Goal: Task Accomplishment & Management: Manage account settings

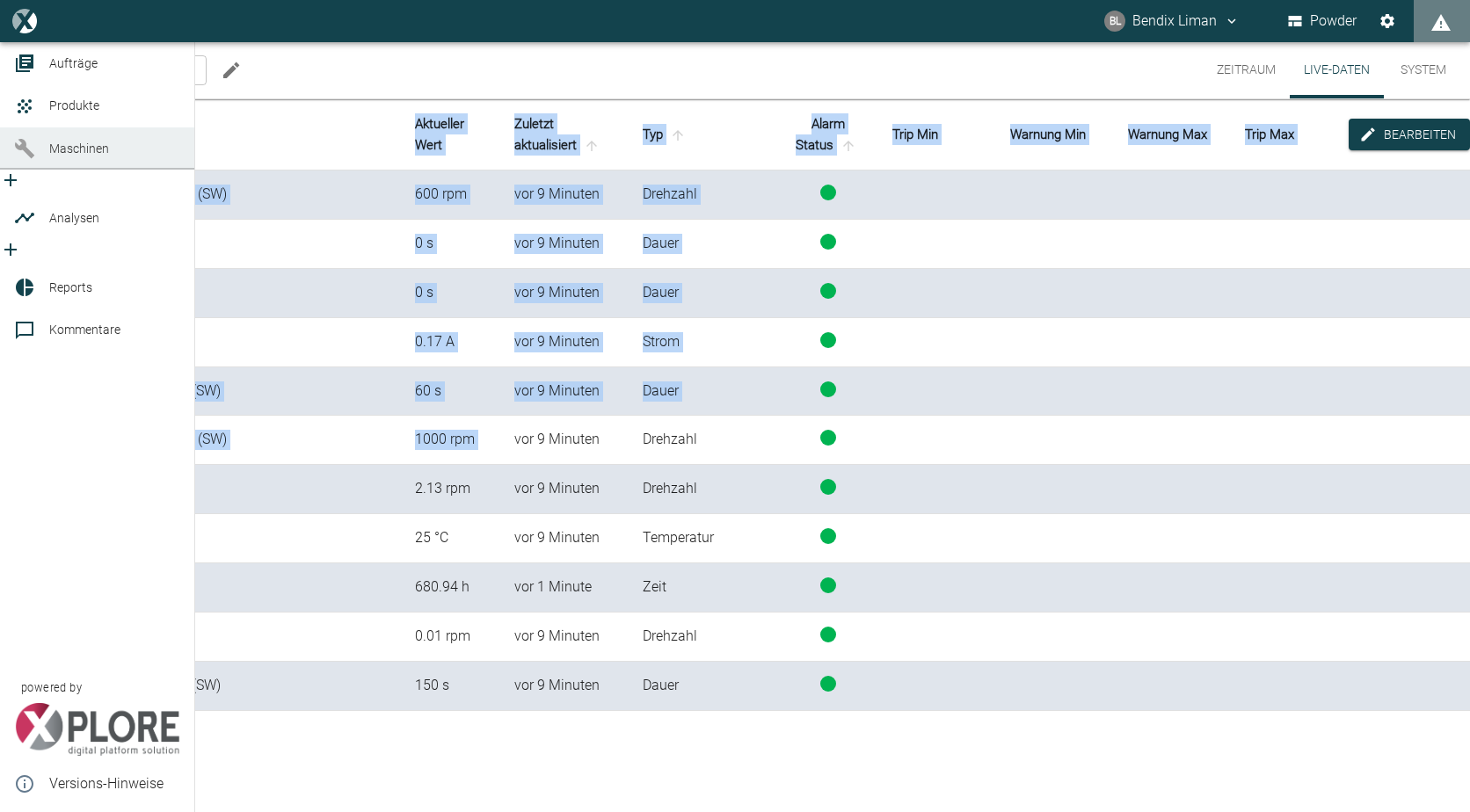
click at [28, 170] on link "Maschinen" at bounding box center [97, 148] width 195 height 42
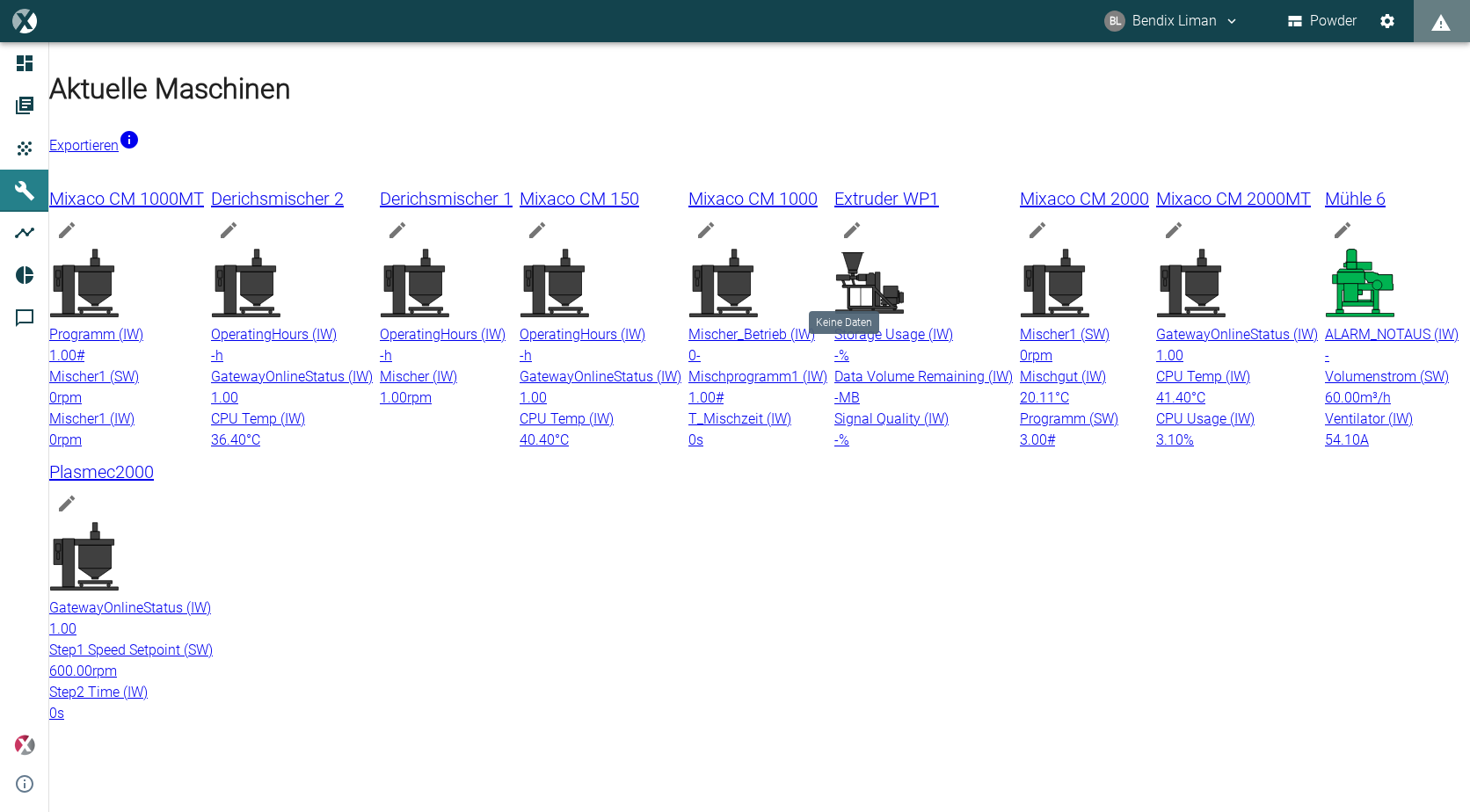
click at [449, 249] on icon at bounding box center [414, 283] width 67 height 67
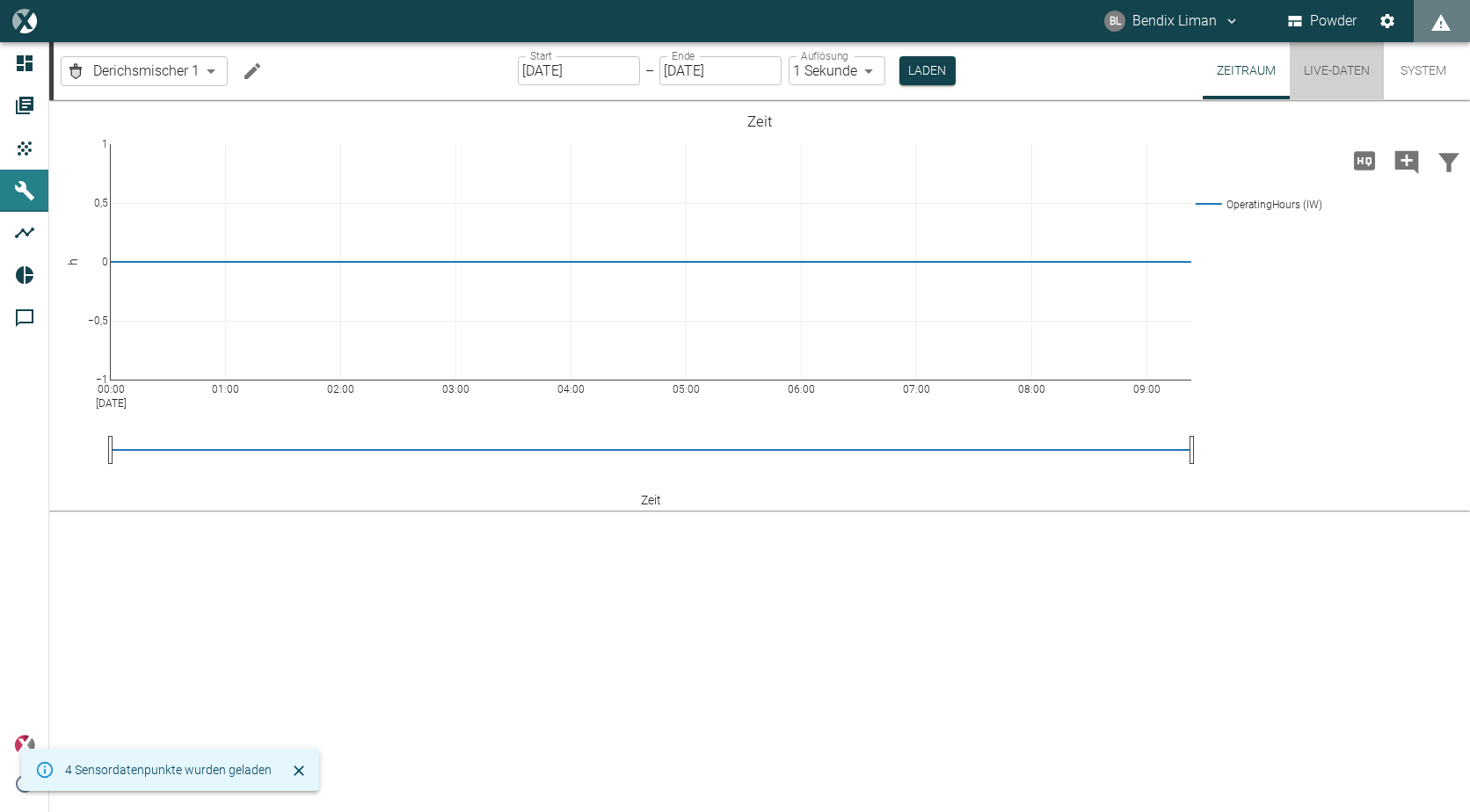
click at [1313, 66] on button "Live-Daten" at bounding box center [1336, 71] width 94 height 57
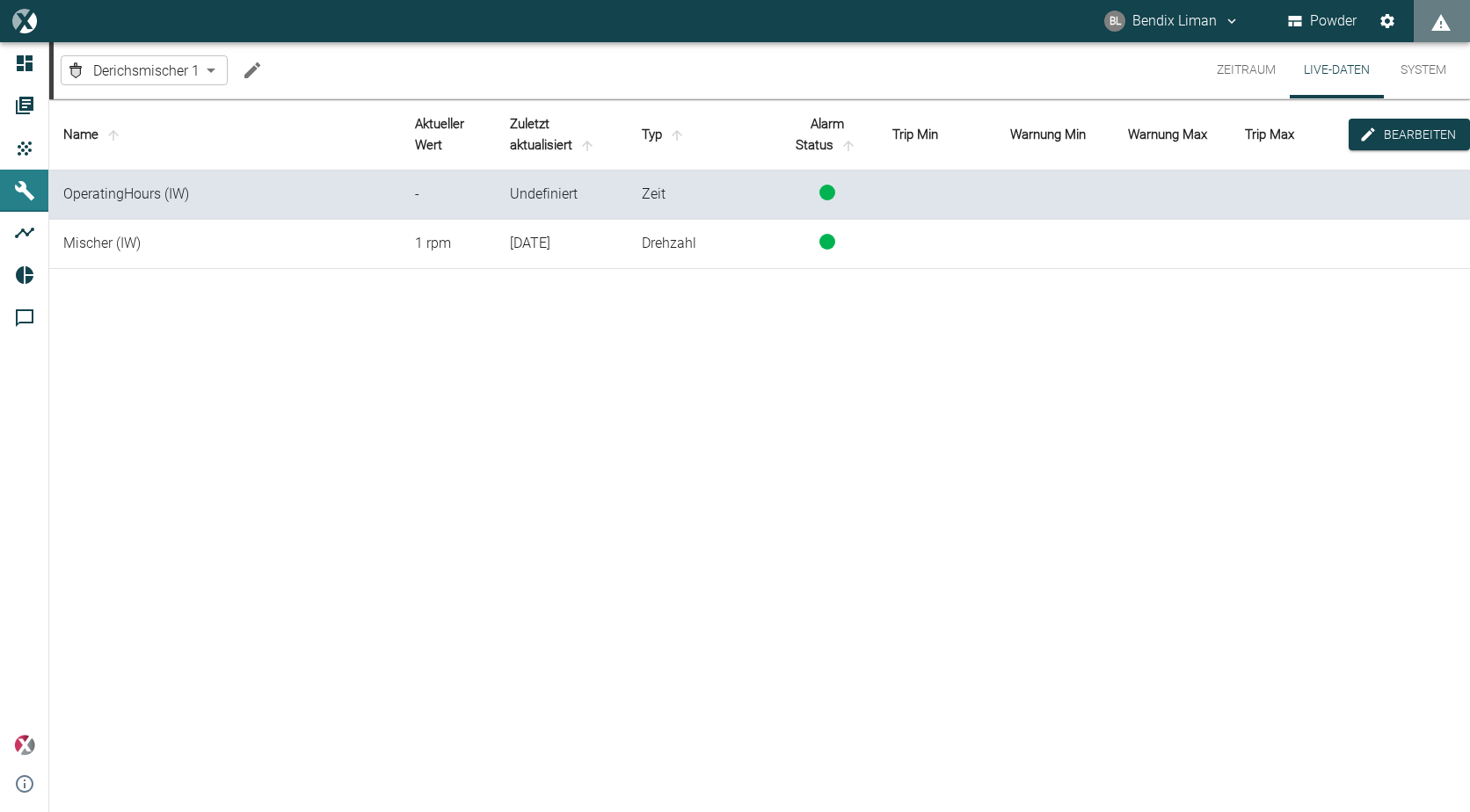
click at [252, 71] on icon "Machine bearbeiten" at bounding box center [252, 71] width 16 height 16
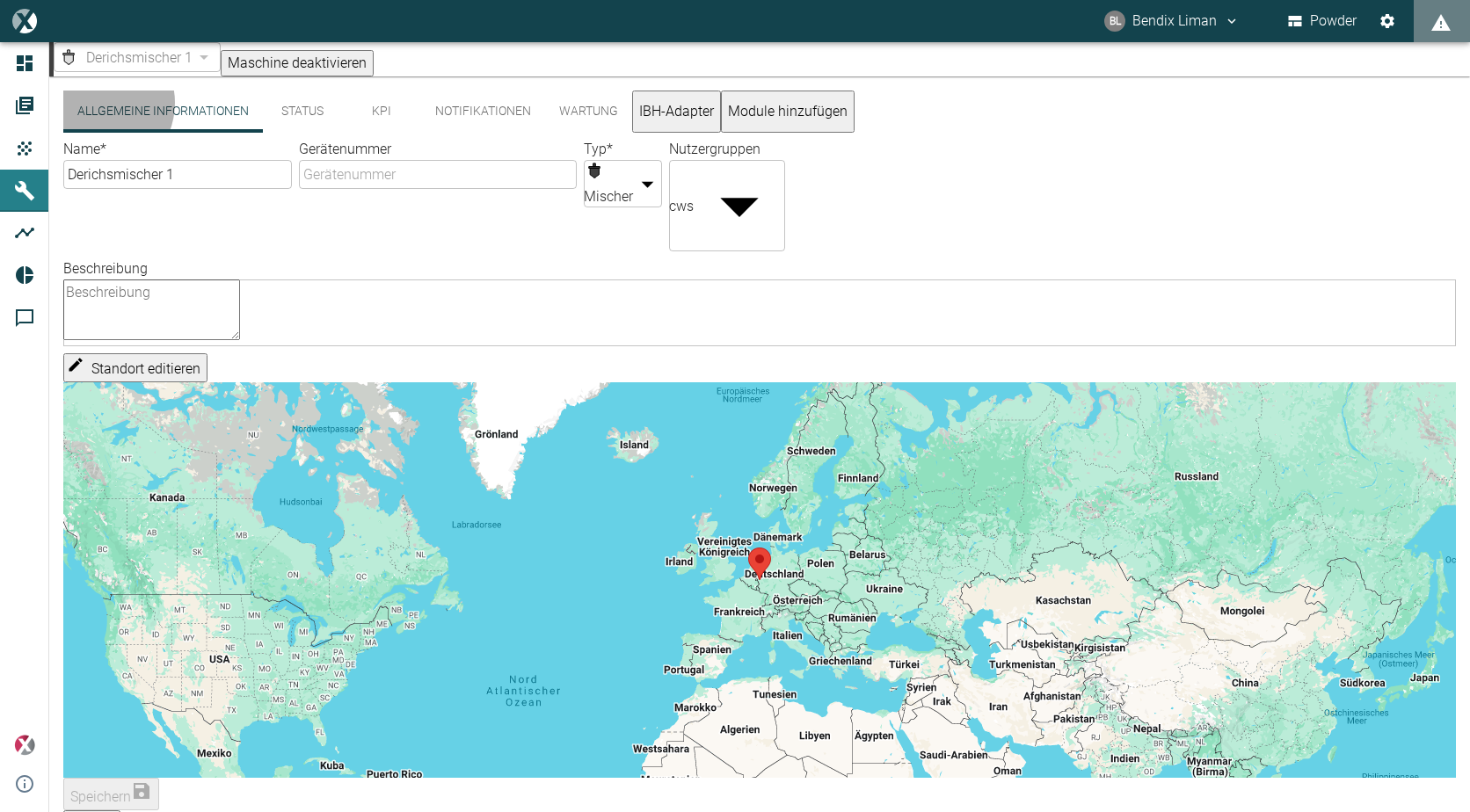
click at [667, 110] on button "IBH-Adapter" at bounding box center [676, 111] width 89 height 42
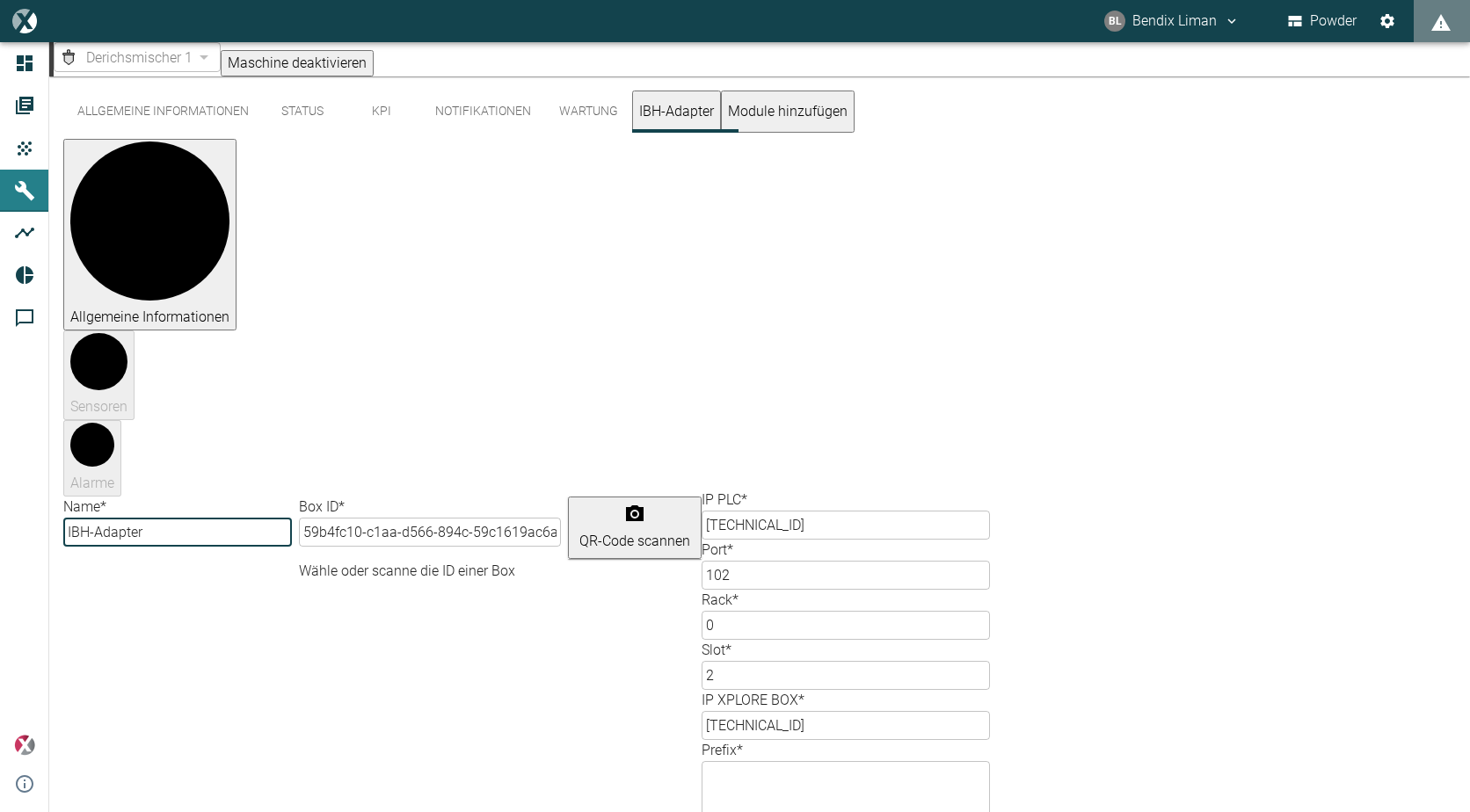
click at [150, 127] on button "Allgemeine Informationen" at bounding box center [163, 111] width 199 height 42
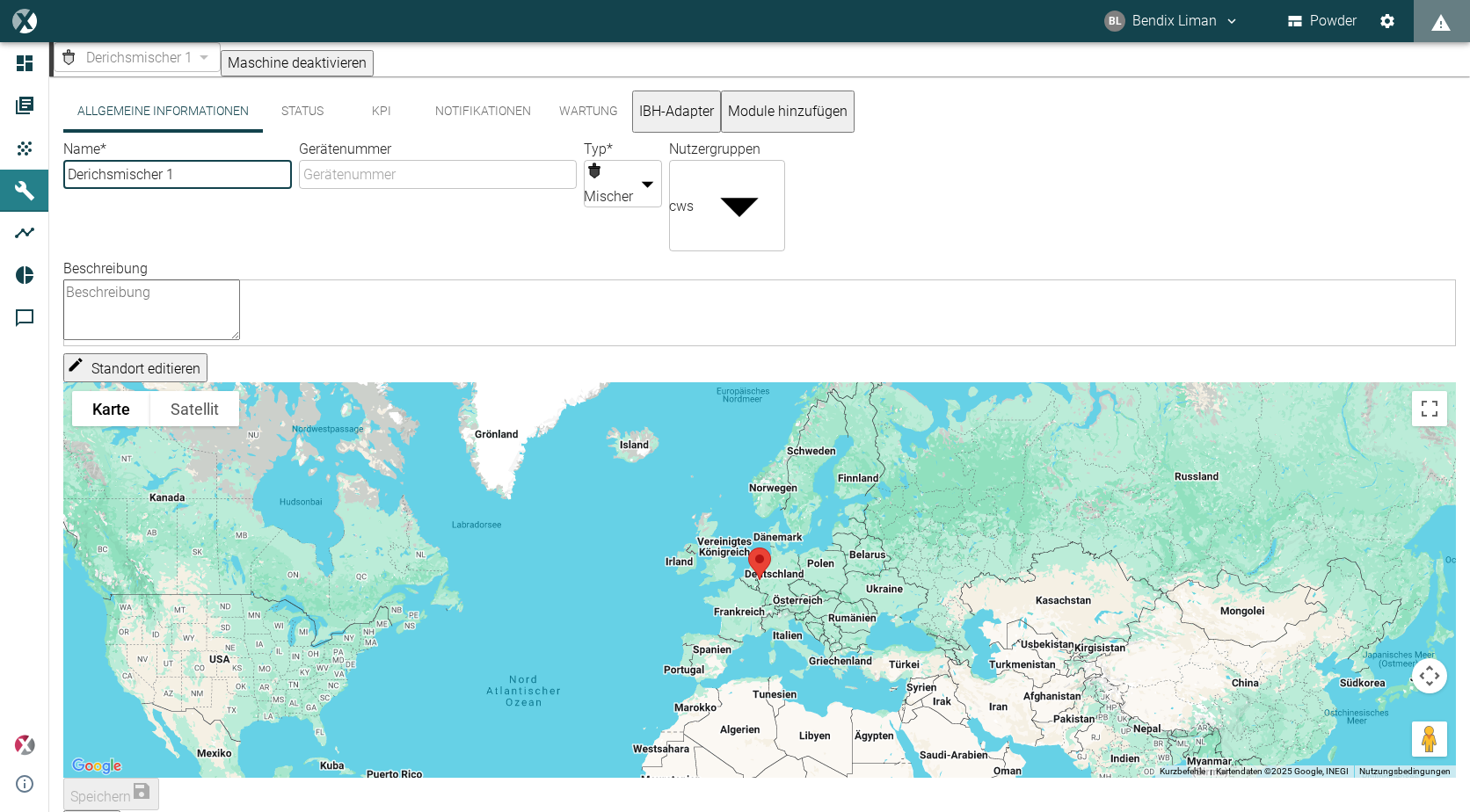
click at [690, 109] on button "IBH-Adapter" at bounding box center [676, 111] width 89 height 42
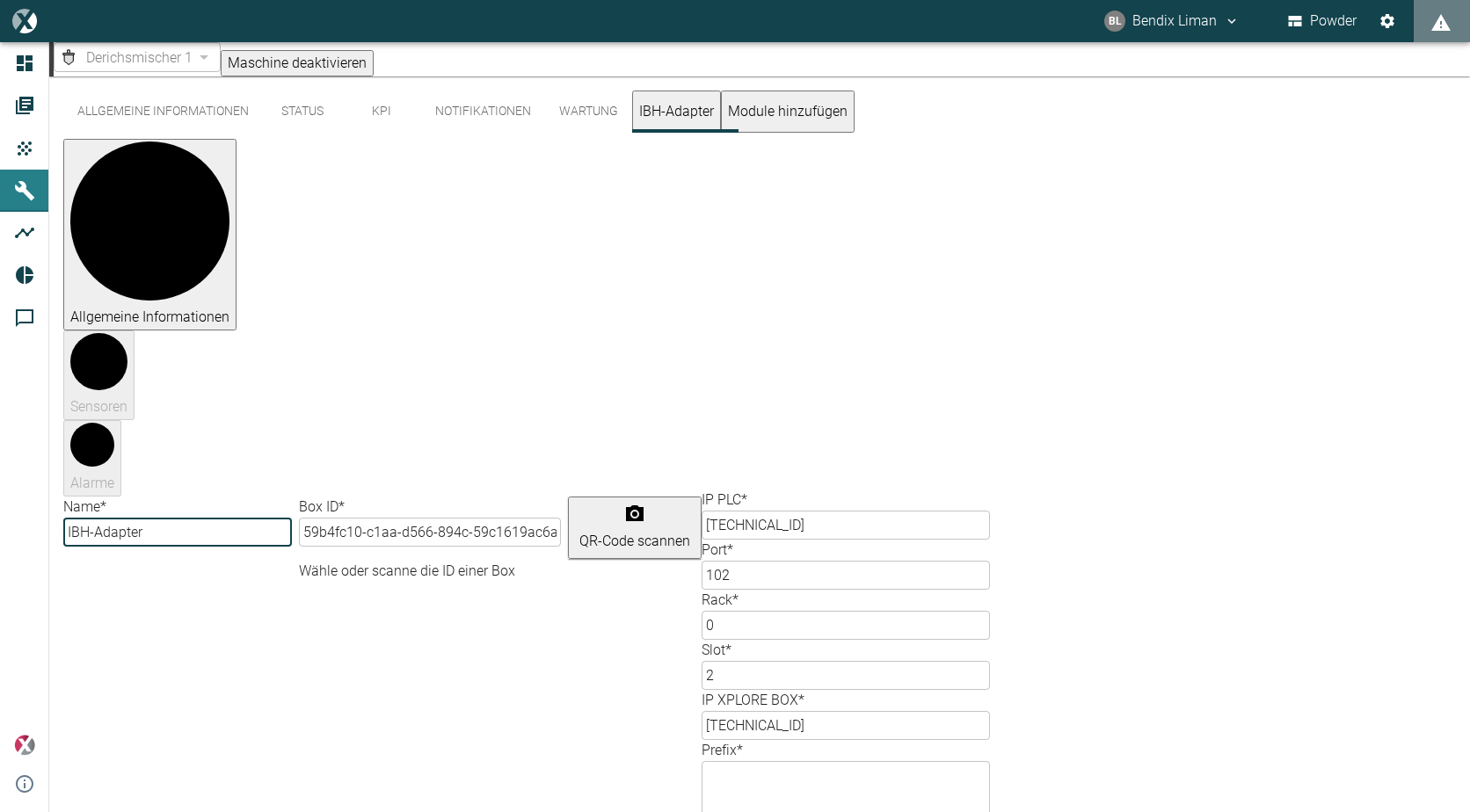
click at [159, 109] on button "Allgemeine Informationen" at bounding box center [163, 111] width 199 height 42
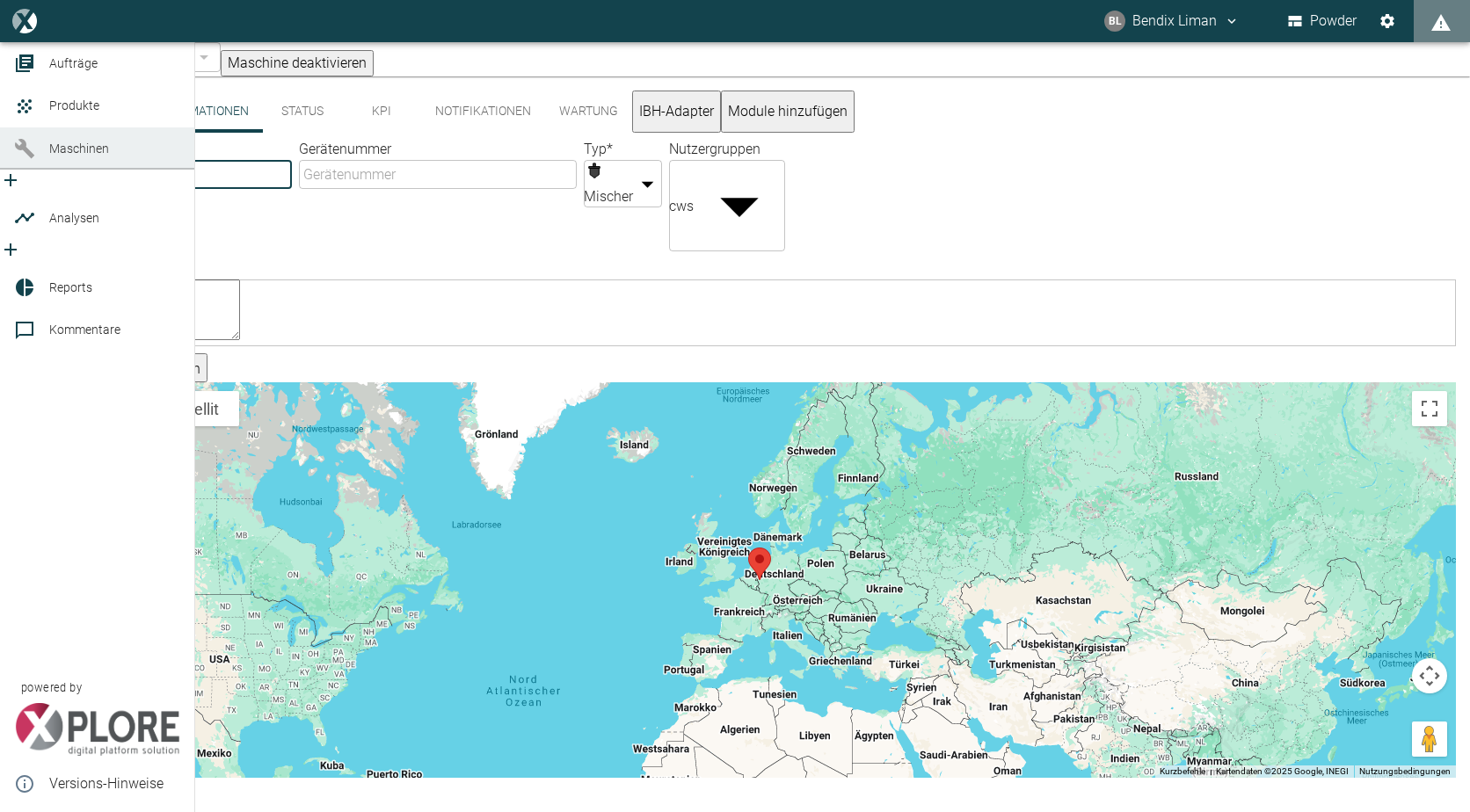
click at [55, 155] on span "Maschinen" at bounding box center [79, 149] width 60 height 14
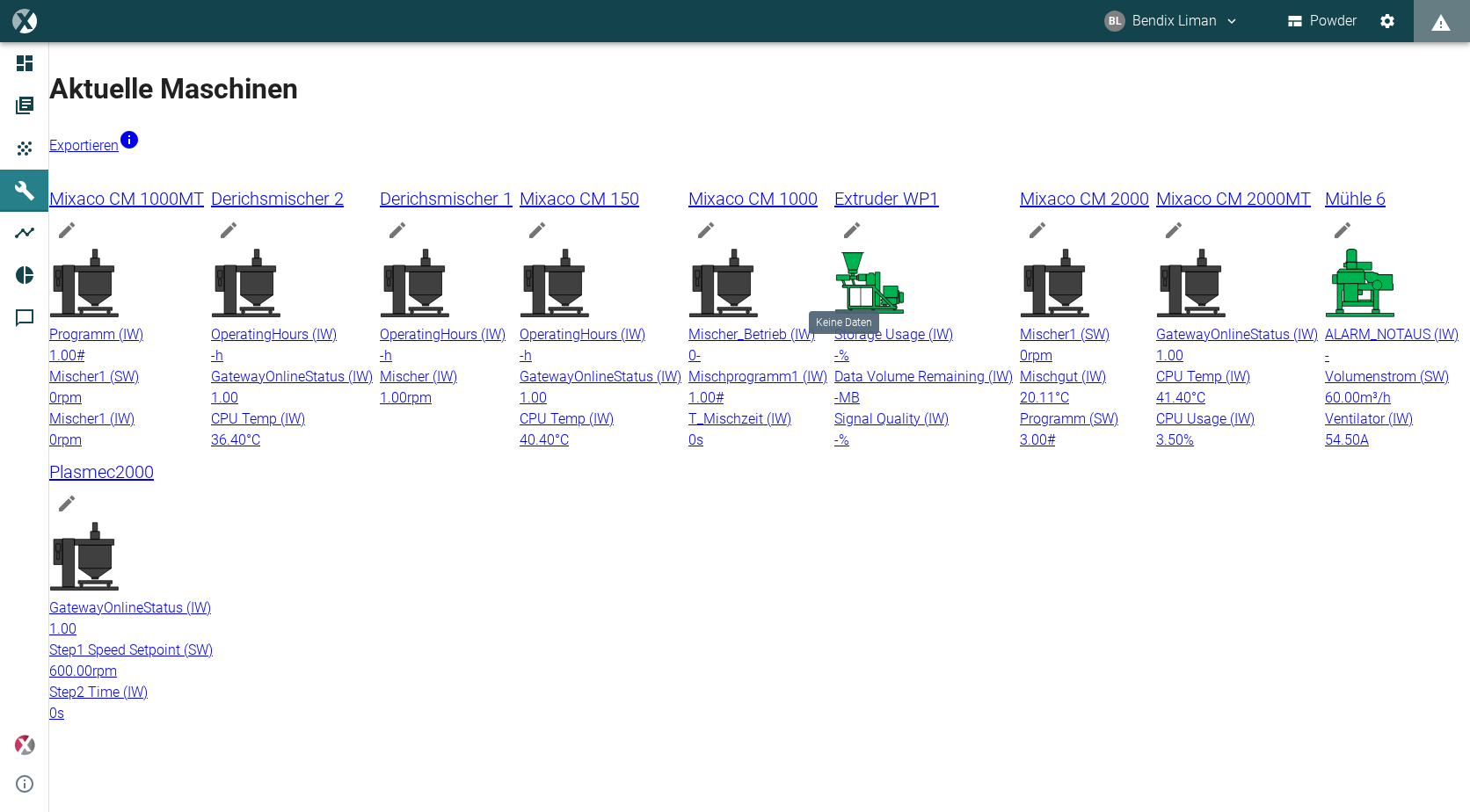
click at [512, 248] on div at bounding box center [446, 285] width 133 height 76
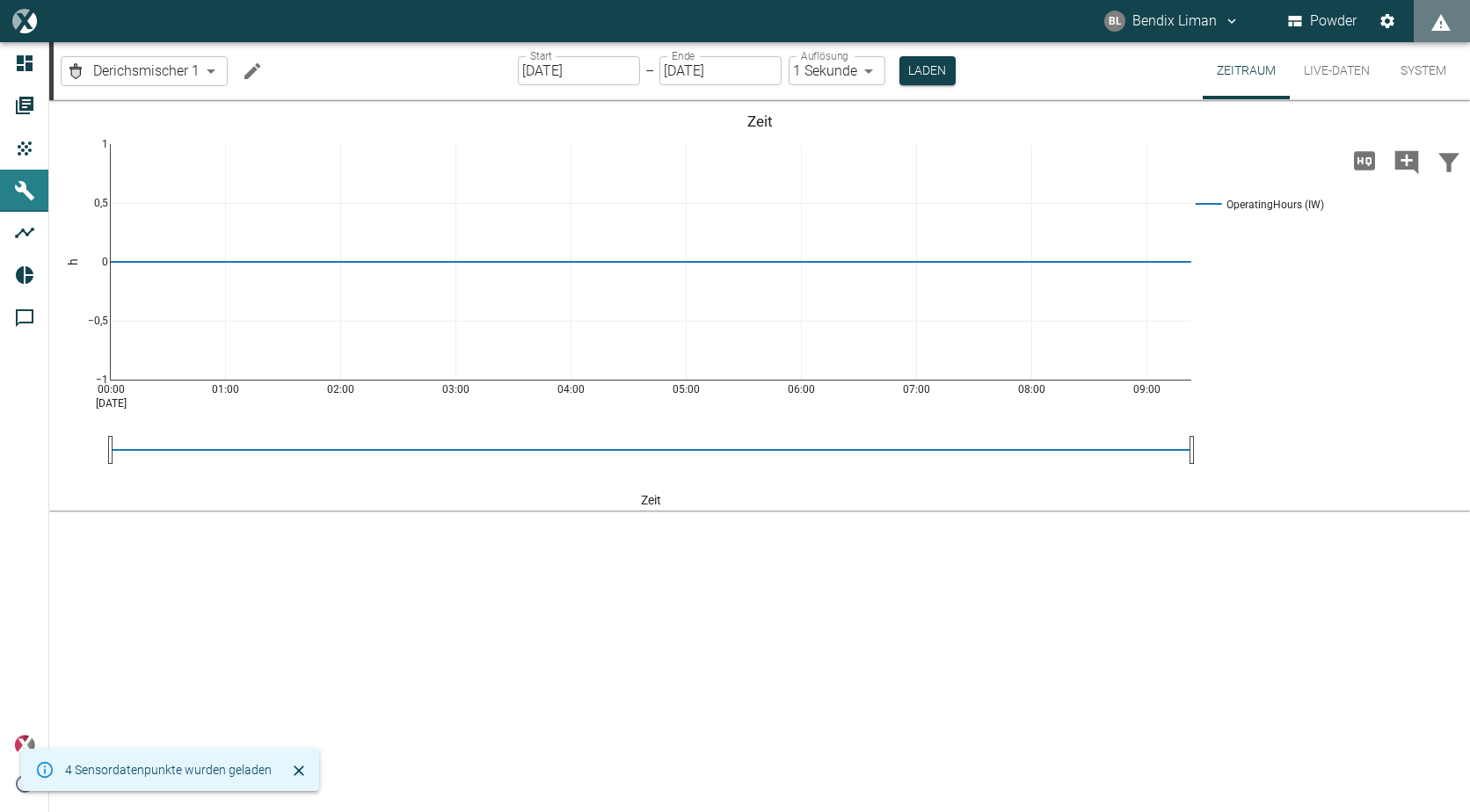
click at [1350, 58] on button "Live-Daten" at bounding box center [1336, 71] width 94 height 57
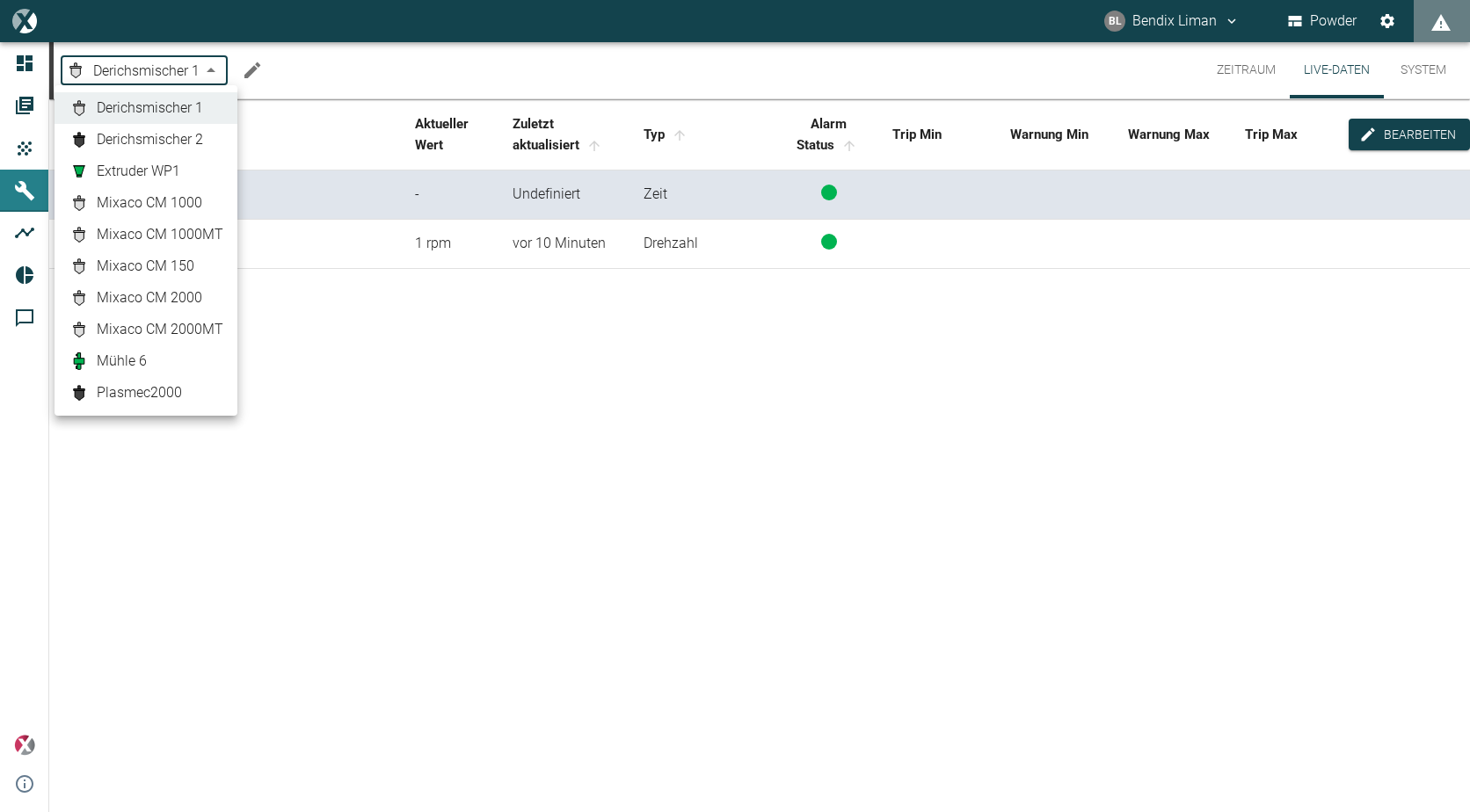
click at [211, 68] on body "BL Bendix Liman Powder Dashboard Aufträge Produkte Maschinen Analysen Reports K…" at bounding box center [735, 406] width 1470 height 812
click at [186, 132] on span "Derichsmischer 2" at bounding box center [150, 140] width 107 height 22
type input "b363e5e0-93bc-40e7-bfc4-812fa938a690"
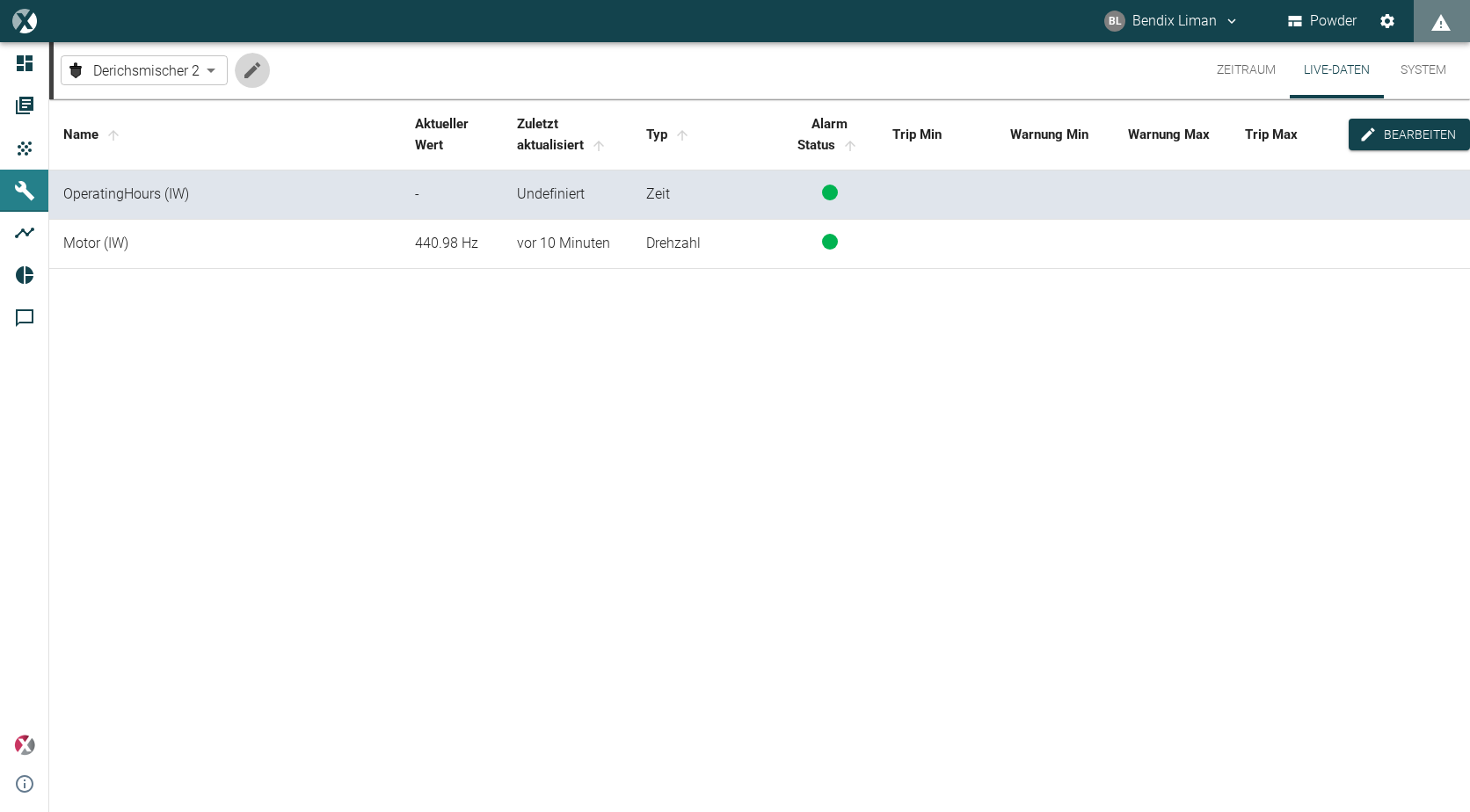
click at [256, 65] on icon "Machine bearbeiten" at bounding box center [252, 71] width 22 height 22
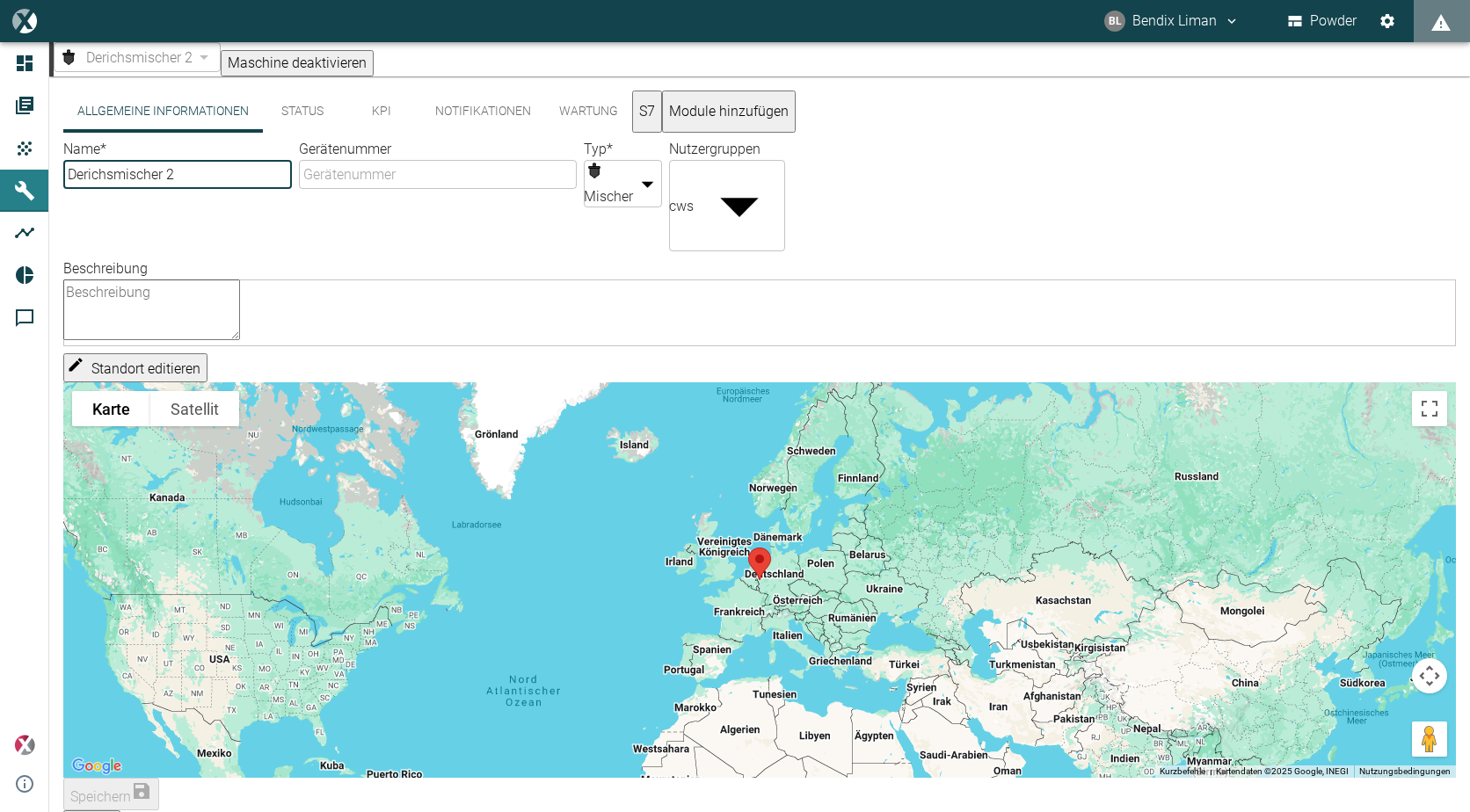
click at [662, 115] on button "S7" at bounding box center [646, 111] width 30 height 42
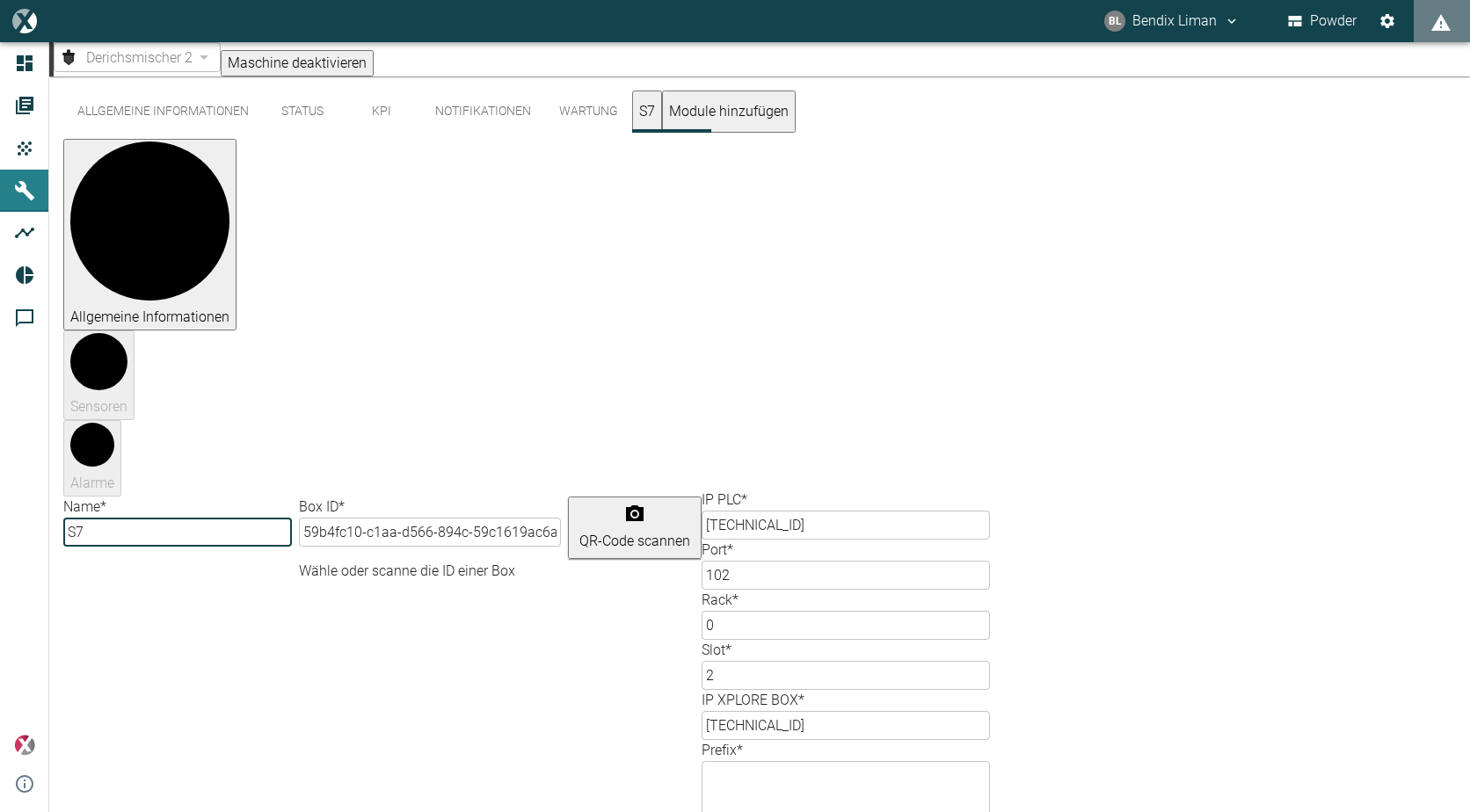
click at [163, 115] on button "Allgemeine Informationen" at bounding box center [163, 111] width 199 height 42
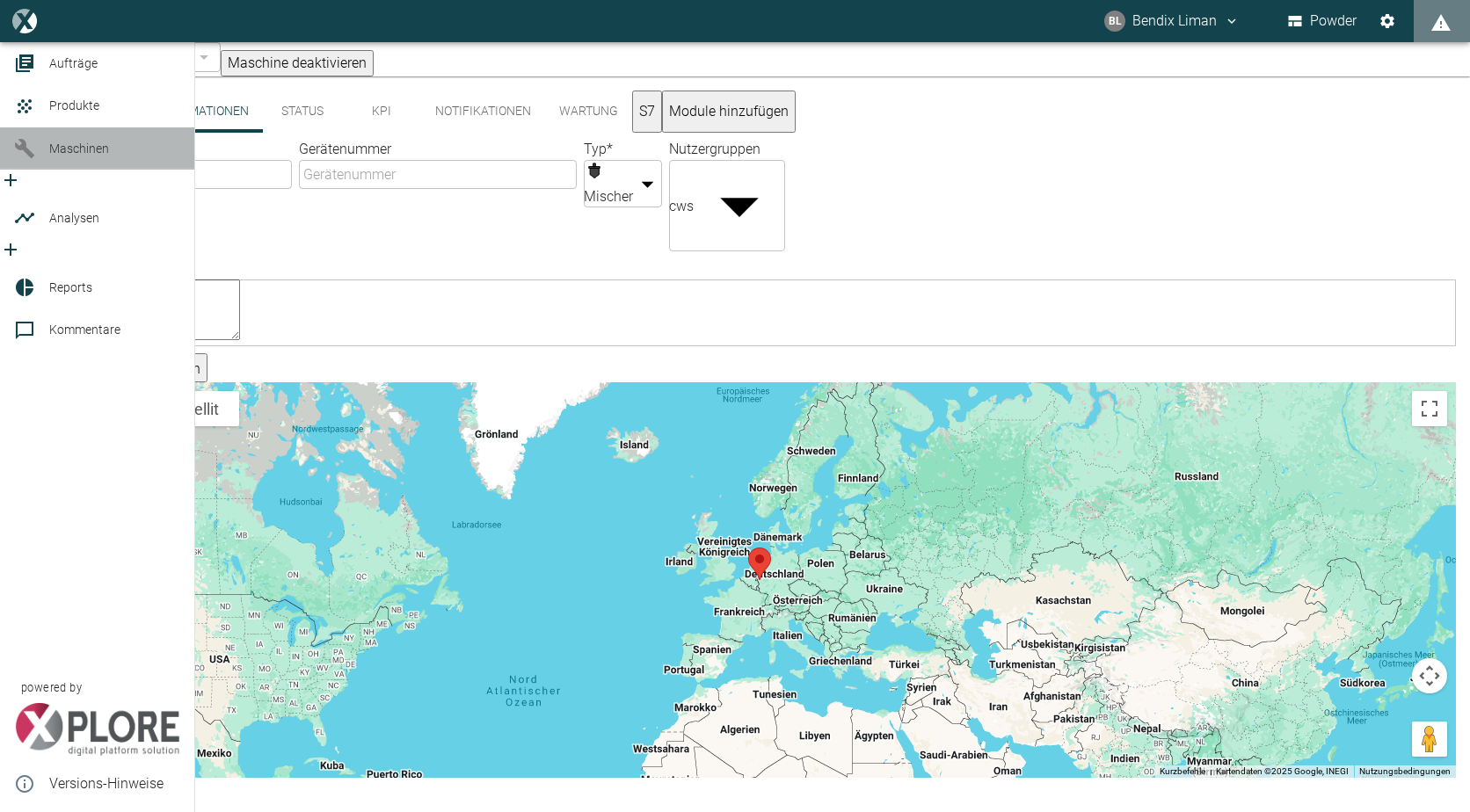
click at [54, 155] on span "Maschinen" at bounding box center [79, 149] width 60 height 14
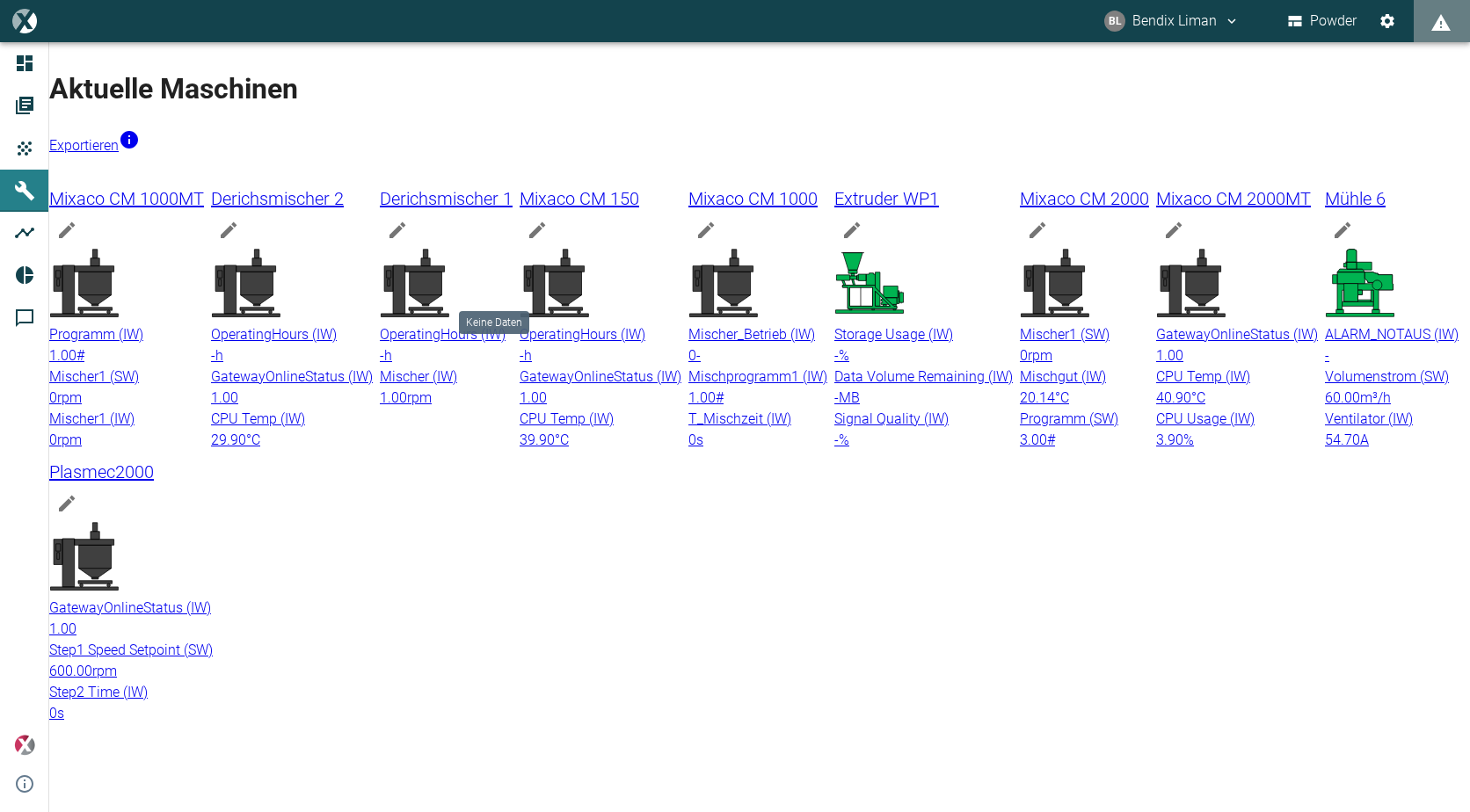
click at [281, 248] on icon at bounding box center [246, 283] width 70 height 70
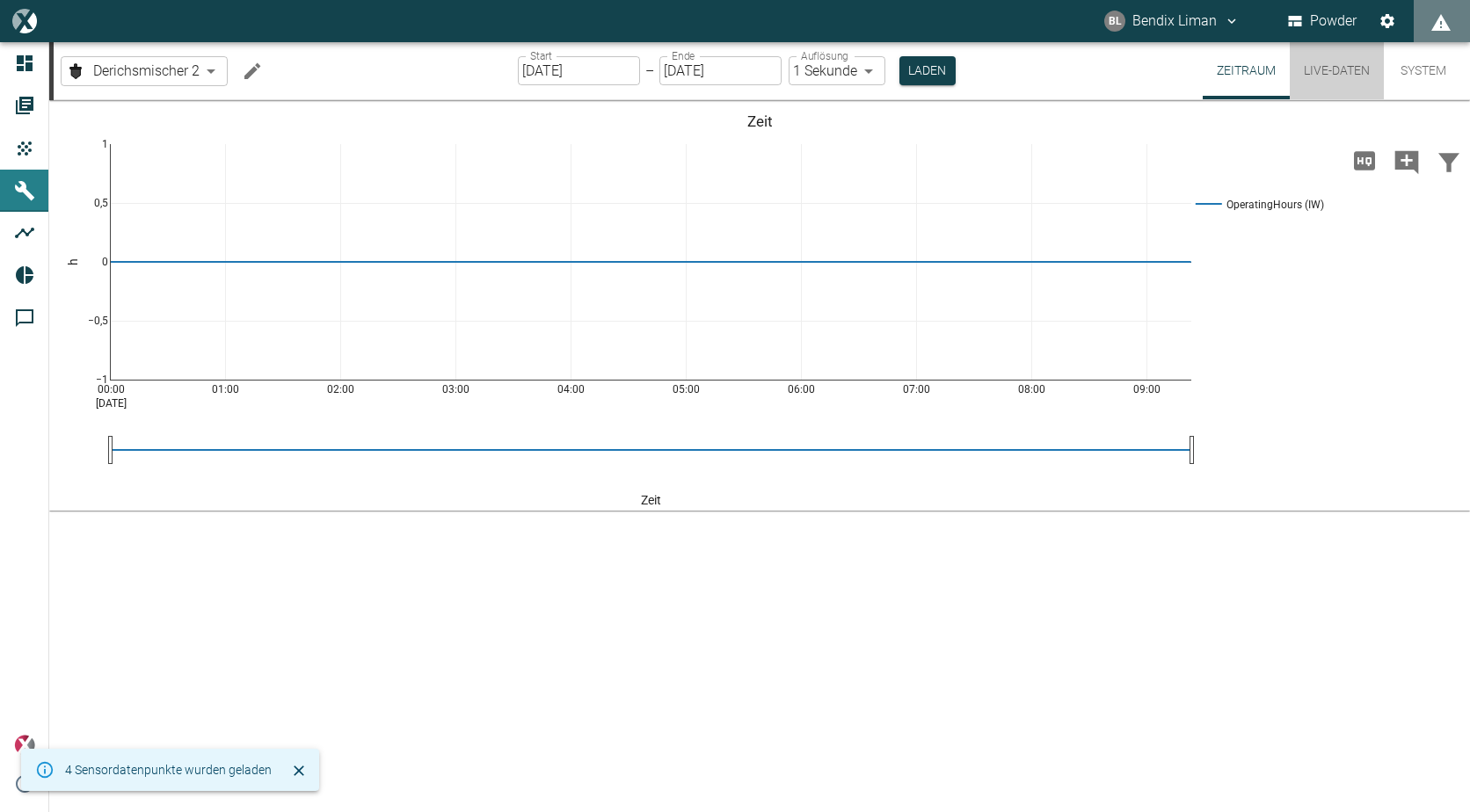
click at [1328, 75] on button "Live-Daten" at bounding box center [1336, 71] width 94 height 57
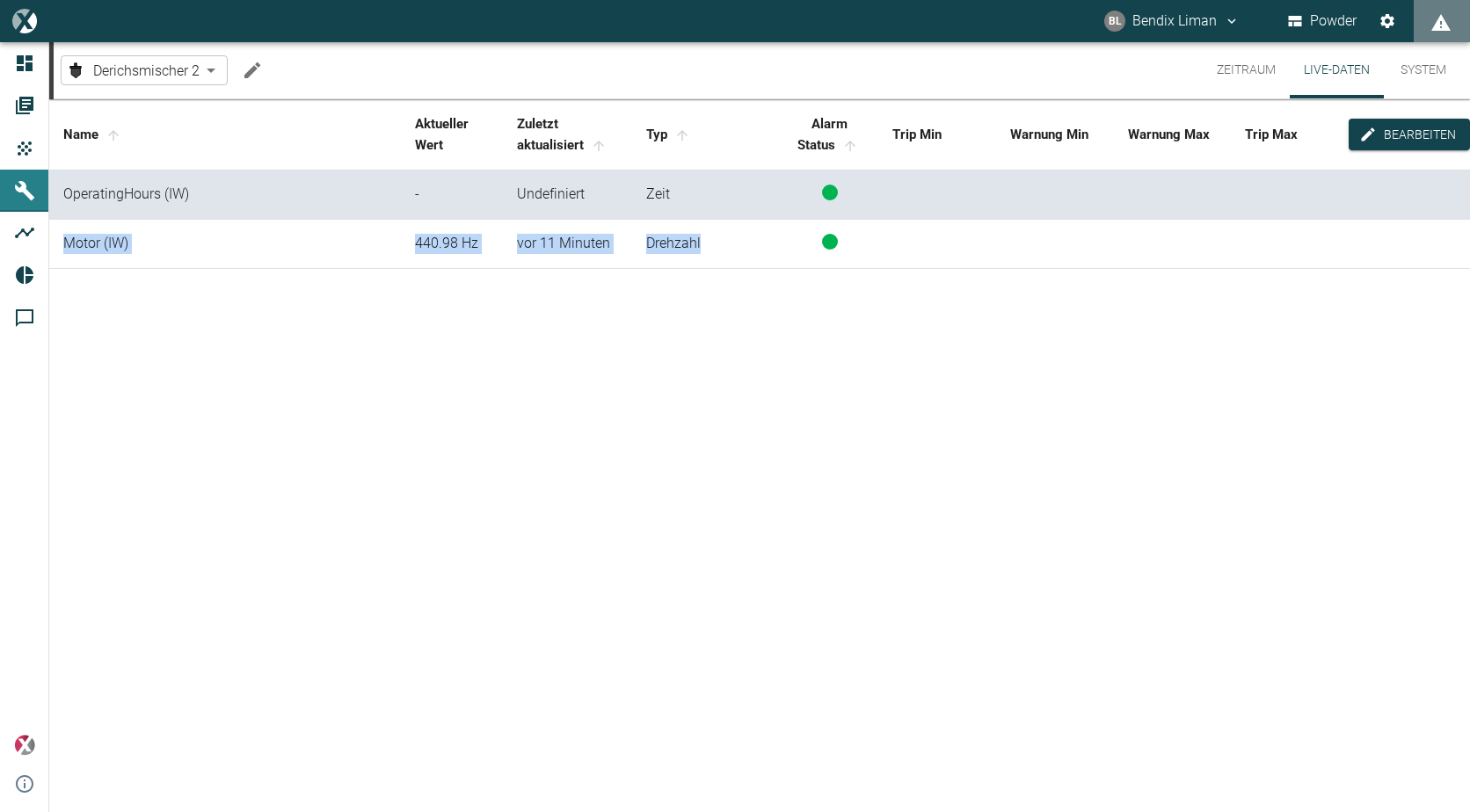
drag, startPoint x: 65, startPoint y: 240, endPoint x: 755, endPoint y: 243, distance: 690.0
click at [755, 243] on tr "Motor (IW) 440.98 Hz vor 11 Minuten Drehzahl" at bounding box center [759, 244] width 1421 height 49
click at [199, 73] on body "BL Bendix Liman Powder Dashboard Aufträge Produkte Maschinen Analysen Reports K…" at bounding box center [735, 406] width 1470 height 812
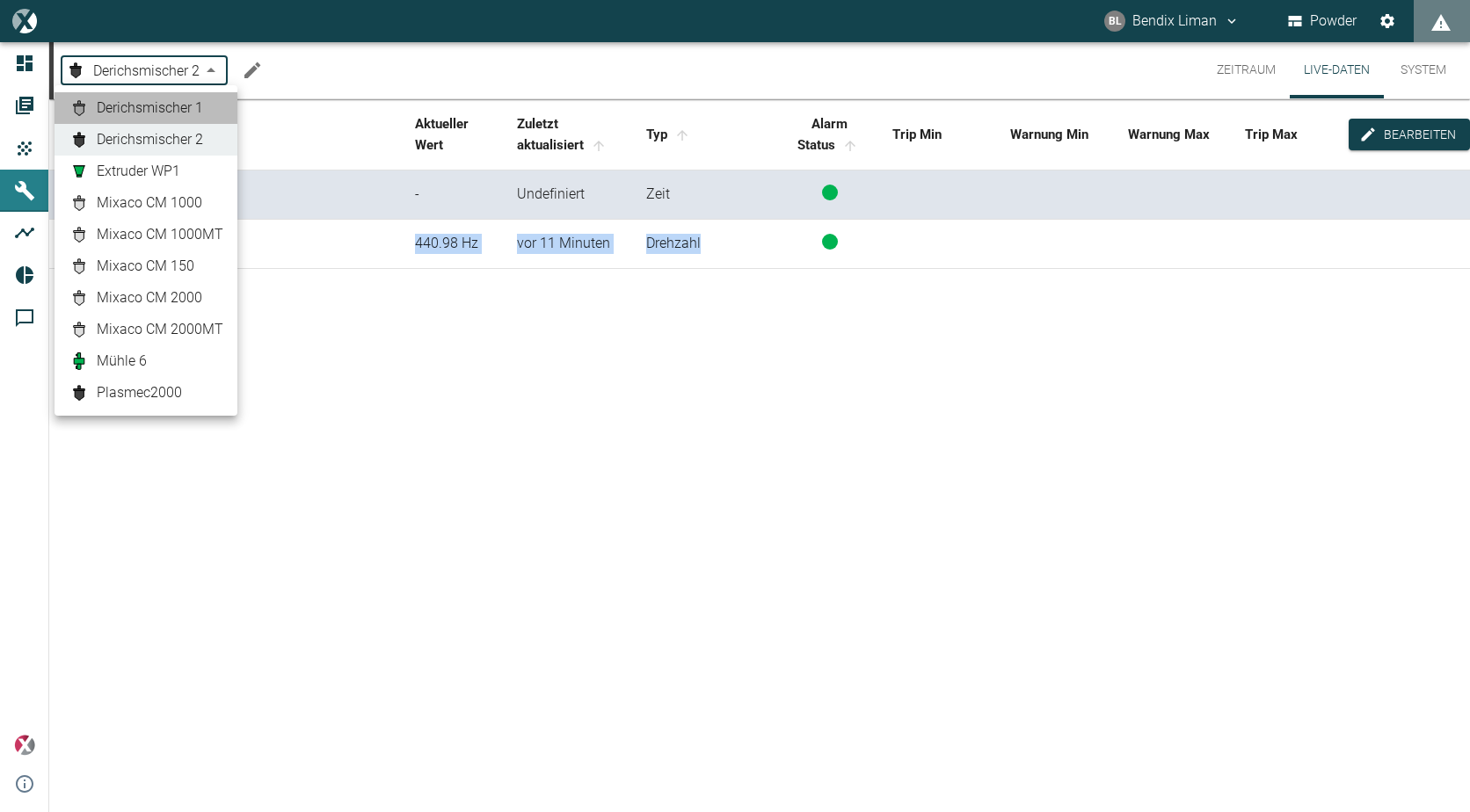
click at [206, 118] on link "Derichsmischer 1" at bounding box center [145, 109] width 154 height 22
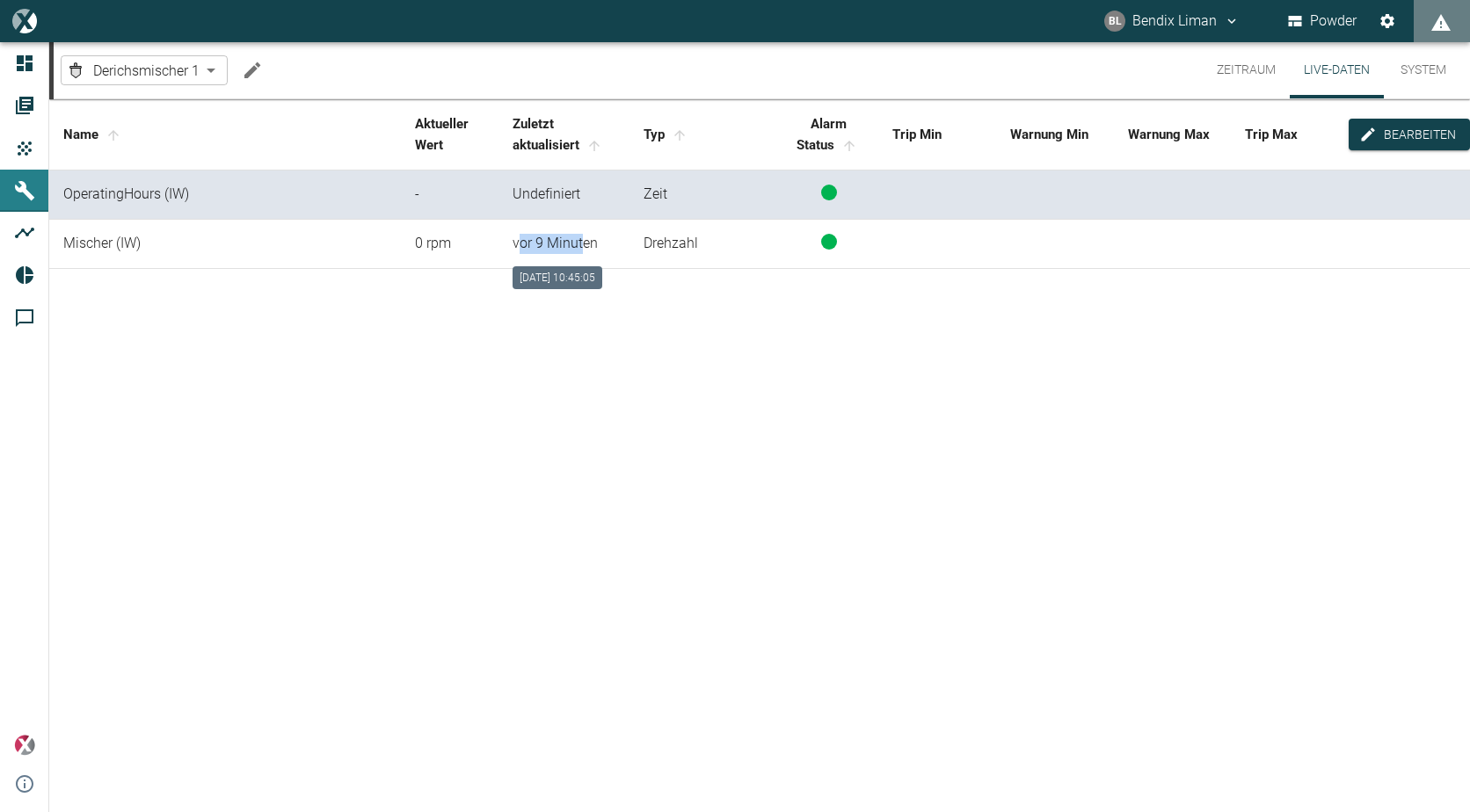
drag, startPoint x: 520, startPoint y: 239, endPoint x: 590, endPoint y: 240, distance: 70.0
click at [590, 240] on div "vor 9 Minuten" at bounding box center [564, 244] width 103 height 21
drag, startPoint x: 590, startPoint y: 240, endPoint x: 565, endPoint y: 249, distance: 26.6
click at [565, 249] on div "vor 9 Minuten" at bounding box center [564, 244] width 103 height 21
click at [197, 70] on body "BL Bendix Liman Powder Dashboard Aufträge Produkte Maschinen Analysen Reports K…" at bounding box center [735, 406] width 1470 height 812
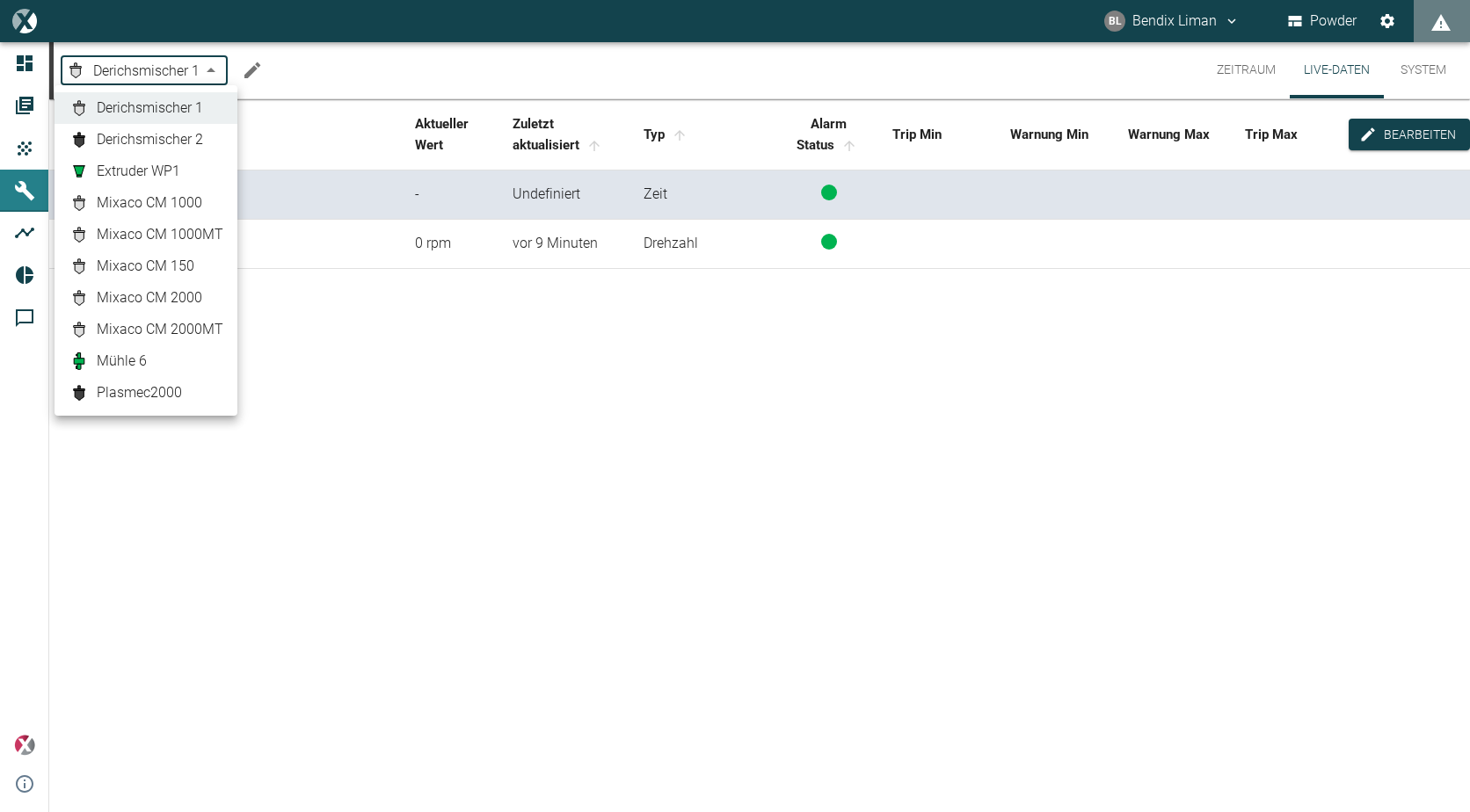
click at [186, 145] on span "Derichsmischer 2" at bounding box center [150, 140] width 107 height 22
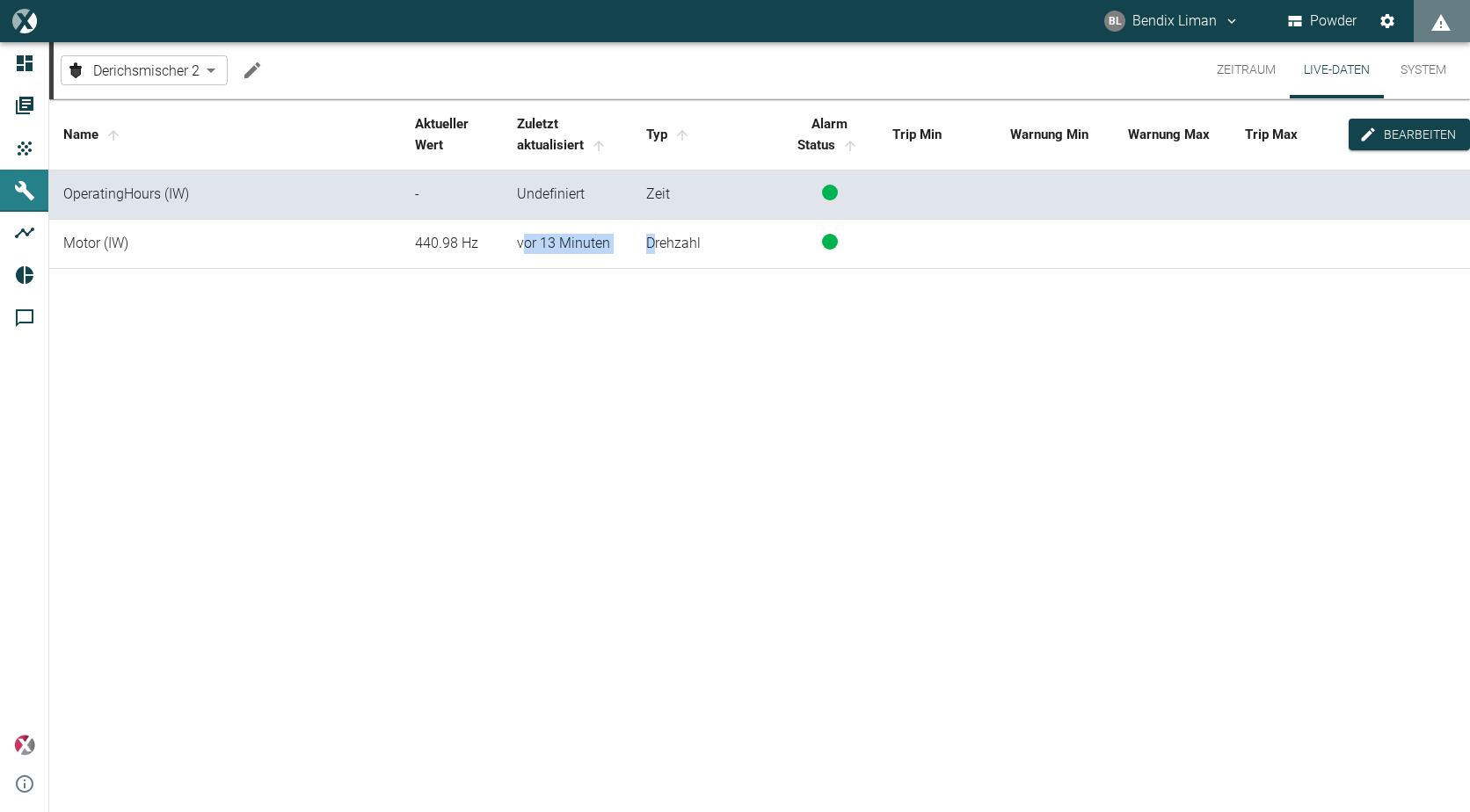
drag, startPoint x: 526, startPoint y: 240, endPoint x: 654, endPoint y: 249, distance: 128.3
click at [654, 249] on tr "Motor (IW) 440.98 Hz vor 13 Minuten Drehzahl" at bounding box center [759, 244] width 1421 height 49
click at [1225, 60] on button "Zeitraum" at bounding box center [1246, 70] width 87 height 57
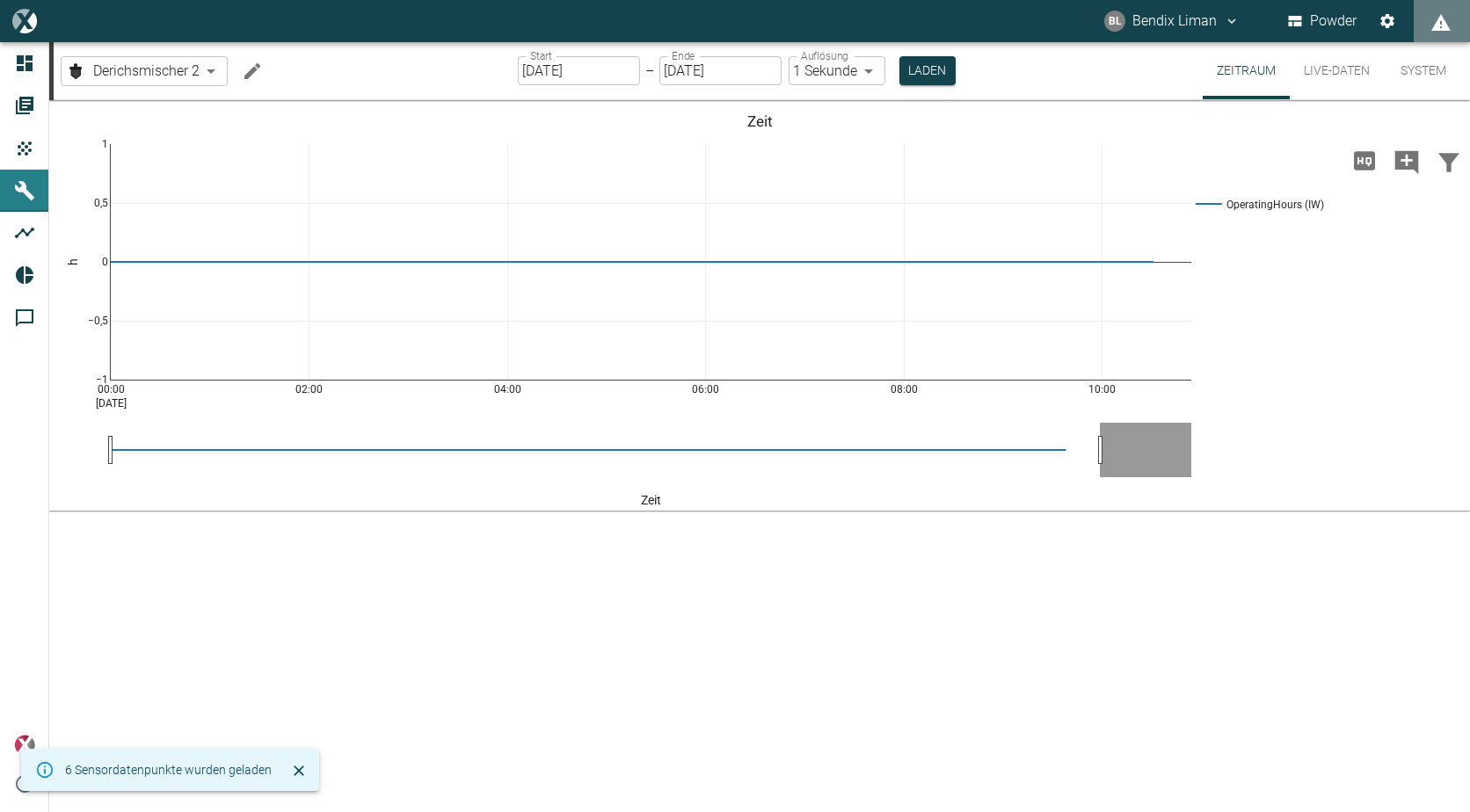
click at [1326, 65] on button "Live-Daten" at bounding box center [1336, 71] width 94 height 57
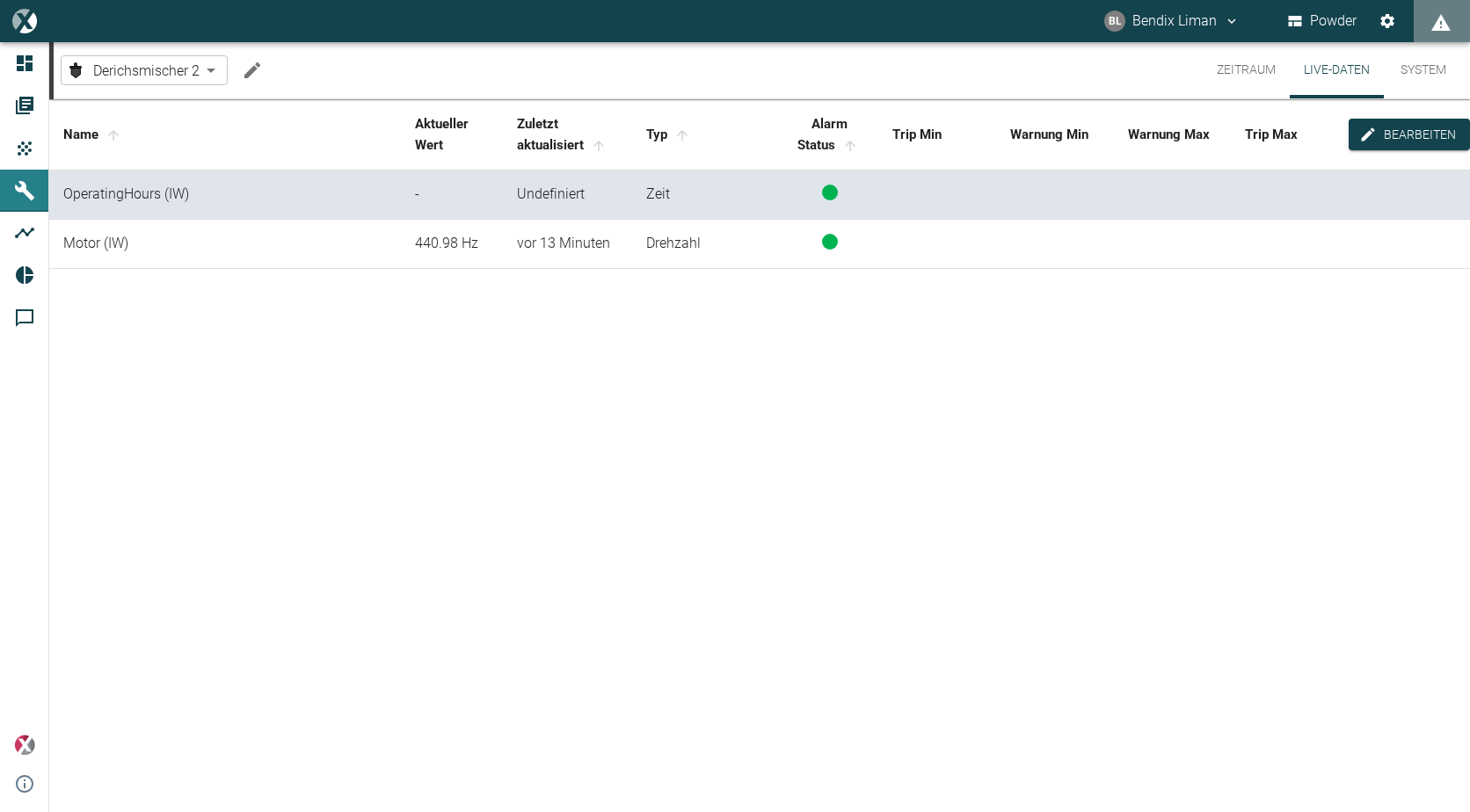
click at [1251, 76] on button "Zeitraum" at bounding box center [1246, 70] width 87 height 57
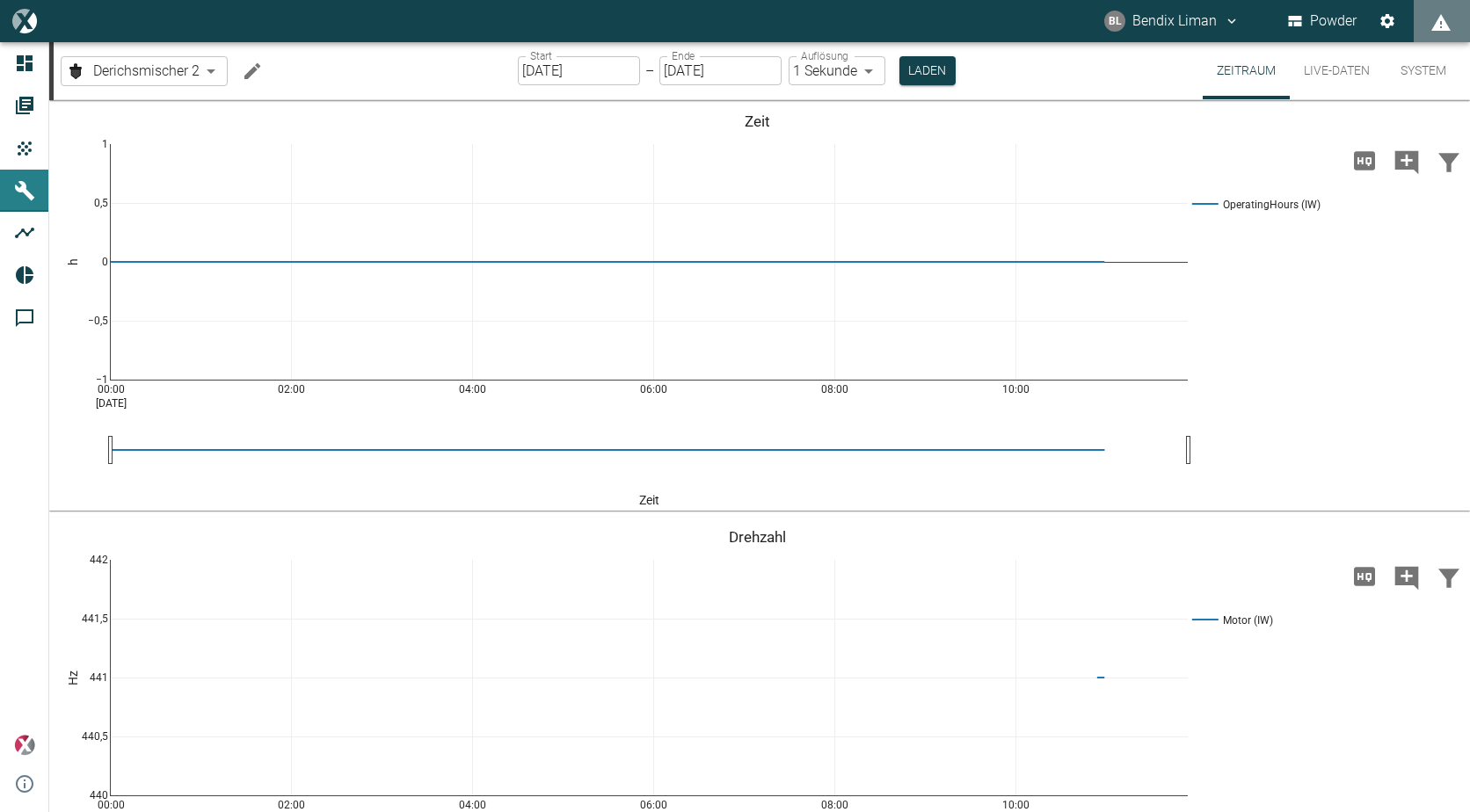
click at [1356, 71] on button "Live-Daten" at bounding box center [1336, 71] width 94 height 57
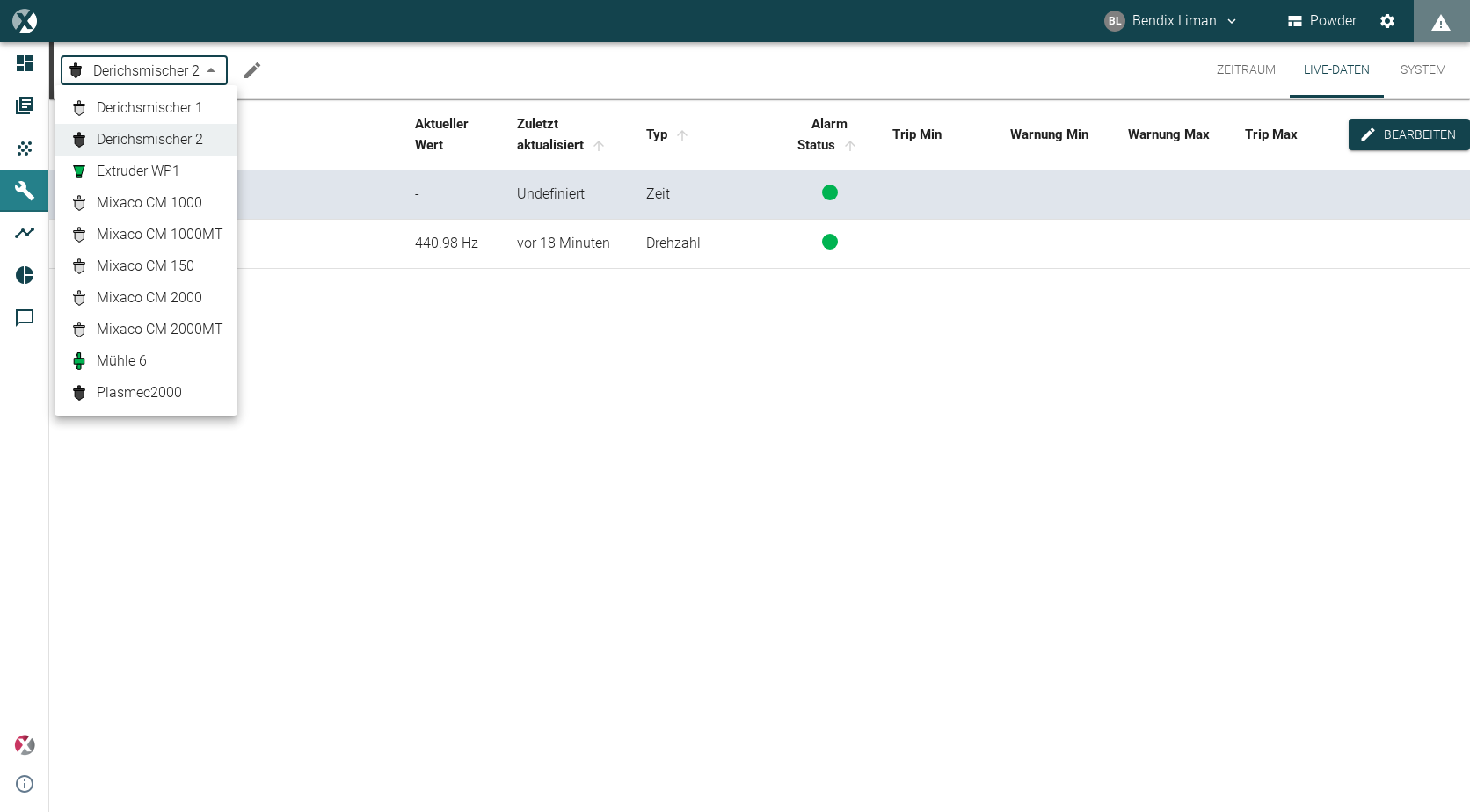
click at [196, 67] on body "BL Bendix Liman Powder Dashboard Aufträge Produkte Maschinen Analysen Reports K…" at bounding box center [735, 406] width 1470 height 812
click at [191, 109] on span "Derichsmischer 1" at bounding box center [150, 109] width 107 height 22
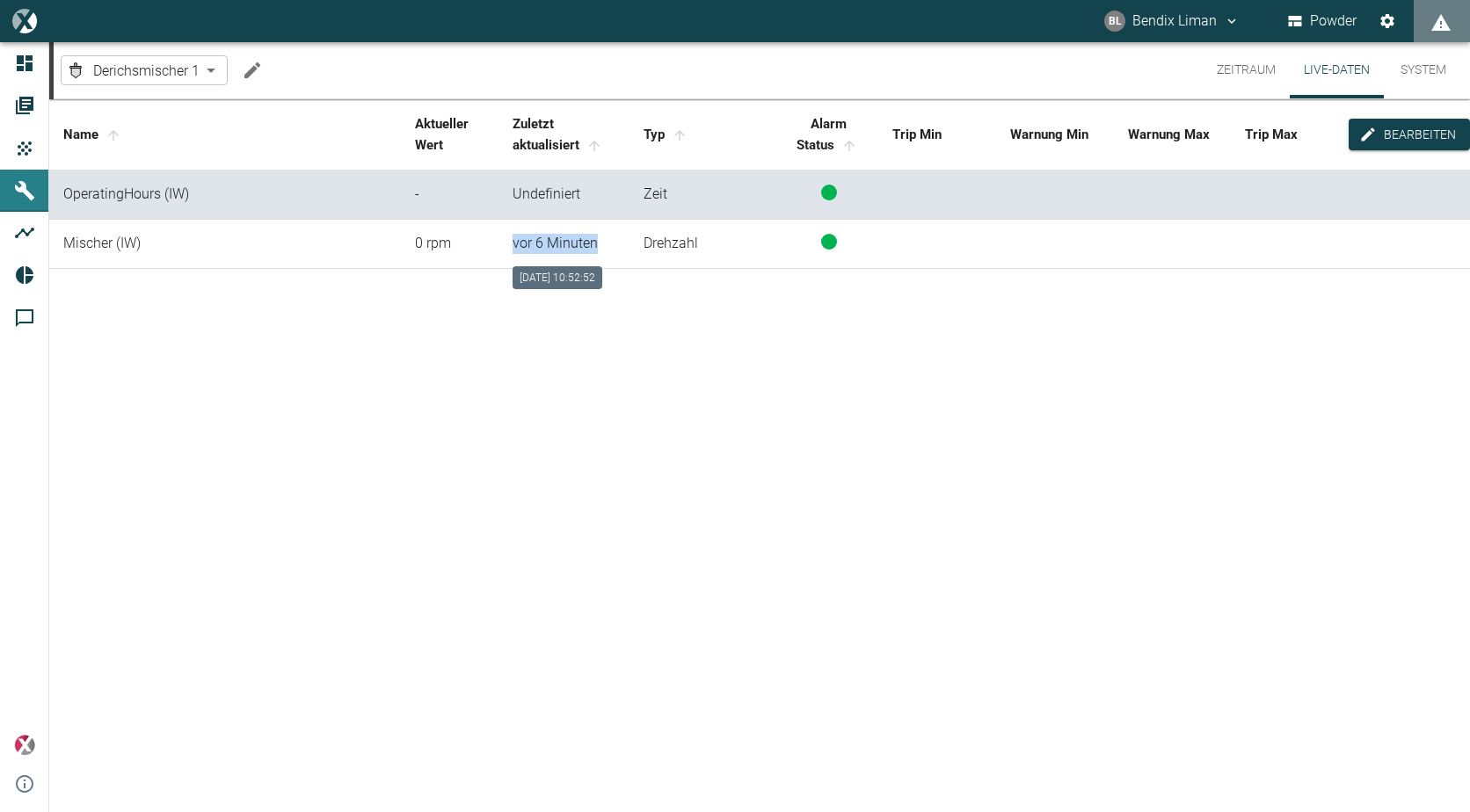
drag, startPoint x: 516, startPoint y: 240, endPoint x: 608, endPoint y: 240, distance: 92.0
click at [607, 240] on div "vor 6 Minuten" at bounding box center [564, 244] width 103 height 21
click at [195, 58] on body "BL Bendix Liman Powder Dashboard Aufträge Produkte Maschinen Analysen Reports K…" at bounding box center [735, 406] width 1470 height 812
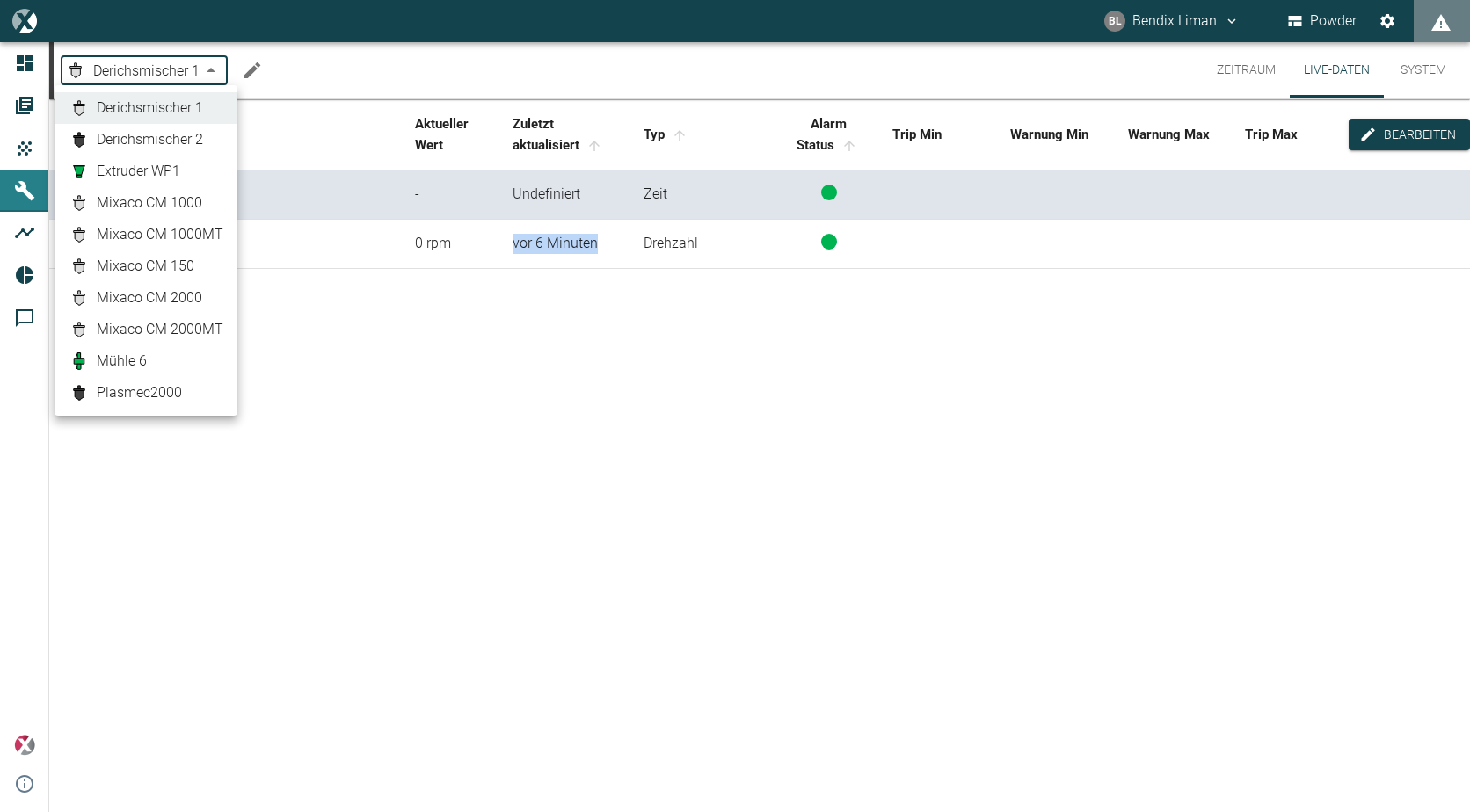
click at [197, 147] on span "Derichsmischer 2" at bounding box center [150, 140] width 107 height 22
type input "b363e5e0-93bc-40e7-bfc4-812fa938a690"
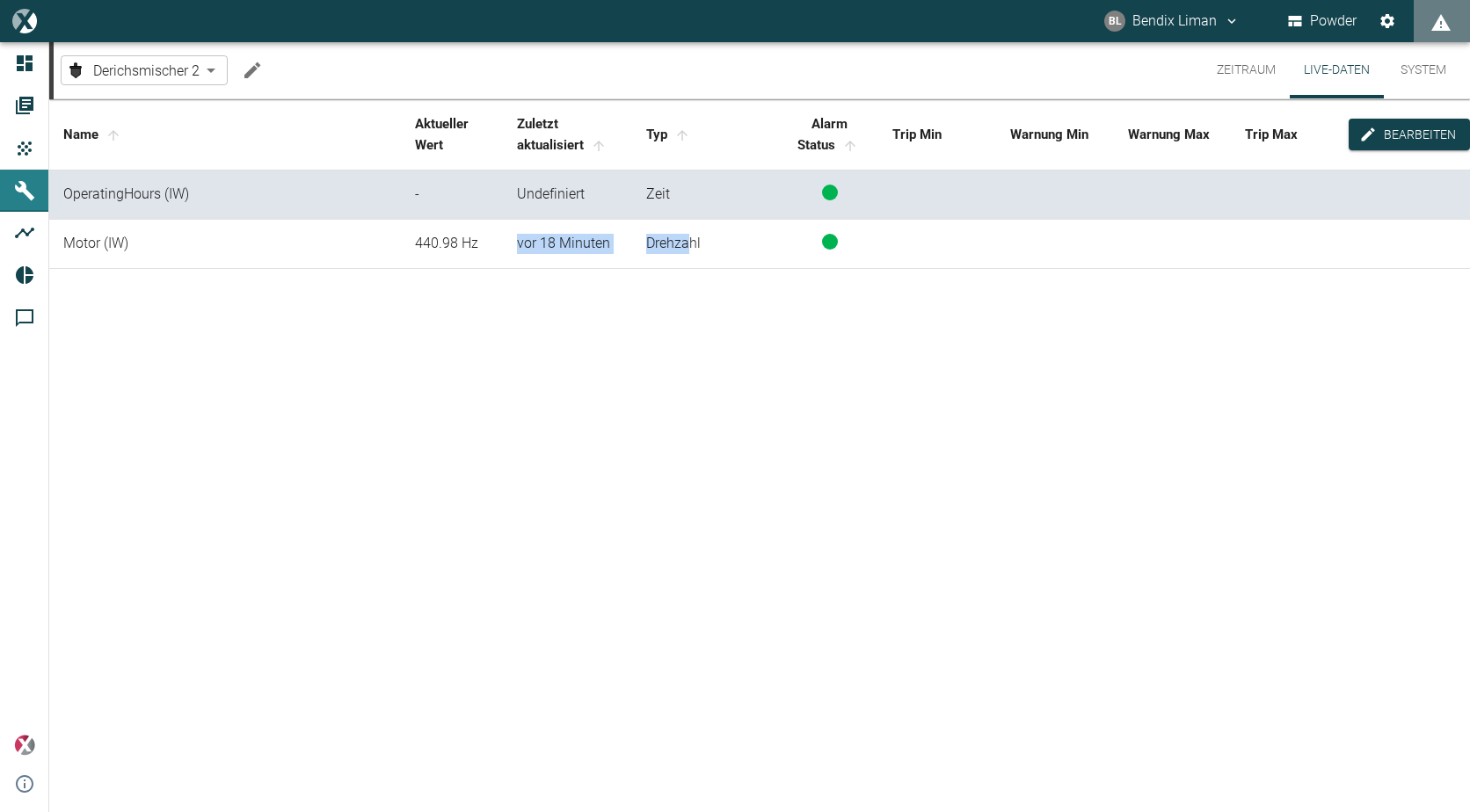
drag, startPoint x: 518, startPoint y: 240, endPoint x: 692, endPoint y: 234, distance: 174.1
click at [692, 234] on tr "Motor (IW) 440.98 Hz vor 18 Minuten Drehzahl" at bounding box center [759, 244] width 1421 height 49
drag, startPoint x: 692, startPoint y: 234, endPoint x: 780, endPoint y: 301, distance: 110.6
click at [780, 301] on div "Name Aktueller Wert Zuletzt aktualisiert Typ Alarm Status Trip Min Warnung Min …" at bounding box center [759, 453] width 1421 height 707
click at [256, 75] on icon "Machine bearbeiten" at bounding box center [252, 71] width 22 height 22
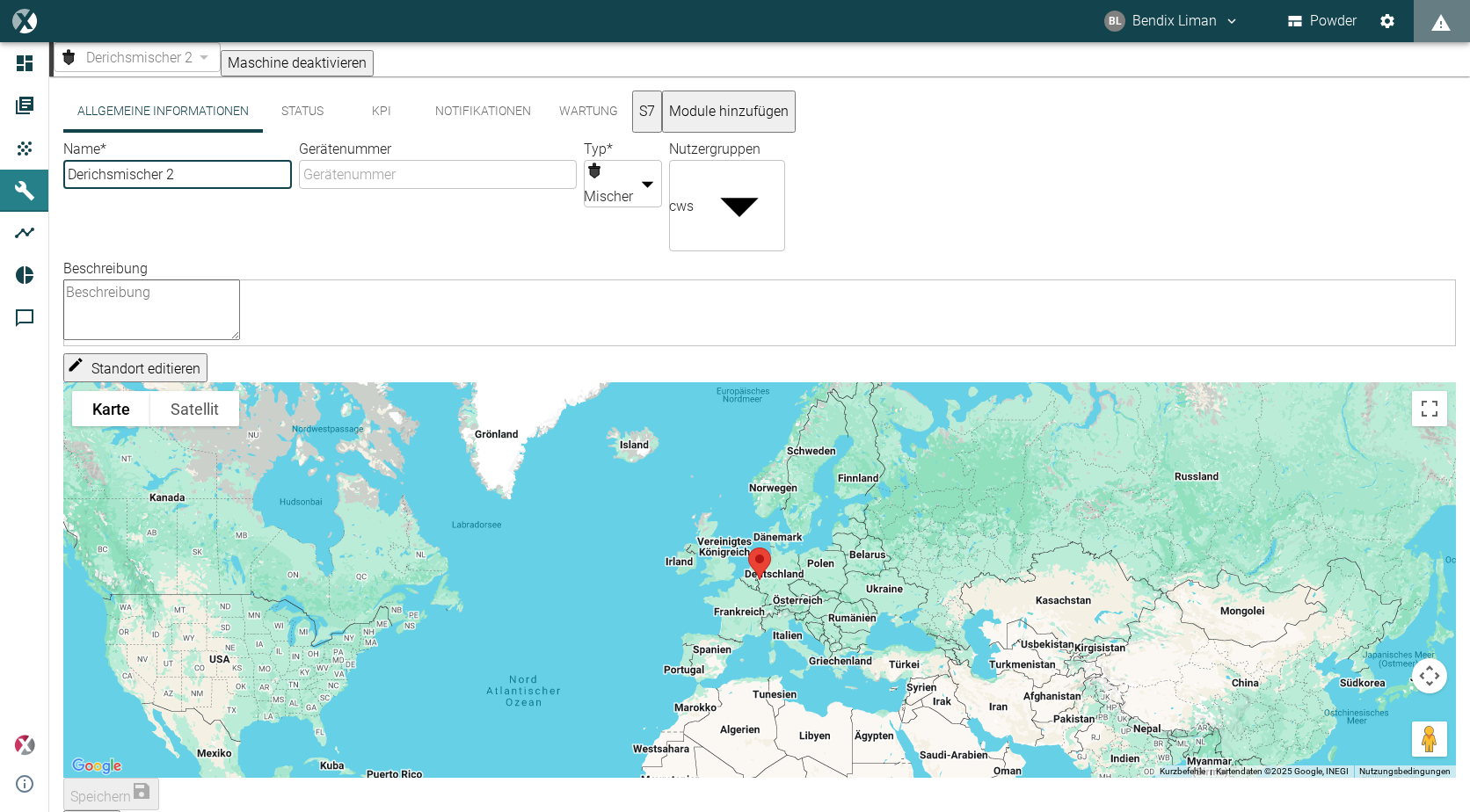
click at [662, 117] on button "S7" at bounding box center [646, 111] width 30 height 42
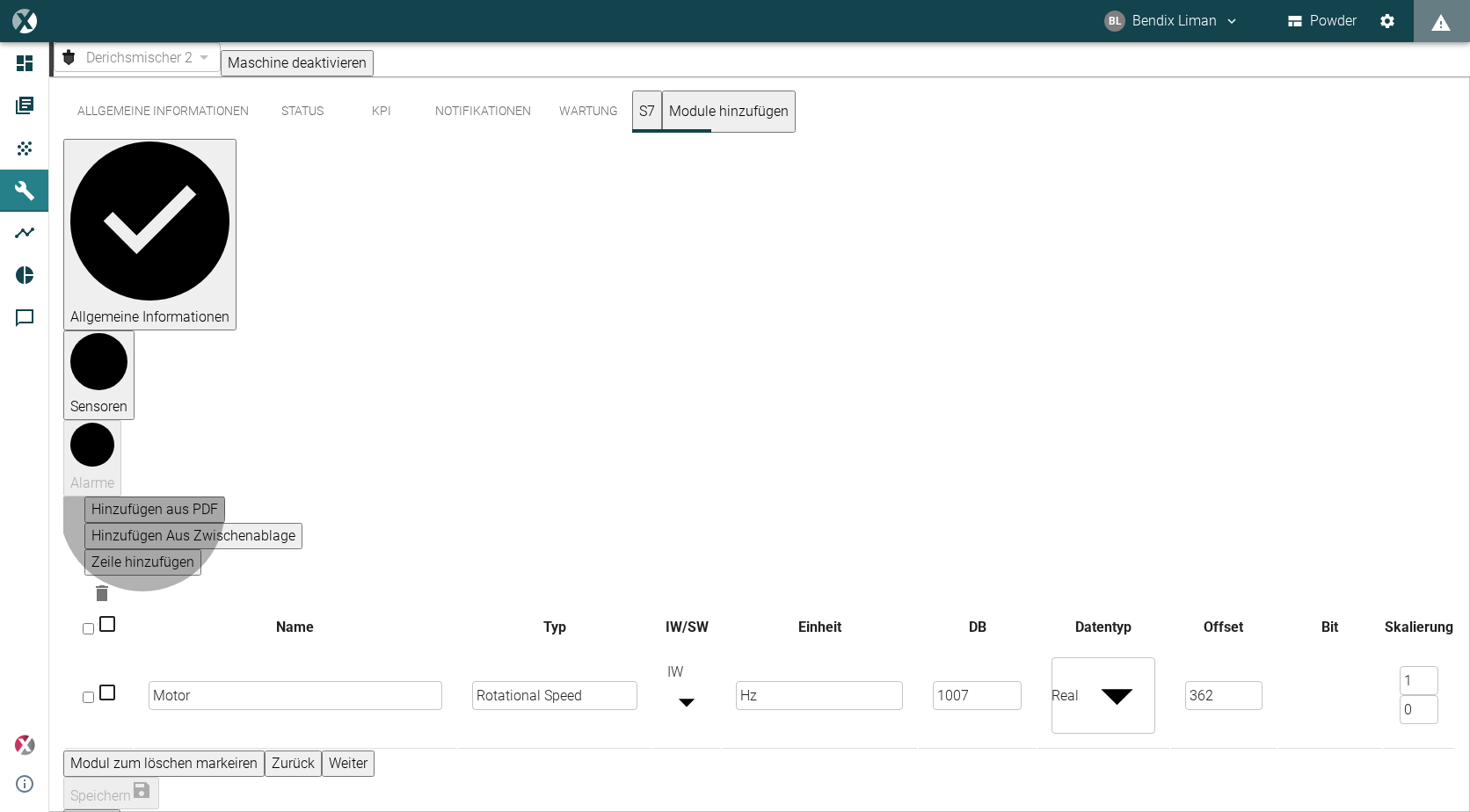
click at [201, 549] on button "Zeile hinzufügen" at bounding box center [143, 562] width 117 height 26
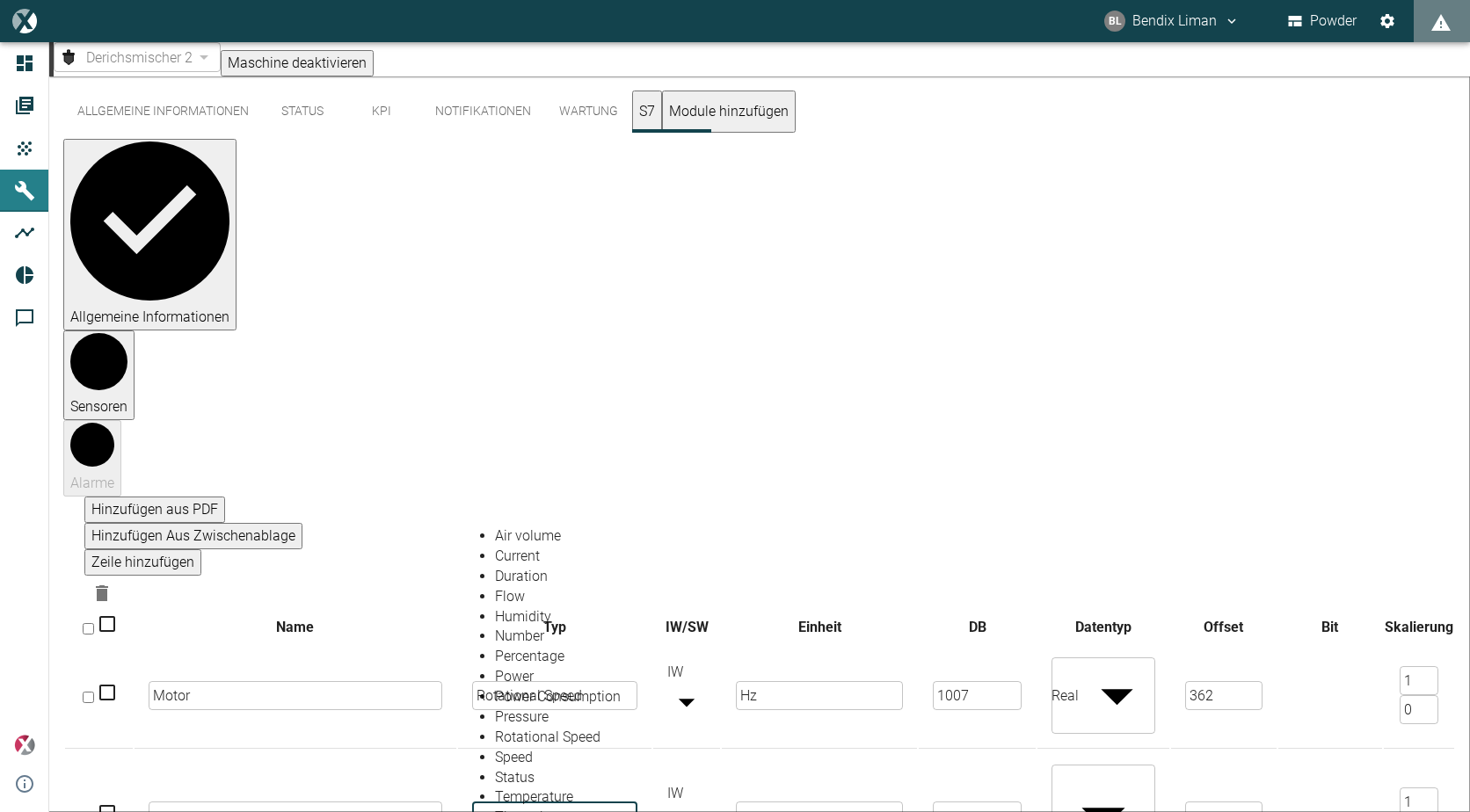
click at [545, 801] on input "text" at bounding box center [555, 816] width 166 height 29
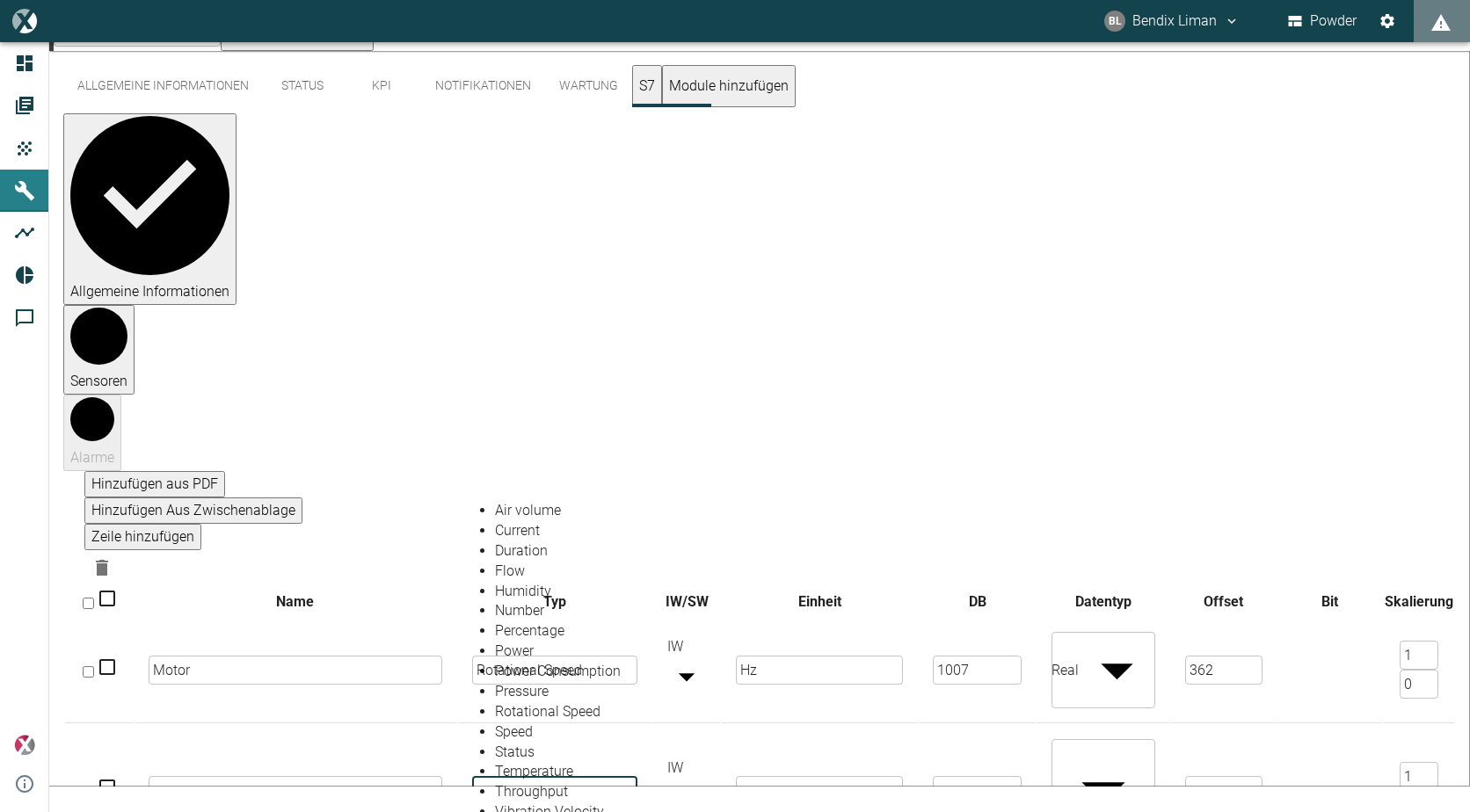
scroll to position [258, 0]
type input "Weight"
click at [782, 776] on input "text" at bounding box center [818, 790] width 166 height 29
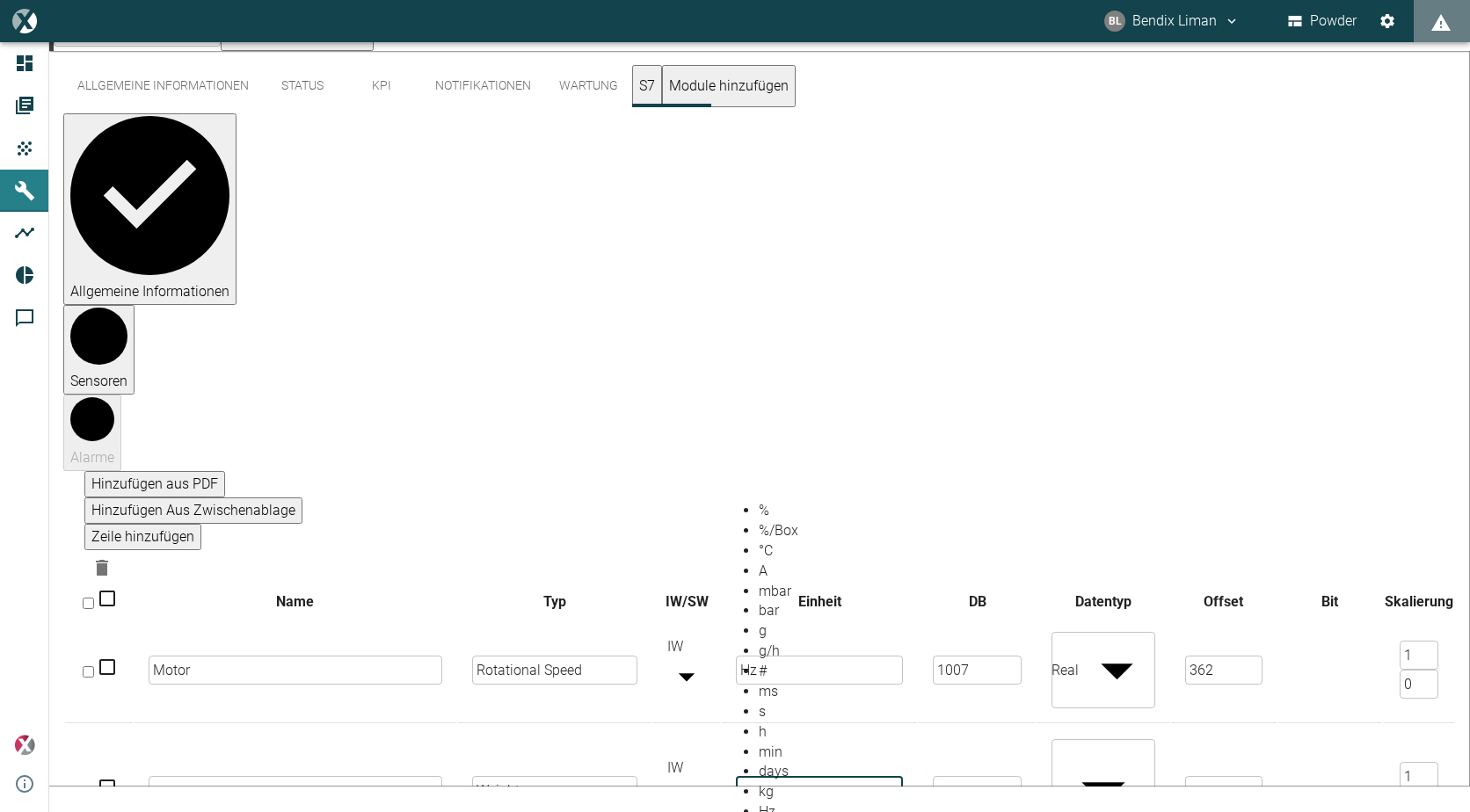
scroll to position [352, 0]
click at [777, 782] on li "kg" at bounding box center [823, 792] width 129 height 21
type input "kg"
click at [975, 725] on td "​" at bounding box center [977, 791] width 118 height 133
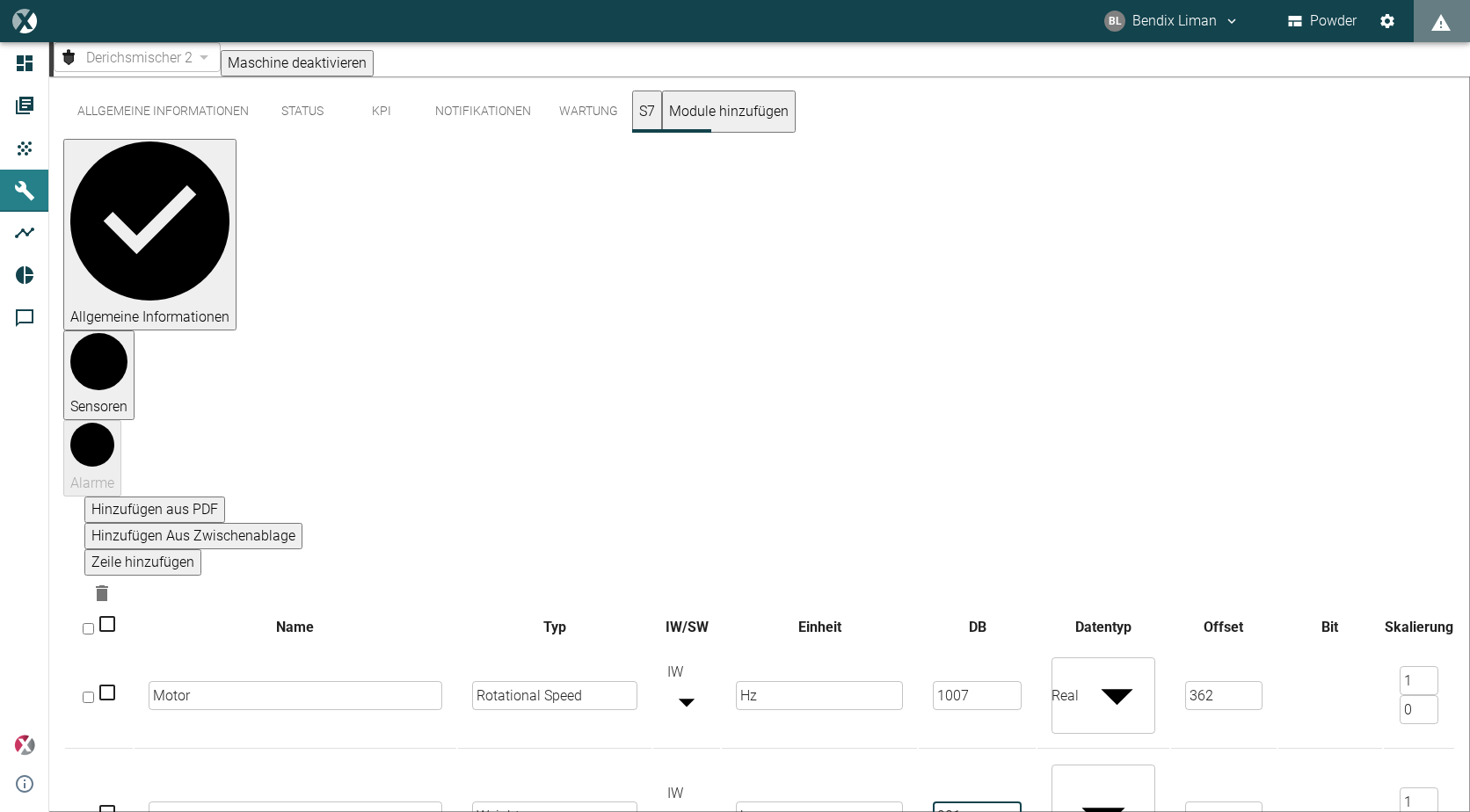
type input "901"
click at [1132, 497] on body "BL Bendix Liman Powder Dashboard Aufträge Produkte Maschinen Analysen Reports K…" at bounding box center [735, 406] width 1470 height 812
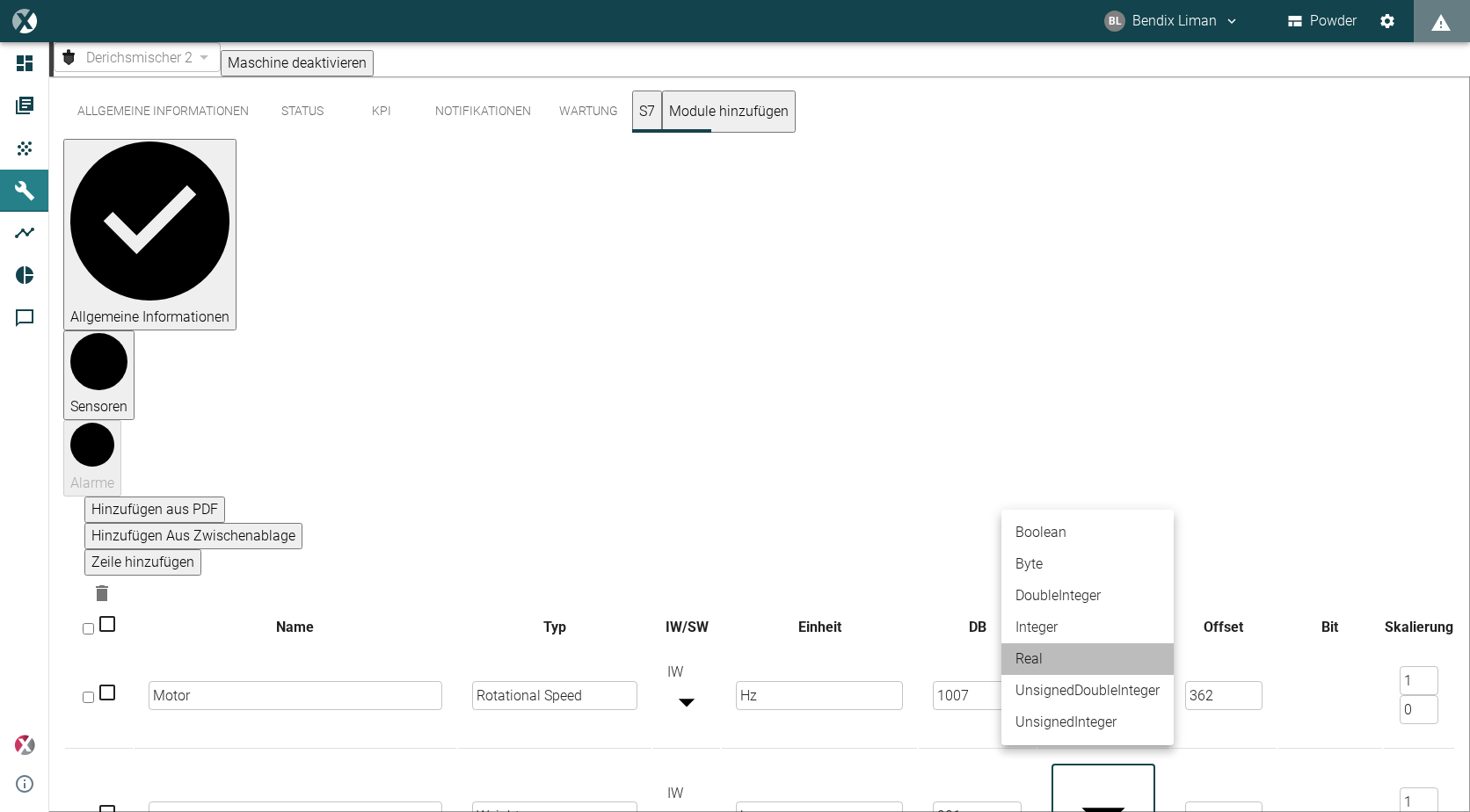
click at [1070, 658] on li "Real" at bounding box center [1088, 659] width 172 height 31
type input "Real"
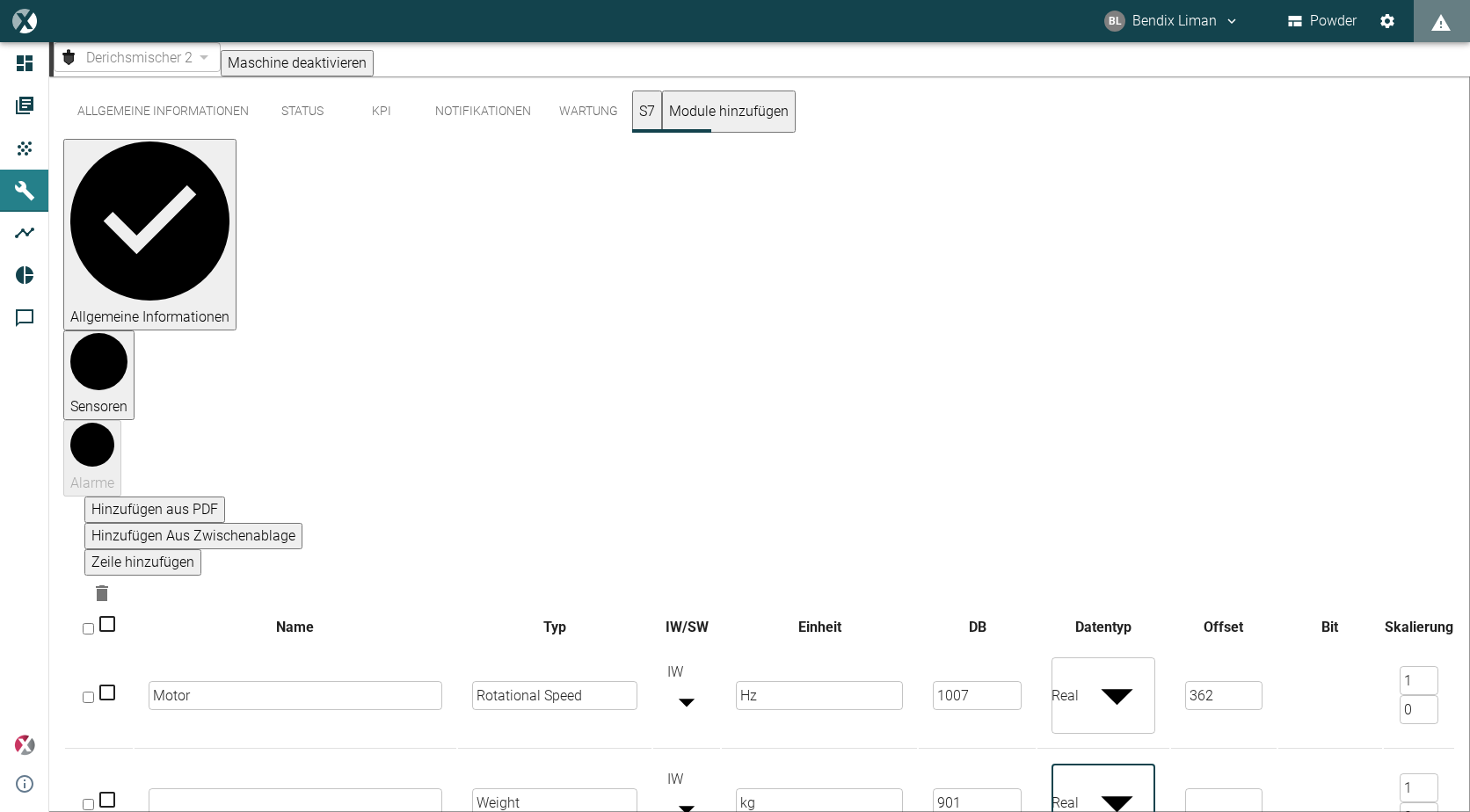
click at [1193, 789] on input "number" at bounding box center [1223, 803] width 76 height 29
type input "14"
click at [280, 789] on input "text" at bounding box center [295, 803] width 293 height 29
type input "Waage"
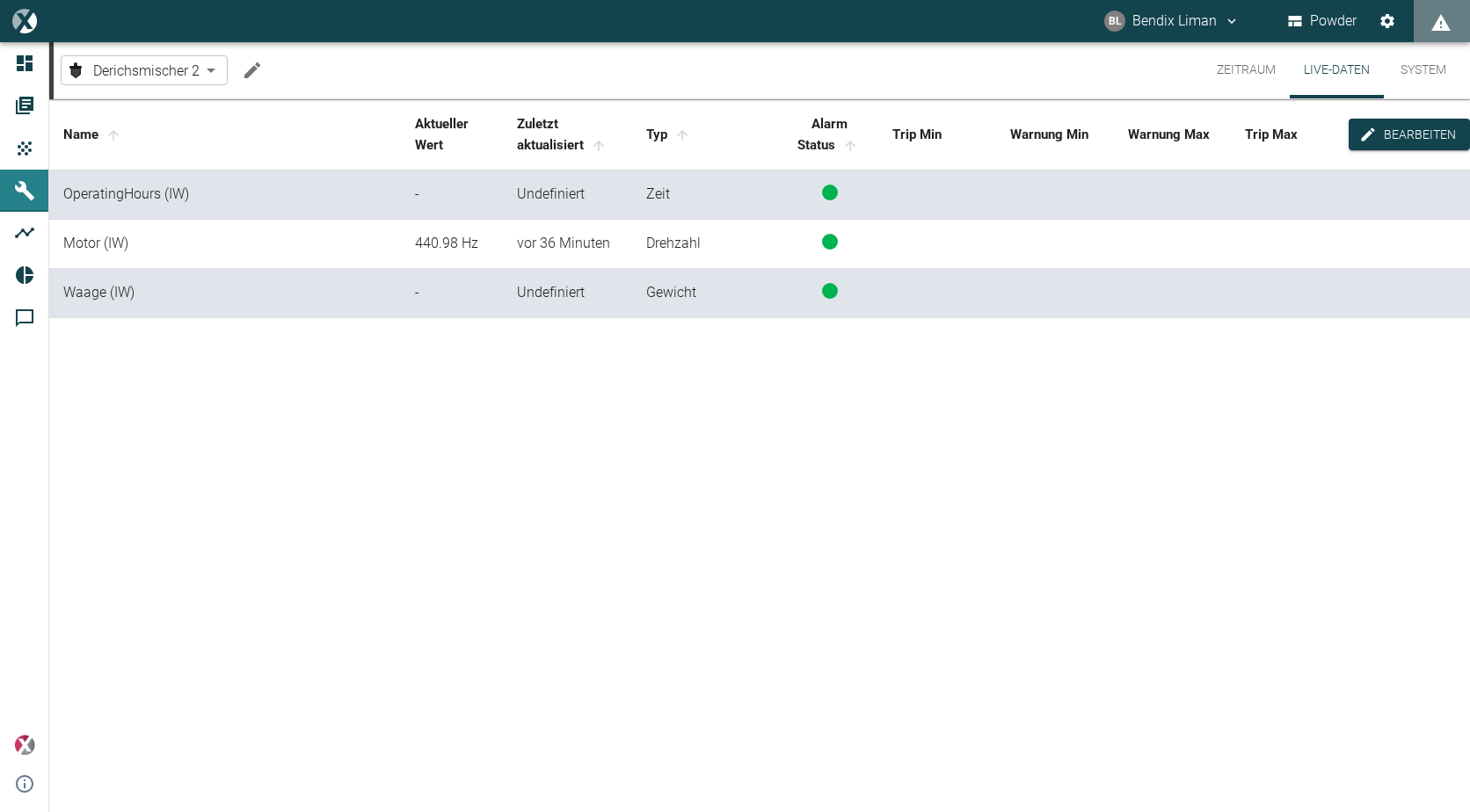
click at [201, 74] on body "BL Bendix Liman Powder Dashboard Aufträge Produkte Maschinen Analysen Reports K…" at bounding box center [735, 406] width 1470 height 812
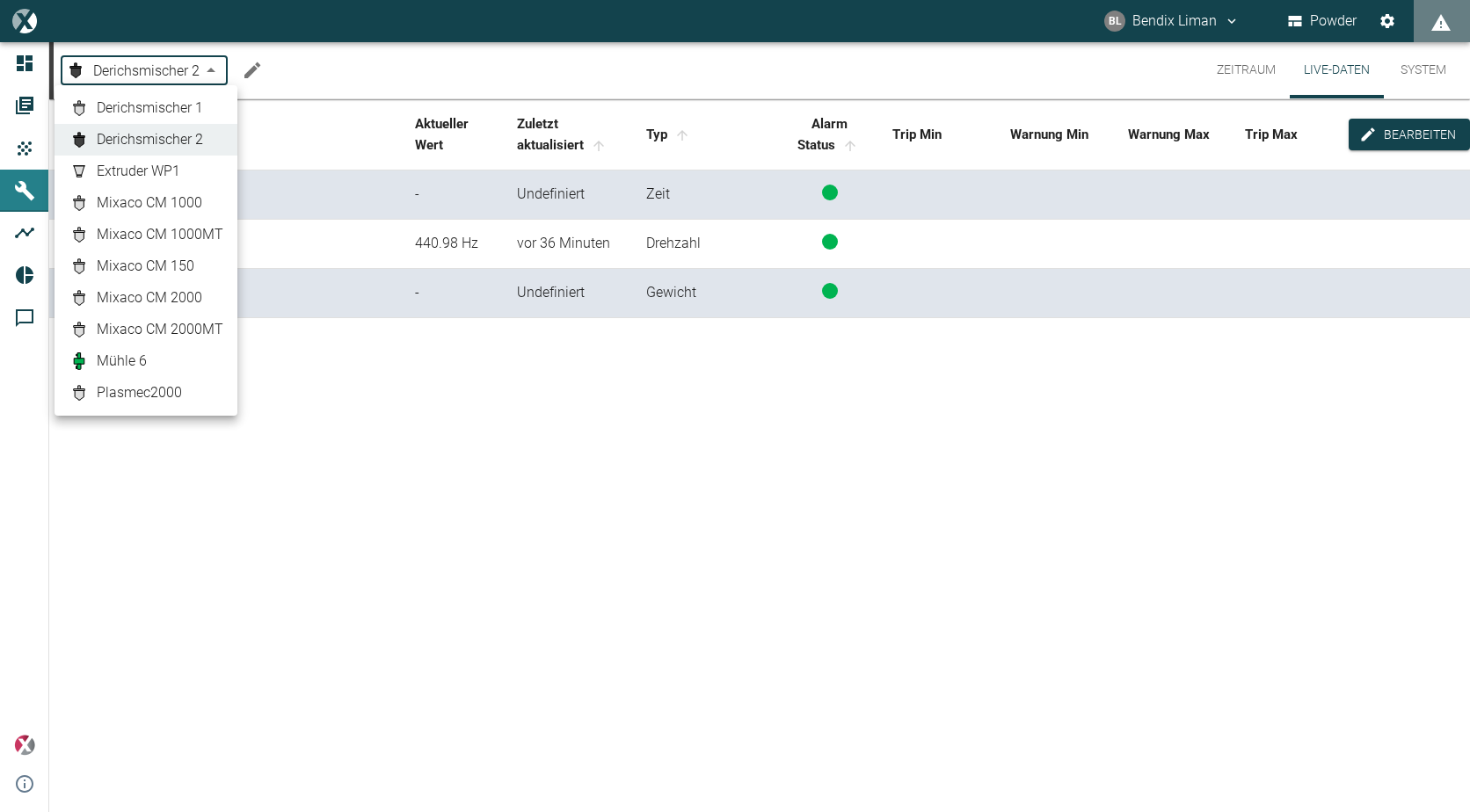
click at [187, 105] on span "Derichsmischer 1" at bounding box center [150, 109] width 107 height 22
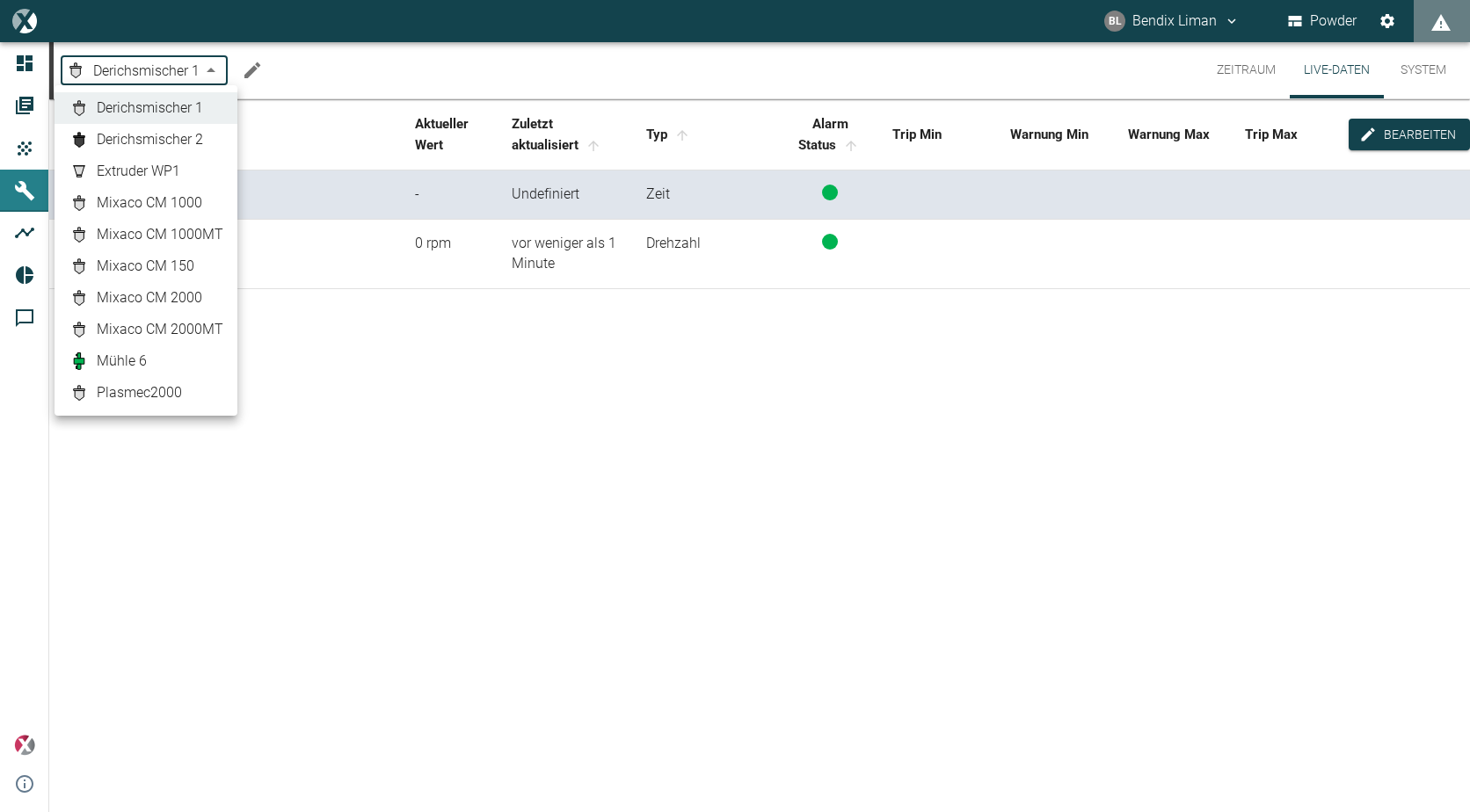
click at [191, 65] on body "BL Bendix Liman Powder Dashboard Aufträge Produkte Maschinen Analysen Reports K…" at bounding box center [735, 406] width 1470 height 812
click at [179, 152] on li "Derichsmischer 2" at bounding box center [146, 139] width 183 height 31
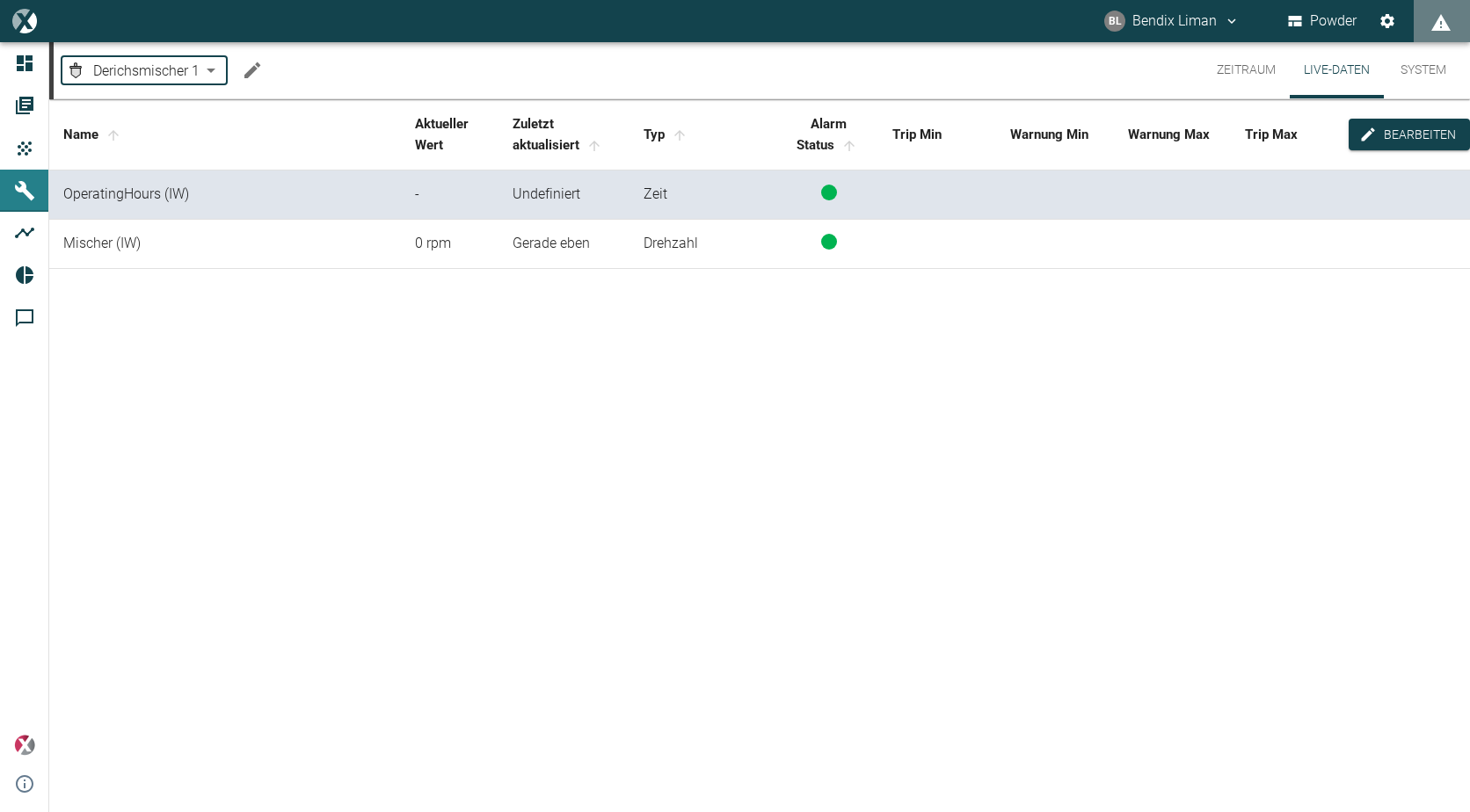
click at [212, 74] on body "BL Bendix Liman Powder Dashboard Aufträge Produkte Maschinen Analysen Reports K…" at bounding box center [735, 406] width 1470 height 812
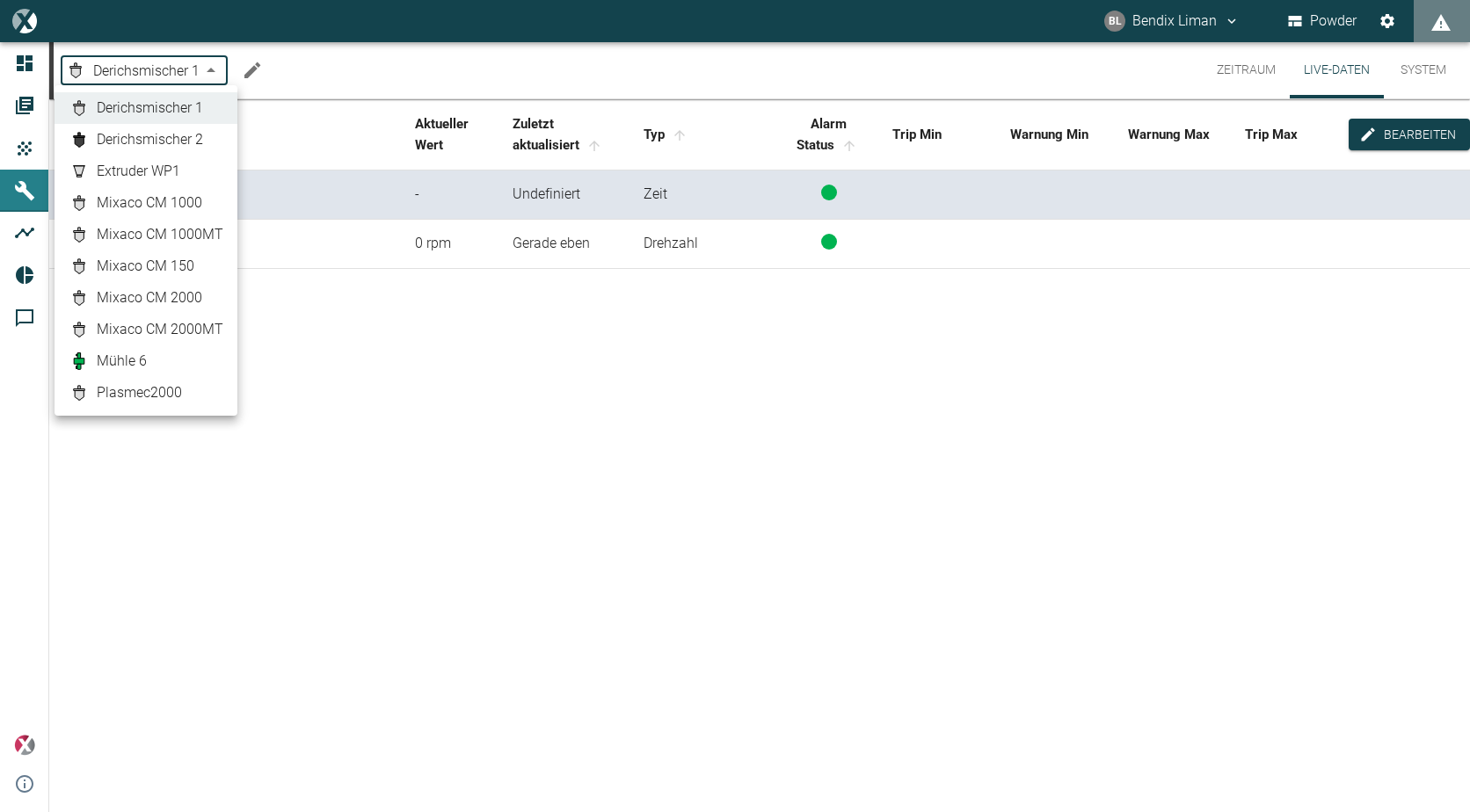
click at [176, 151] on li "Derichsmischer 2" at bounding box center [146, 139] width 183 height 31
click at [198, 70] on body "BL Bendix Liman Powder Dashboard Aufträge Produkte Maschinen Analysen Reports K…" at bounding box center [735, 406] width 1470 height 812
click at [190, 138] on span "Derichsmischer 2" at bounding box center [150, 140] width 107 height 22
type input "b363e5e0-93bc-40e7-bfc4-812fa938a690"
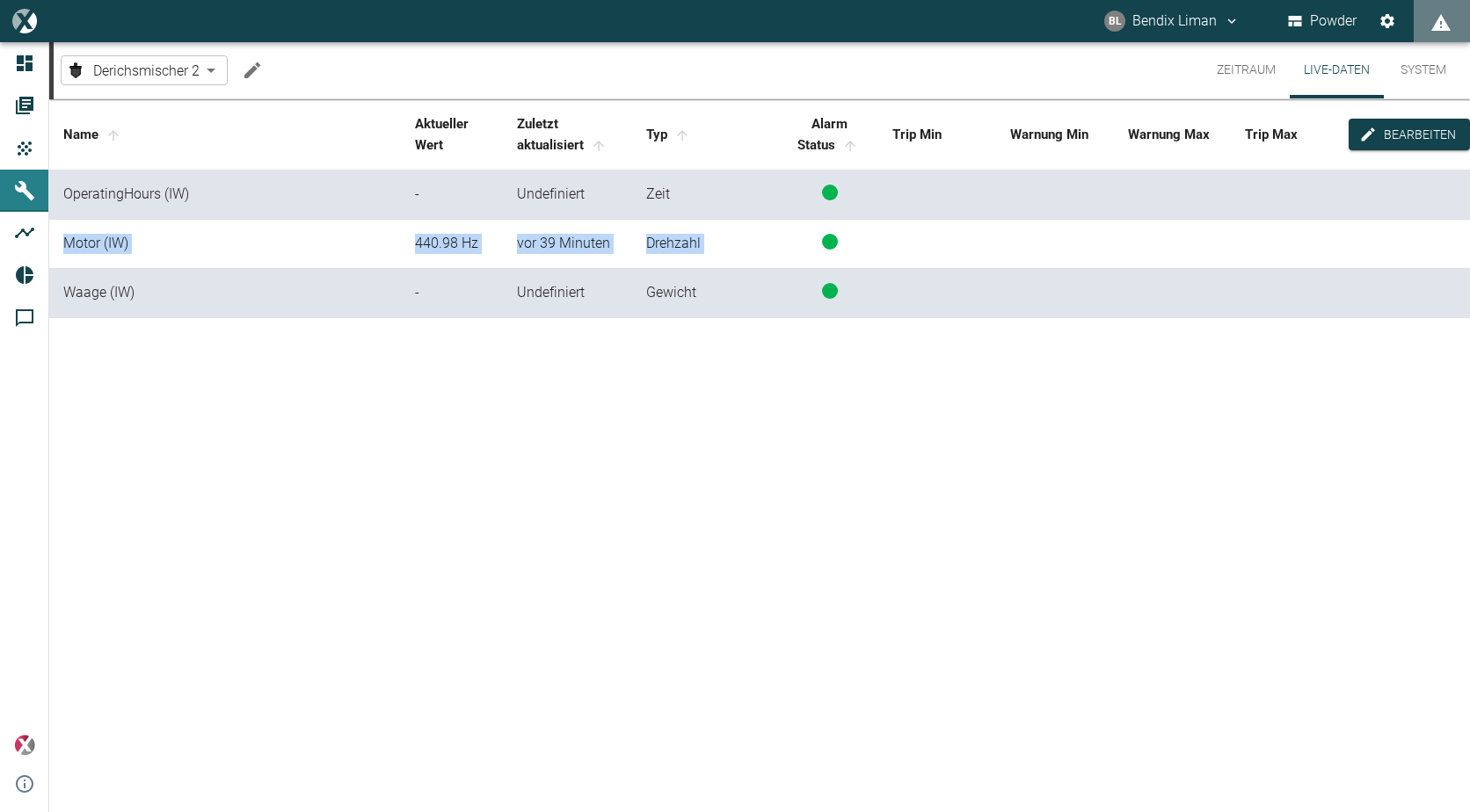
drag, startPoint x: 64, startPoint y: 290, endPoint x: 762, endPoint y: 176, distance: 707.2
click at [762, 176] on tbody "OperatingHours (IW) - Undefiniert Zeit Motor (IW) 440.98 Hz vor 39 Minuten Dreh…" at bounding box center [759, 244] width 1421 height 148
drag, startPoint x: 762, startPoint y: 176, endPoint x: 695, endPoint y: 212, distance: 76.1
click at [695, 212] on td "Zeit" at bounding box center [706, 195] width 150 height 49
click at [261, 70] on icon "Machine bearbeiten" at bounding box center [252, 71] width 22 height 22
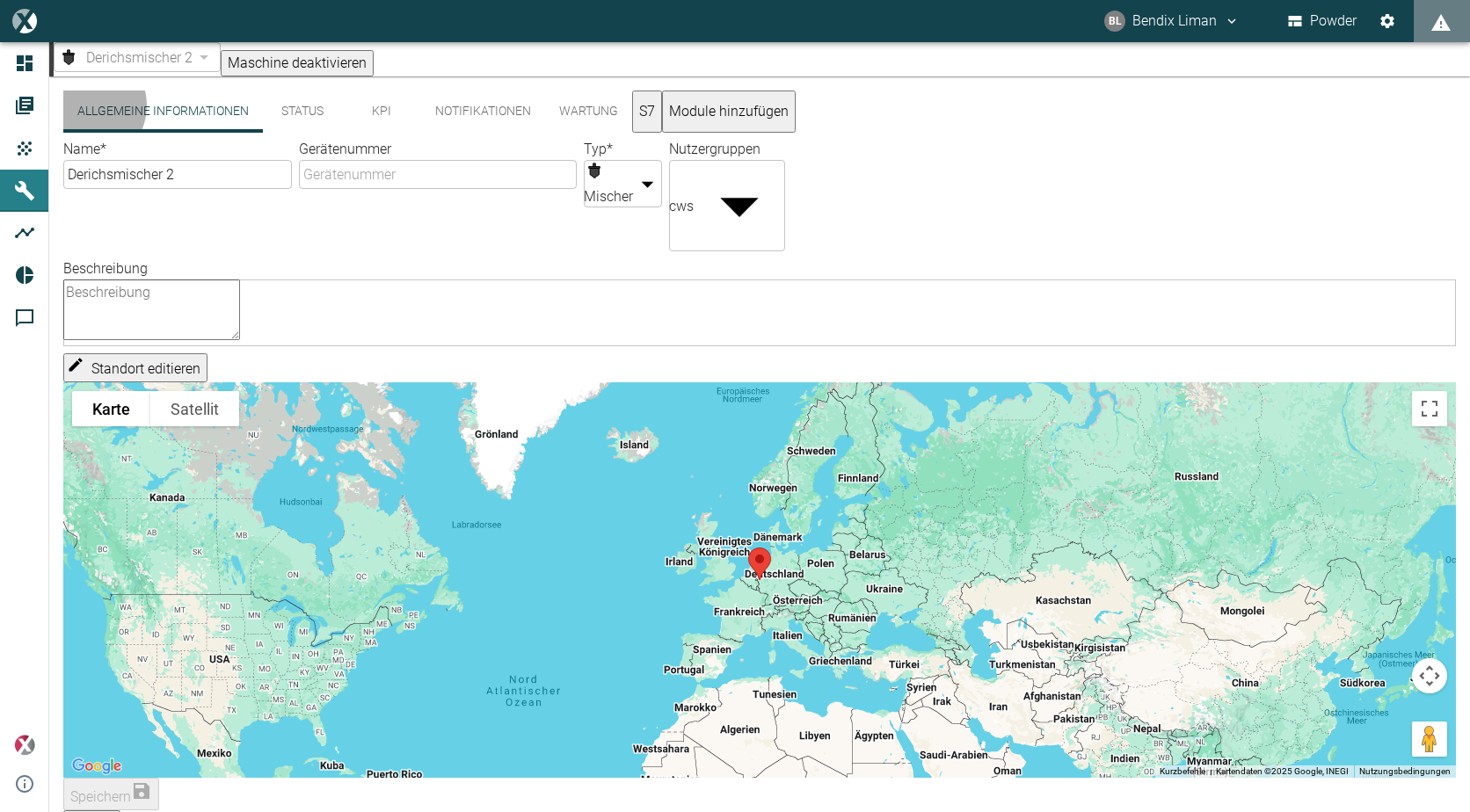
click at [655, 113] on button "S7" at bounding box center [646, 111] width 30 height 42
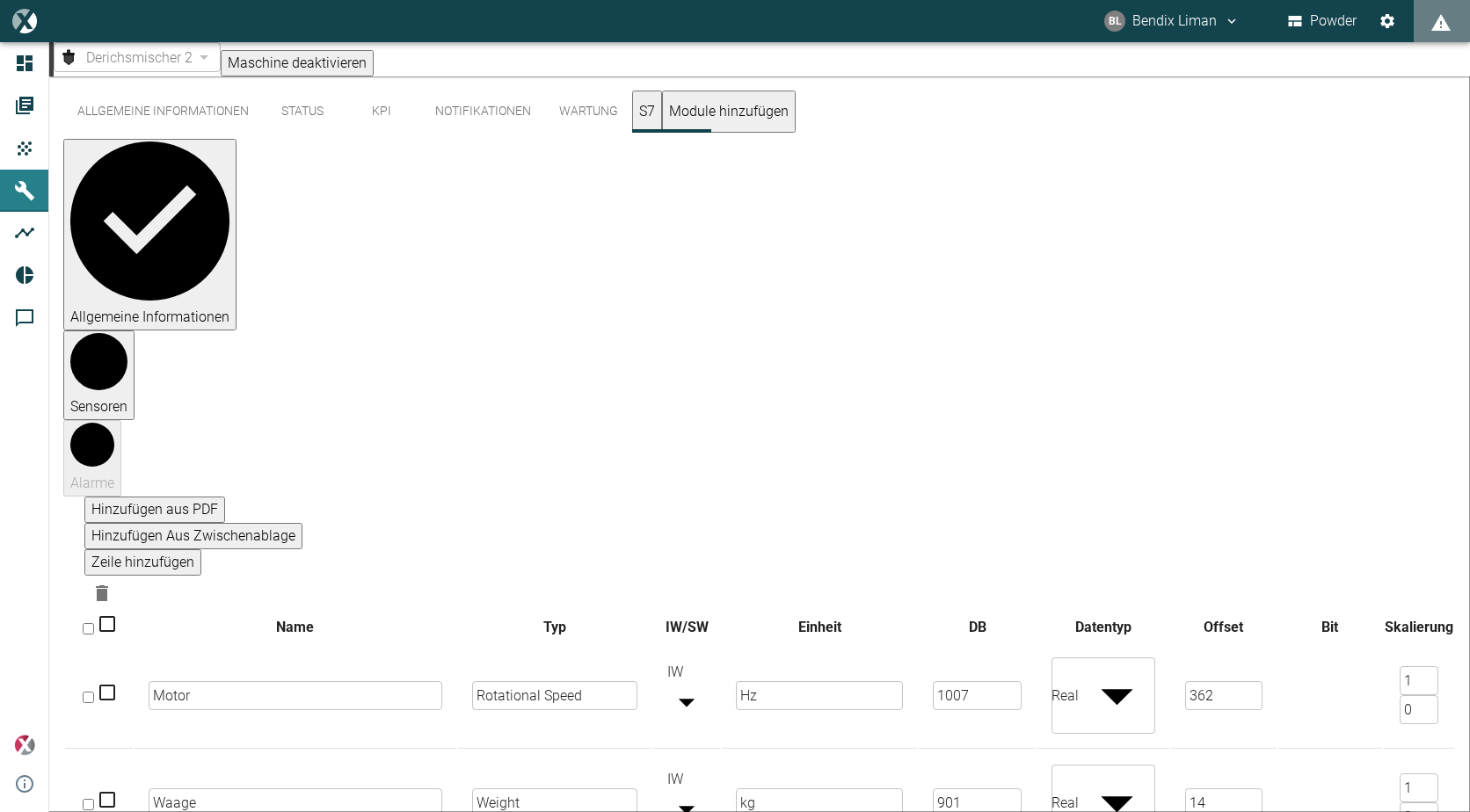
click at [972, 789] on input "901" at bounding box center [977, 803] width 90 height 29
type input "902"
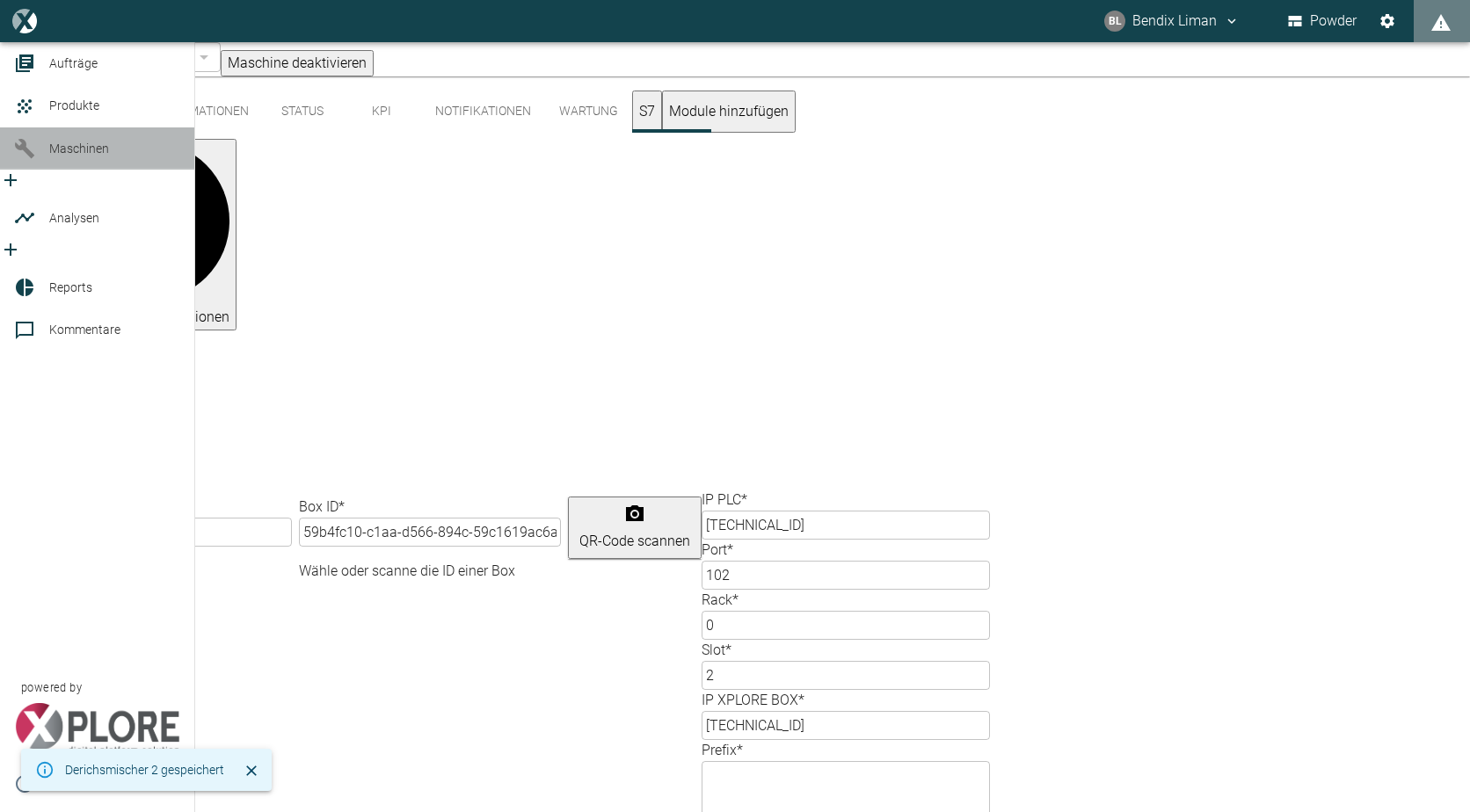
click at [72, 155] on span "Maschinen" at bounding box center [79, 149] width 60 height 14
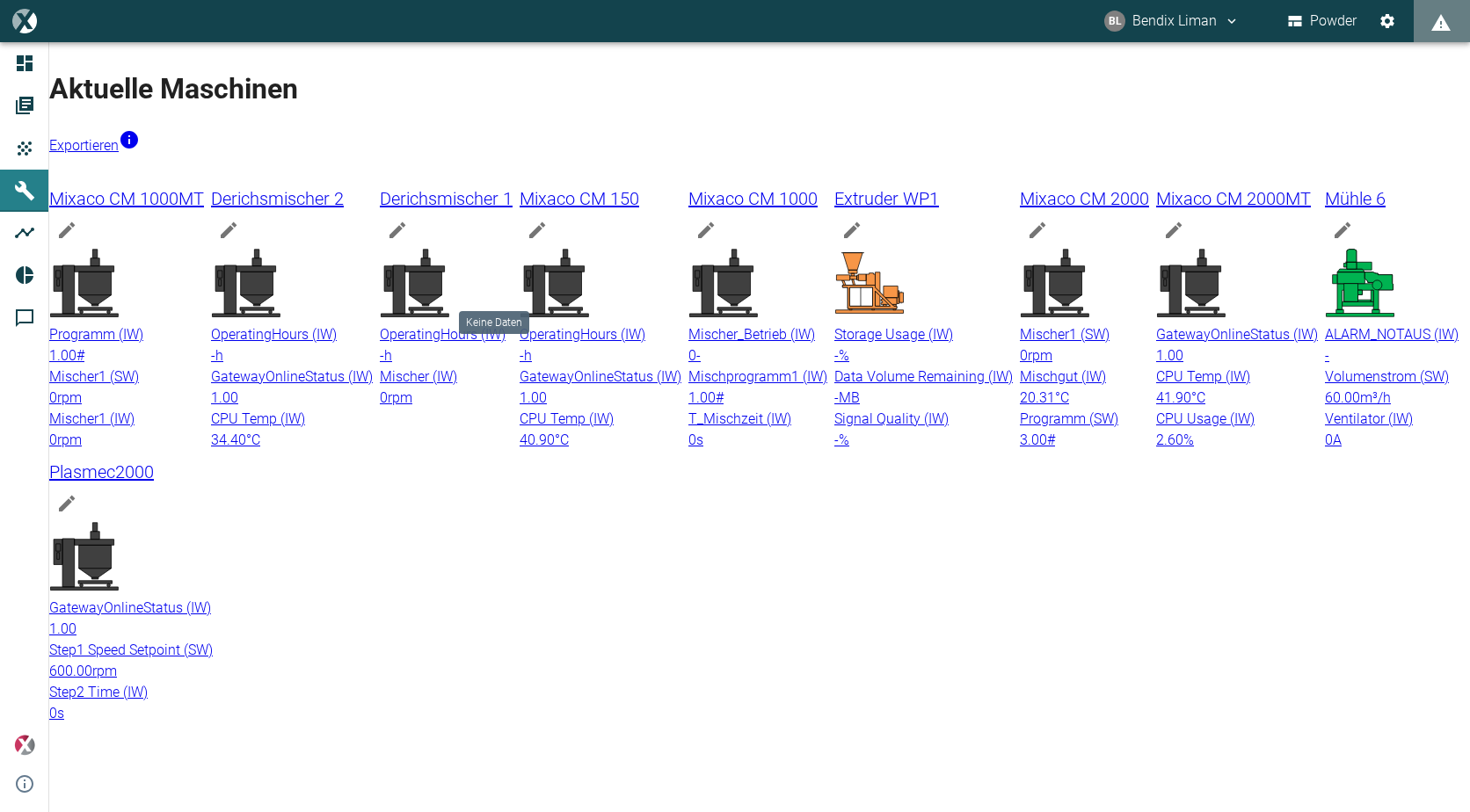
click at [372, 248] on div at bounding box center [292, 285] width 162 height 76
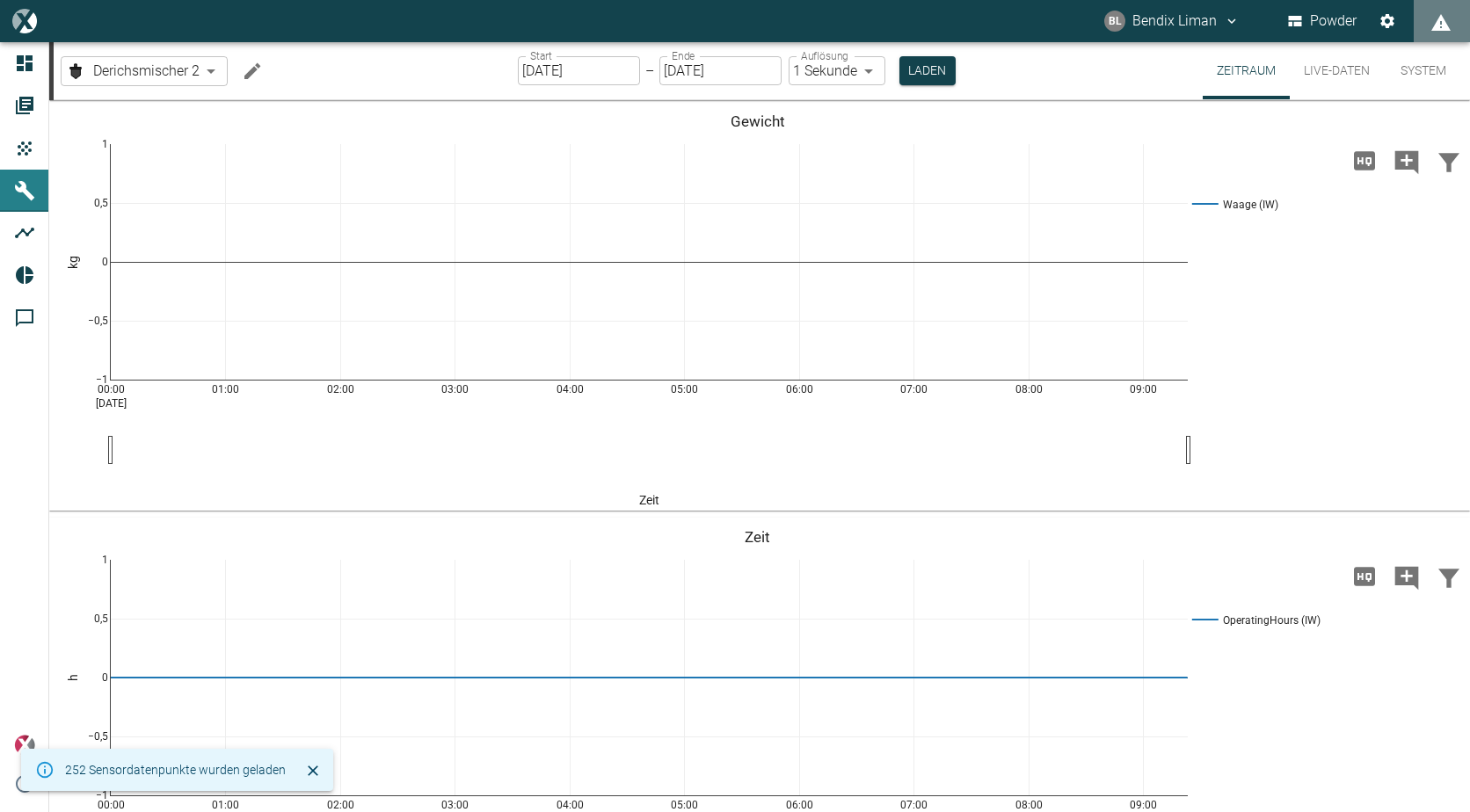
click at [1335, 74] on button "Live-Daten" at bounding box center [1336, 71] width 94 height 57
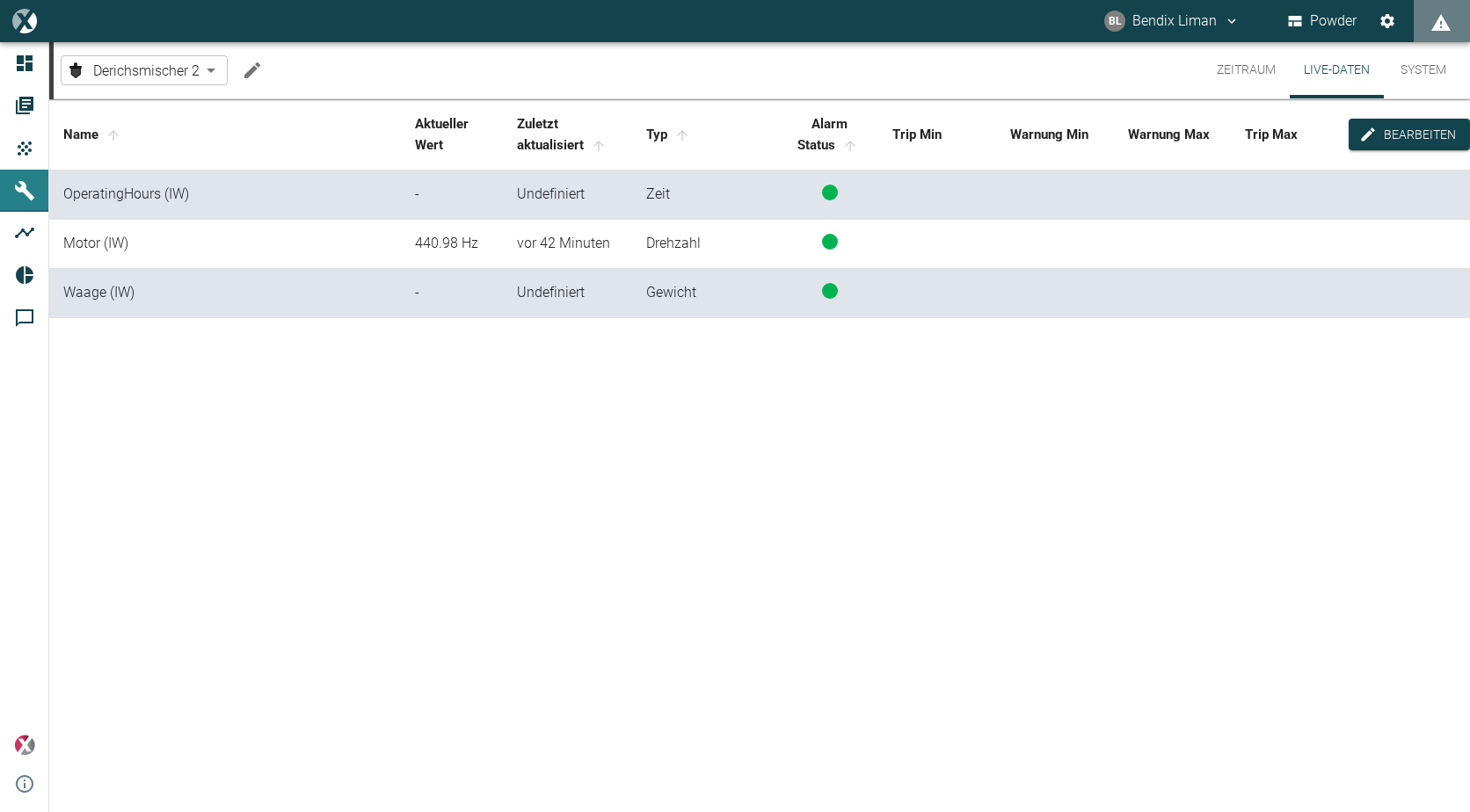
click at [1229, 55] on button "Zeitraum" at bounding box center [1246, 70] width 87 height 57
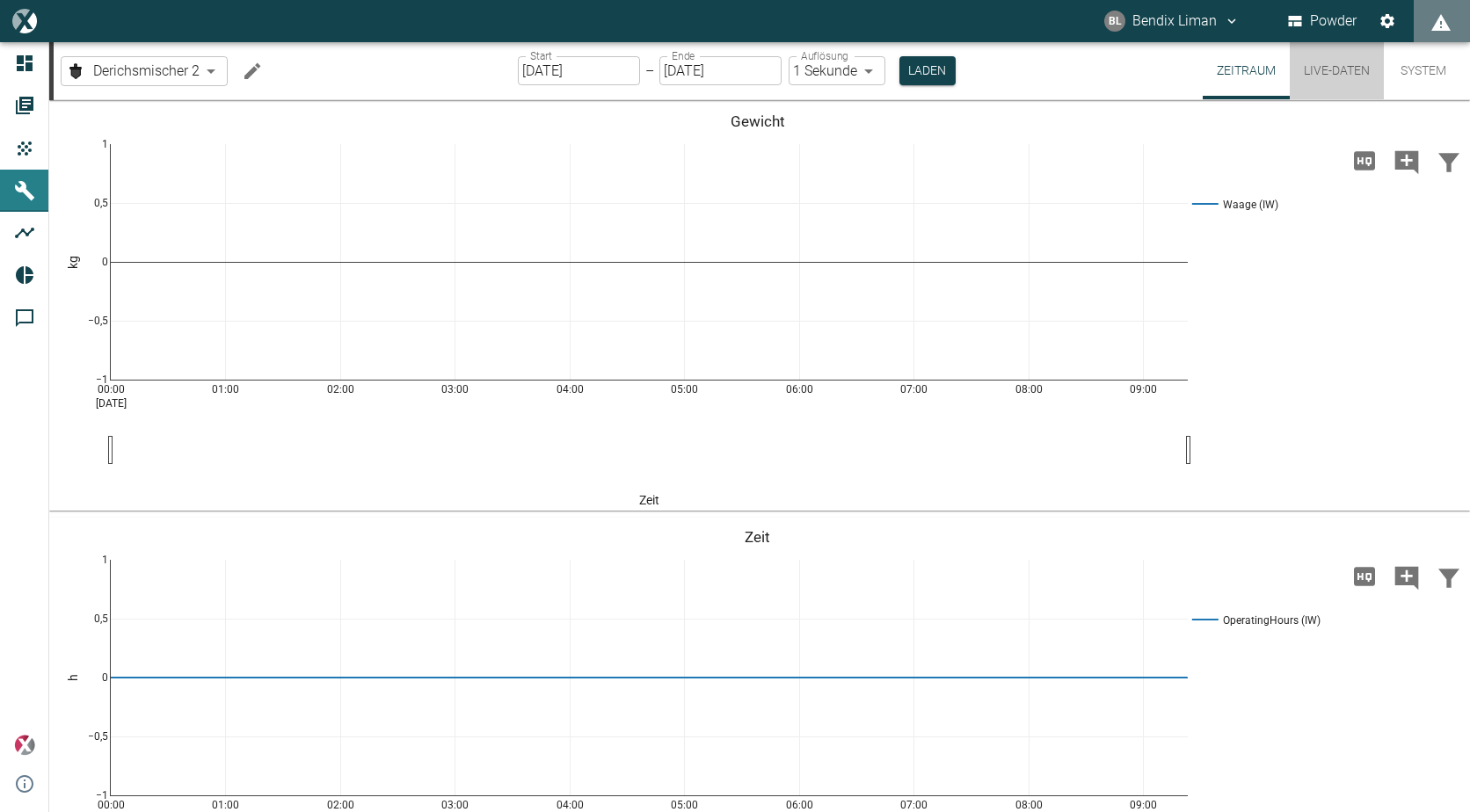
click at [1343, 72] on button "Live-Daten" at bounding box center [1336, 71] width 94 height 57
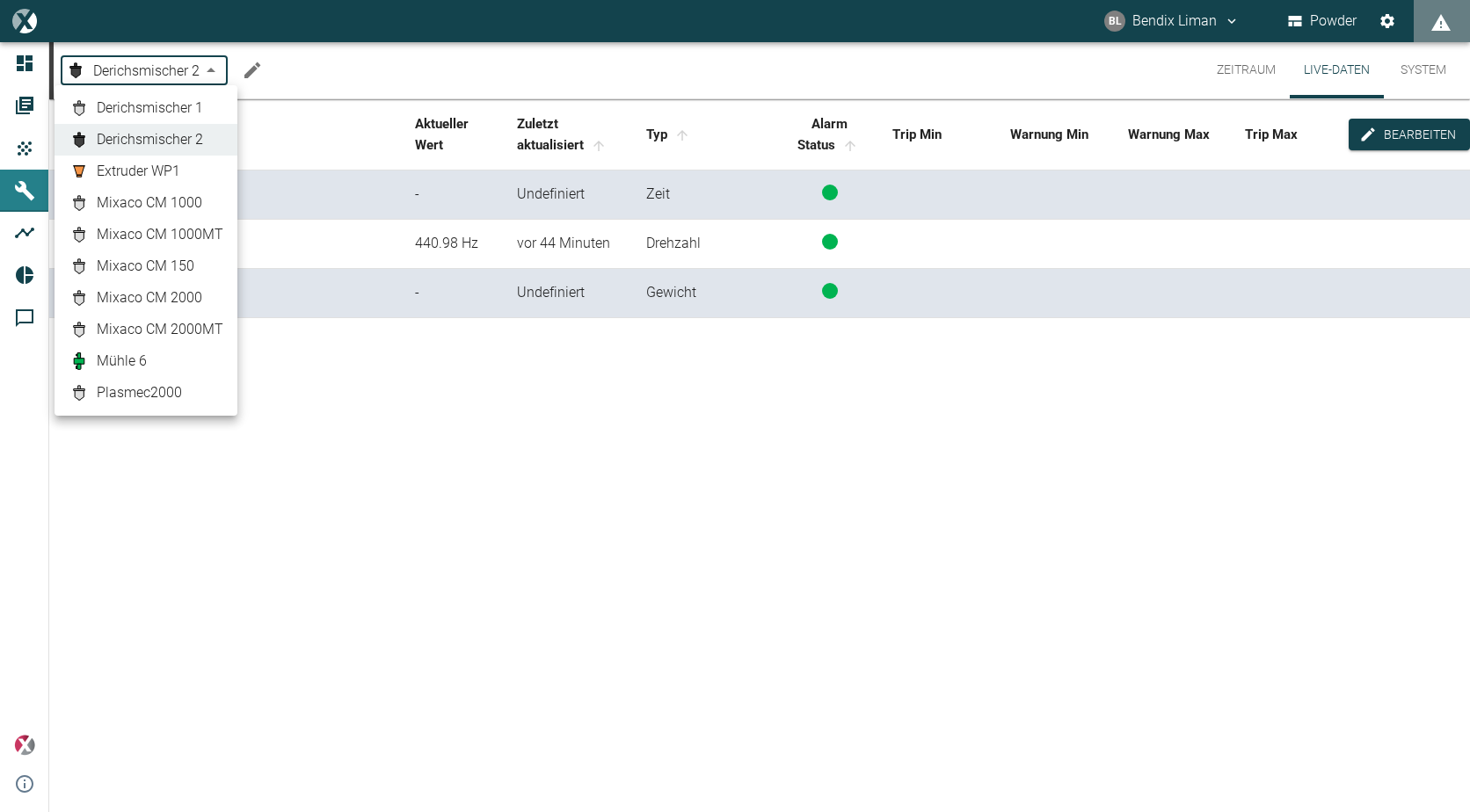
click at [190, 66] on body "BL Bendix Liman Powder Dashboard Aufträge Produkte Maschinen Analysen Reports K…" at bounding box center [735, 406] width 1470 height 812
click at [192, 103] on span "Derichsmischer 1" at bounding box center [150, 109] width 107 height 22
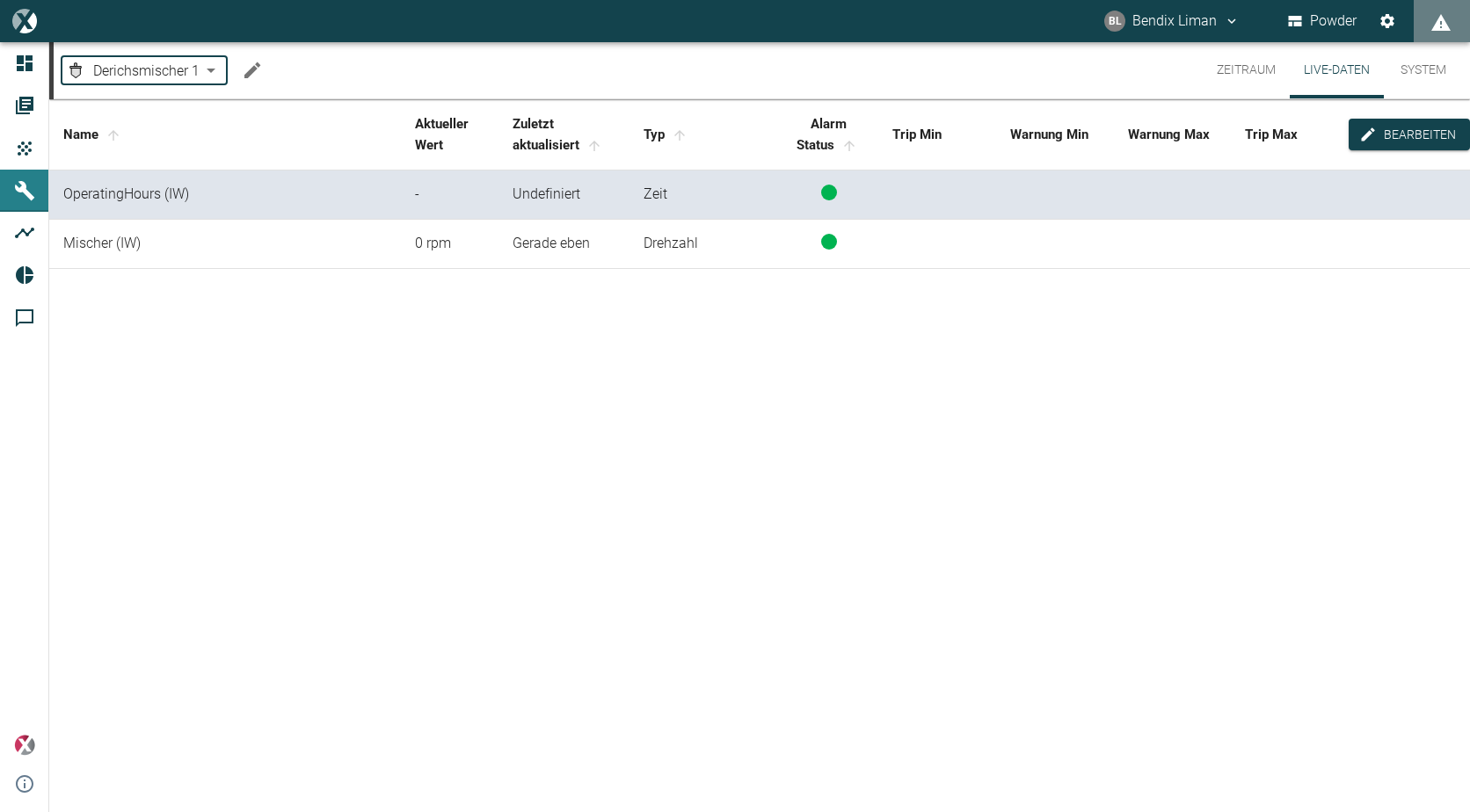
click at [211, 60] on body "BL Bendix Liman Powder Dashboard Aufträge Produkte Maschinen Analysen Reports K…" at bounding box center [735, 406] width 1470 height 812
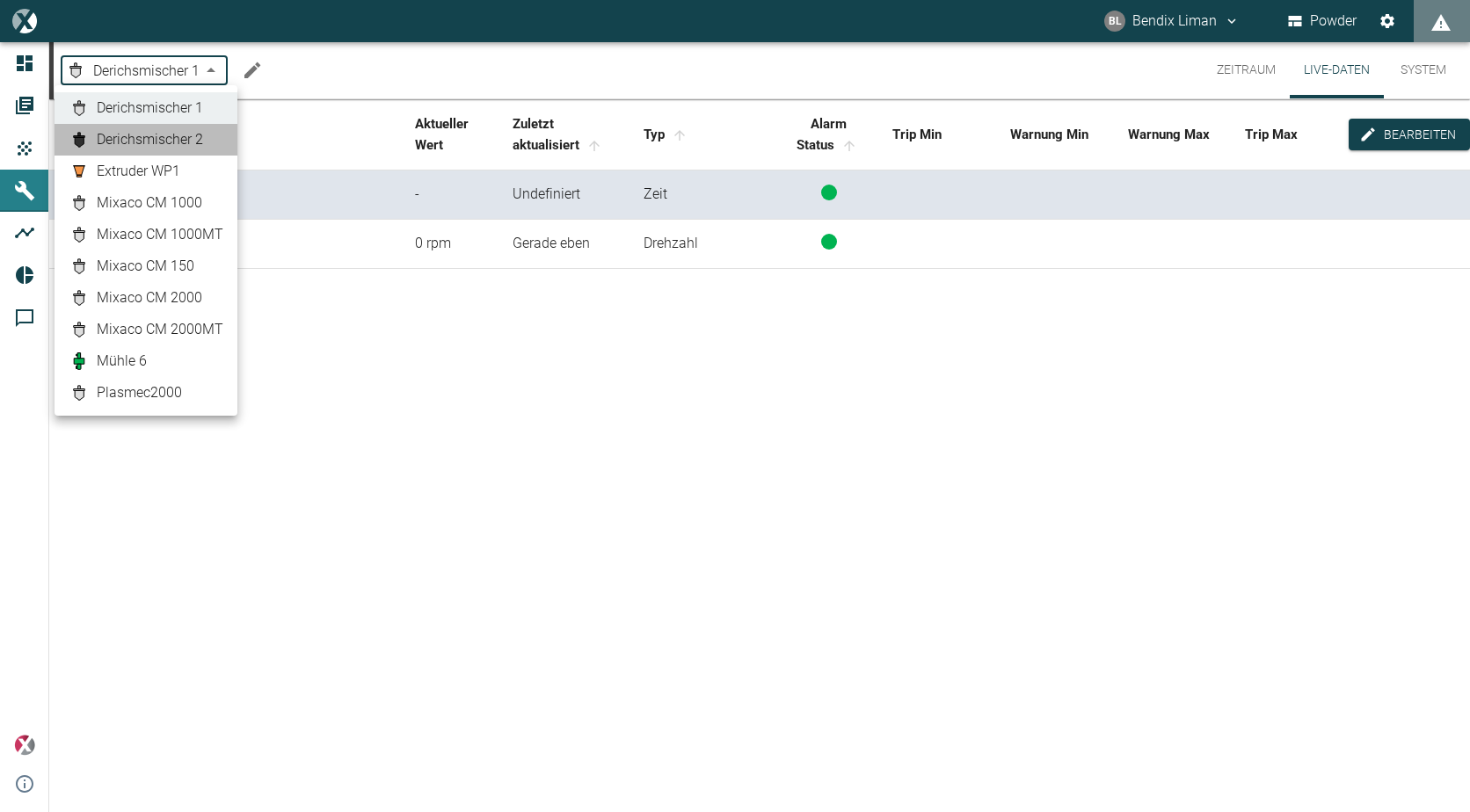
click at [169, 147] on span "Derichsmischer 2" at bounding box center [150, 140] width 107 height 22
type input "b363e5e0-93bc-40e7-bfc4-812fa938a690"
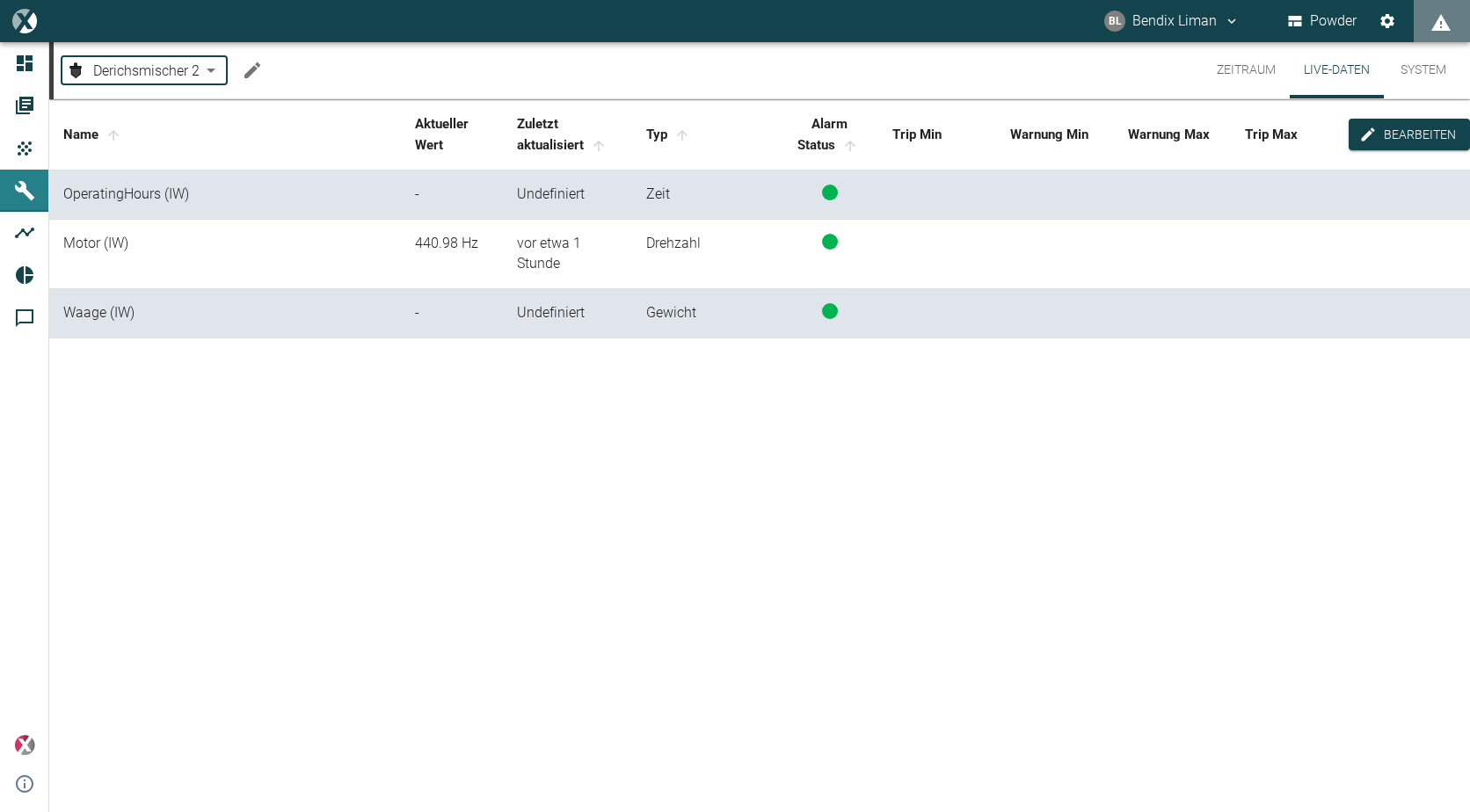
click at [197, 82] on body "BL Bendix Liman Powder Dashboard Aufträge Produkte Maschinen Analysen Reports K…" at bounding box center [735, 406] width 1470 height 812
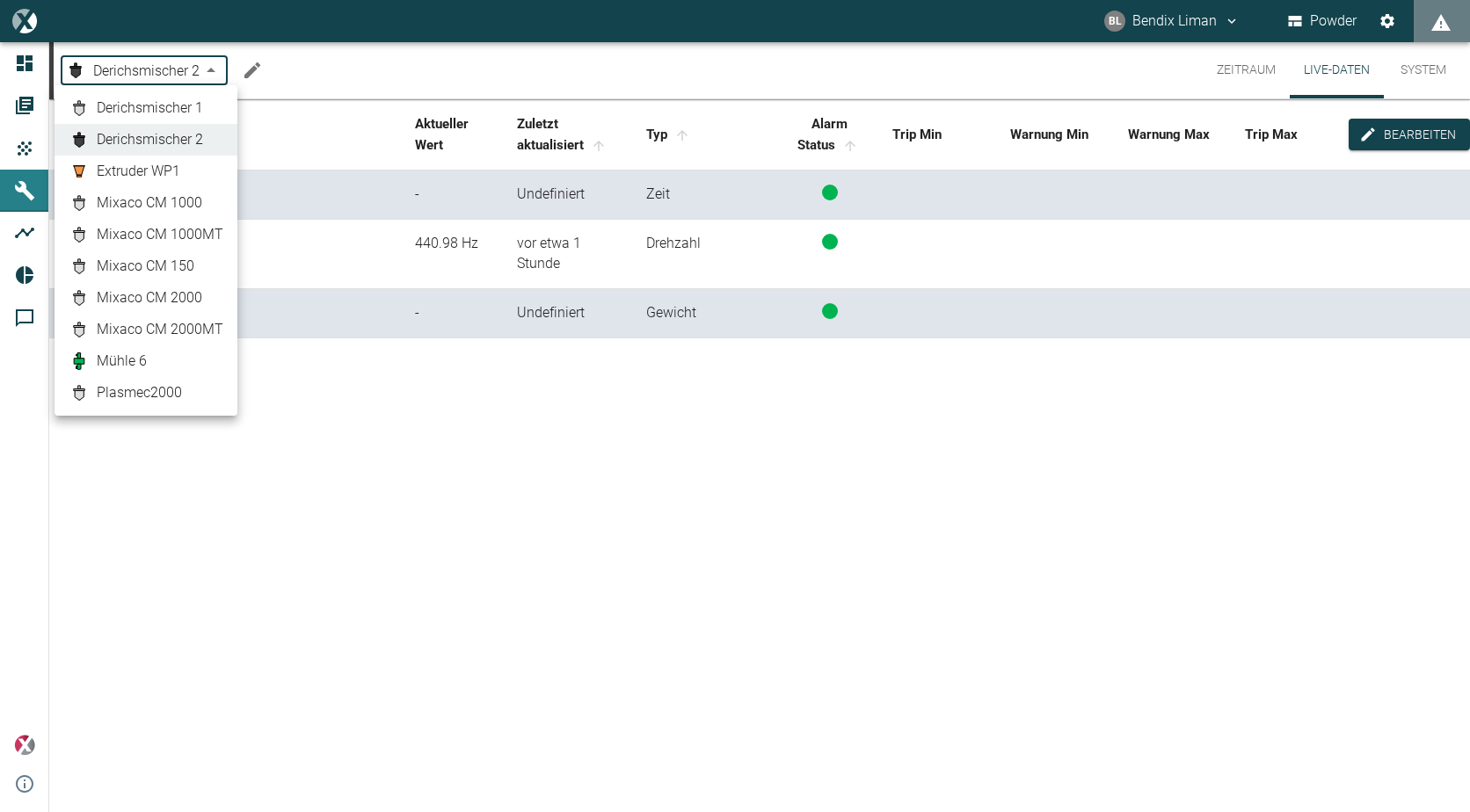
click at [417, 240] on div at bounding box center [735, 406] width 1470 height 812
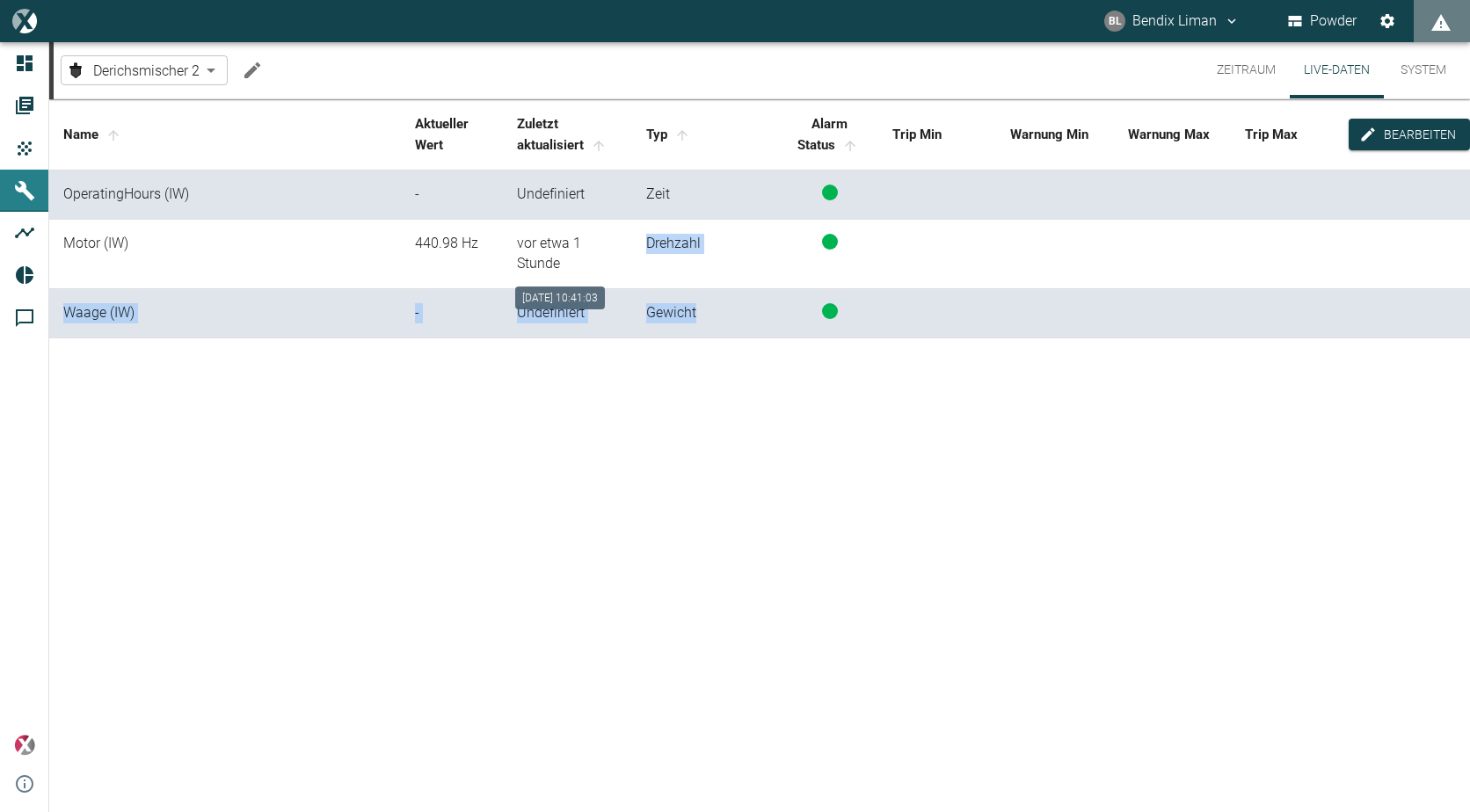
drag, startPoint x: 417, startPoint y: 240, endPoint x: 563, endPoint y: 264, distance: 148.0
drag, startPoint x: 563, startPoint y: 264, endPoint x: 498, endPoint y: 232, distance: 72.4
click at [505, 235] on td "vor etwa 1 Stunde" at bounding box center [567, 254] width 129 height 69
click at [215, 73] on body "BL Bendix Liman Powder Dashboard Aufträge Produkte Maschinen Analysen Reports K…" at bounding box center [735, 406] width 1470 height 812
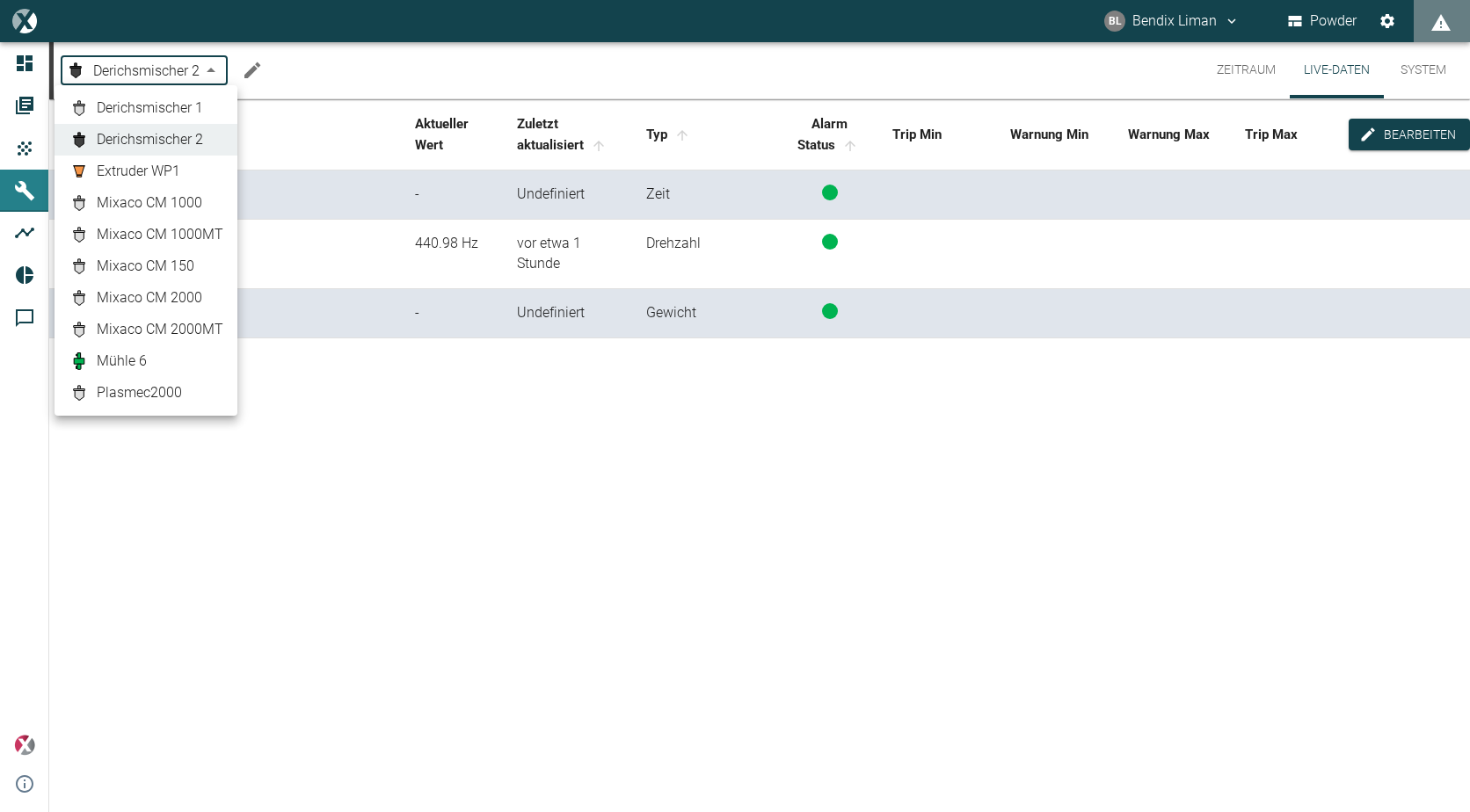
click at [355, 74] on div at bounding box center [735, 406] width 1470 height 812
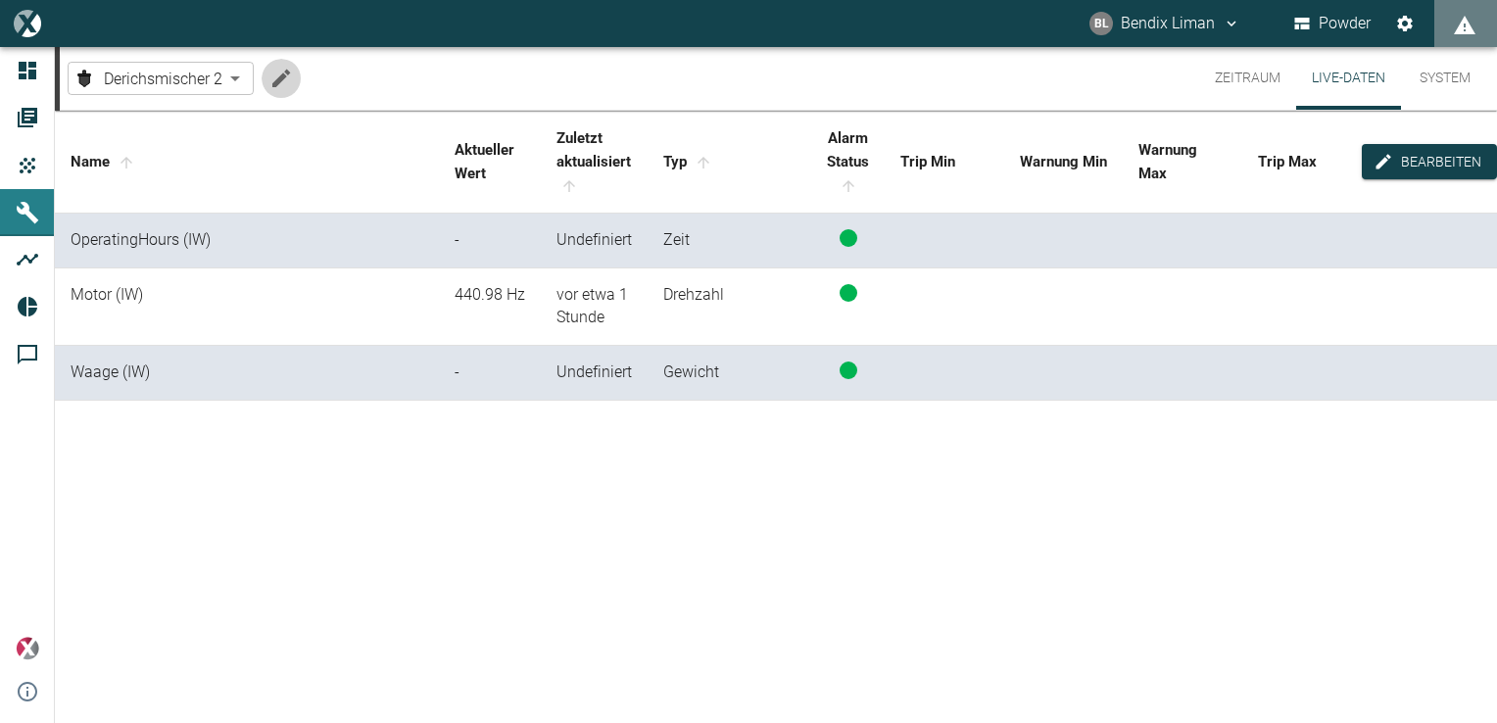
click at [285, 76] on icon "Machine bearbeiten" at bounding box center [281, 79] width 18 height 18
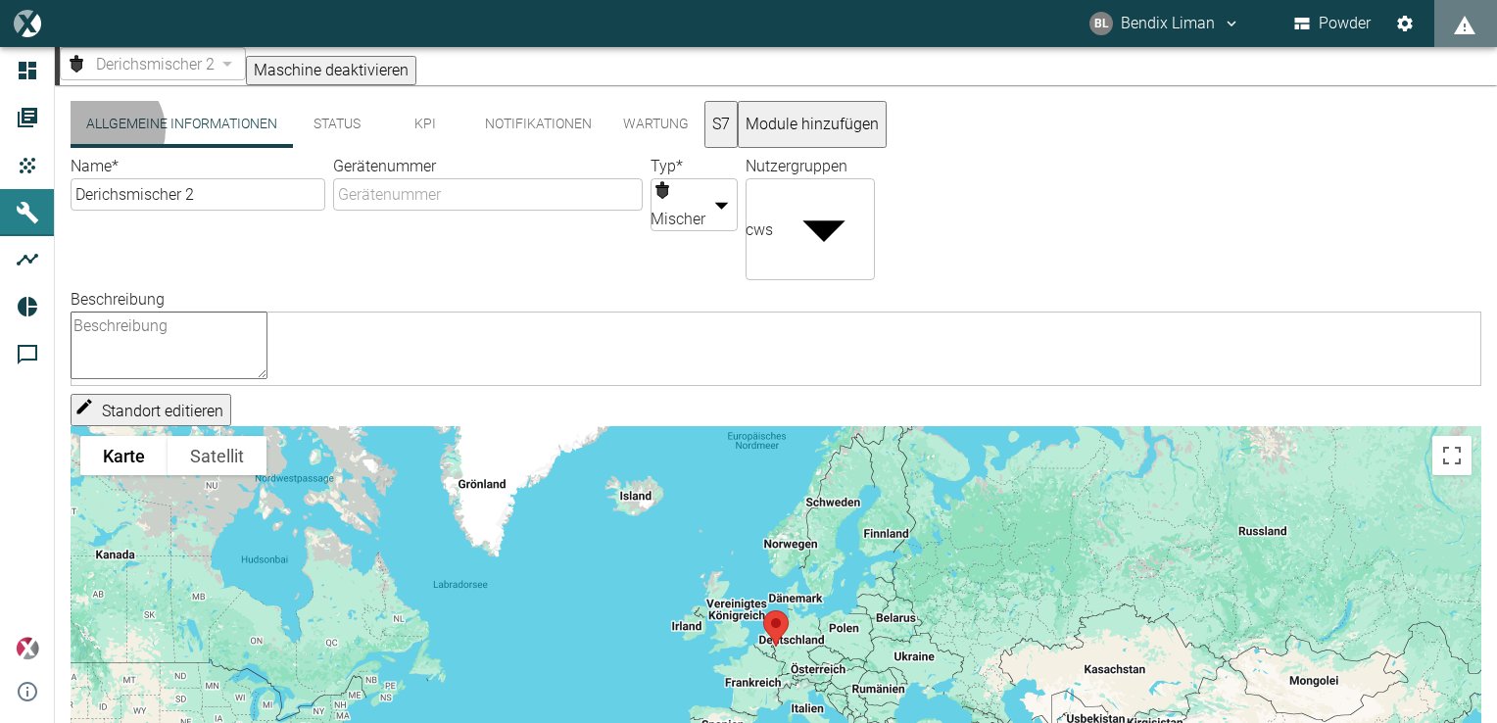
click at [738, 139] on button "S7" at bounding box center [720, 124] width 33 height 47
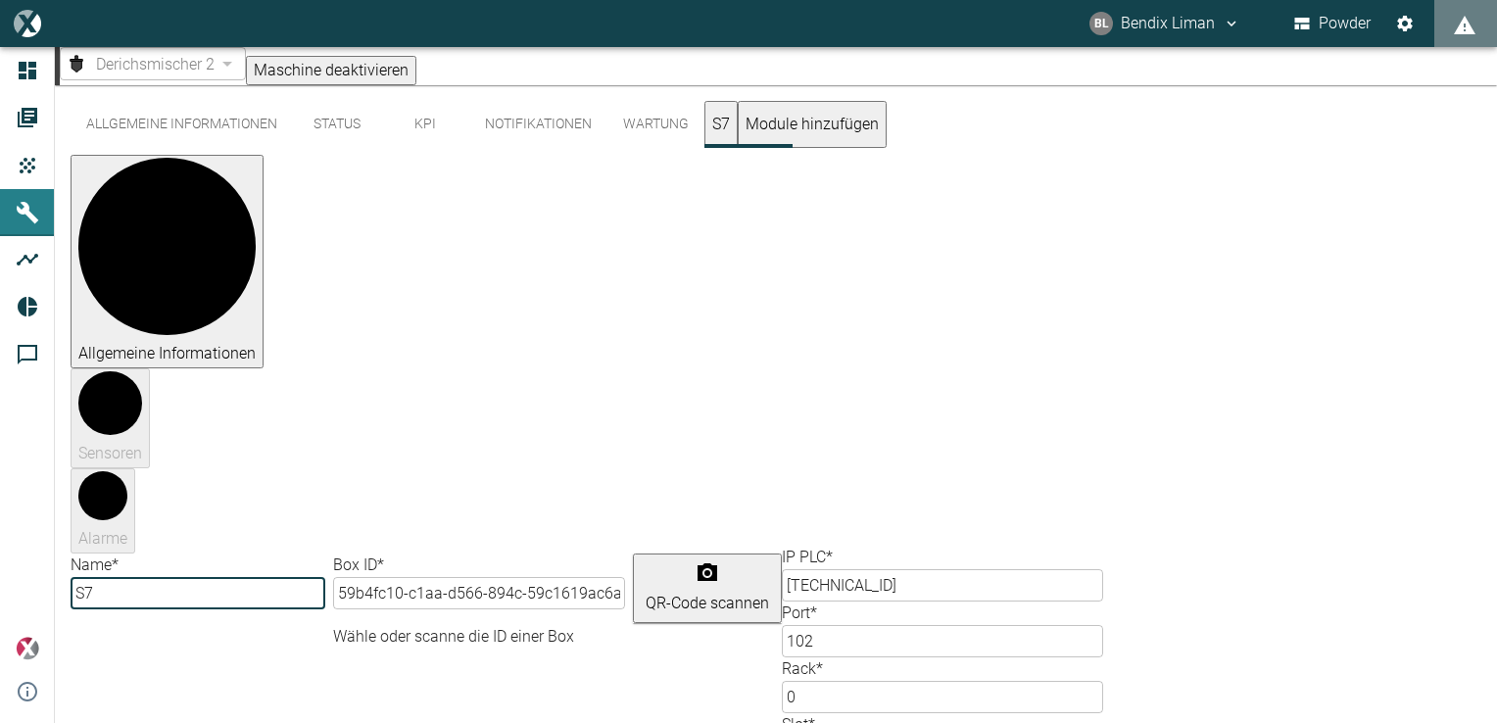
click at [782, 569] on input "[TECHNICAL_ID]" at bounding box center [942, 585] width 321 height 32
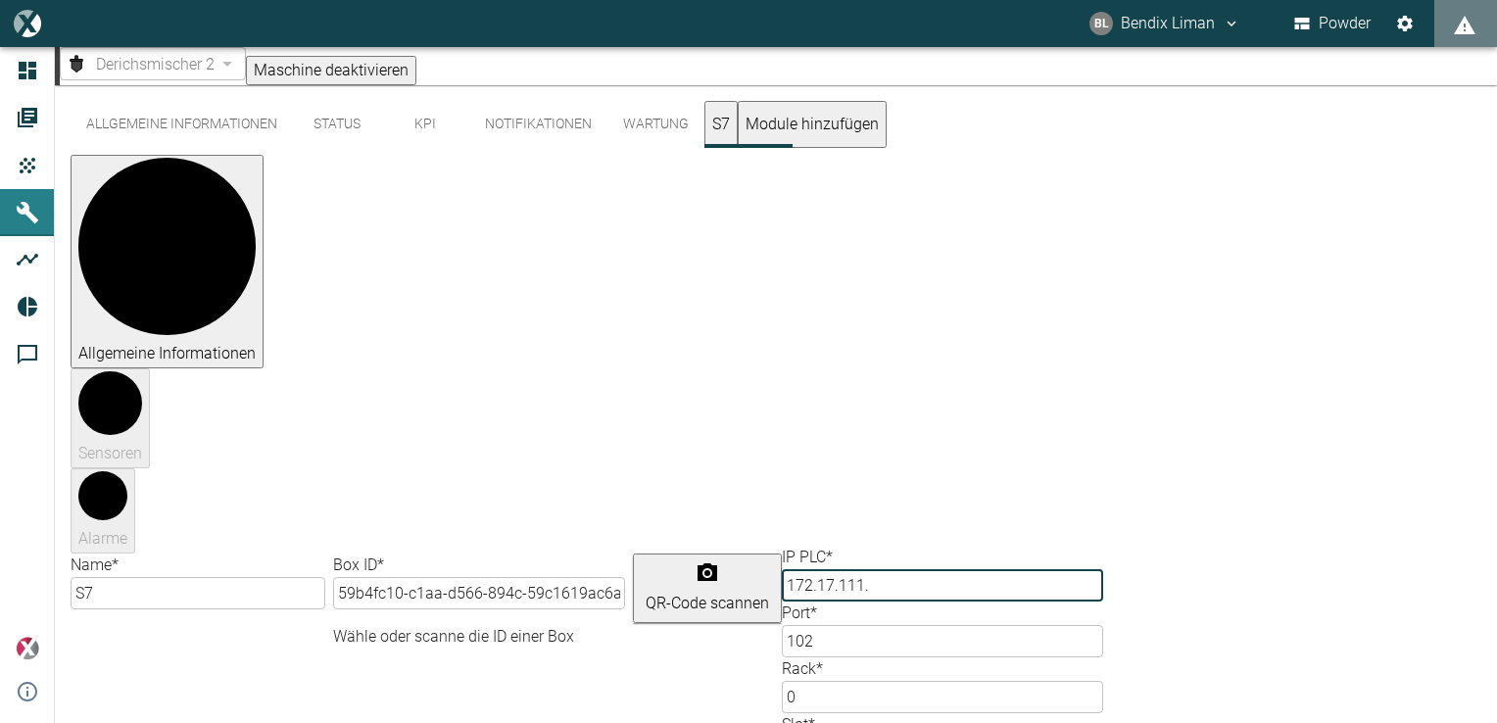
type input "[TECHNICAL_ID]"
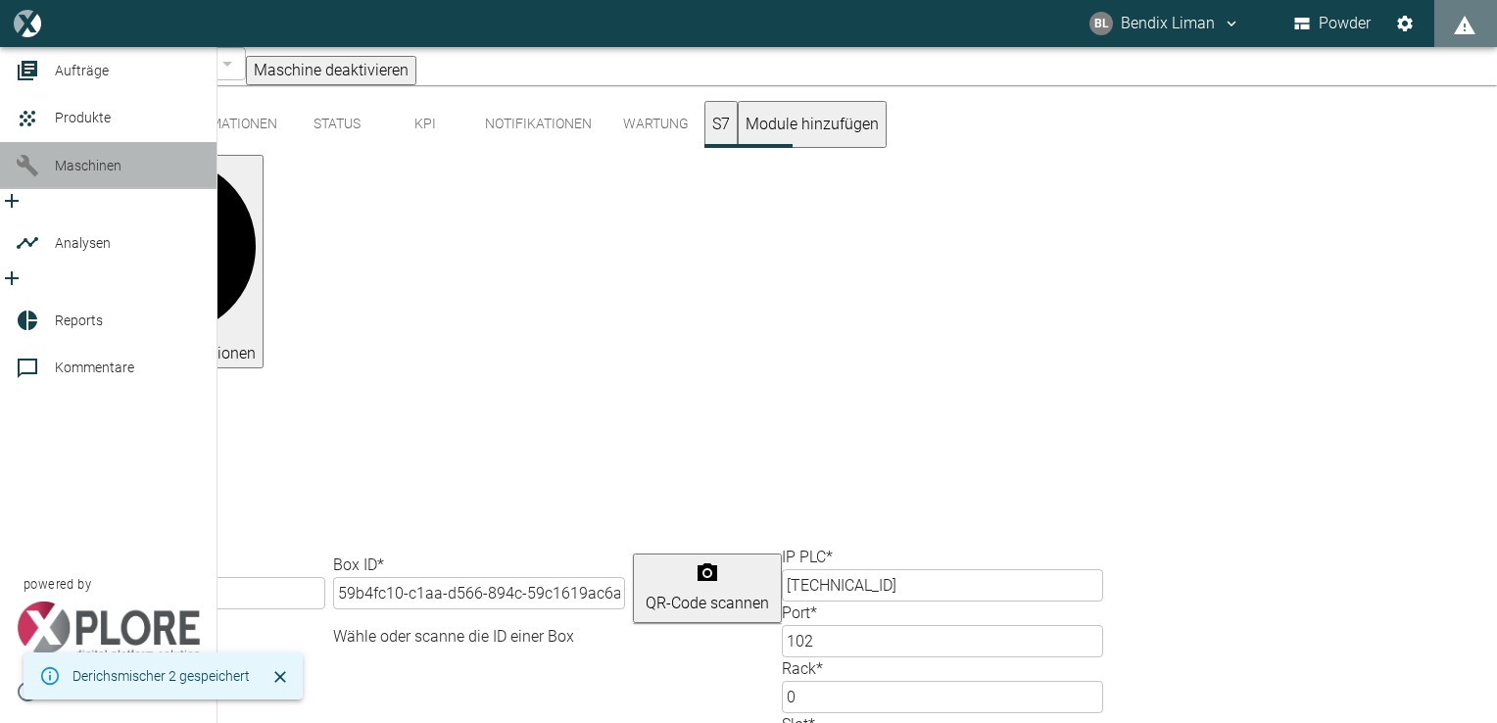
click at [31, 177] on icon at bounding box center [28, 166] width 24 height 24
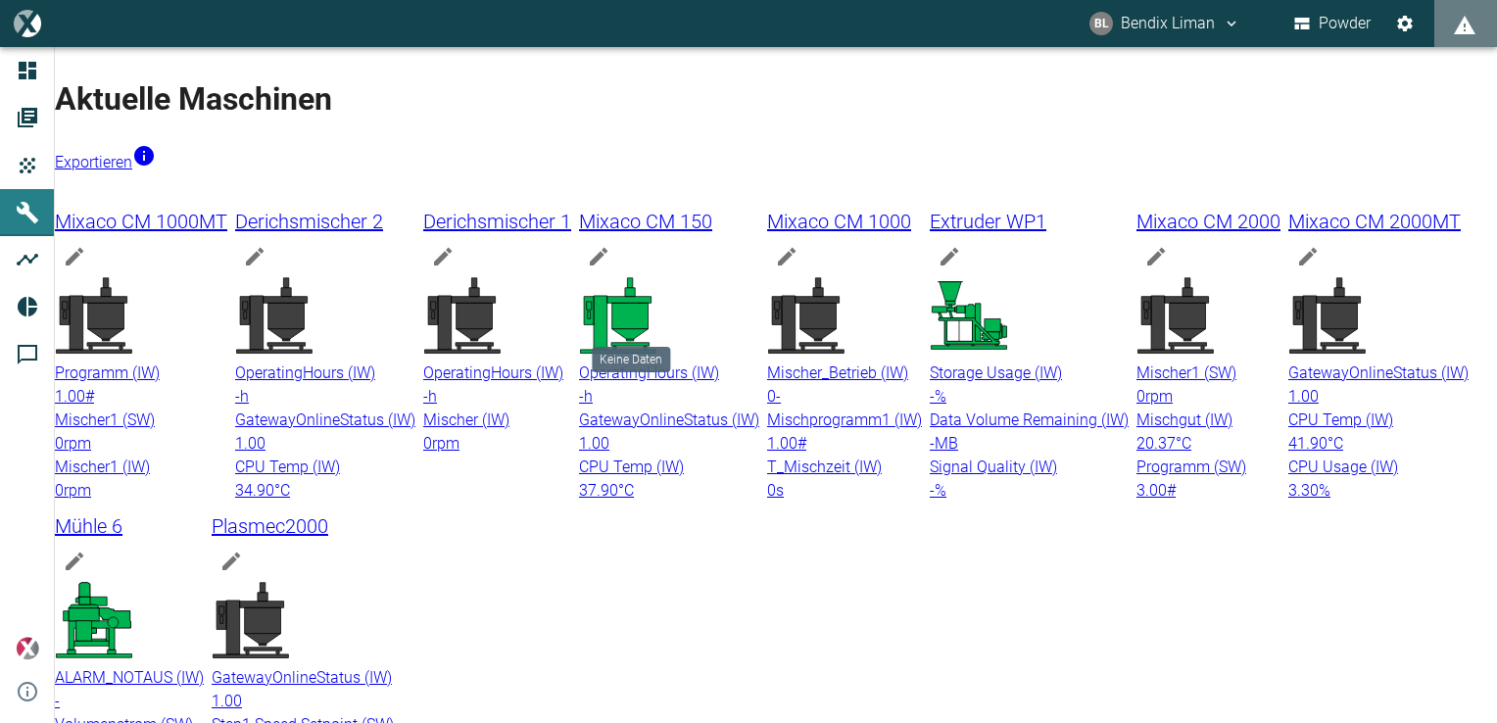
click at [312, 278] on icon at bounding box center [273, 315] width 75 height 75
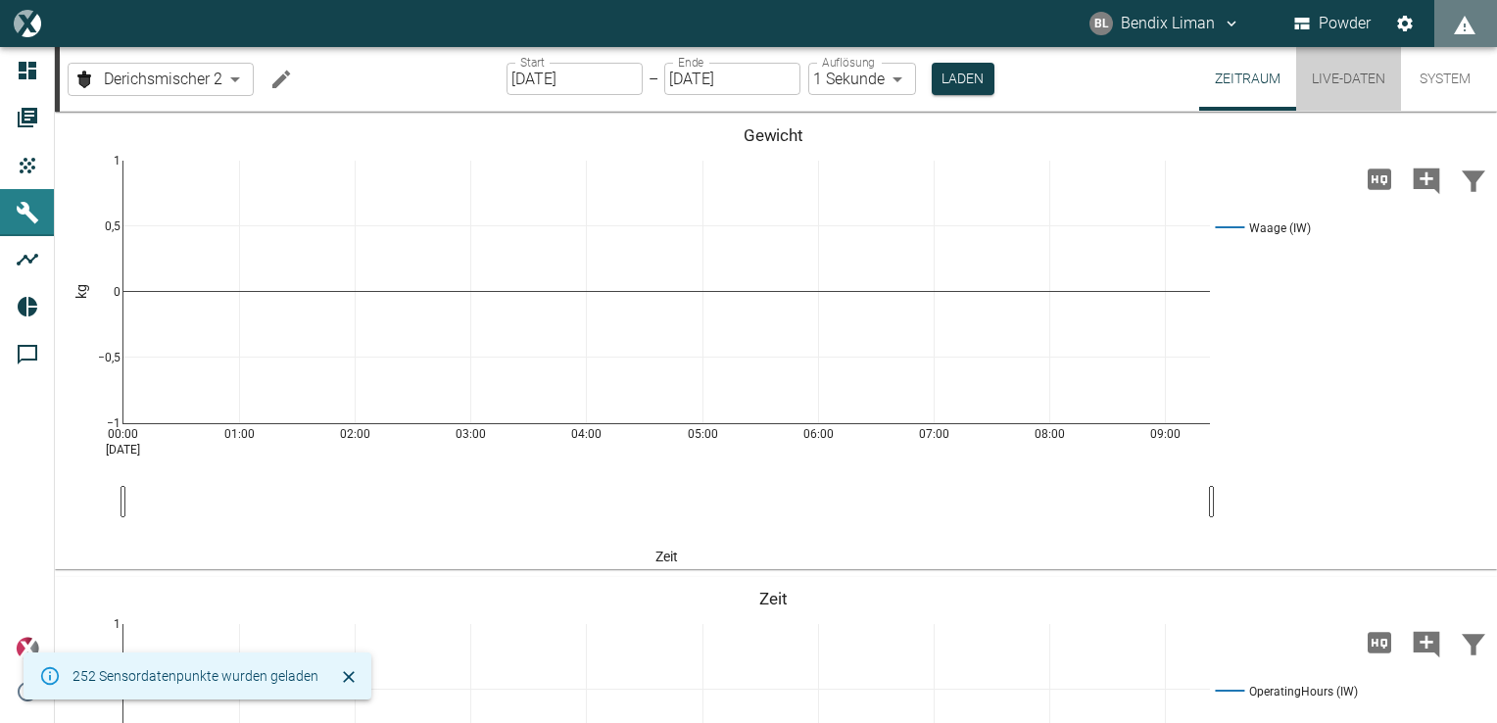
click at [1356, 85] on button "Live-Daten" at bounding box center [1348, 79] width 105 height 64
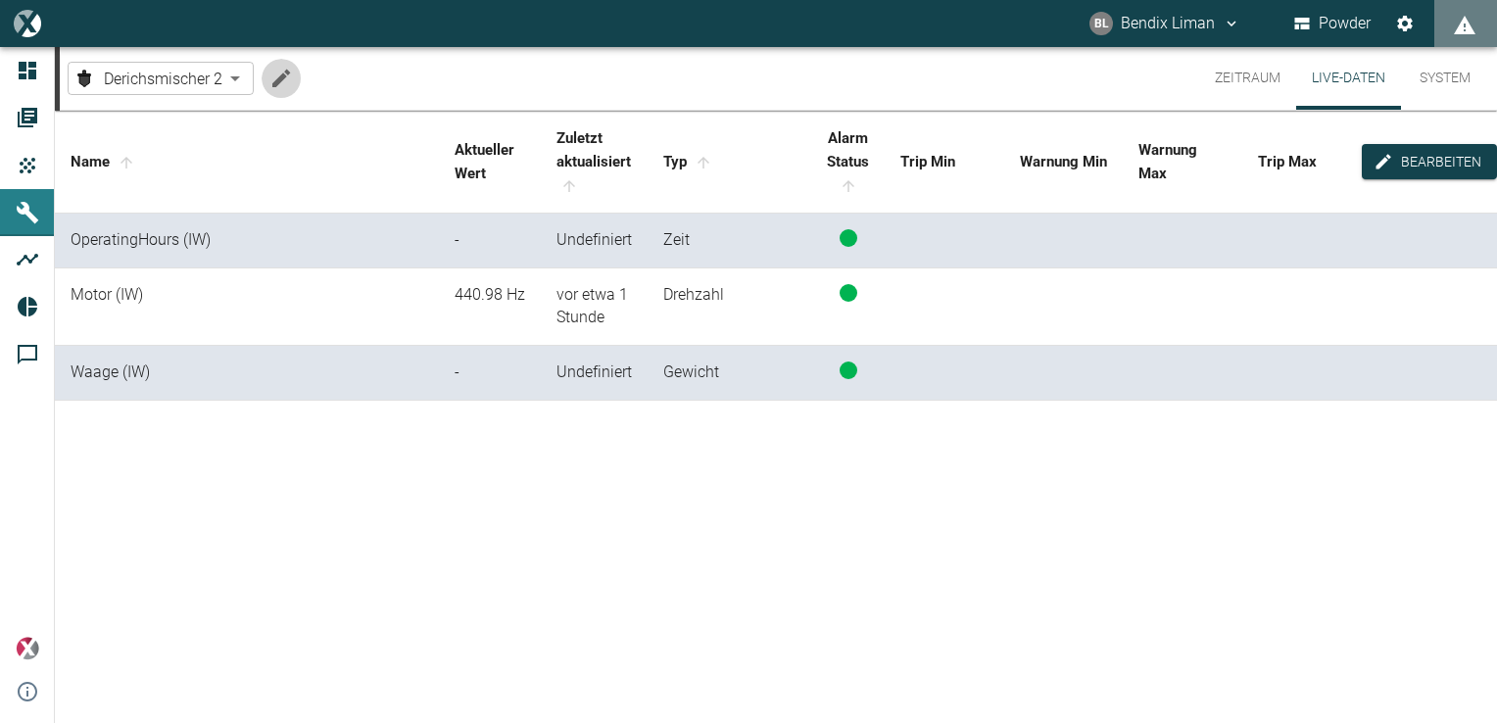
click at [294, 72] on button "Machine bearbeiten" at bounding box center [281, 78] width 39 height 39
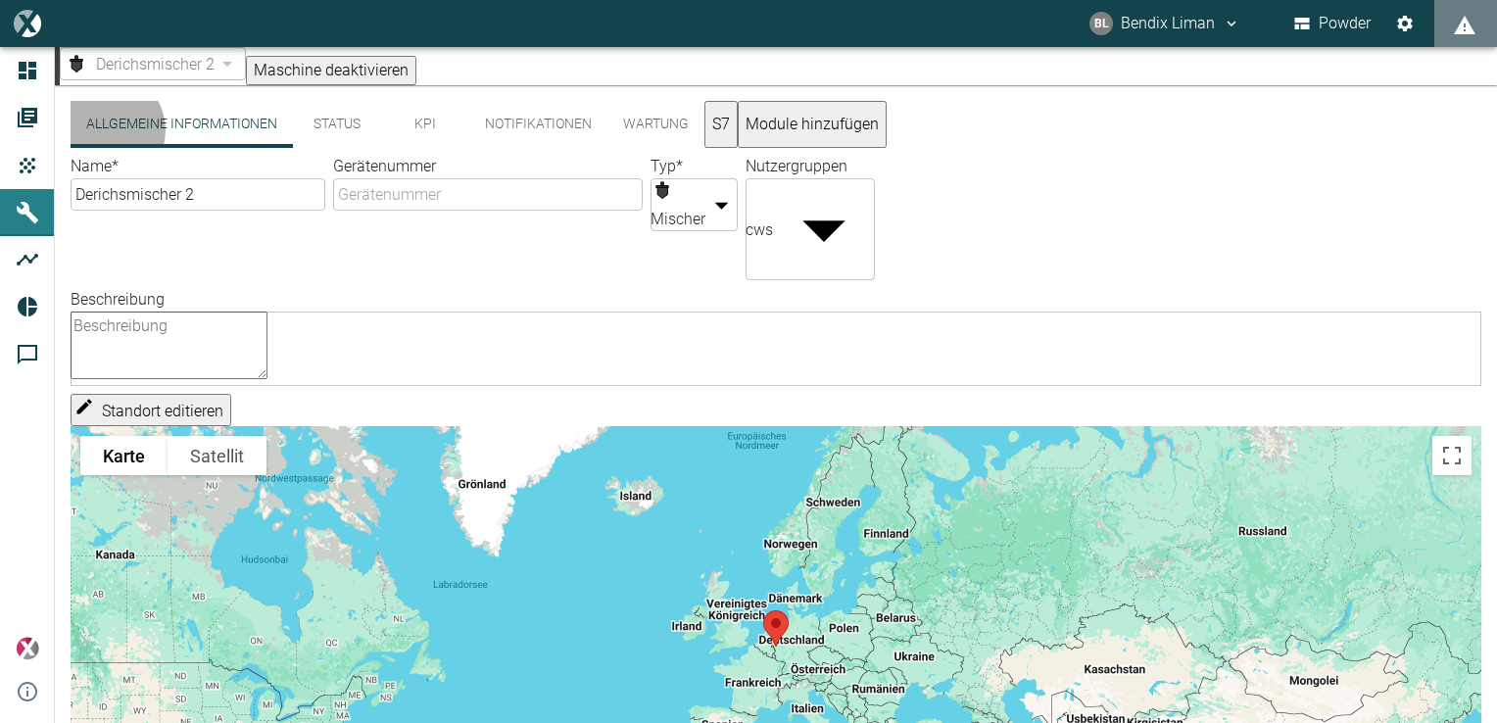
click at [738, 139] on button "S7" at bounding box center [720, 124] width 33 height 47
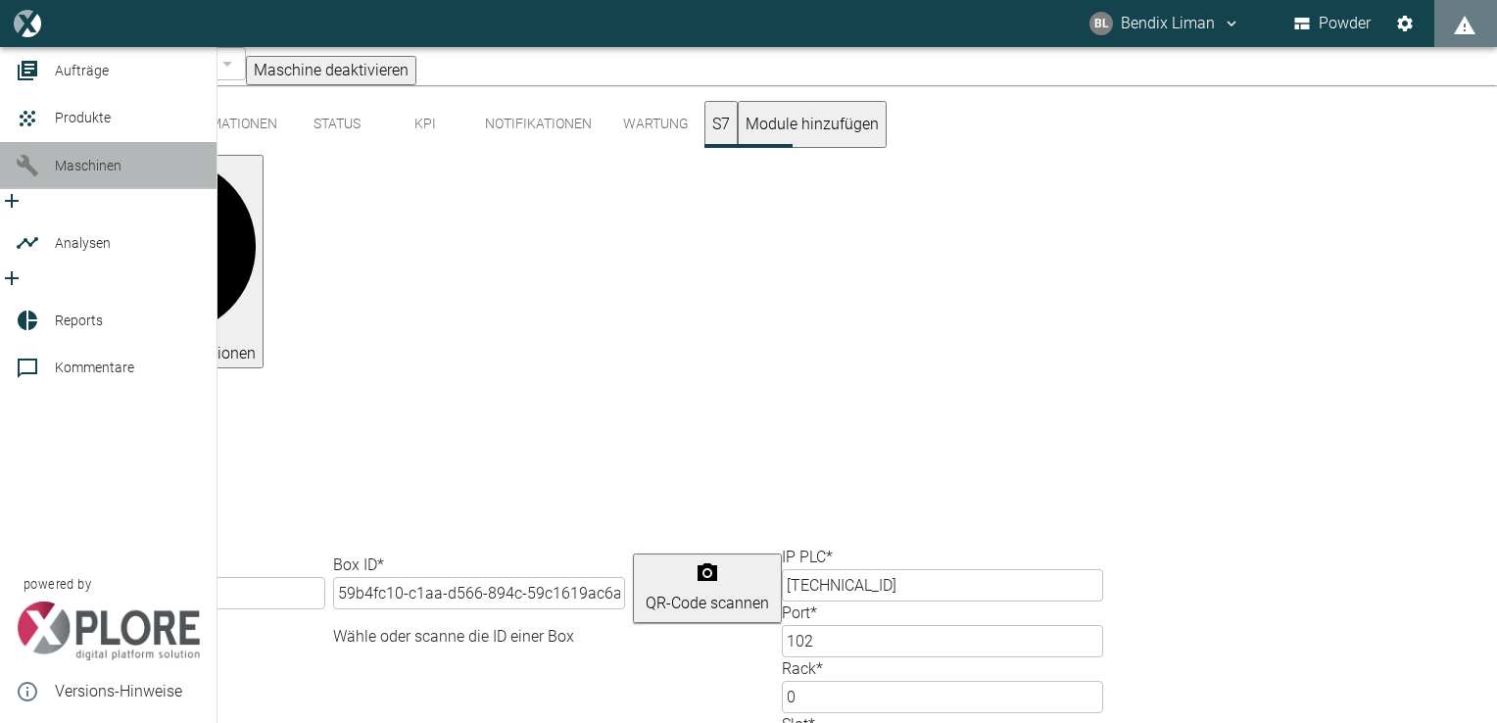
click at [51, 189] on link "Maschinen" at bounding box center [108, 165] width 217 height 47
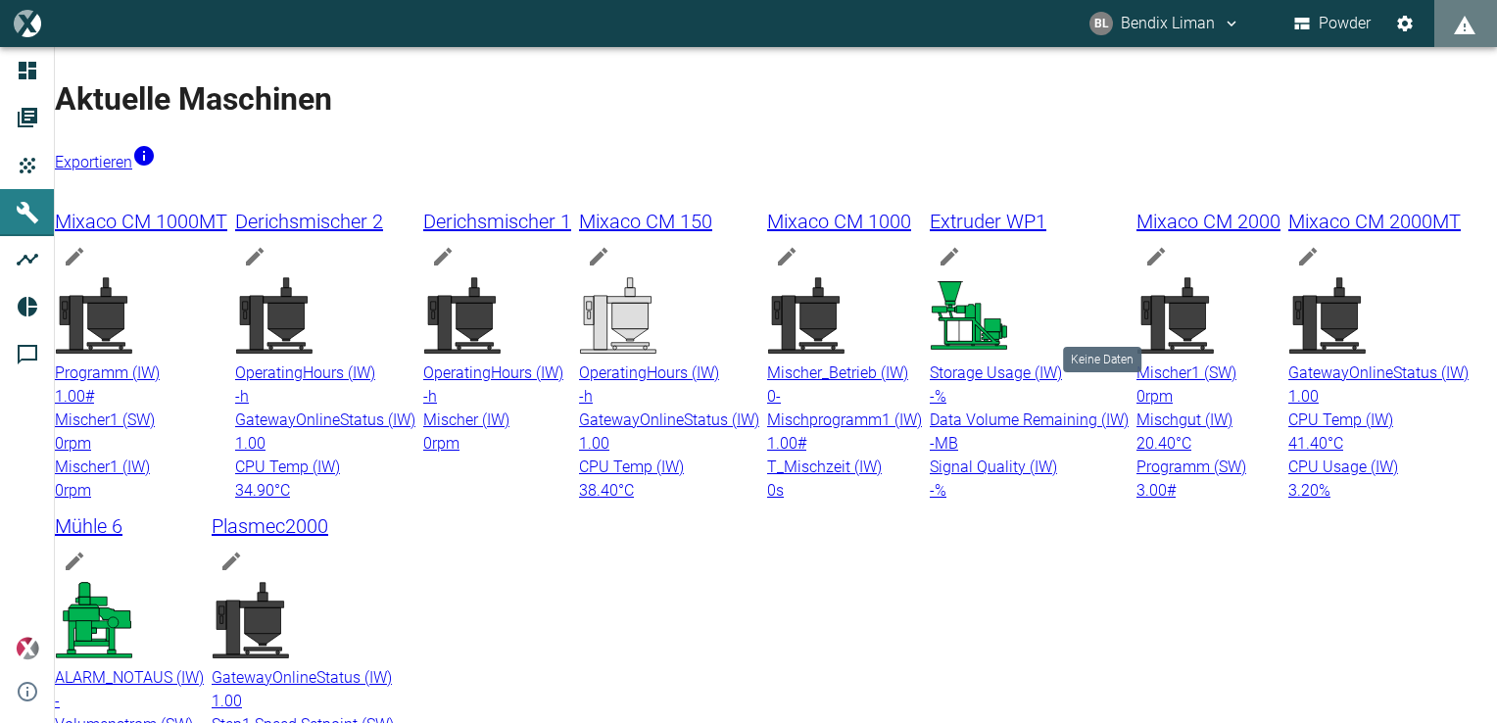
click at [500, 278] on icon at bounding box center [461, 315] width 75 height 75
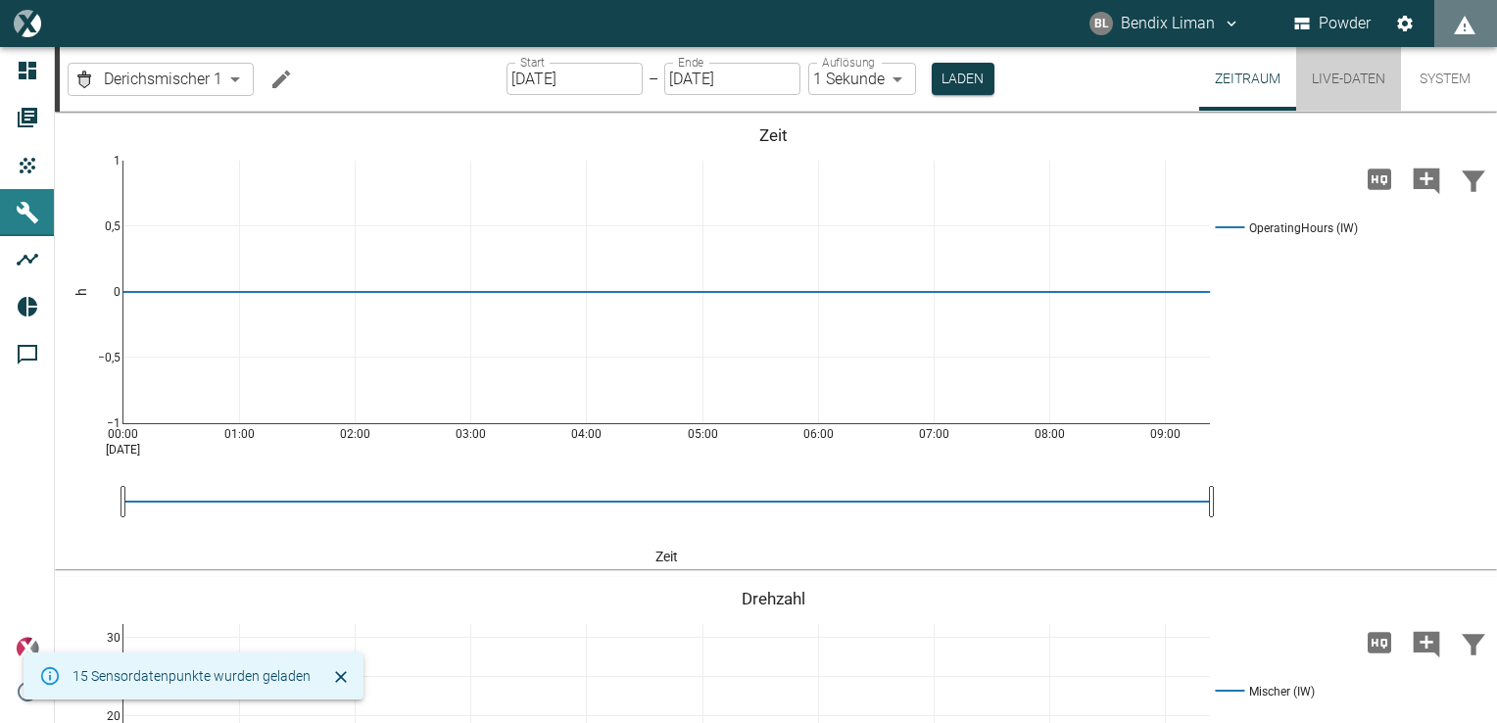
click at [1368, 76] on button "Live-Daten" at bounding box center [1348, 79] width 105 height 64
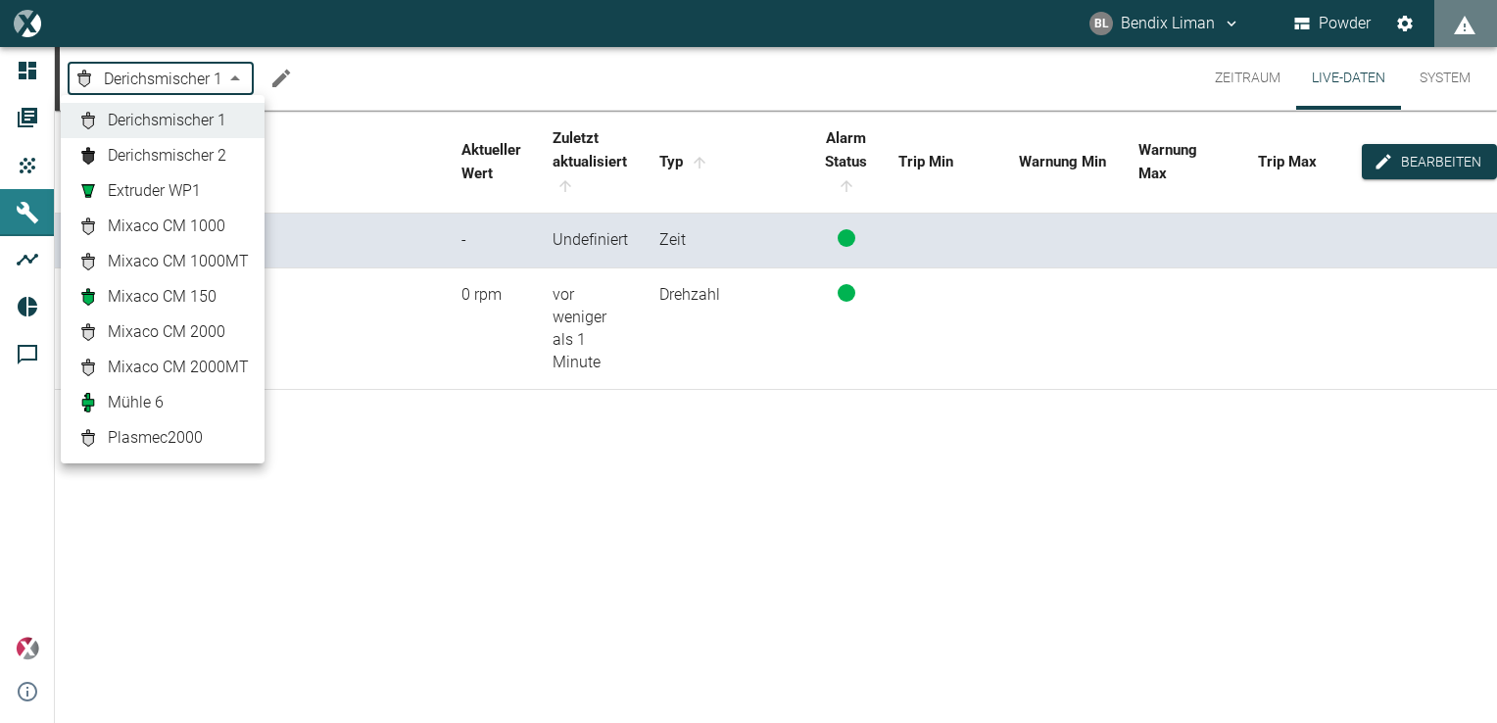
click at [223, 70] on body "BL Bendix Liman Powder Dashboard Aufträge Produkte Maschinen Analysen Reports K…" at bounding box center [748, 361] width 1497 height 723
click at [194, 150] on span "Derichsmischer 2" at bounding box center [167, 156] width 119 height 24
type input "b363e5e0-93bc-40e7-bfc4-812fa938a690"
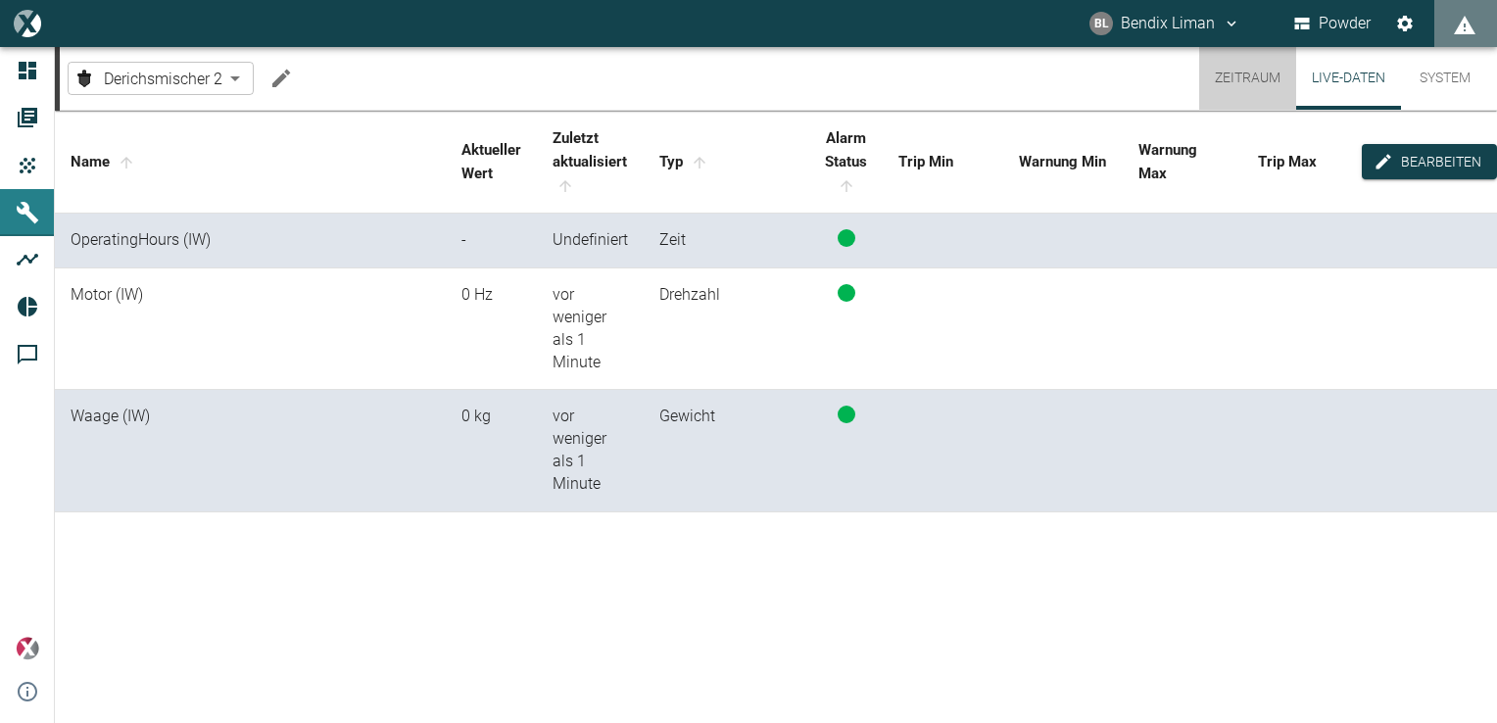
click at [1242, 83] on button "Zeitraum" at bounding box center [1247, 78] width 97 height 63
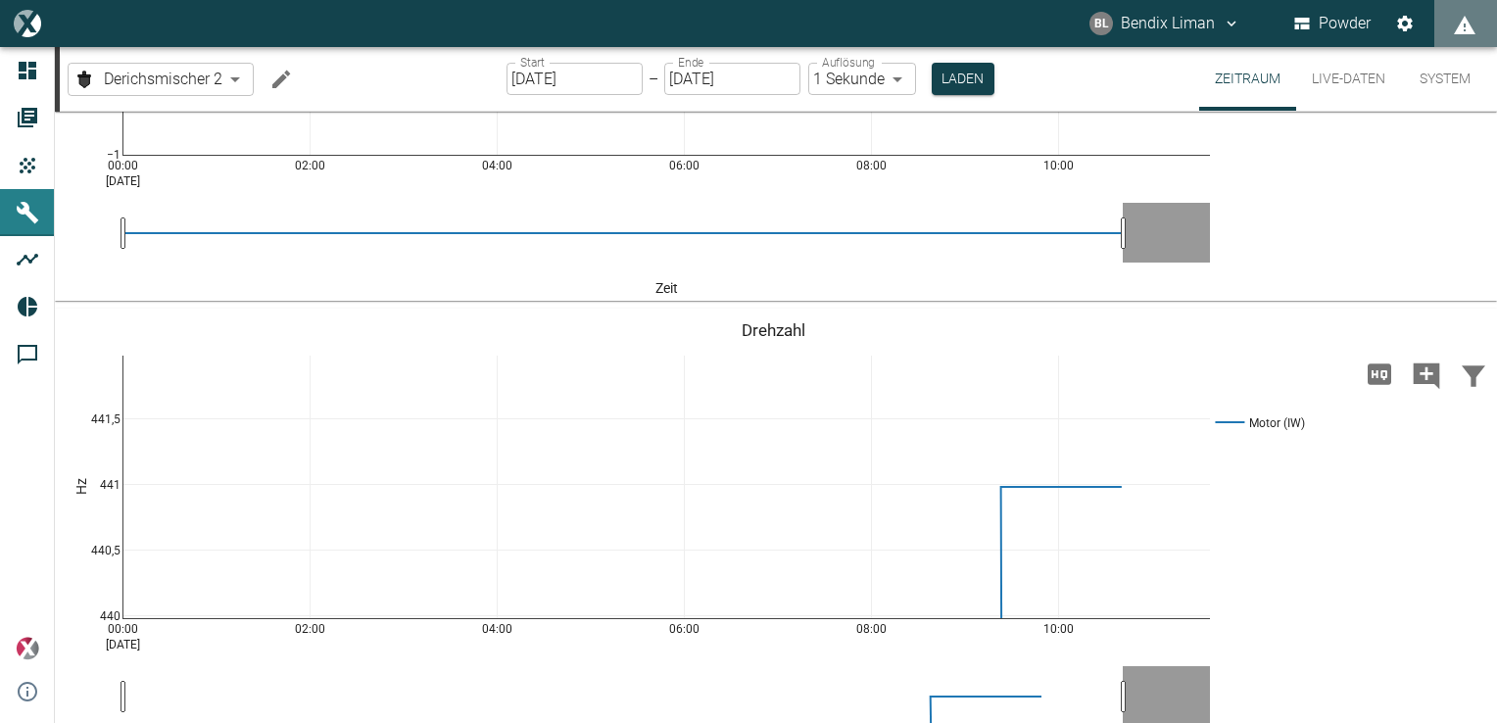
scroll to position [778, 0]
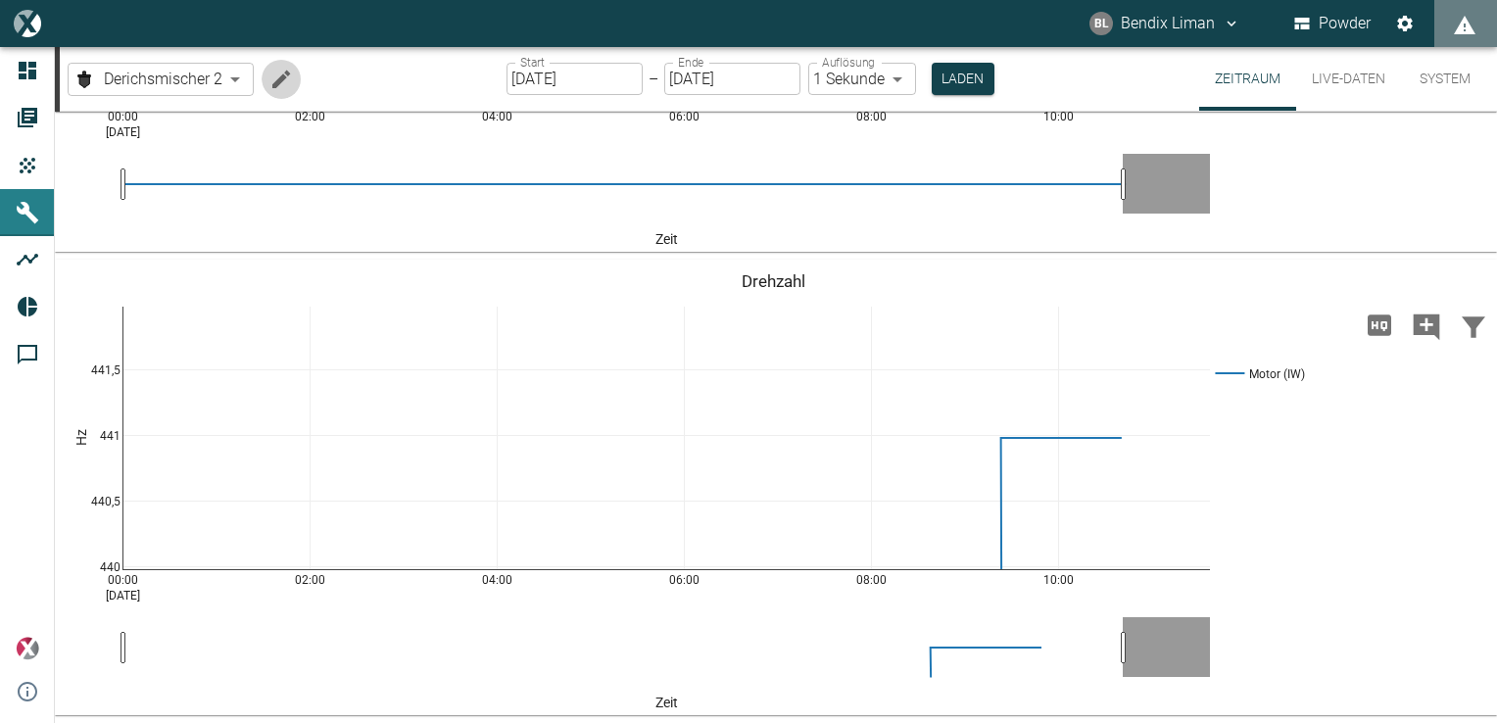
click at [268, 88] on button "Machine bearbeiten" at bounding box center [281, 79] width 39 height 39
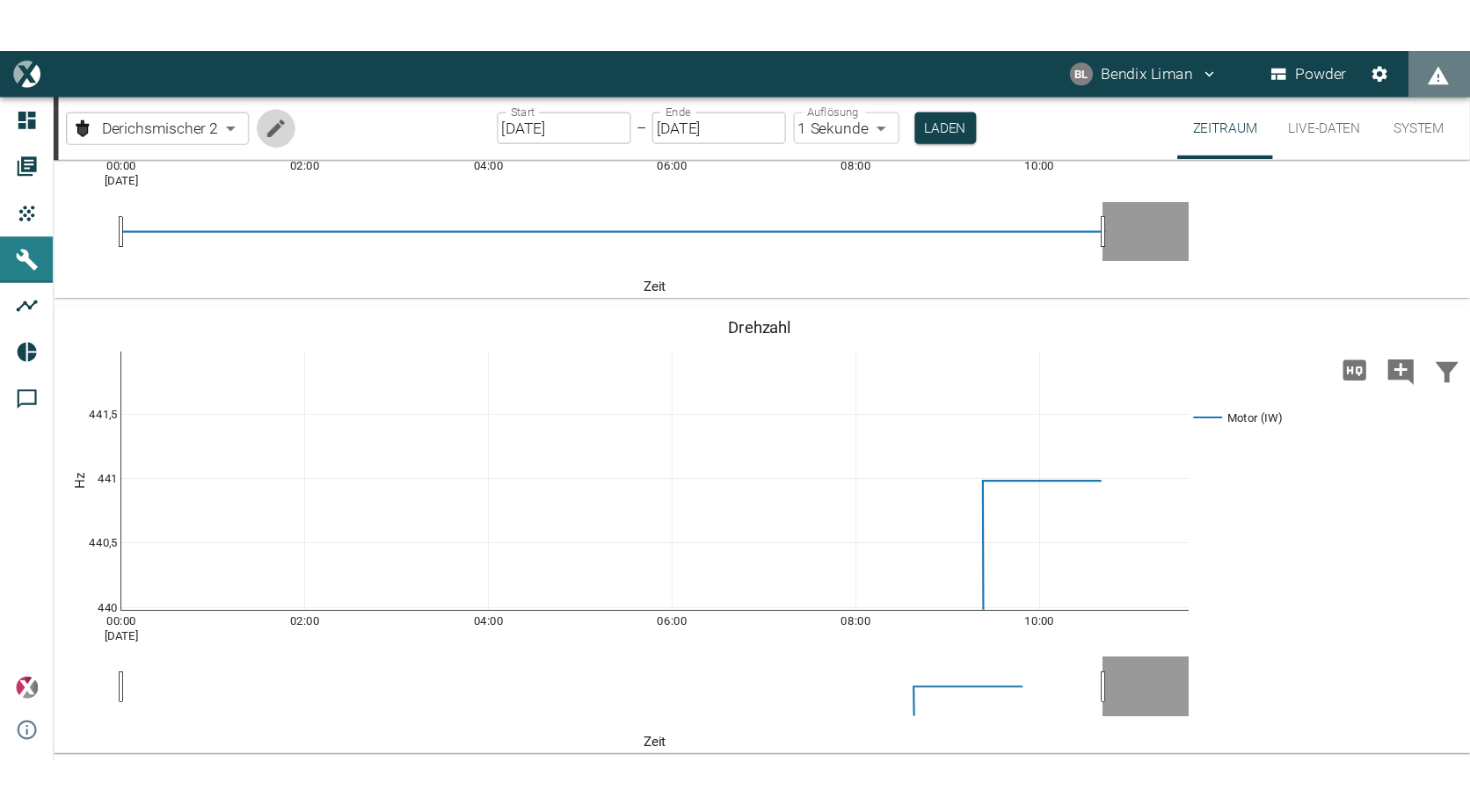
scroll to position [0, 0]
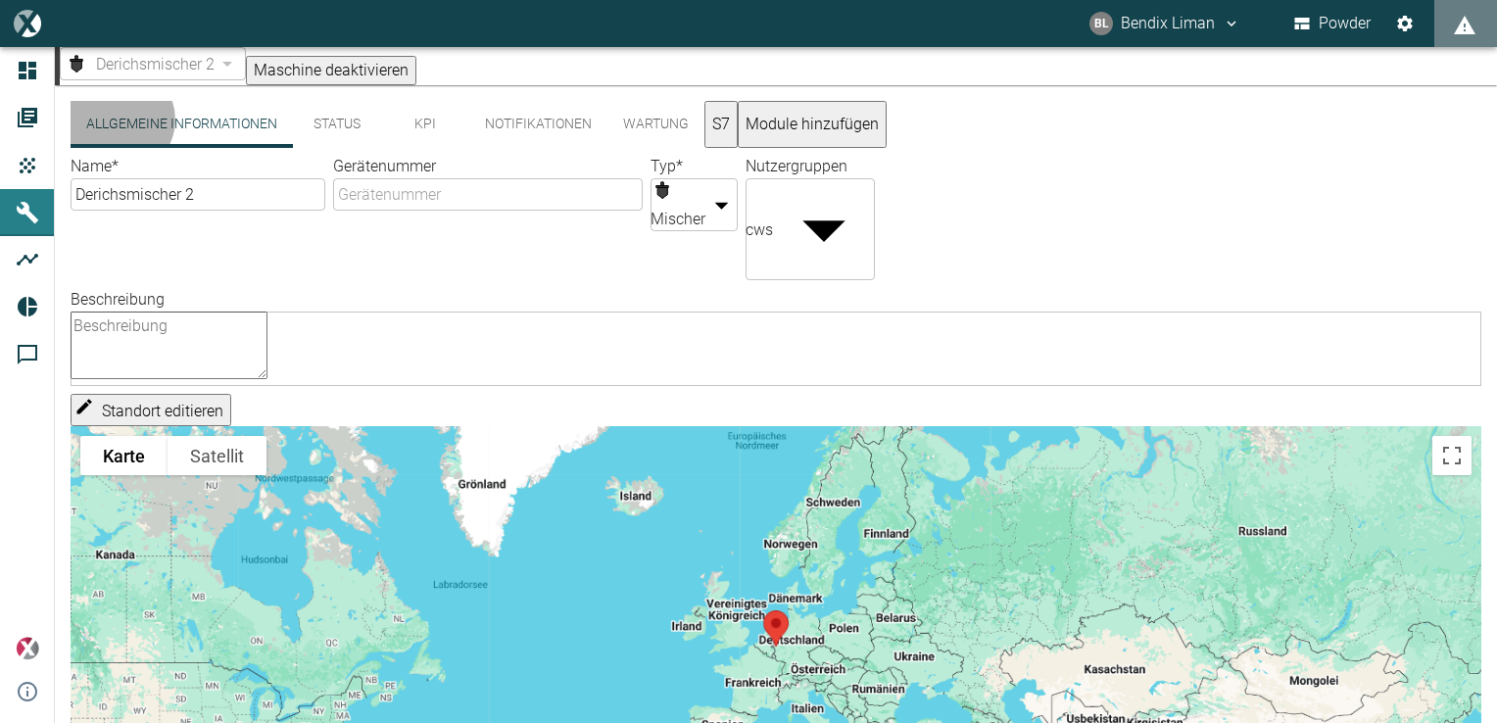
click at [738, 128] on button "S7" at bounding box center [720, 124] width 33 height 47
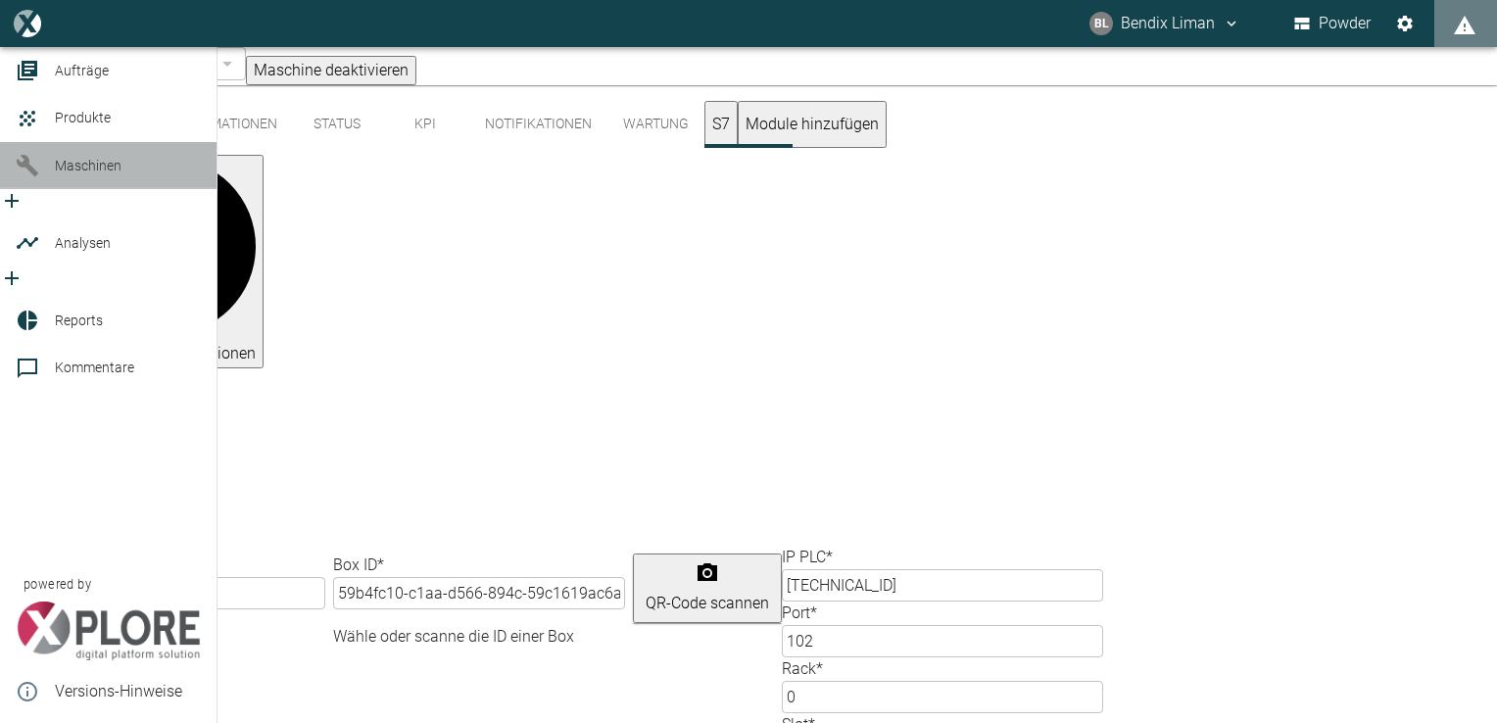
click at [19, 177] on icon at bounding box center [28, 166] width 24 height 24
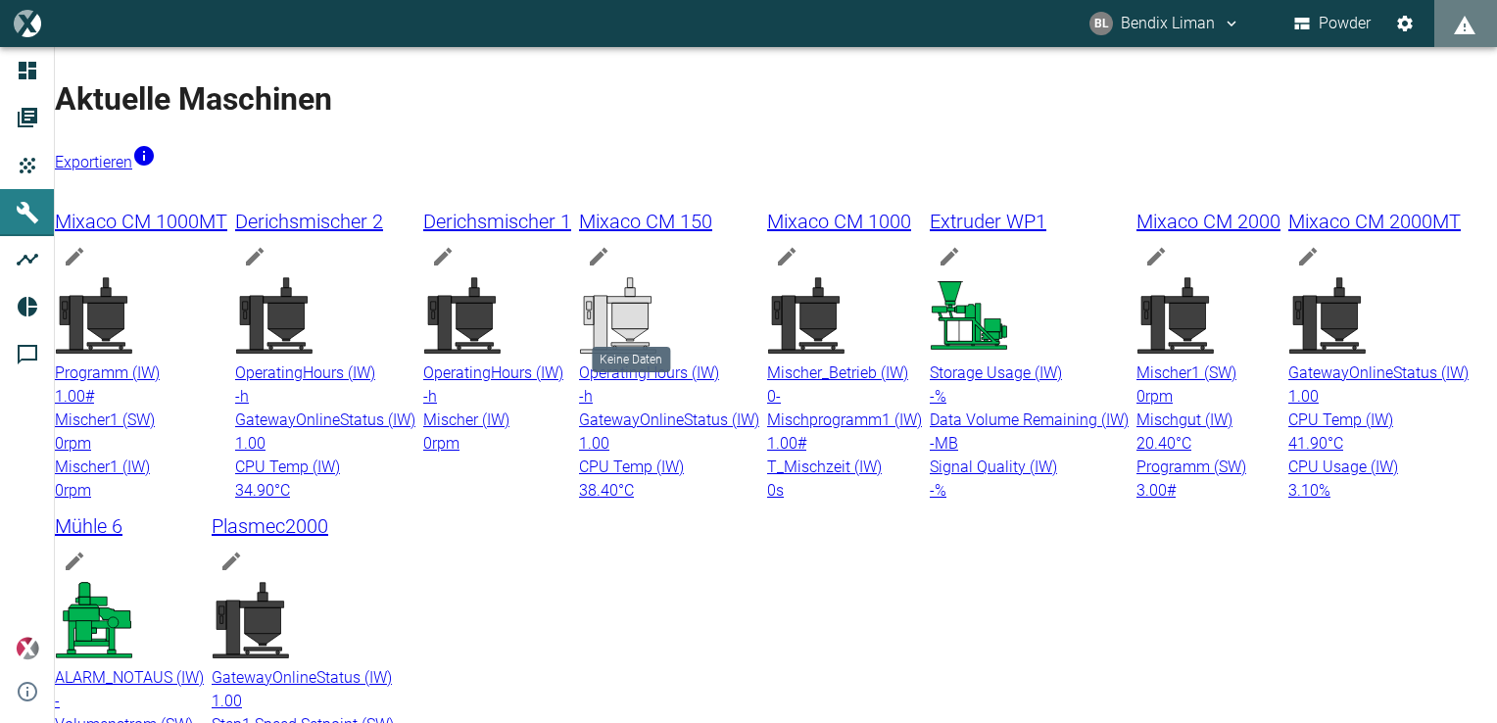
click at [312, 278] on icon at bounding box center [273, 315] width 75 height 75
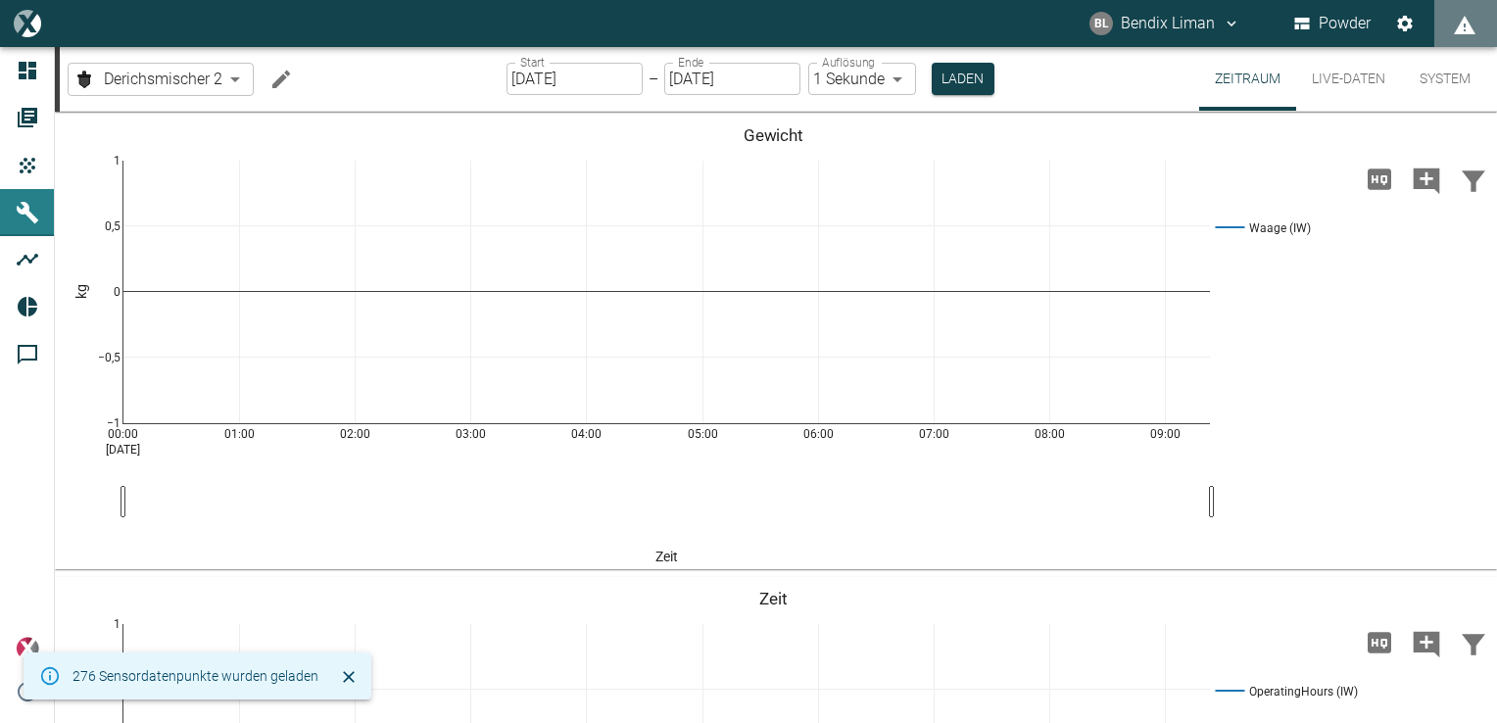
click at [1326, 75] on button "Live-Daten" at bounding box center [1348, 79] width 105 height 64
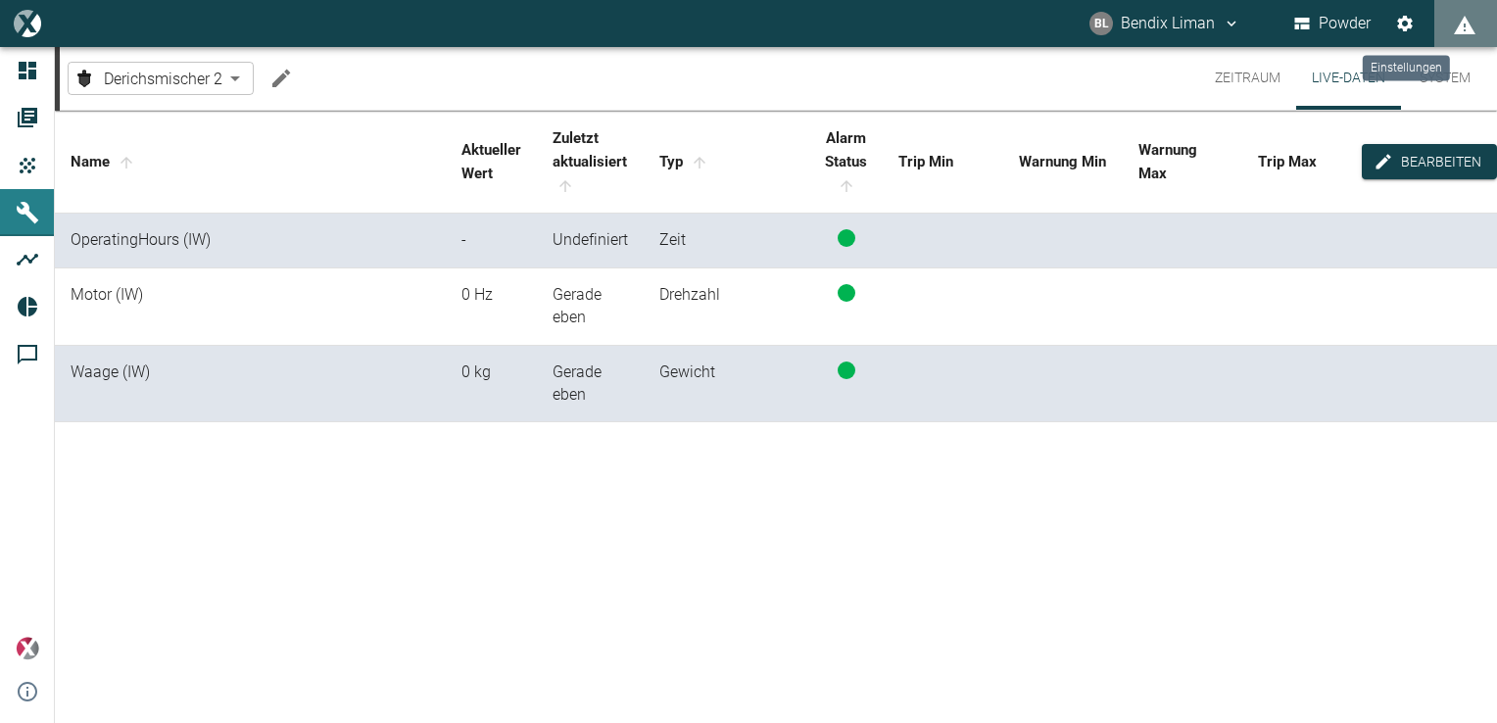
click at [1408, 13] on button "Einstellungen" at bounding box center [1404, 23] width 35 height 35
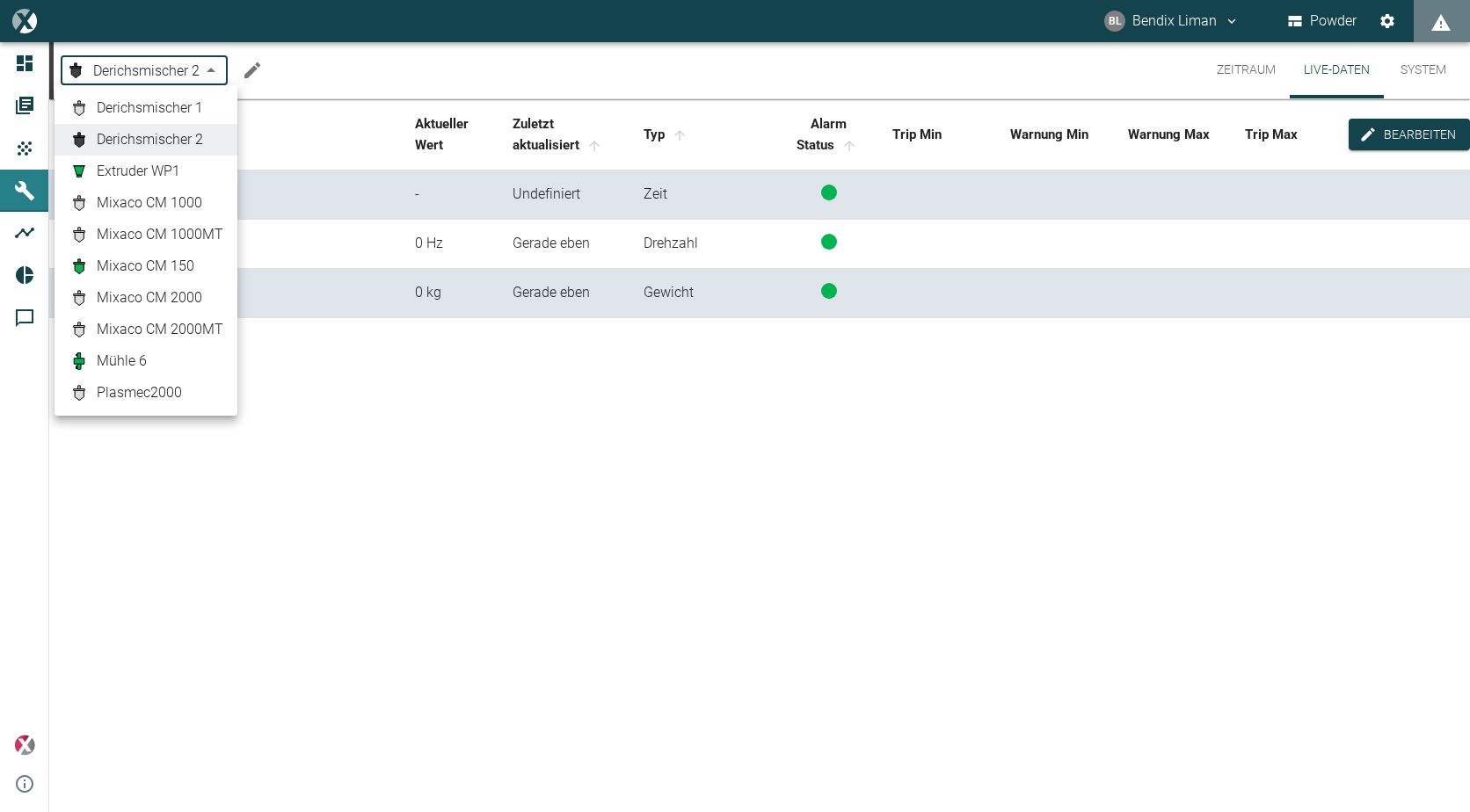
click at [225, 75] on body "BL Bendix Liman Powder Dashboard Aufträge Produkte Maschinen Analysen Reports K…" at bounding box center [735, 406] width 1470 height 812
click at [202, 101] on span "Derichsmischer 1" at bounding box center [150, 109] width 107 height 22
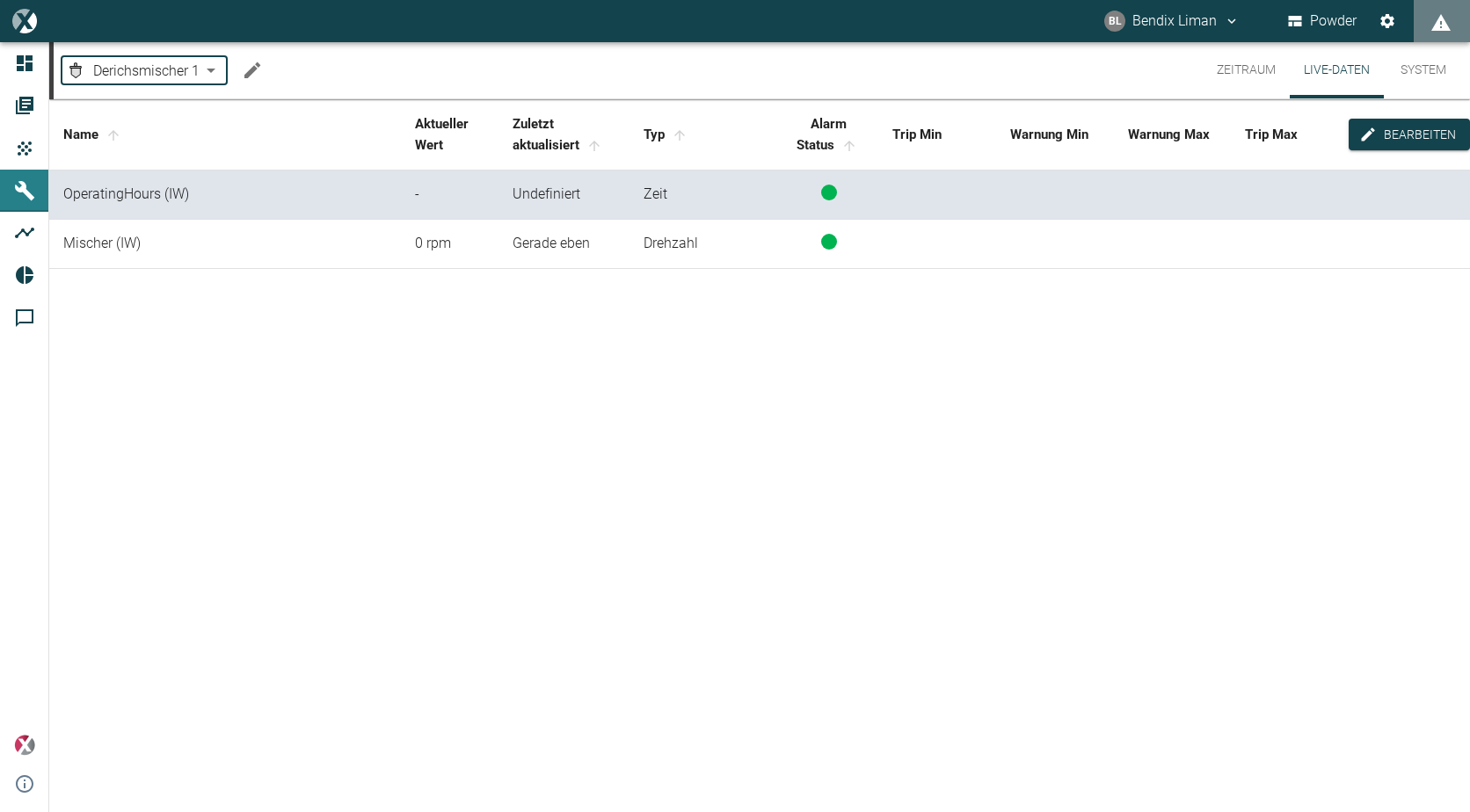
click at [214, 68] on body "BL Bendix Liman Powder Dashboard Aufträge Produkte Maschinen Analysen Reports K…" at bounding box center [735, 406] width 1470 height 812
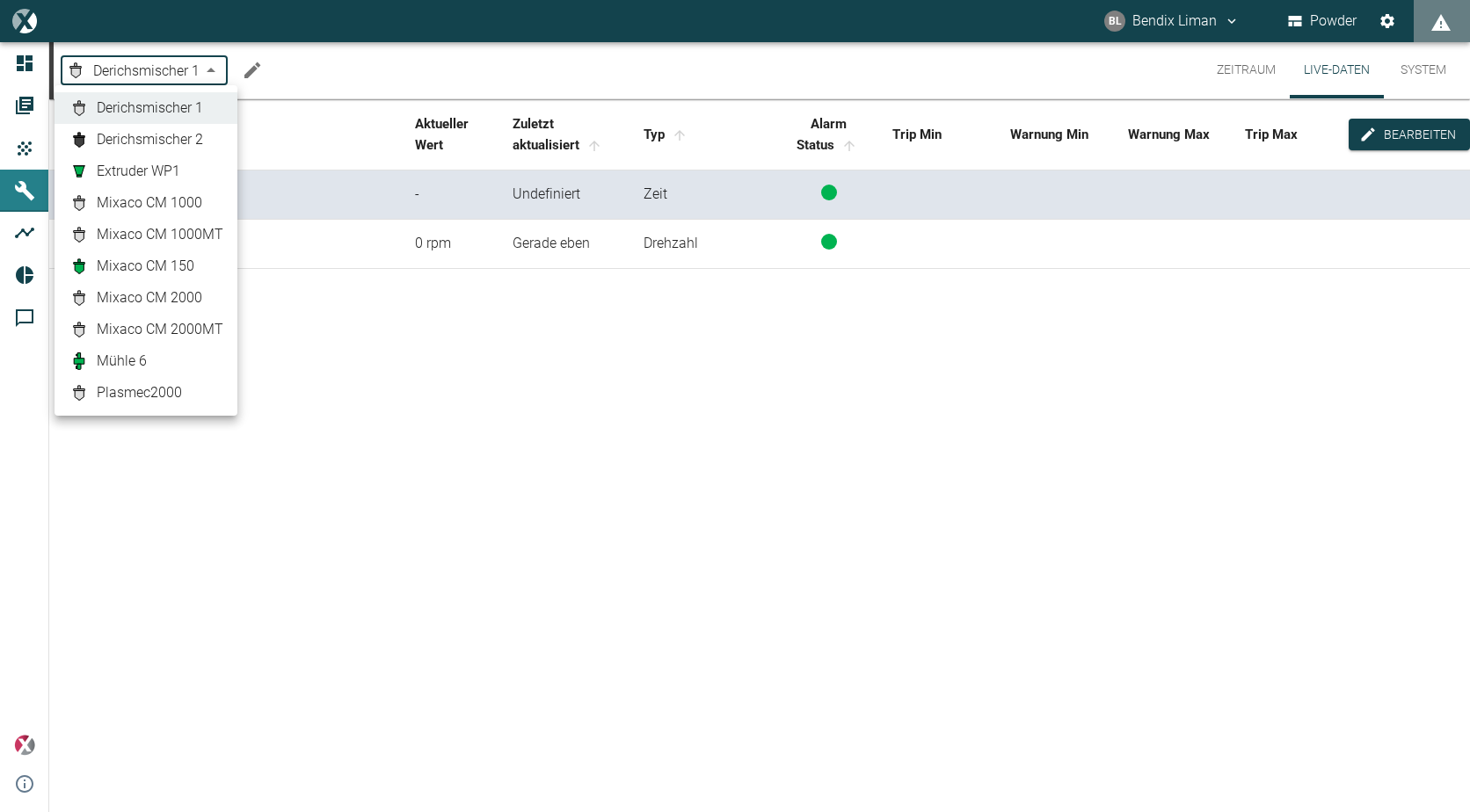
click at [202, 130] on span "Derichsmischer 2" at bounding box center [150, 140] width 107 height 22
type input "b363e5e0-93bc-40e7-bfc4-812fa938a690"
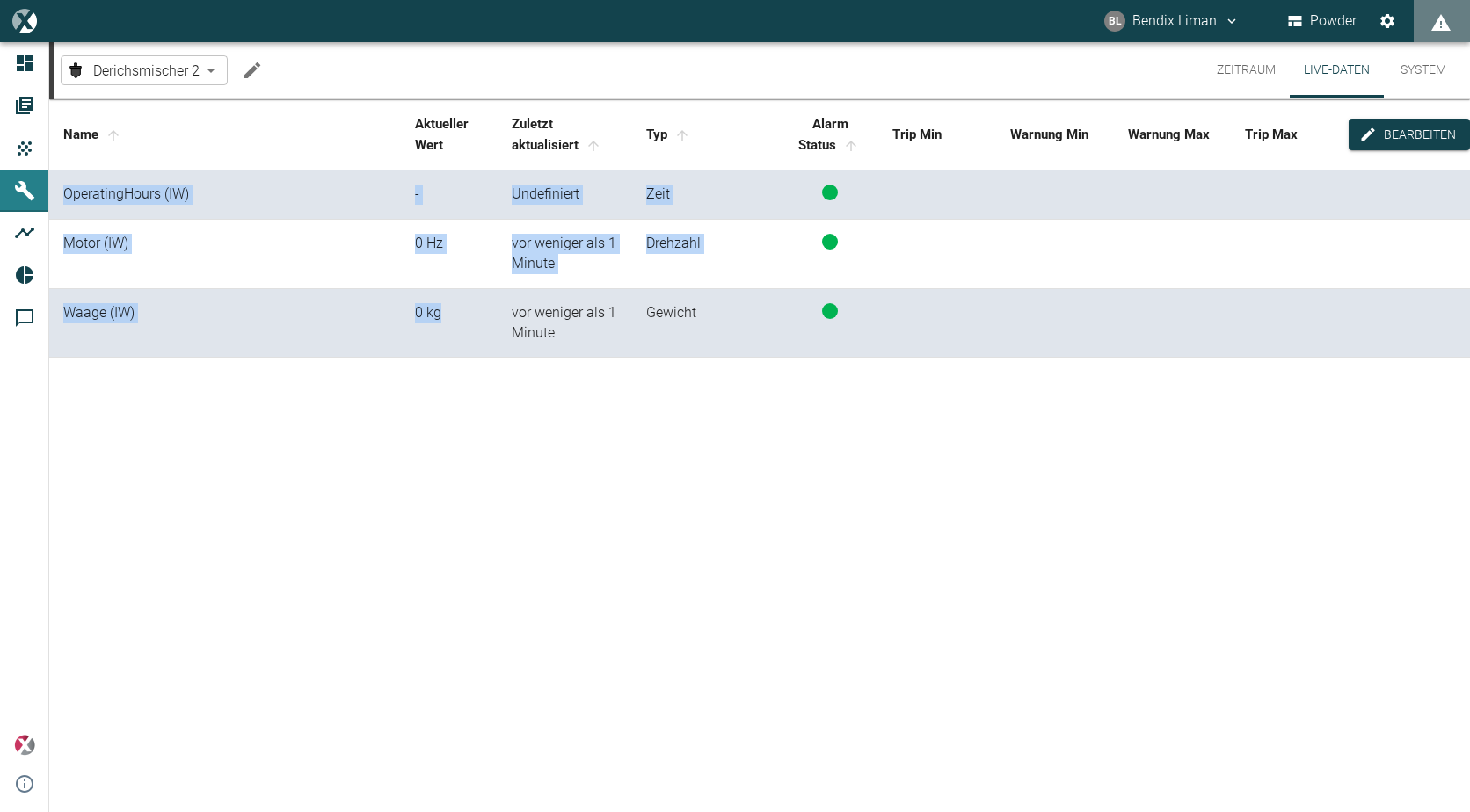
drag, startPoint x: 433, startPoint y: 315, endPoint x: 59, endPoint y: 173, distance: 400.0
click at [59, 173] on tbody "OperatingHours (IW) - Undefiniert Zeit Motor (IW) 0 Hz vor weniger als 1 Minute…" at bounding box center [759, 264] width 1421 height 188
drag, startPoint x: 59, startPoint y: 173, endPoint x: 314, endPoint y: 308, distance: 288.5
click at [314, 308] on td "Waage (IW)" at bounding box center [225, 323] width 352 height 69
drag, startPoint x: 687, startPoint y: 314, endPoint x: 66, endPoint y: 188, distance: 633.7
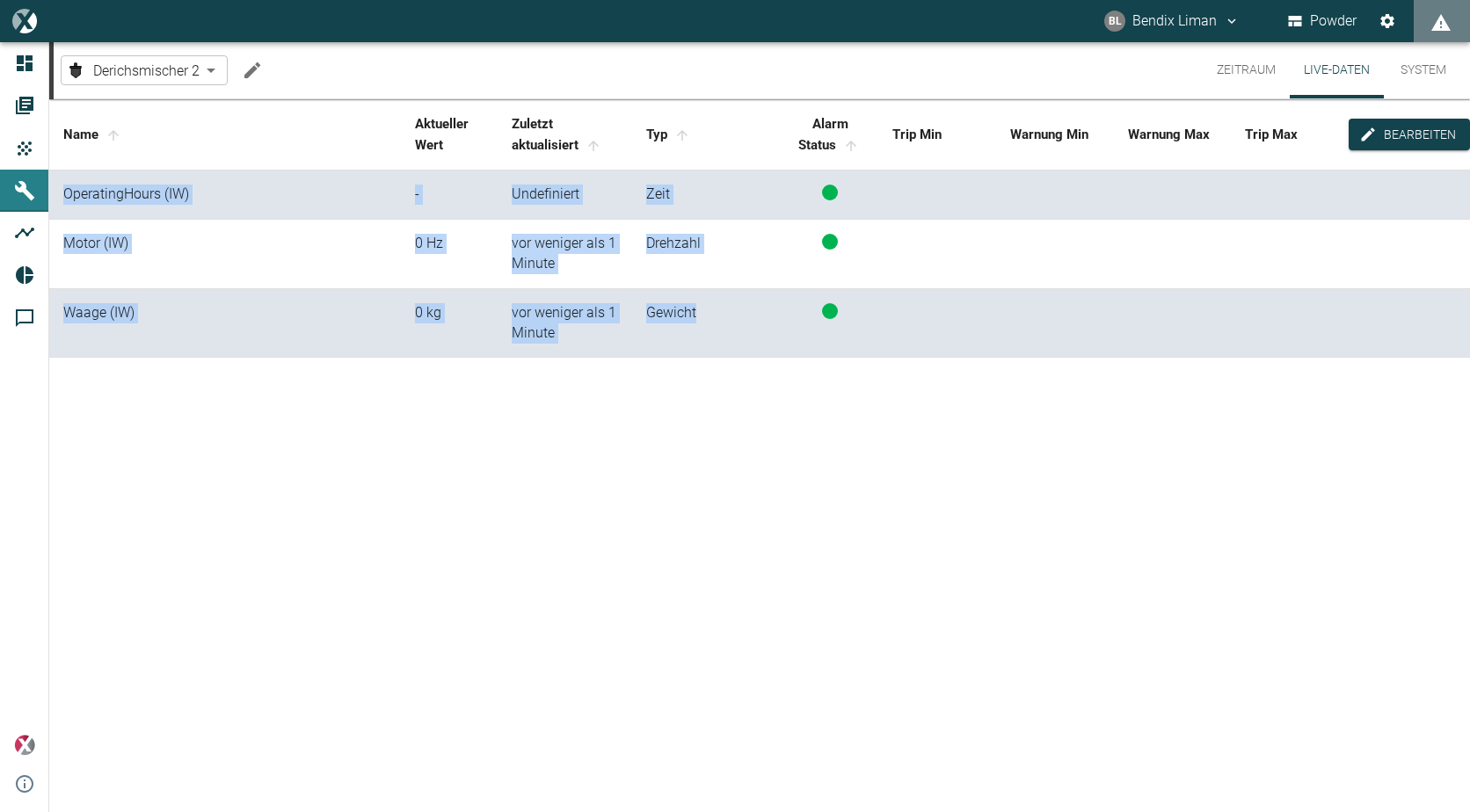
click at [66, 188] on tbody "OperatingHours (IW) - Undefiniert Zeit Motor (IW) 0 Hz vor weniger als 1 Minute…" at bounding box center [759, 264] width 1421 height 188
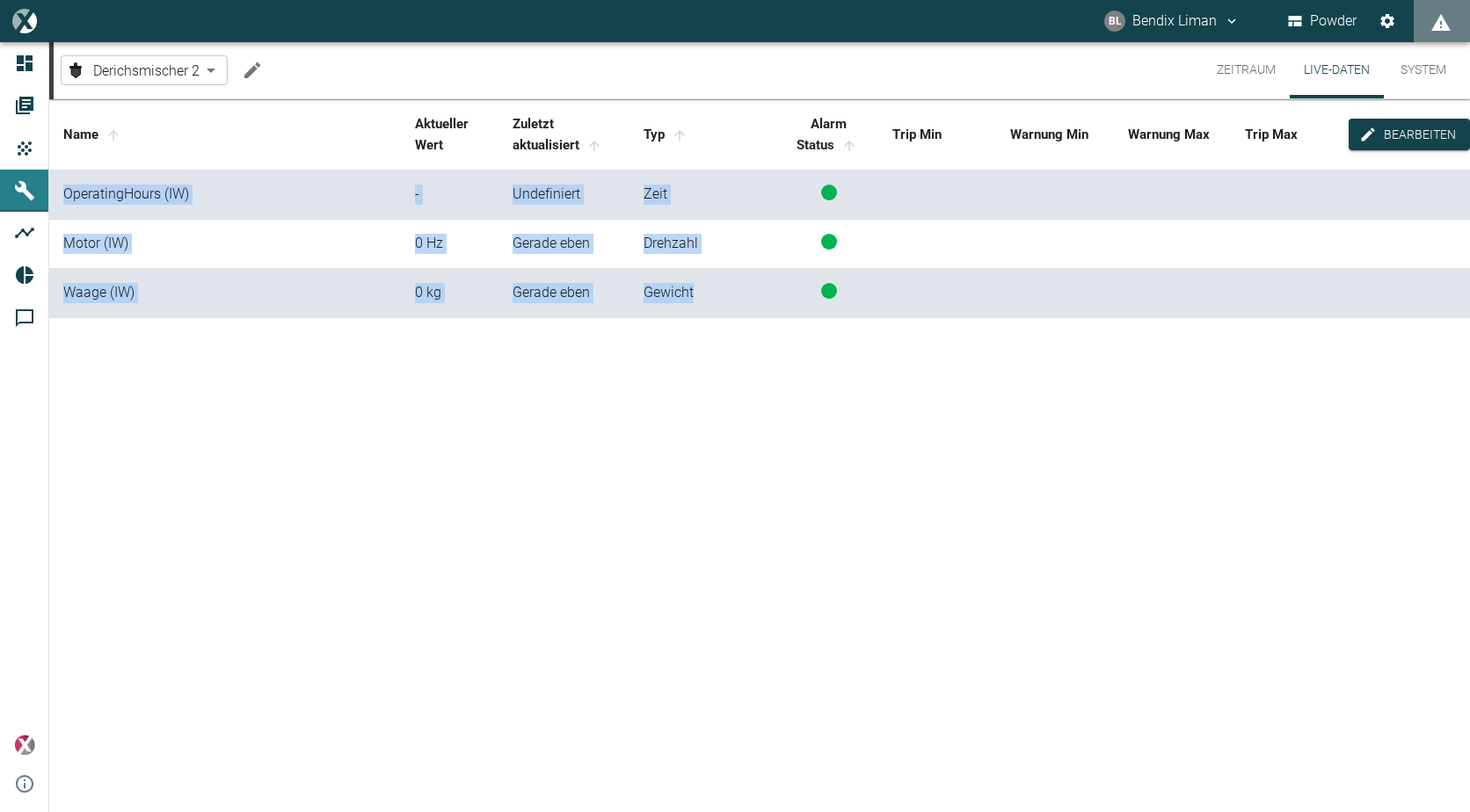
click at [258, 288] on td "Waage (IW)" at bounding box center [225, 293] width 352 height 49
drag, startPoint x: 60, startPoint y: 292, endPoint x: 450, endPoint y: 181, distance: 405.5
click at [450, 181] on tbody "OperatingHours (IW) - Undefiniert Zeit Motor (IW) 0 Hz Gerade eben Drehzahl Waa…" at bounding box center [759, 244] width 1421 height 148
drag, startPoint x: 727, startPoint y: 297, endPoint x: 66, endPoint y: 195, distance: 668.8
click at [66, 195] on tbody "OperatingHours (IW) - Undefiniert Zeit Motor (IW) 0 Hz Gerade eben Drehzahl Waa…" at bounding box center [759, 244] width 1421 height 148
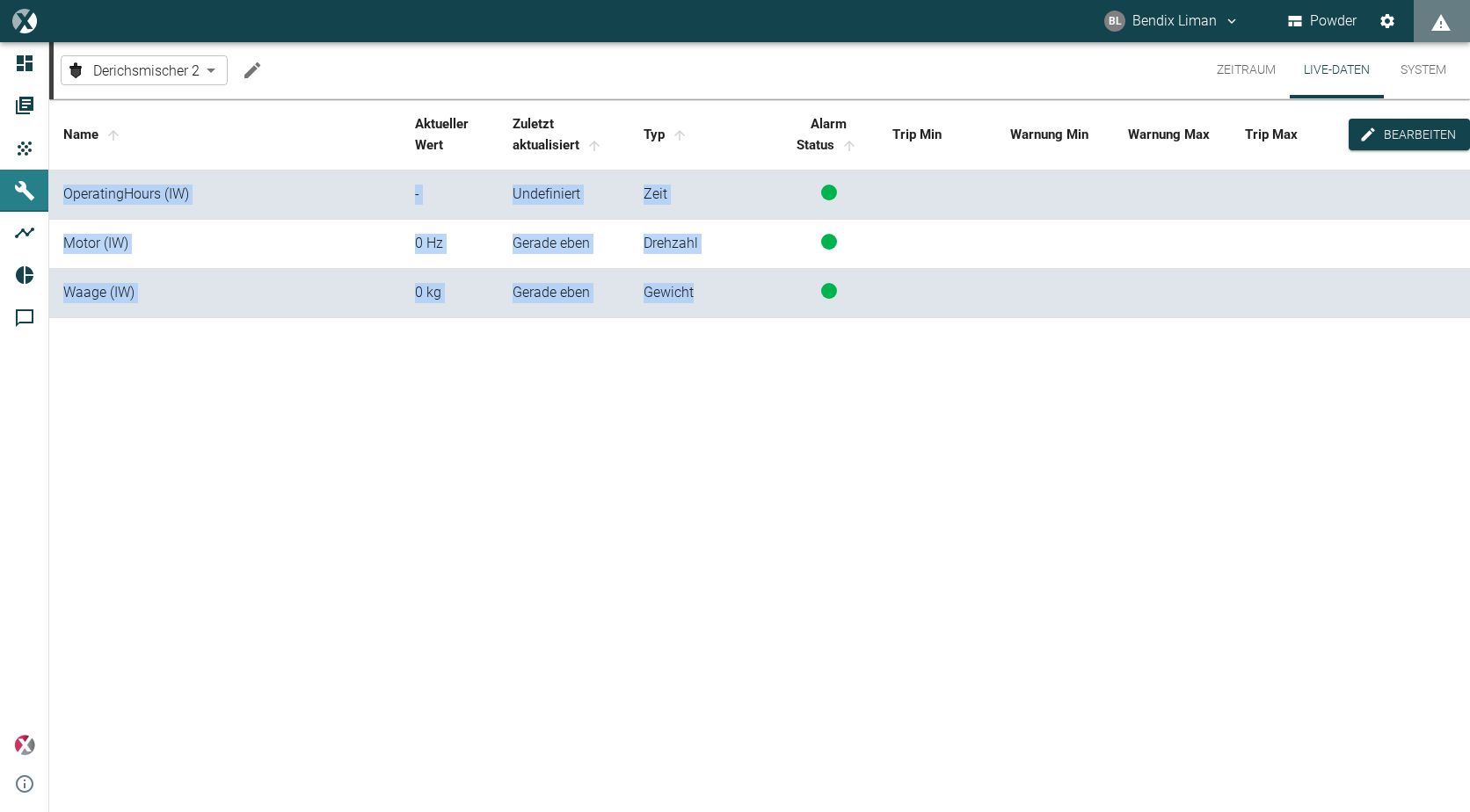
drag, startPoint x: 66, startPoint y: 195, endPoint x: 310, endPoint y: 284, distance: 259.7
click at [310, 284] on td "Waage (IW)" at bounding box center [225, 293] width 352 height 49
drag, startPoint x: 610, startPoint y: 289, endPoint x: 59, endPoint y: 196, distance: 558.8
click at [59, 196] on tbody "OperatingHours (IW) - Undefiniert Zeit Motor (IW) 0 Hz Gerade eben Drehzahl Waa…" at bounding box center [759, 244] width 1421 height 148
drag, startPoint x: 59, startPoint y: 196, endPoint x: 244, endPoint y: 292, distance: 208.4
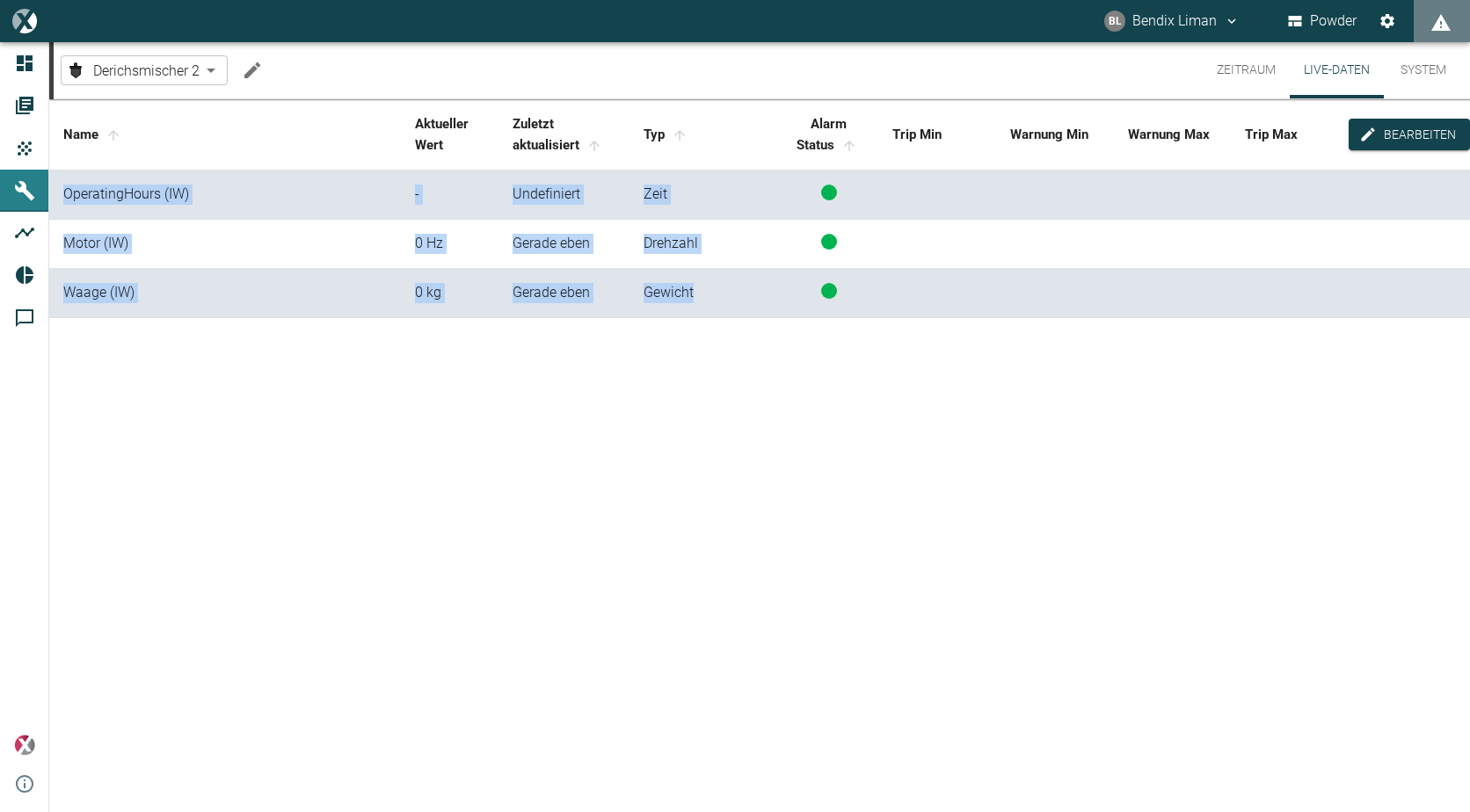
click at [244, 292] on td "Waage (IW)" at bounding box center [225, 293] width 352 height 49
drag, startPoint x: 747, startPoint y: 300, endPoint x: 66, endPoint y: 201, distance: 688.2
click at [66, 201] on tbody "OperatingHours (IW) - Undefiniert Zeit Motor (IW) 0 Hz Gerade eben Drehzahl Waa…" at bounding box center [759, 244] width 1421 height 148
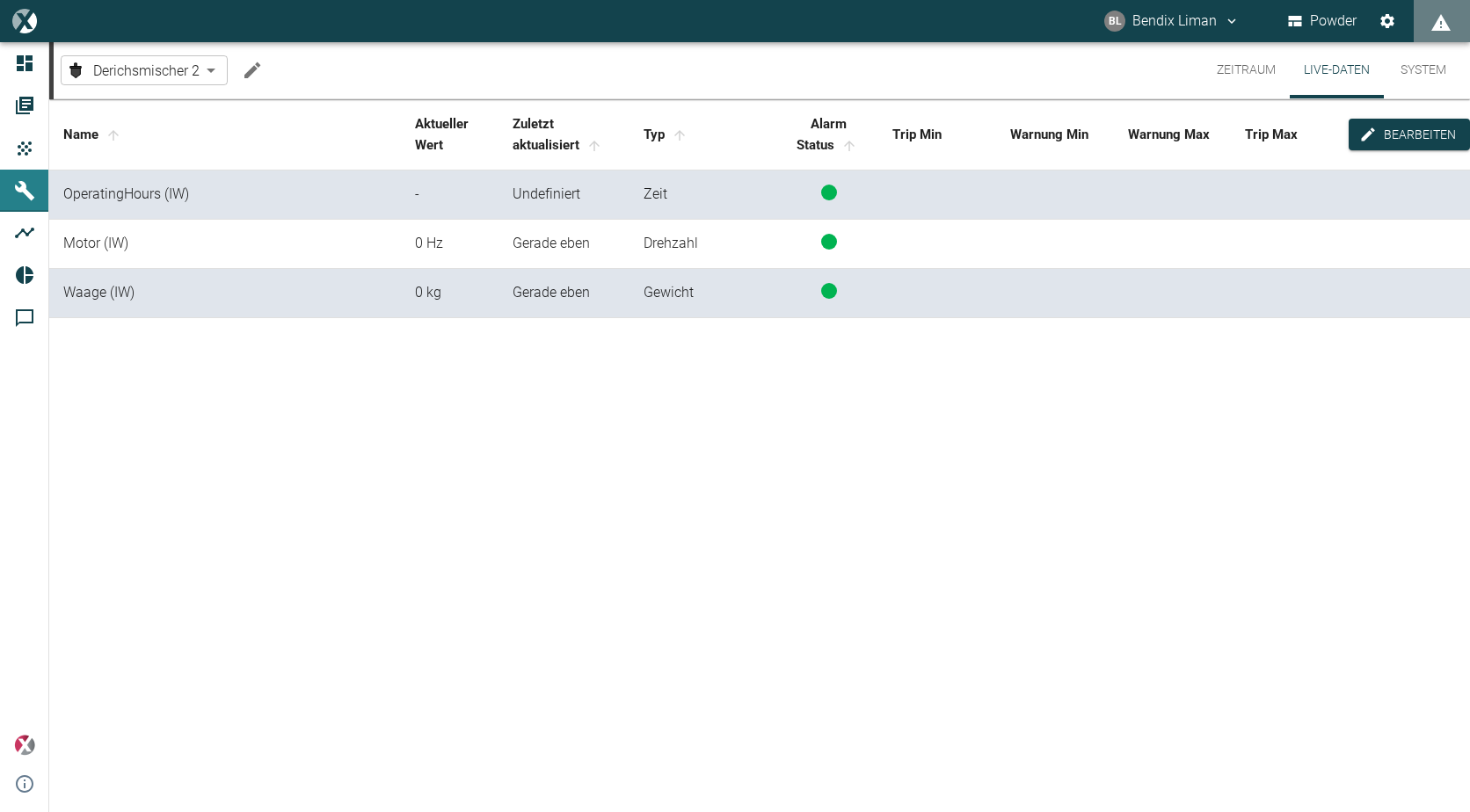
click at [967, 296] on td at bounding box center [937, 293] width 118 height 49
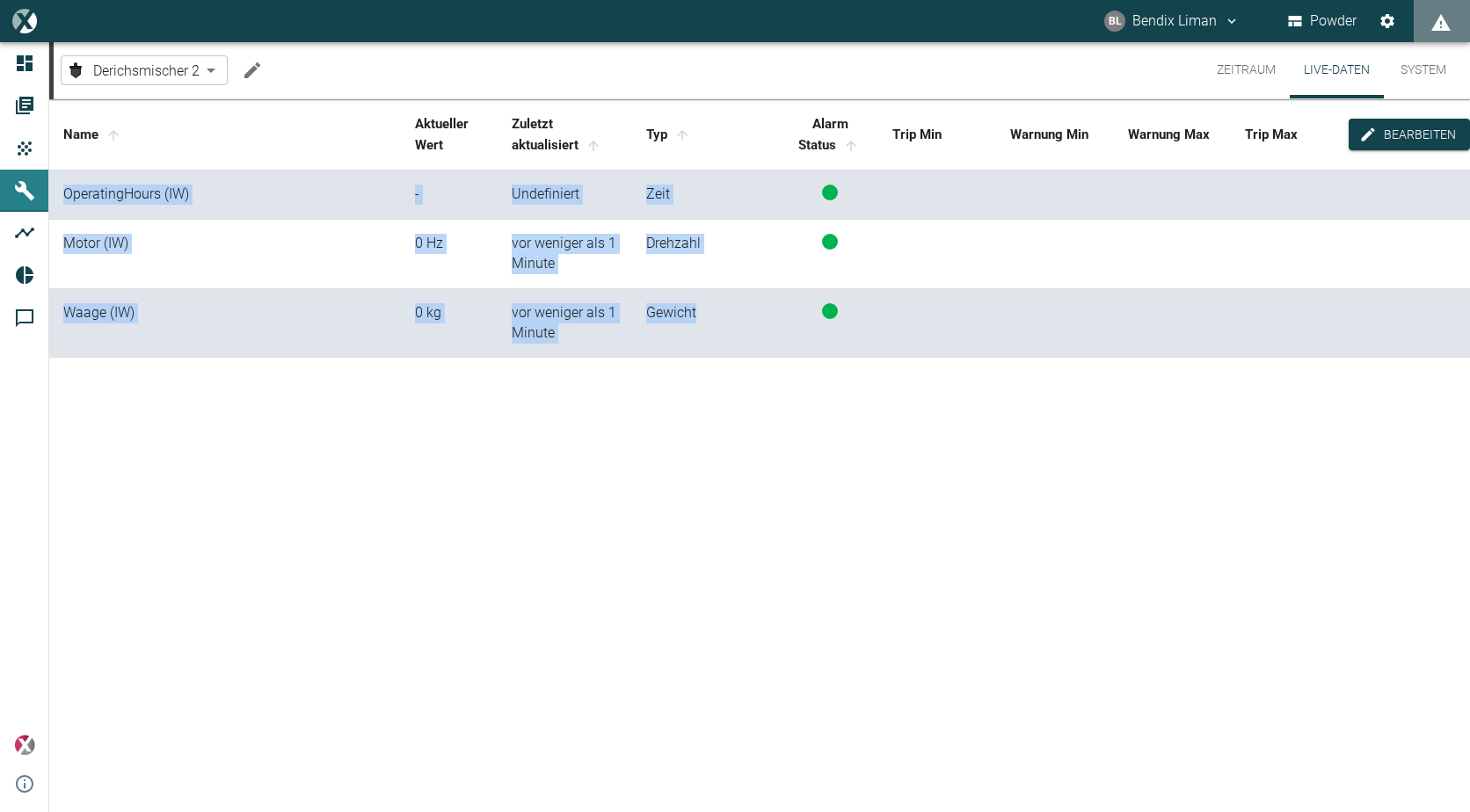
drag, startPoint x: 732, startPoint y: 345, endPoint x: 66, endPoint y: 181, distance: 685.9
click at [66, 181] on tbody "OperatingHours (IW) - Undefiniert Zeit Motor (IW) 0 Hz vor weniger als 1 Minute…" at bounding box center [759, 264] width 1421 height 188
click at [711, 332] on td "Gewicht" at bounding box center [706, 323] width 150 height 69
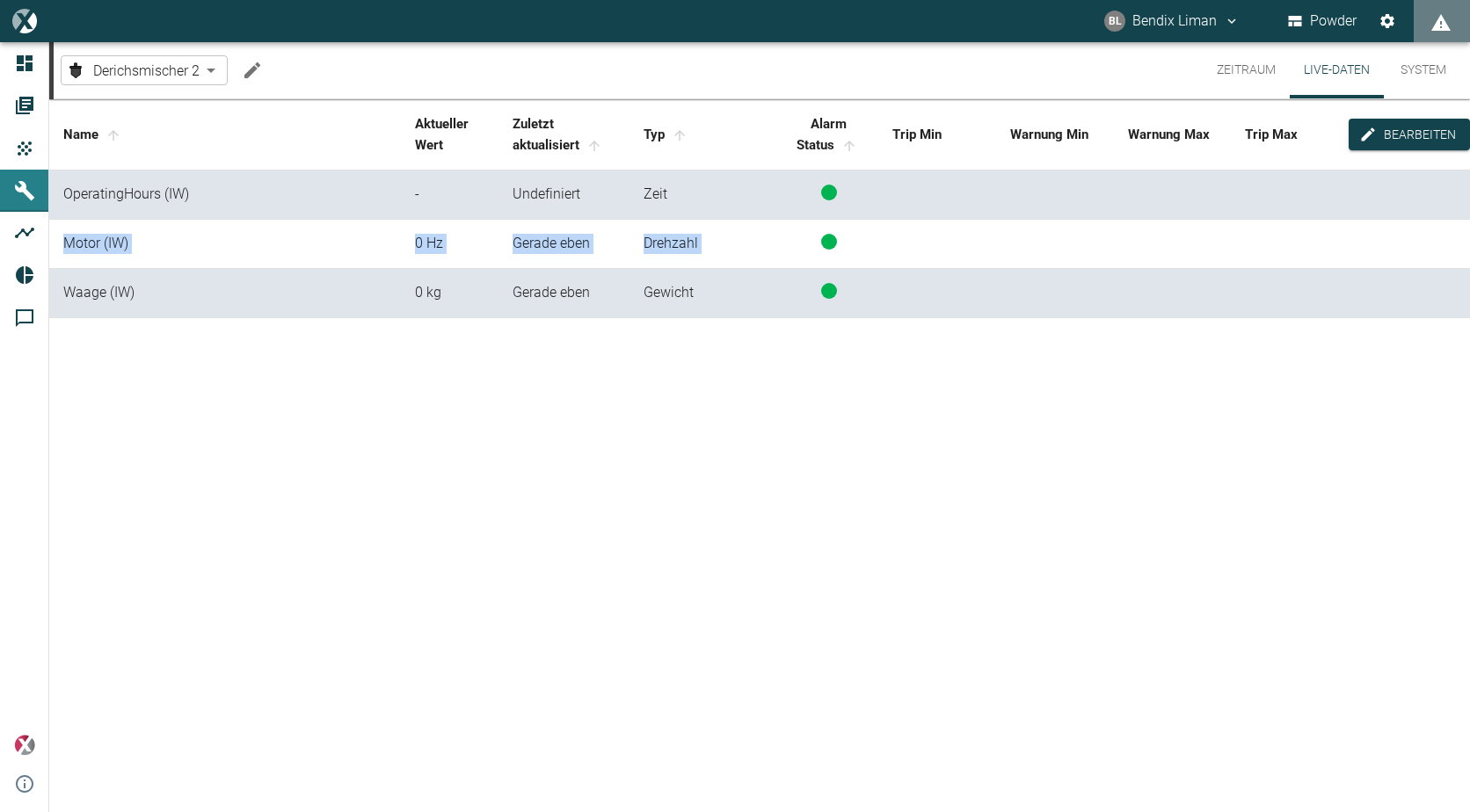
drag, startPoint x: 60, startPoint y: 292, endPoint x: 711, endPoint y: 178, distance: 660.9
click at [711, 178] on tbody "OperatingHours (IW) - Undefiniert Zeit Motor (IW) 0 Hz Gerade eben Drehzahl Waa…" at bounding box center [759, 244] width 1421 height 148
drag, startPoint x: 711, startPoint y: 178, endPoint x: 775, endPoint y: 284, distance: 123.8
click at [775, 284] on td "Gewicht" at bounding box center [704, 293] width 150 height 49
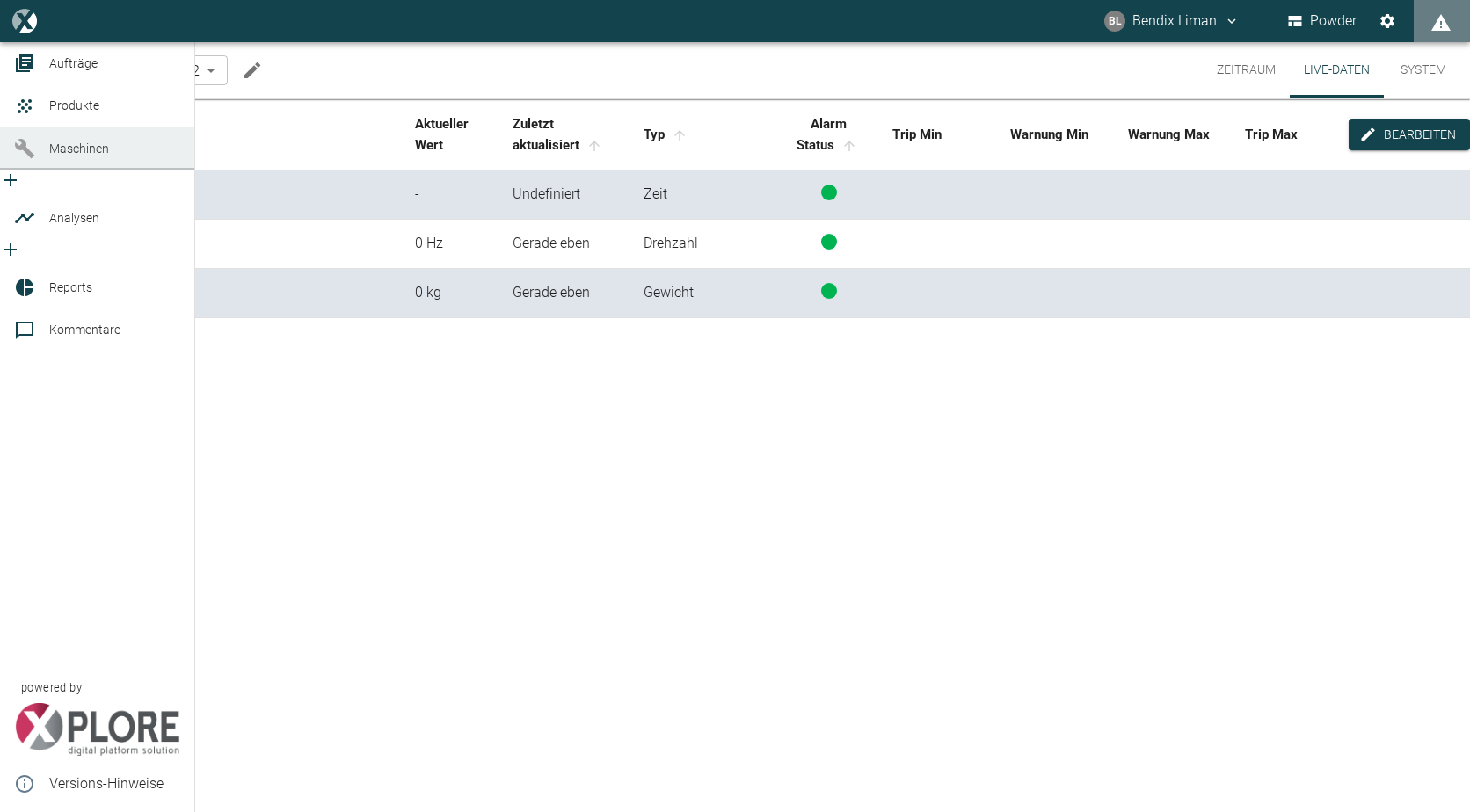
click at [22, 158] on icon at bounding box center [25, 149] width 20 height 20
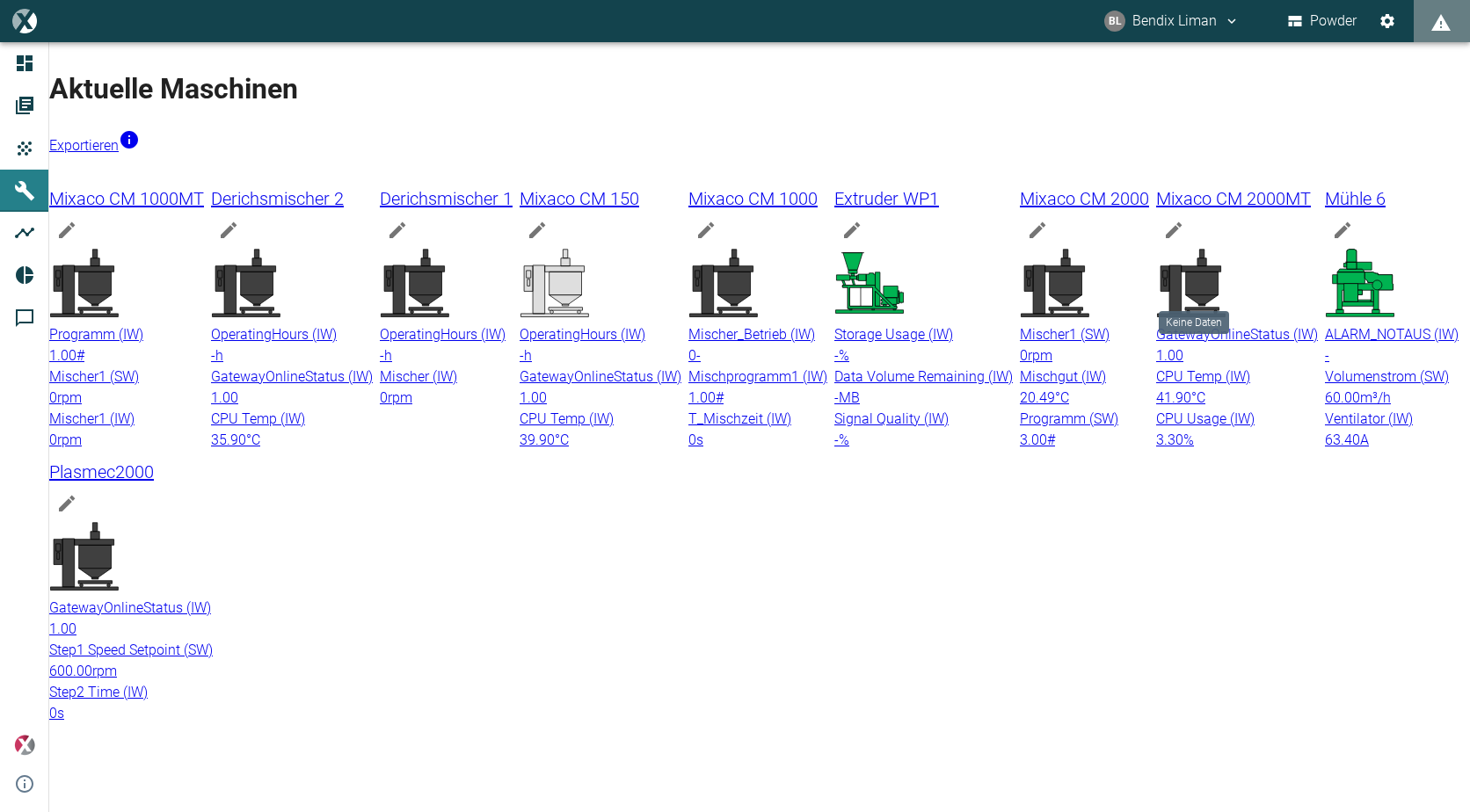
click at [681, 248] on div at bounding box center [600, 285] width 162 height 76
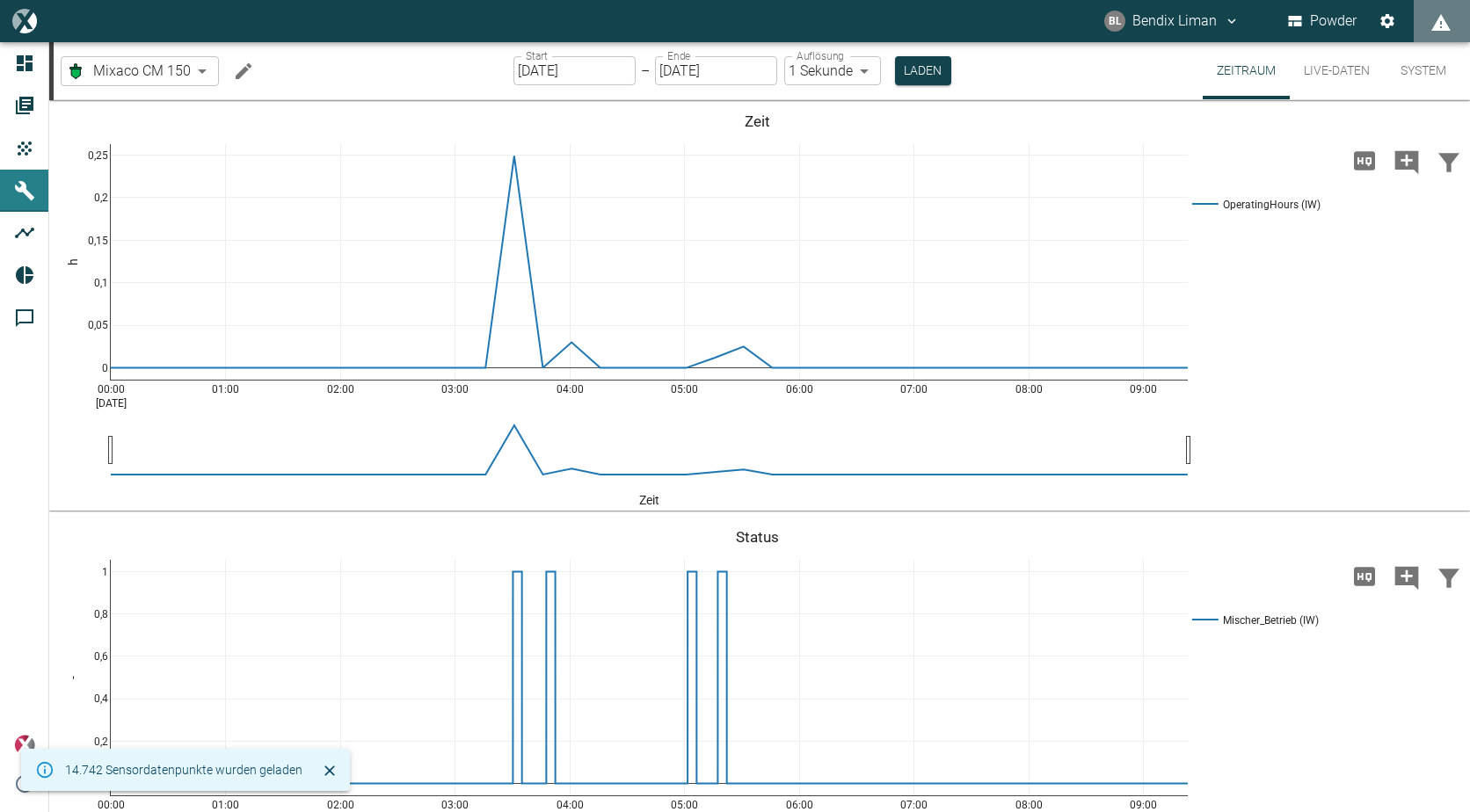
click at [254, 77] on button "Machine bearbeiten" at bounding box center [243, 71] width 35 height 35
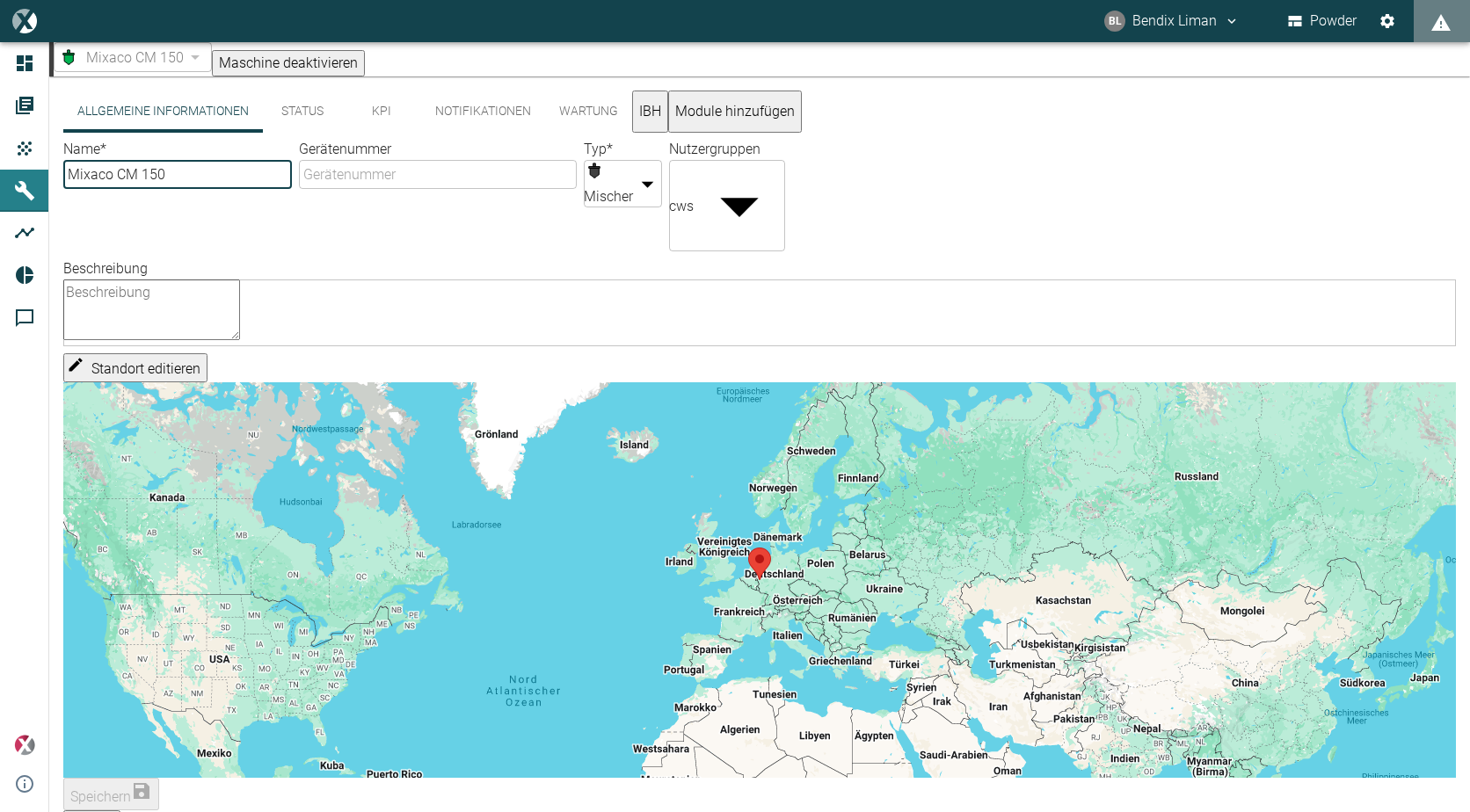
click at [306, 122] on button "Status" at bounding box center [302, 111] width 79 height 42
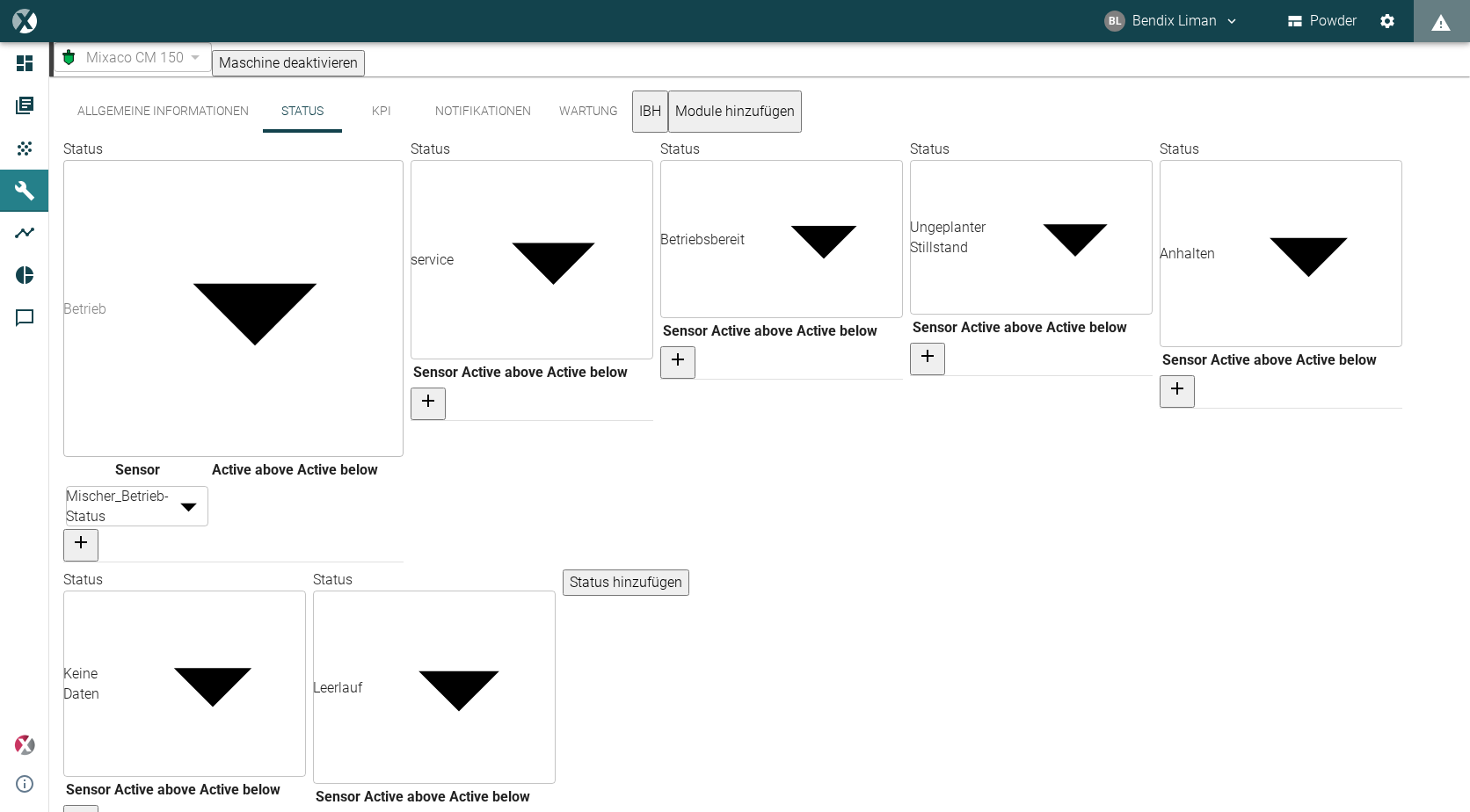
click at [306, 777] on div at bounding box center [185, 777] width 242 height 0
click at [198, 62] on div "Mixaco CM 150" at bounding box center [133, 57] width 158 height 30
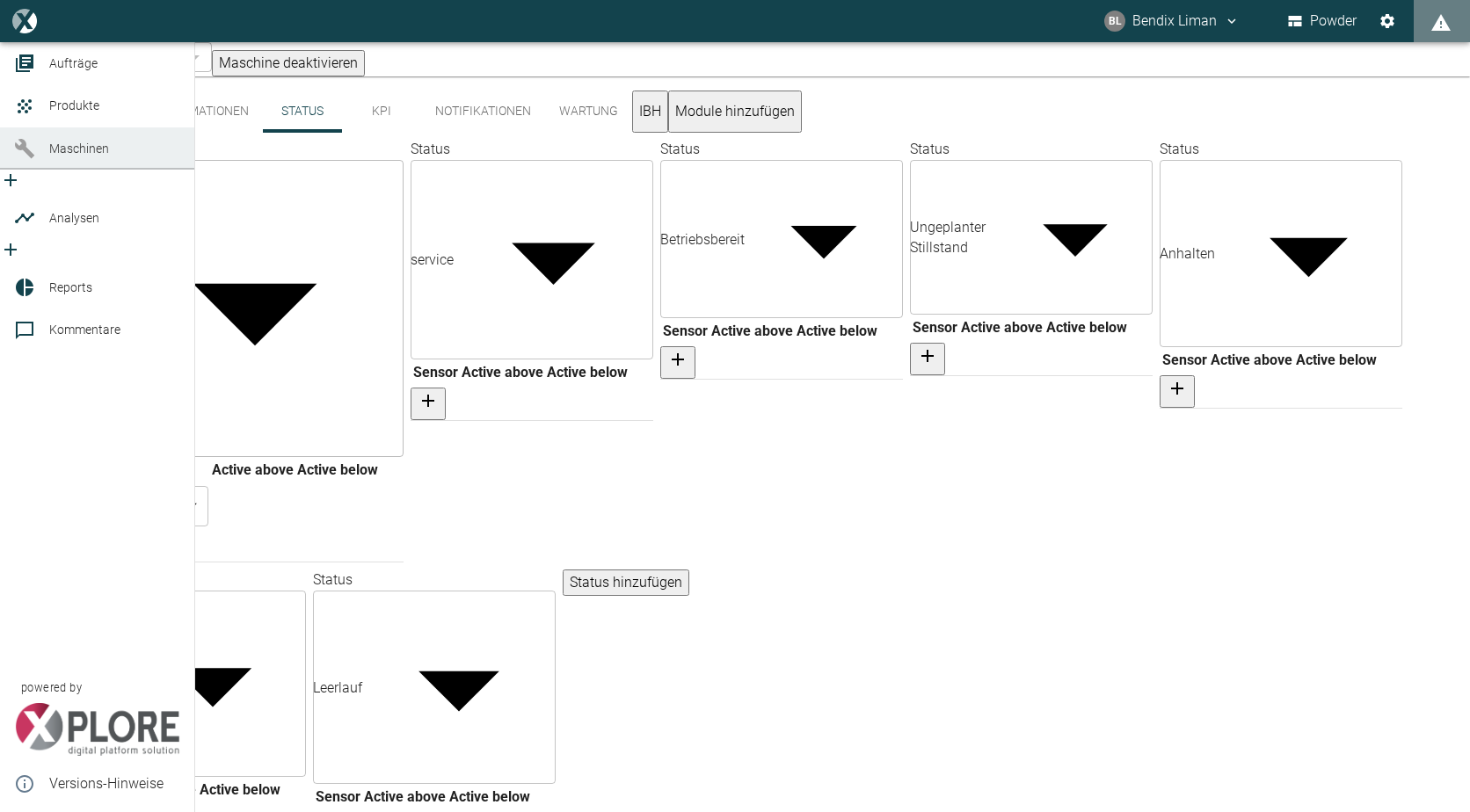
click at [27, 159] on icon at bounding box center [25, 149] width 22 height 22
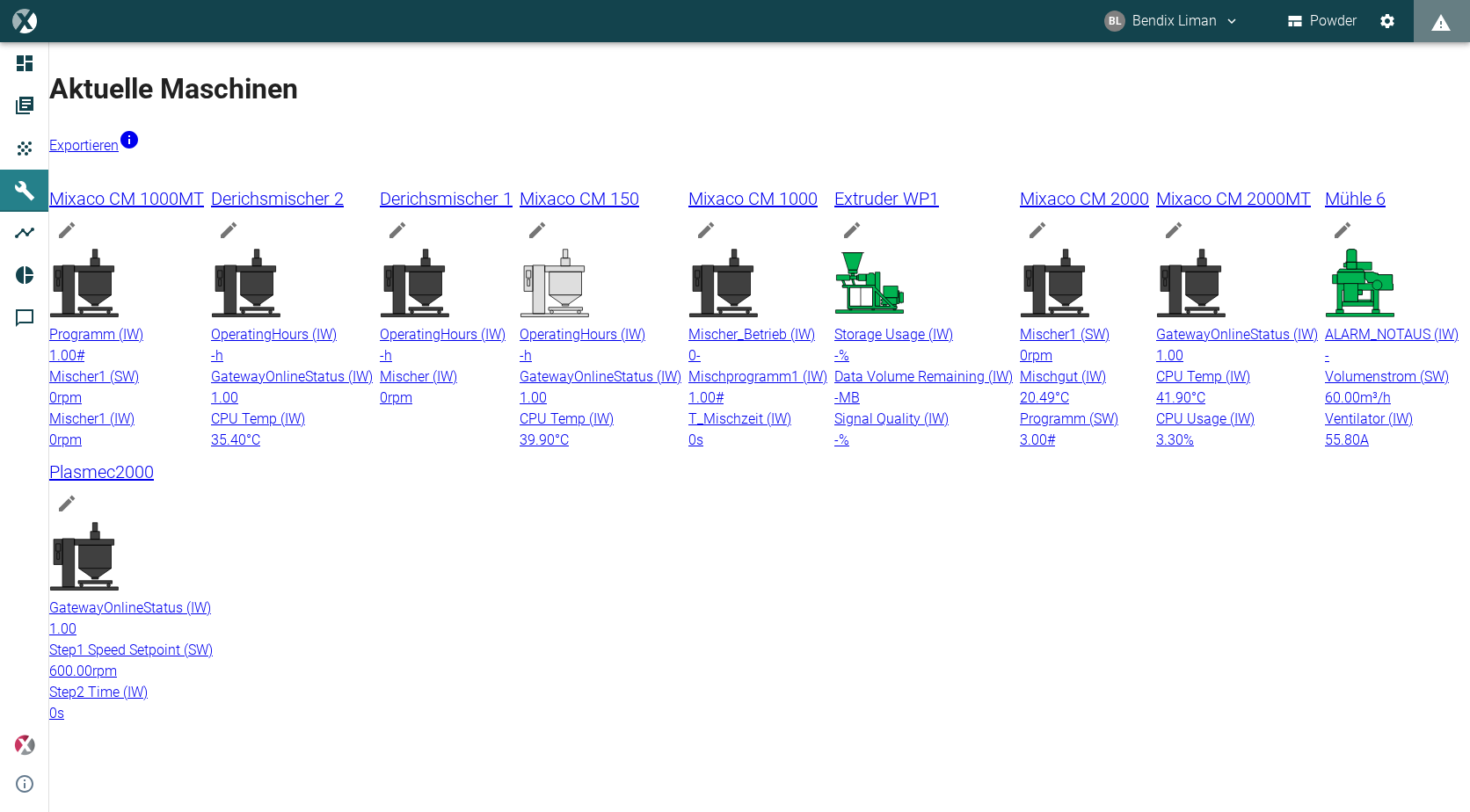
click at [590, 248] on icon at bounding box center [555, 283] width 70 height 70
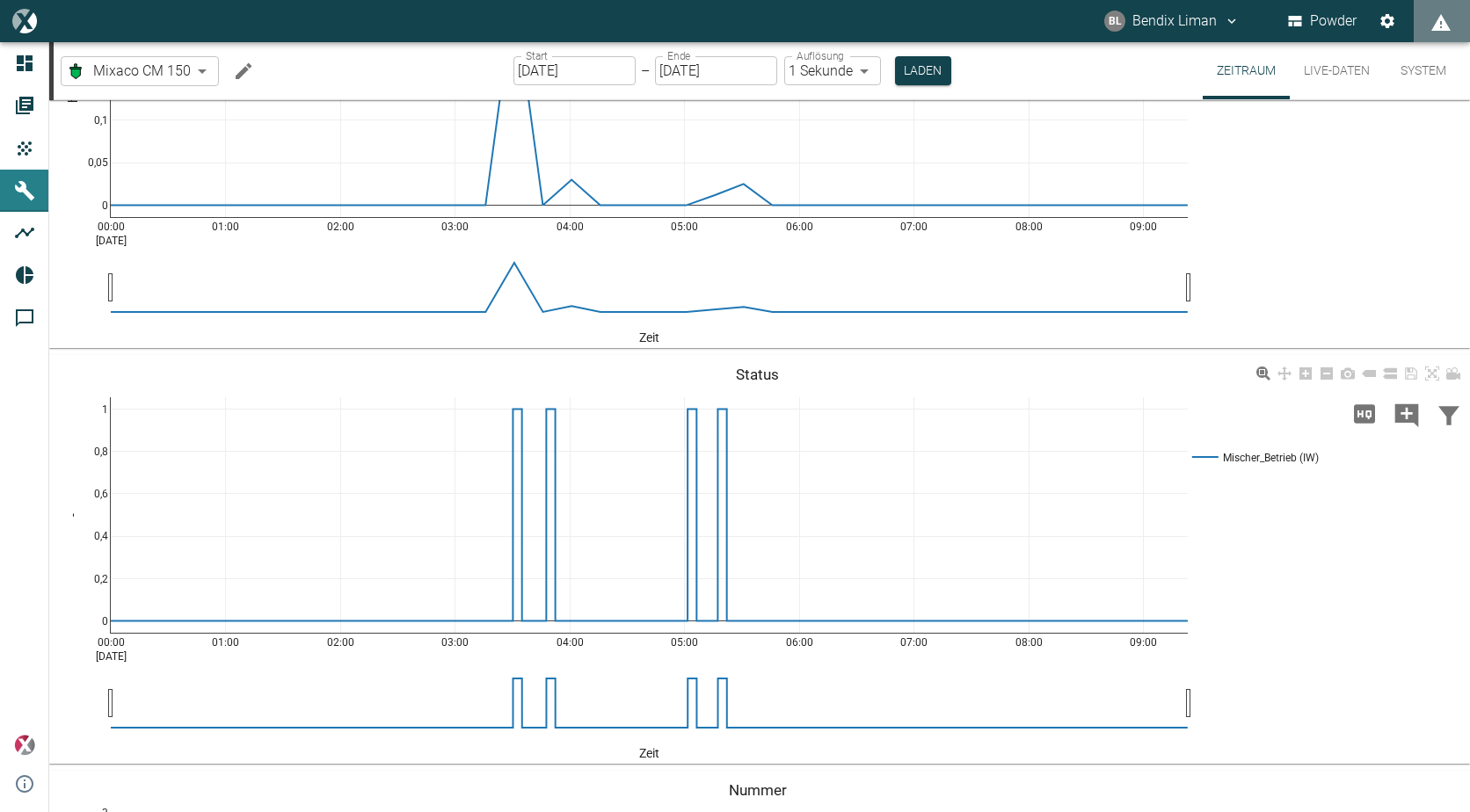
scroll to position [162, 0]
click at [244, 69] on icon "Machine bearbeiten" at bounding box center [244, 71] width 16 height 16
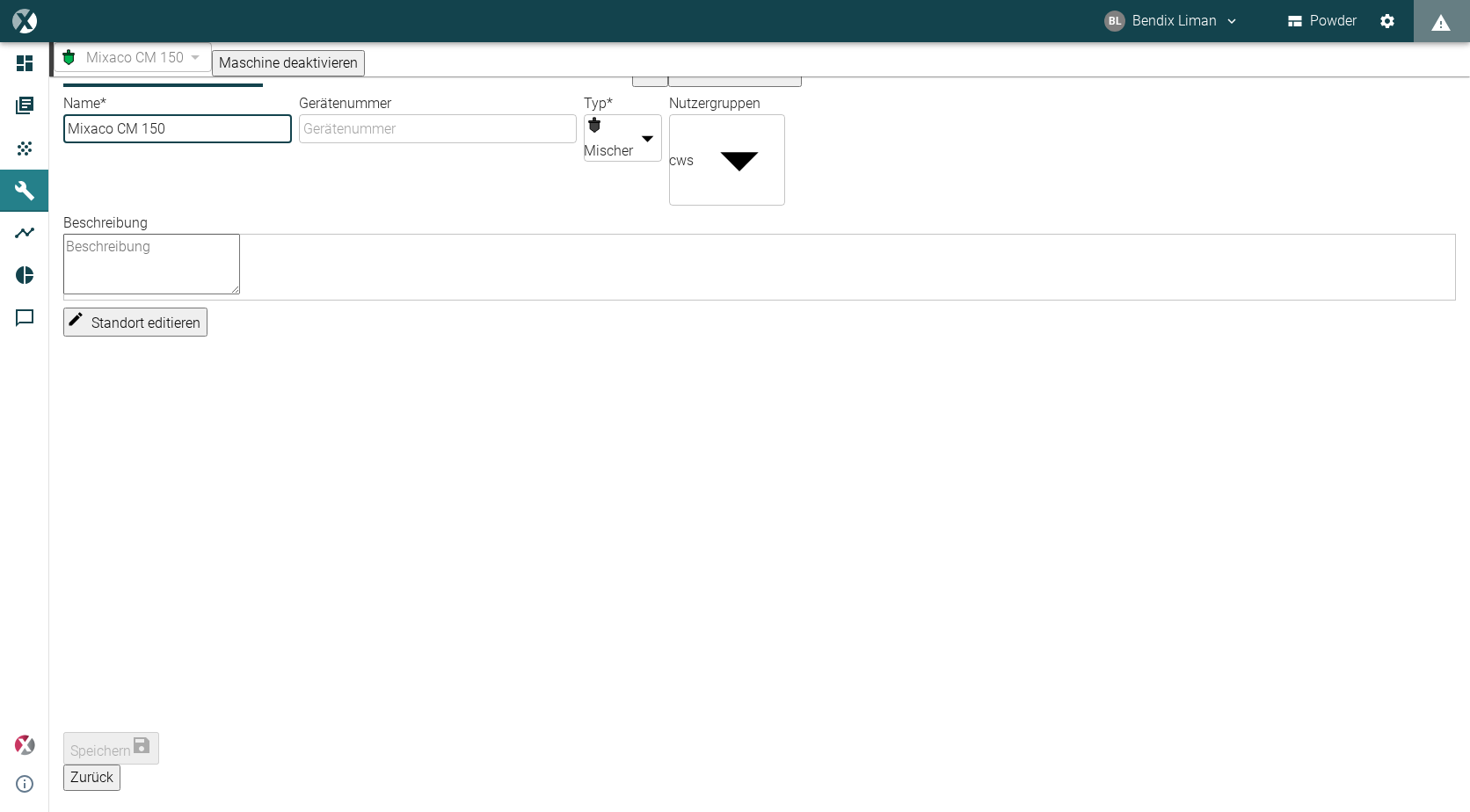
scroll to position [0, 0]
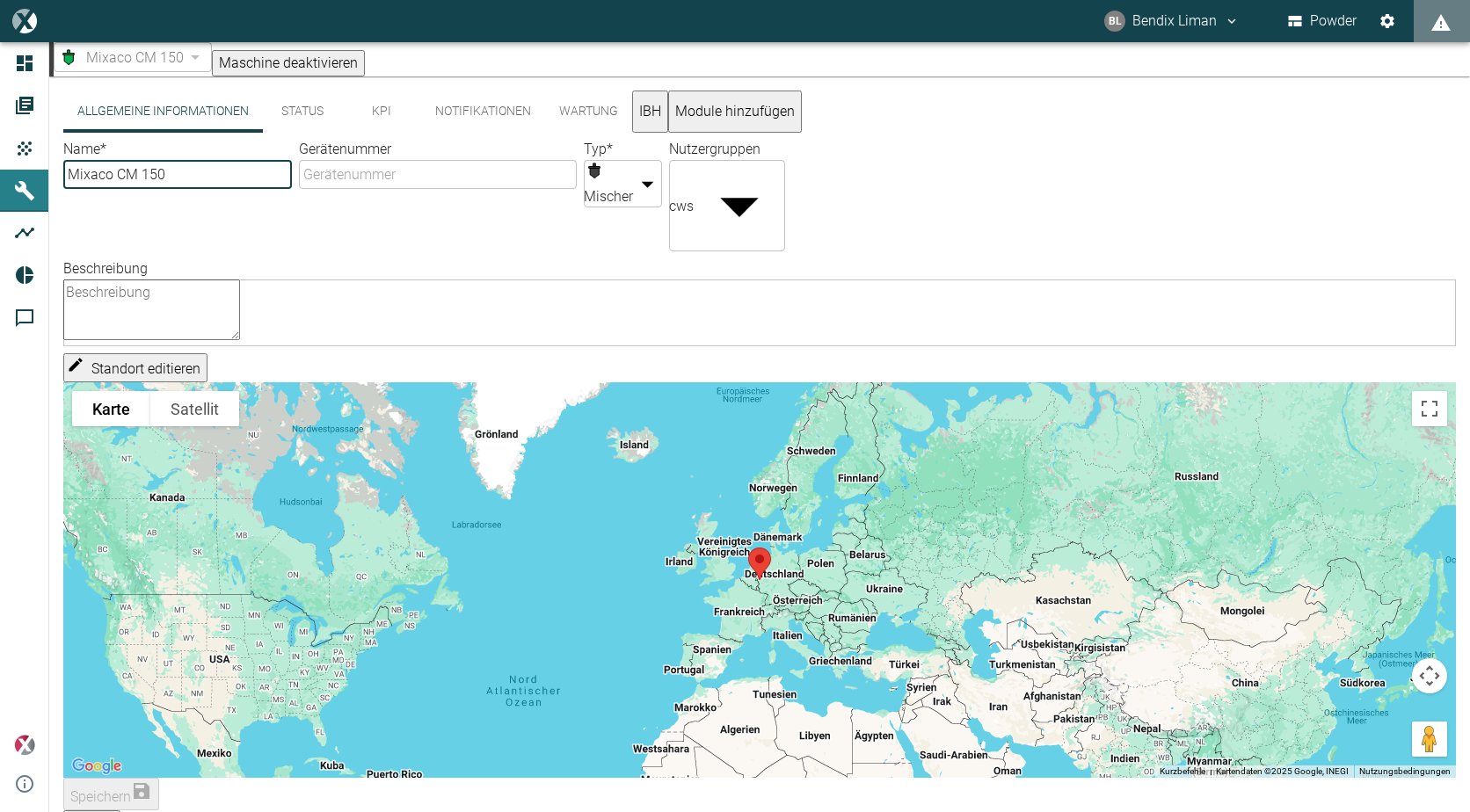
click at [294, 118] on button "Status" at bounding box center [302, 111] width 79 height 42
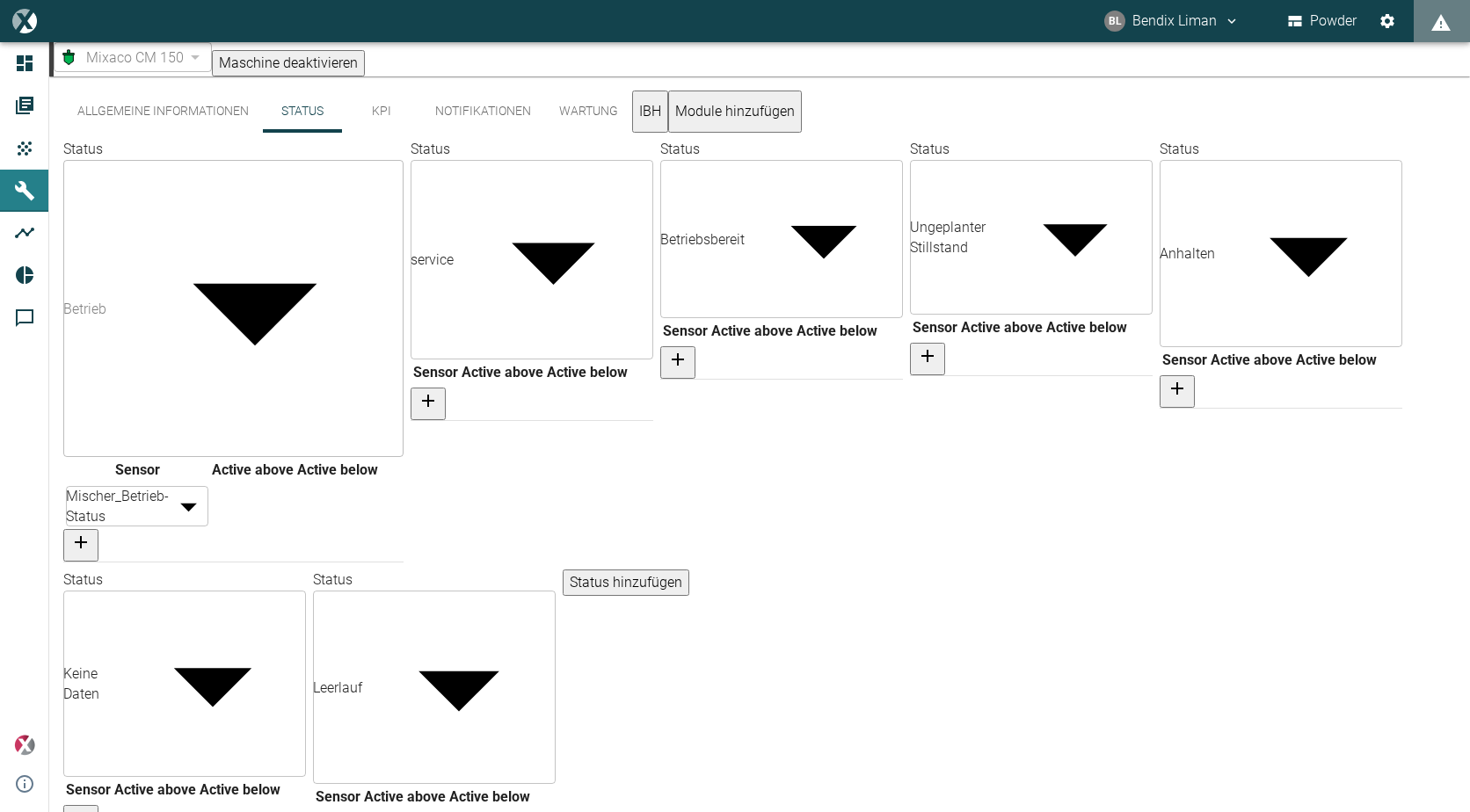
click at [728, 211] on body "BL Bendix Liman Powder Dashboard Aufträge Produkte Maschinen Analysen Reports K…" at bounding box center [735, 406] width 1470 height 812
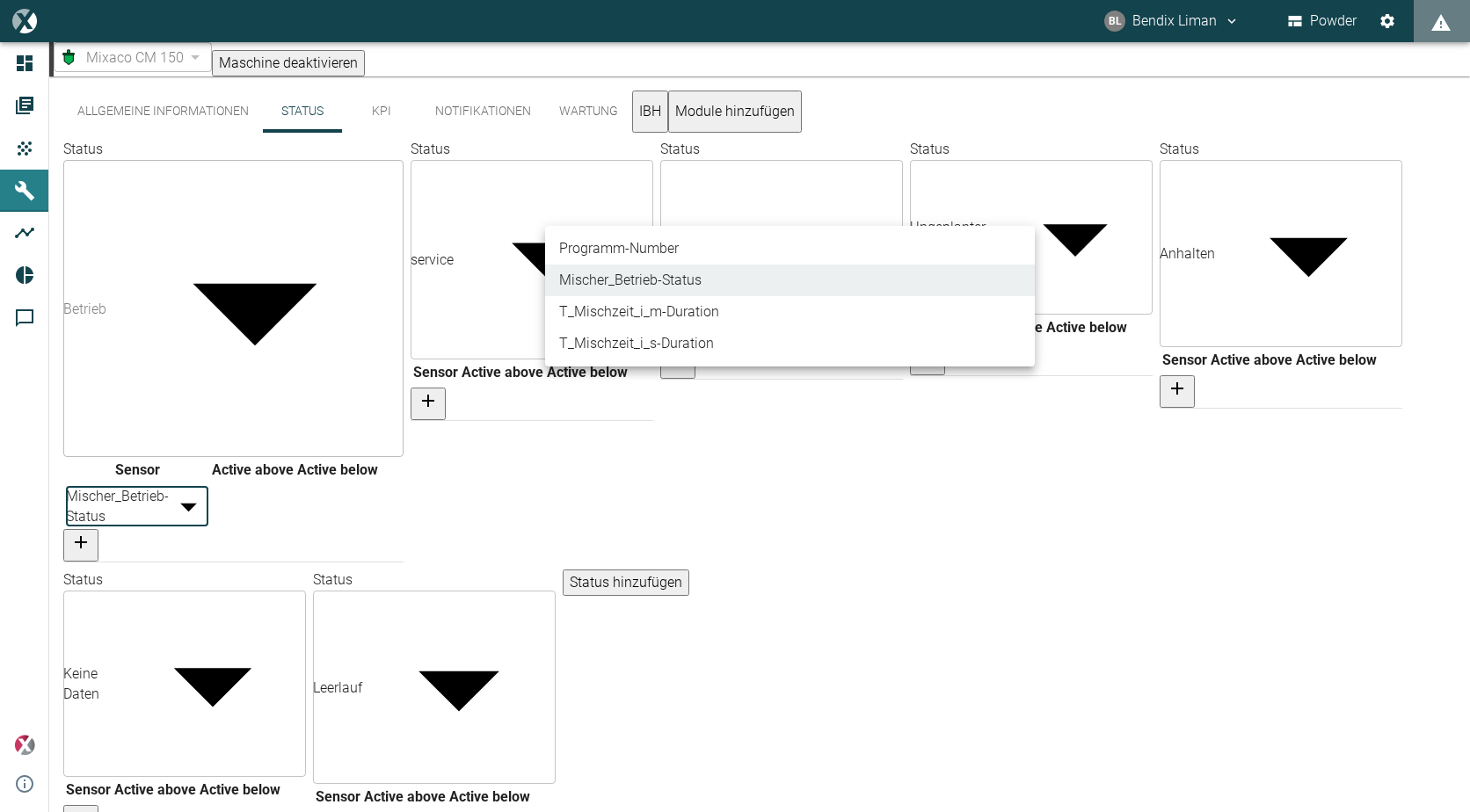
click at [728, 211] on div at bounding box center [735, 406] width 1470 height 812
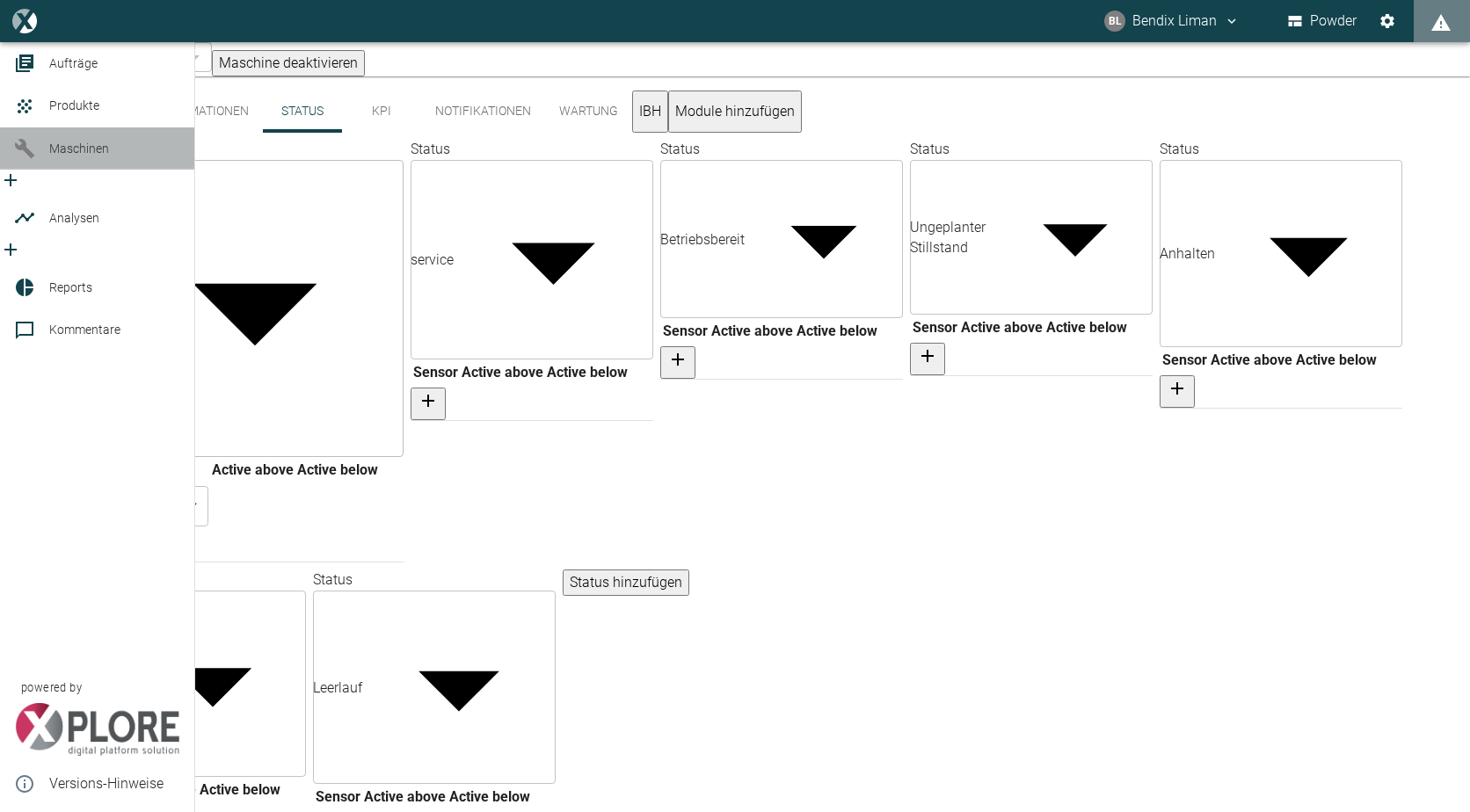
click at [26, 159] on icon at bounding box center [25, 149] width 22 height 22
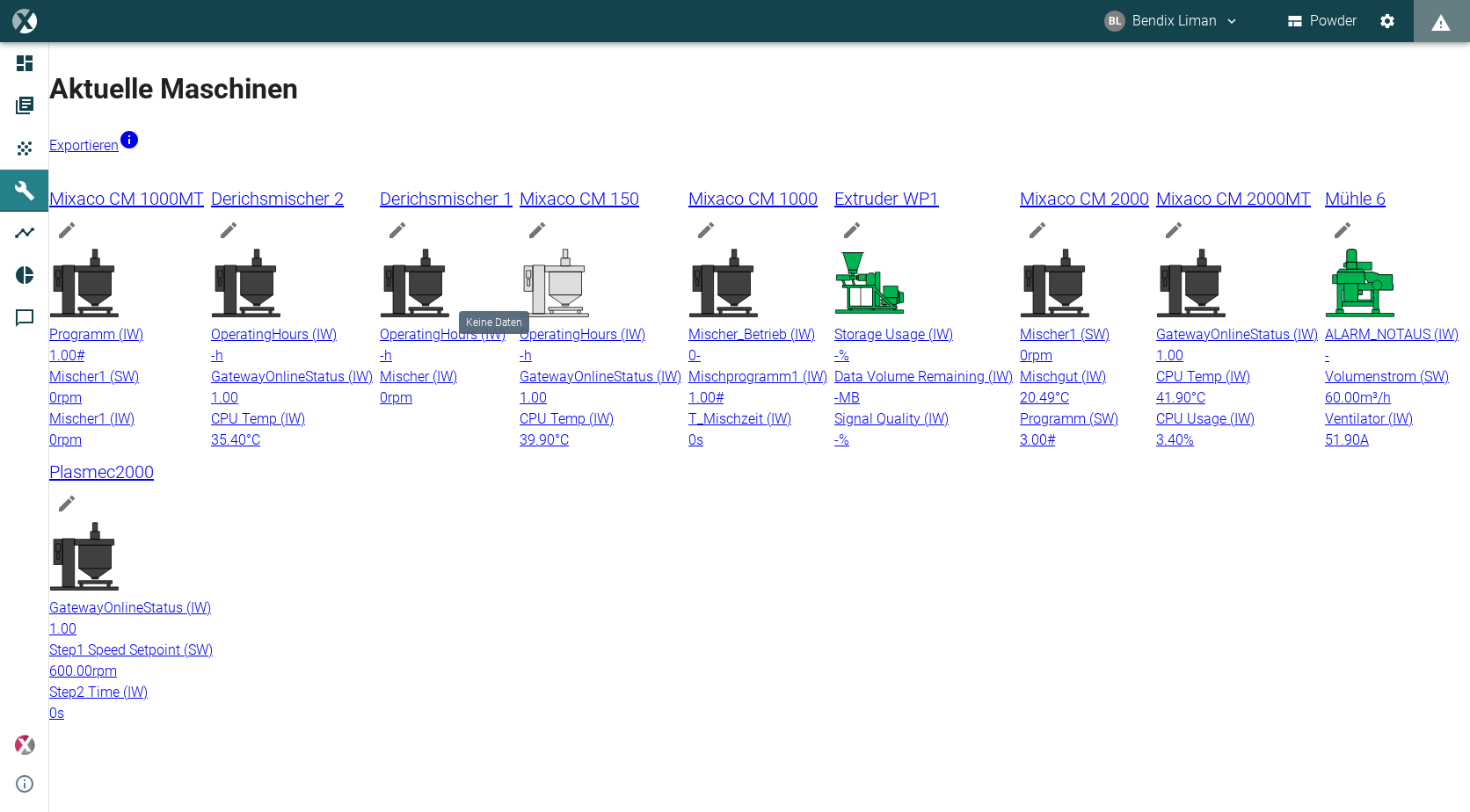
click at [281, 248] on icon at bounding box center [246, 283] width 70 height 70
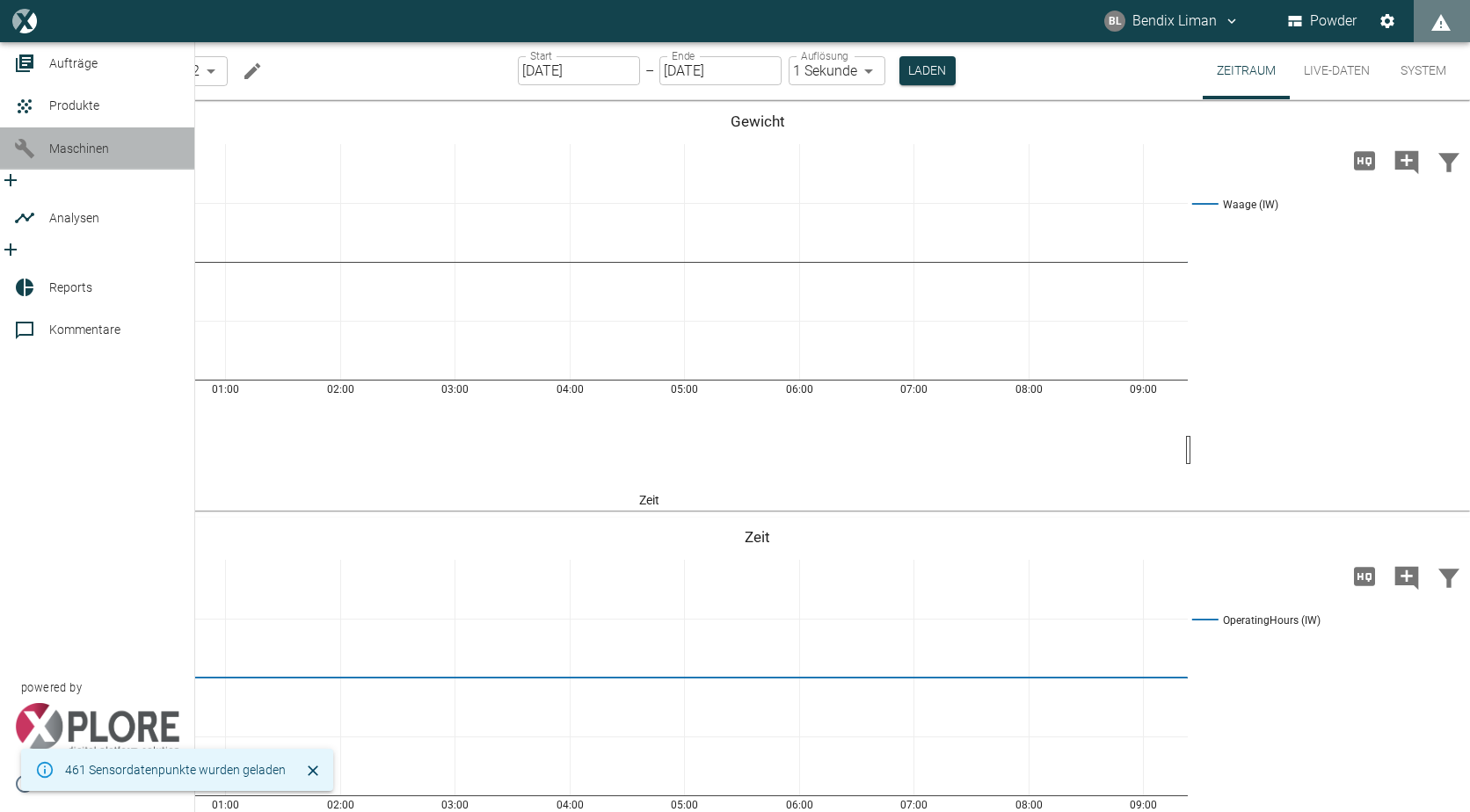
click at [24, 158] on icon at bounding box center [25, 149] width 20 height 20
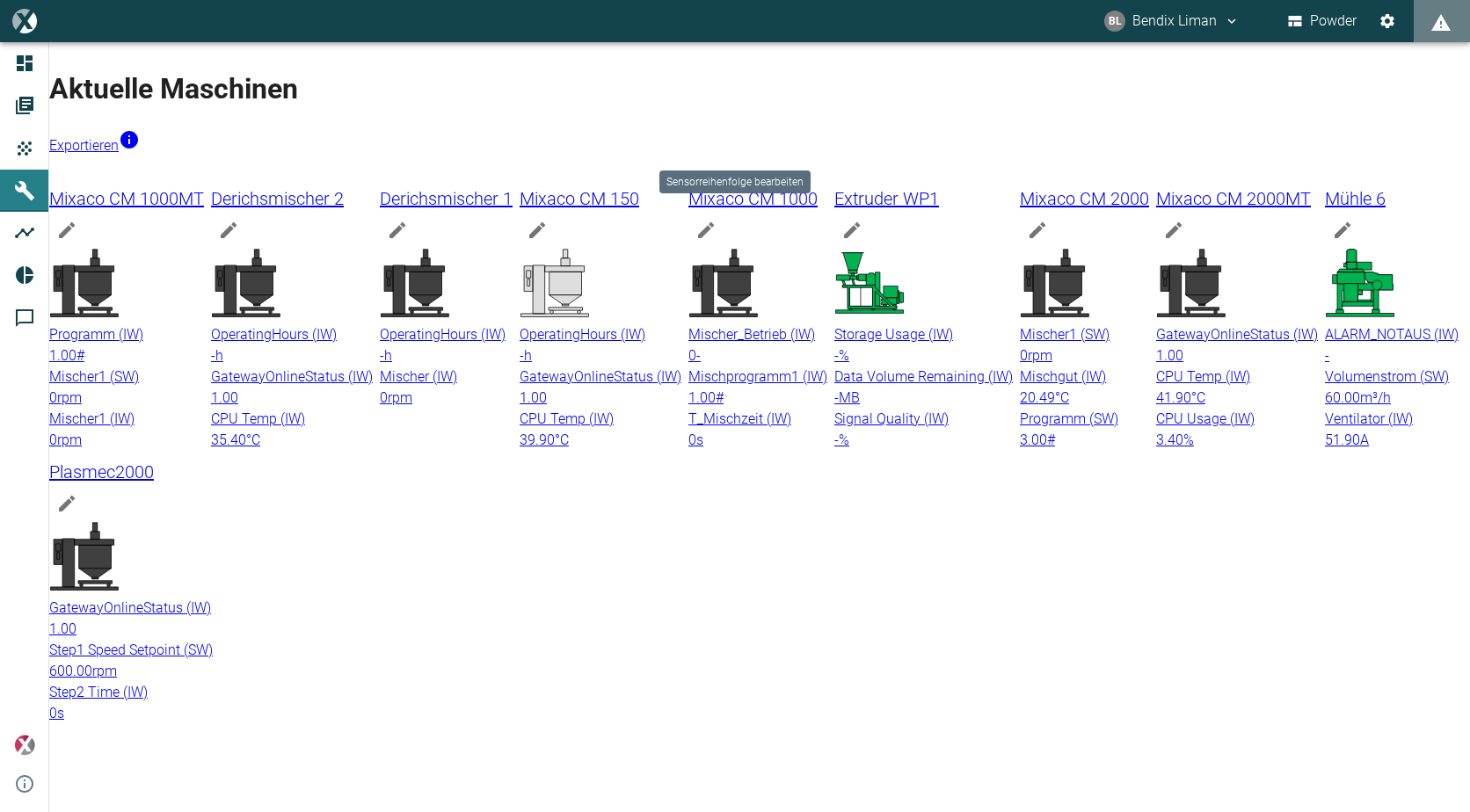
click at [237, 222] on icon "edit machine" at bounding box center [229, 230] width 16 height 16
drag, startPoint x: 658, startPoint y: 406, endPoint x: 659, endPoint y: 354, distance: 52.0
drag, startPoint x: 659, startPoint y: 453, endPoint x: 654, endPoint y: 404, distance: 49.3
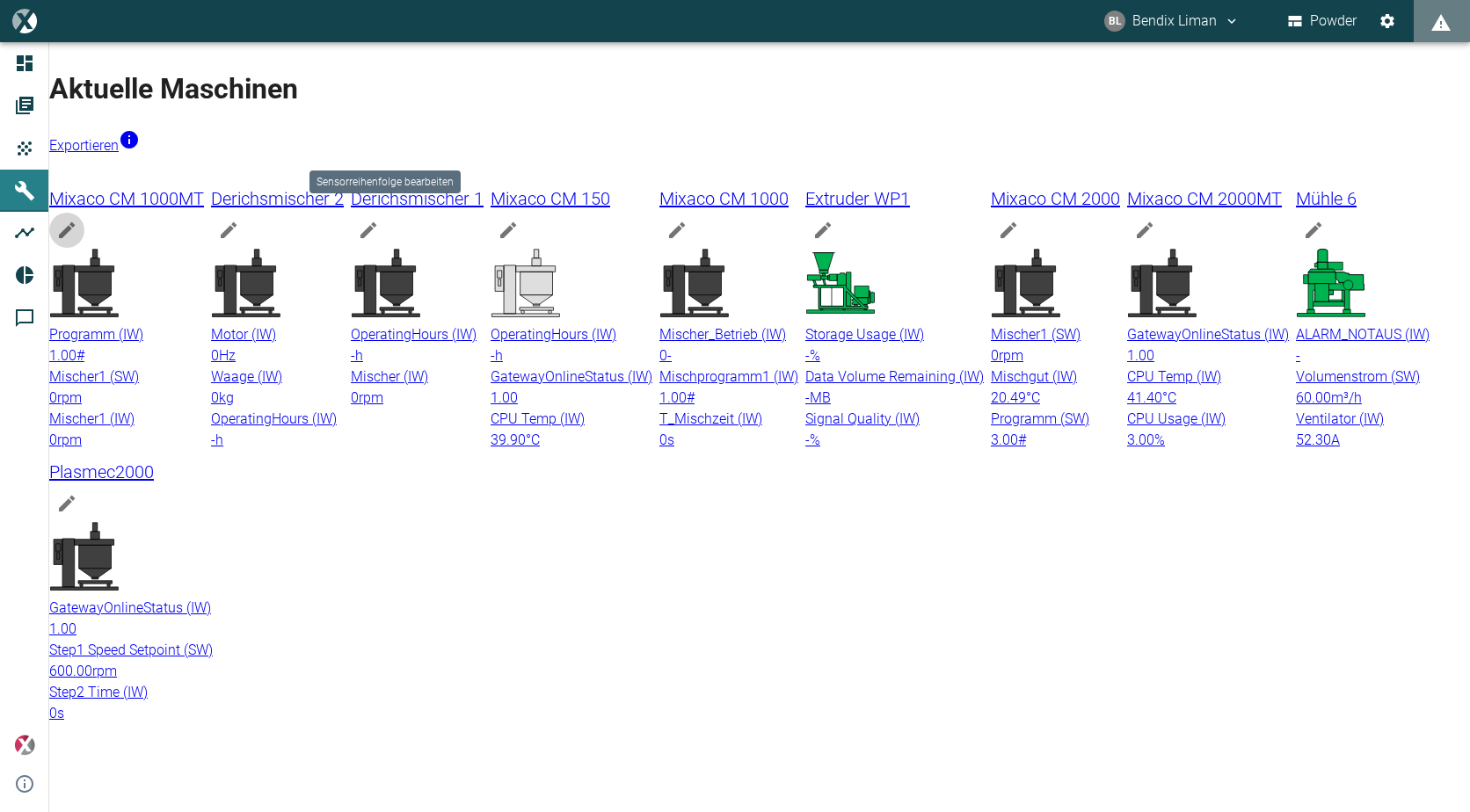
click at [77, 220] on icon "edit machine" at bounding box center [67, 231] width 22 height 22
drag, startPoint x: 649, startPoint y: 512, endPoint x: 648, endPoint y: 333, distance: 179.0
drag, startPoint x: 654, startPoint y: 259, endPoint x: 657, endPoint y: 348, distance: 89.1
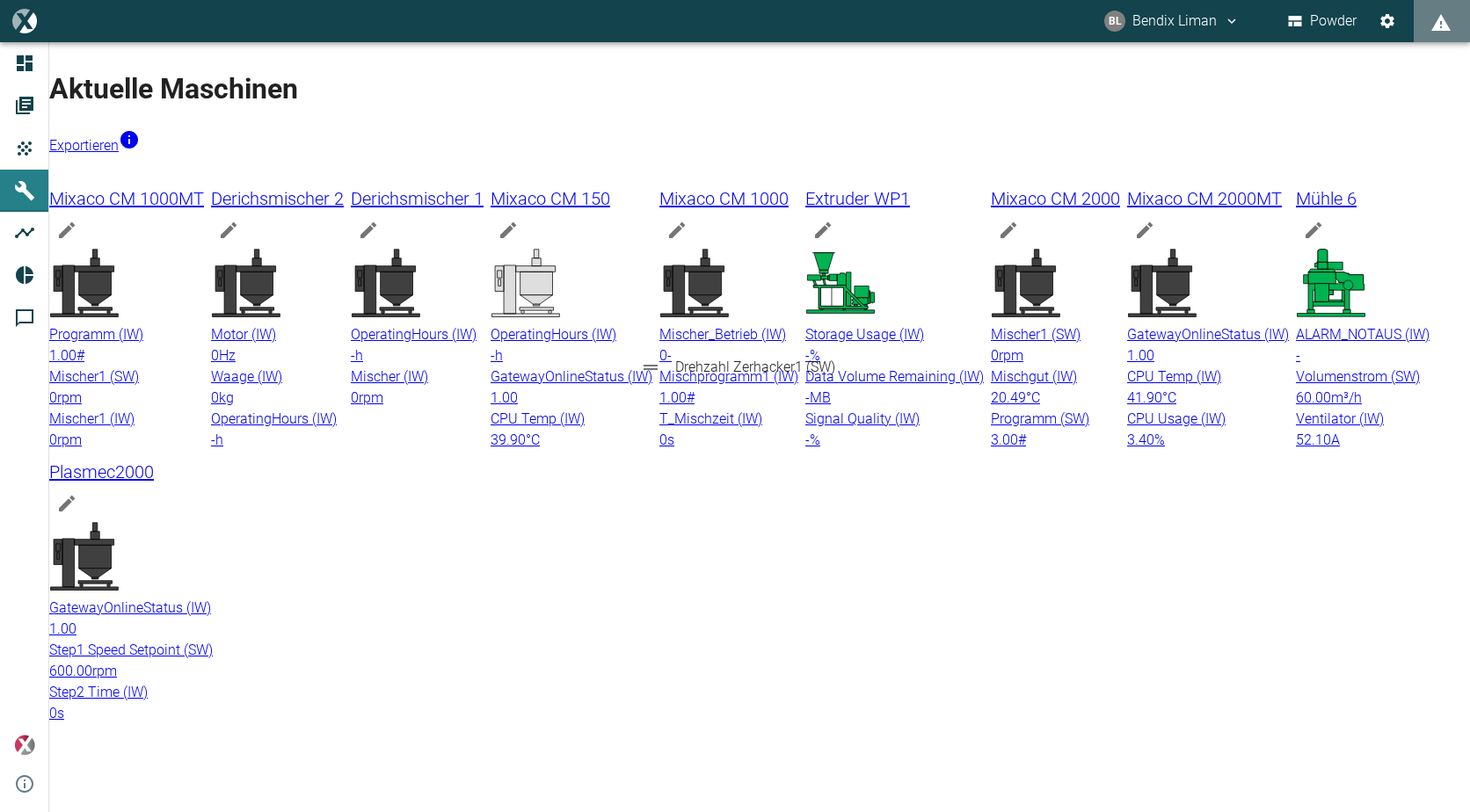
drag, startPoint x: 645, startPoint y: 552, endPoint x: 650, endPoint y: 362, distance: 190.1
click at [379, 220] on icon "edit machine" at bounding box center [369, 231] width 22 height 22
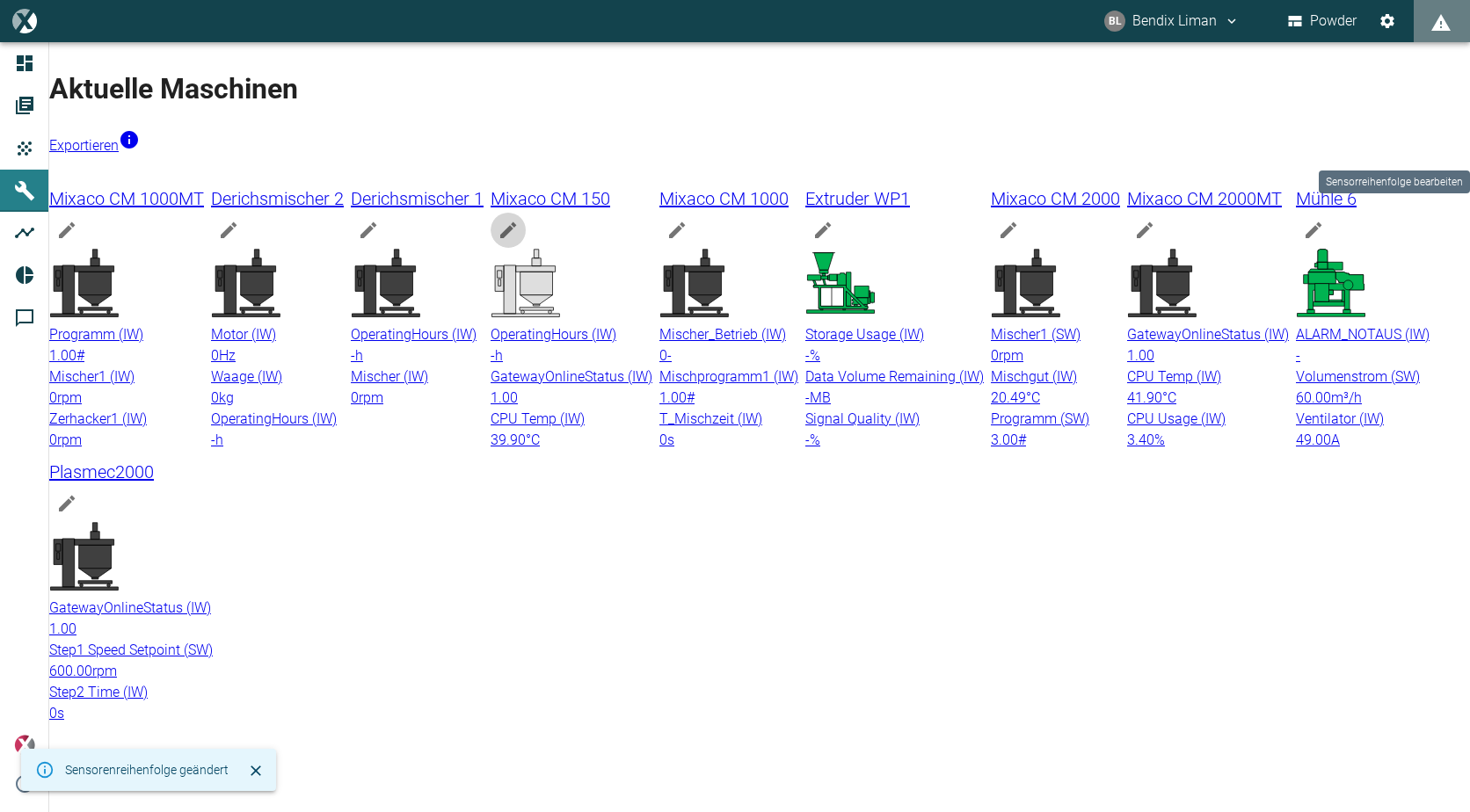
click at [519, 220] on icon "edit machine" at bounding box center [508, 231] width 22 height 22
drag, startPoint x: 652, startPoint y: 367, endPoint x: 652, endPoint y: 323, distance: 44.0
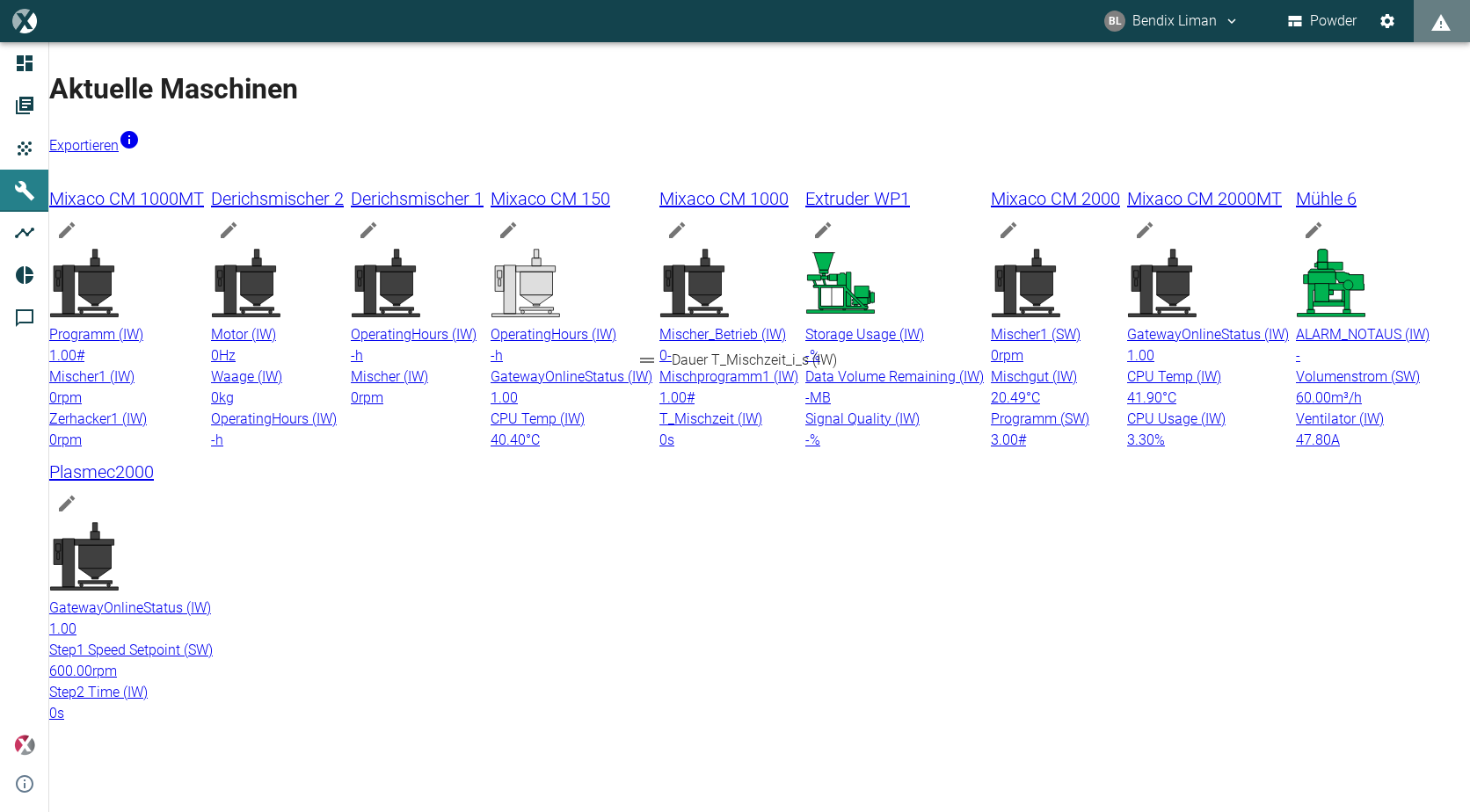
drag, startPoint x: 641, startPoint y: 406, endPoint x: 647, endPoint y: 357, distance: 49.4
drag, startPoint x: 644, startPoint y: 502, endPoint x: 640, endPoint y: 364, distance: 138.1
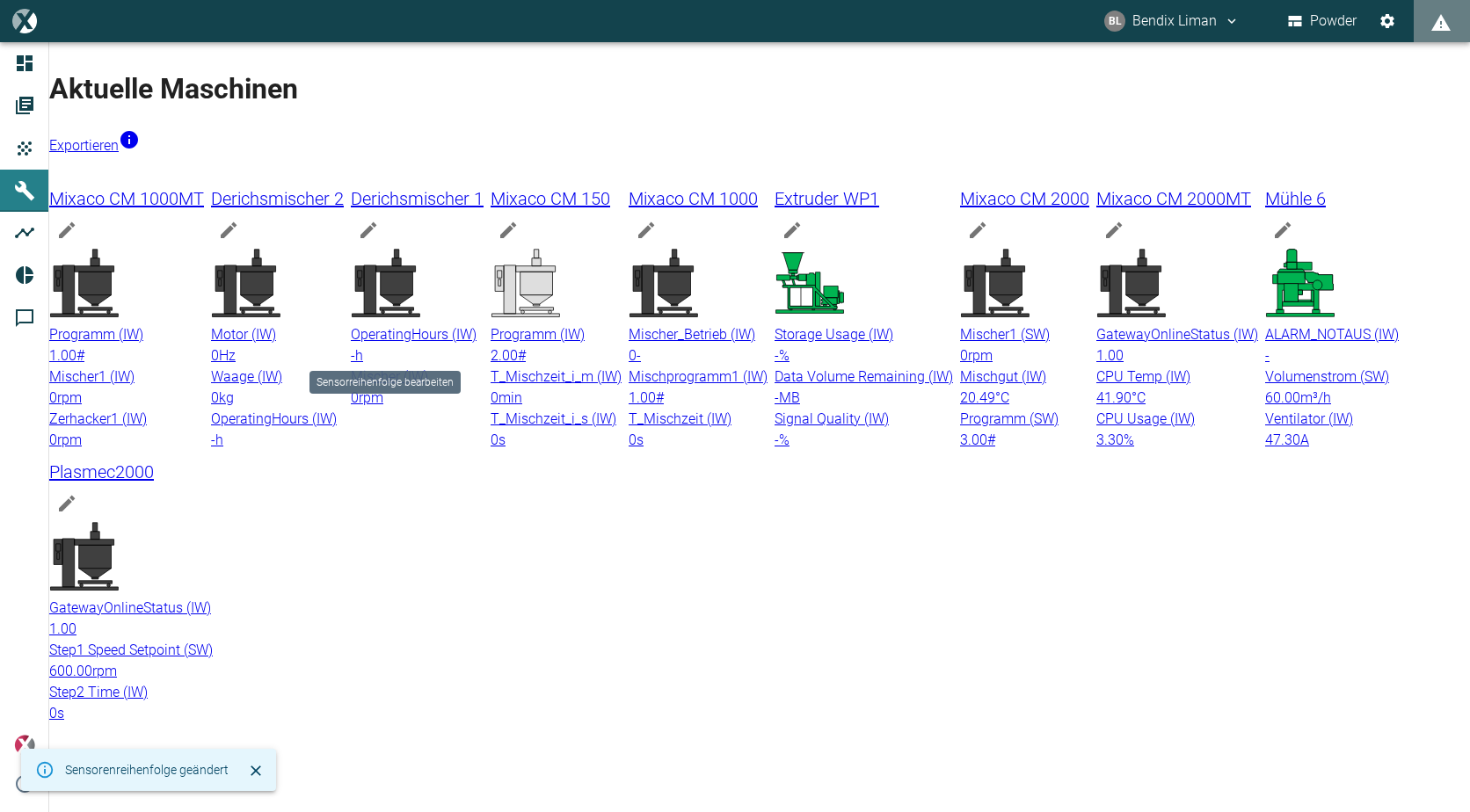
click at [635, 240] on icon "edit machine" at bounding box center [646, 231] width 22 height 22
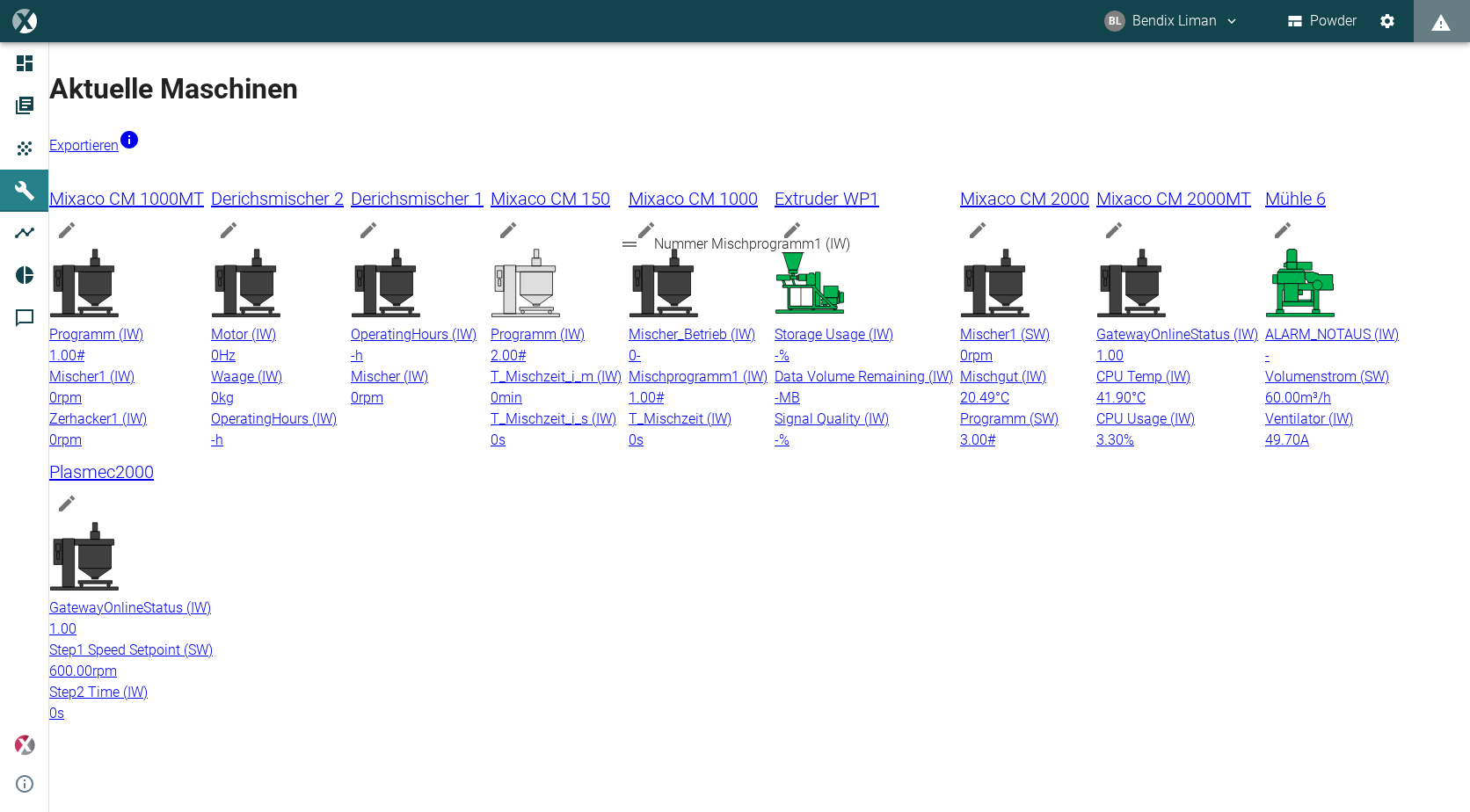
drag, startPoint x: 627, startPoint y: 275, endPoint x: 627, endPoint y: 237, distance: 38.0
drag, startPoint x: 632, startPoint y: 368, endPoint x: 634, endPoint y: 282, distance: 86.0
drag, startPoint x: 625, startPoint y: 408, endPoint x: 628, endPoint y: 269, distance: 139.0
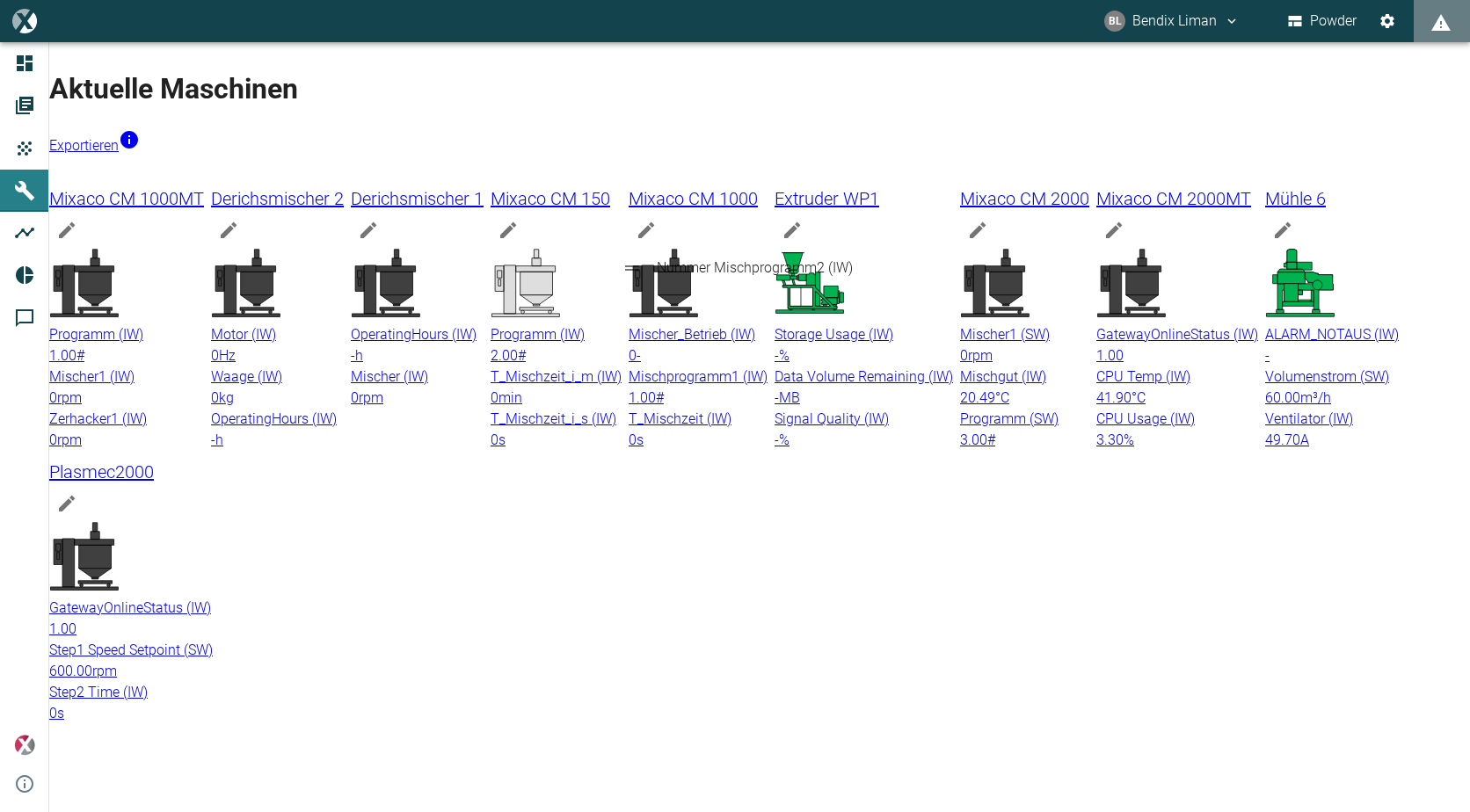
drag, startPoint x: 629, startPoint y: 443, endPoint x: 634, endPoint y: 357, distance: 86.1
drag, startPoint x: 636, startPoint y: 519, endPoint x: 636, endPoint y: 384, distance: 135.0
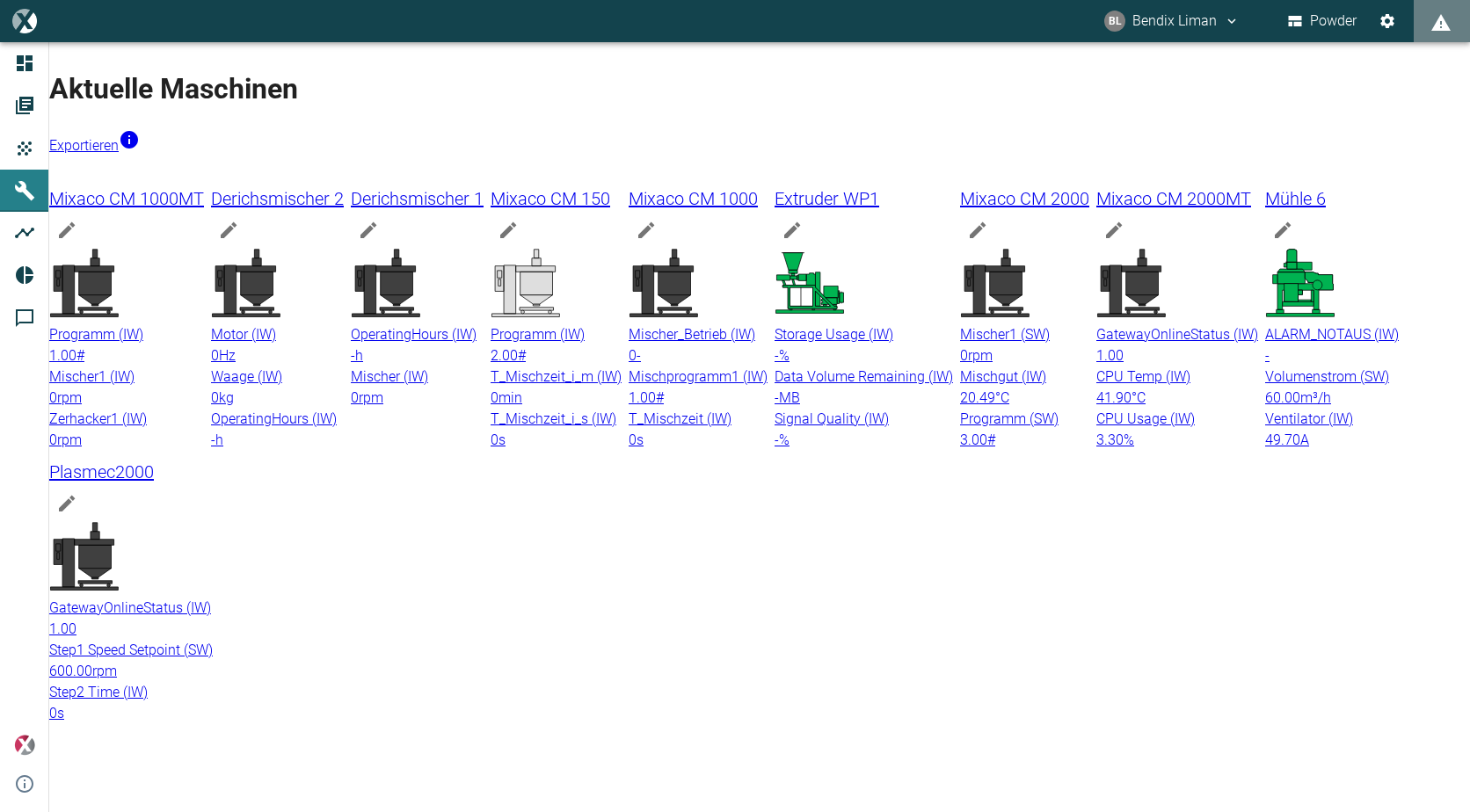
click at [638, 238] on icon "edit machine" at bounding box center [646, 230] width 16 height 16
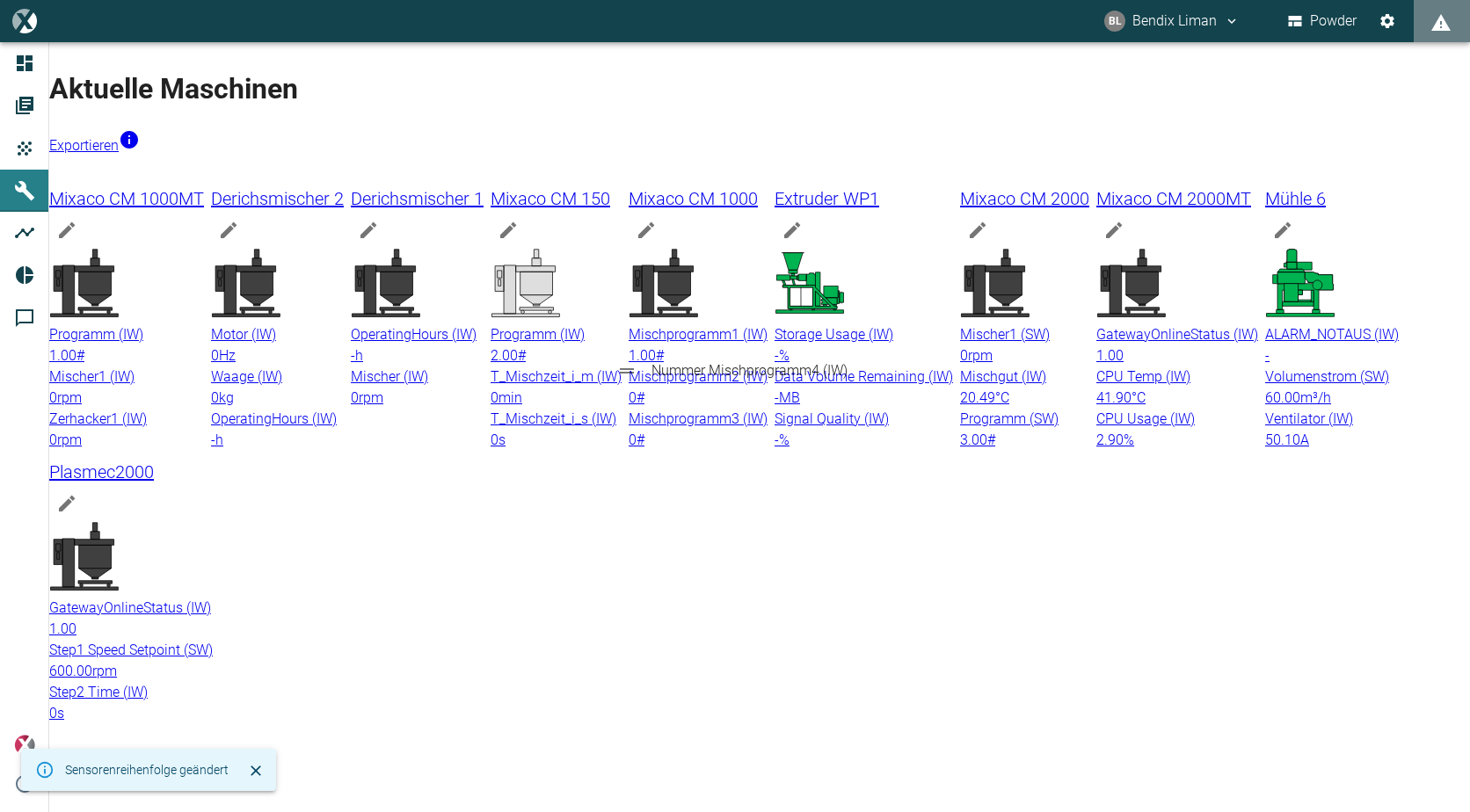
drag, startPoint x: 639, startPoint y: 406, endPoint x: 636, endPoint y: 369, distance: 37.1
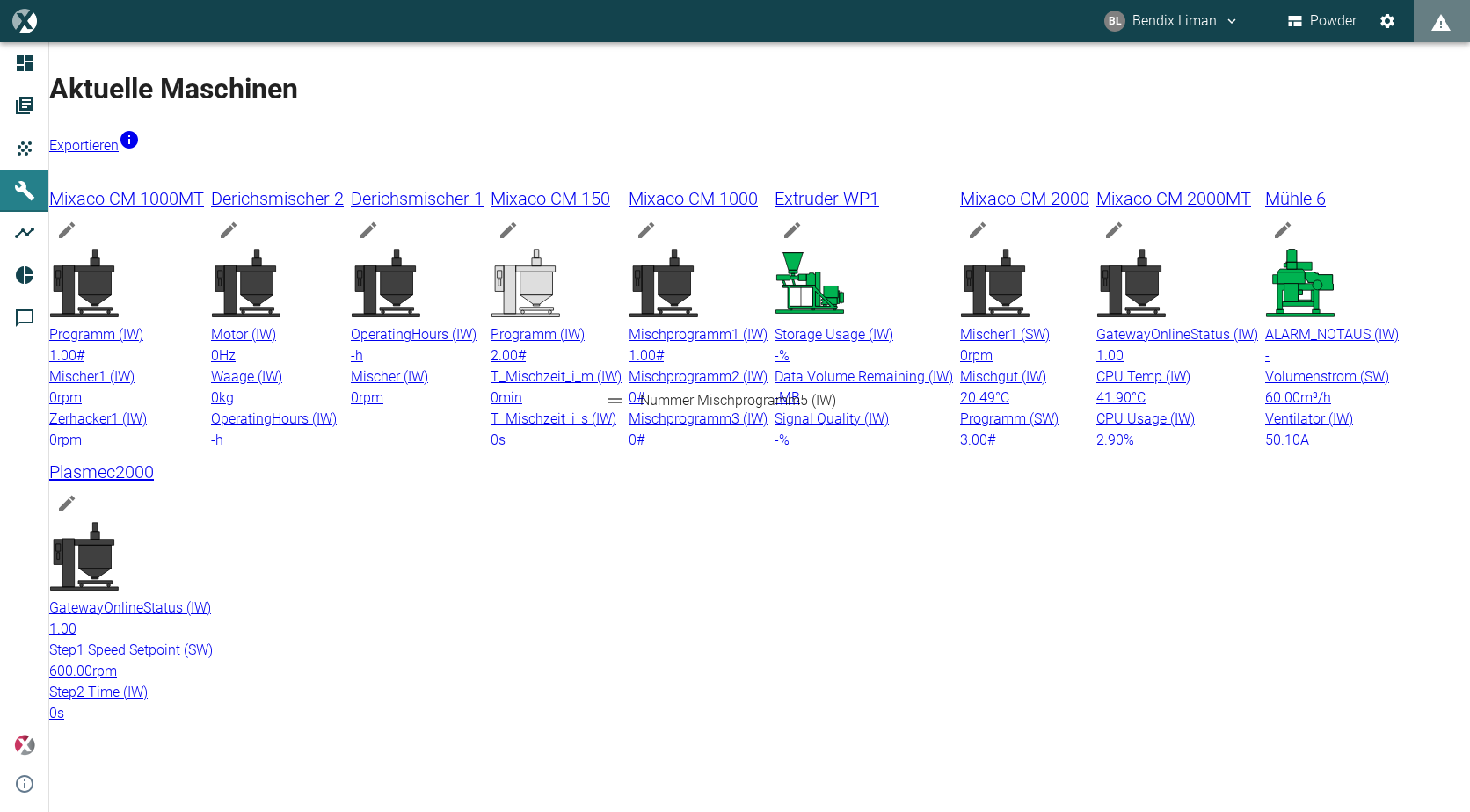
drag, startPoint x: 631, startPoint y: 578, endPoint x: 617, endPoint y: 397, distance: 181.5
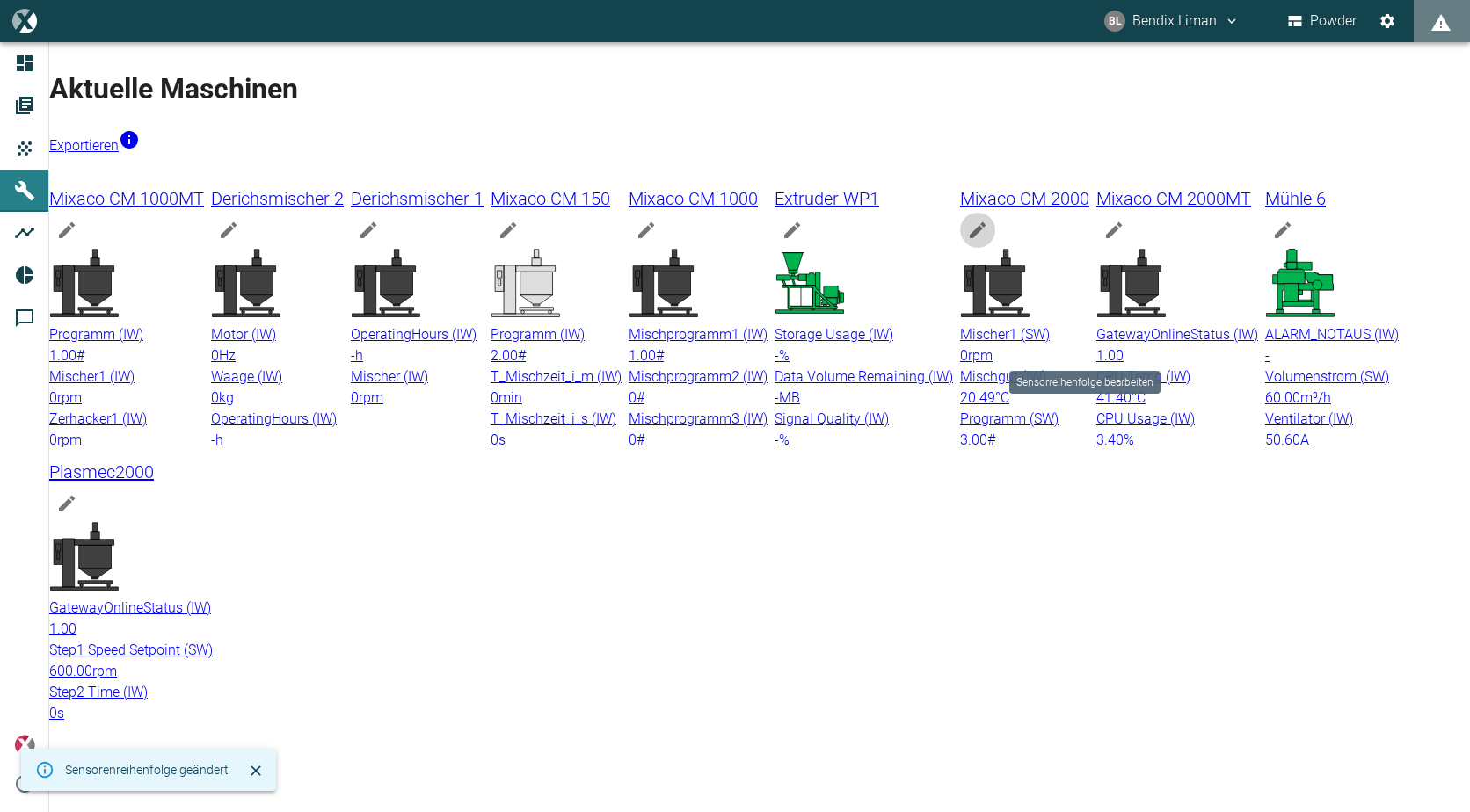
click at [988, 240] on icon "edit machine" at bounding box center [978, 231] width 22 height 22
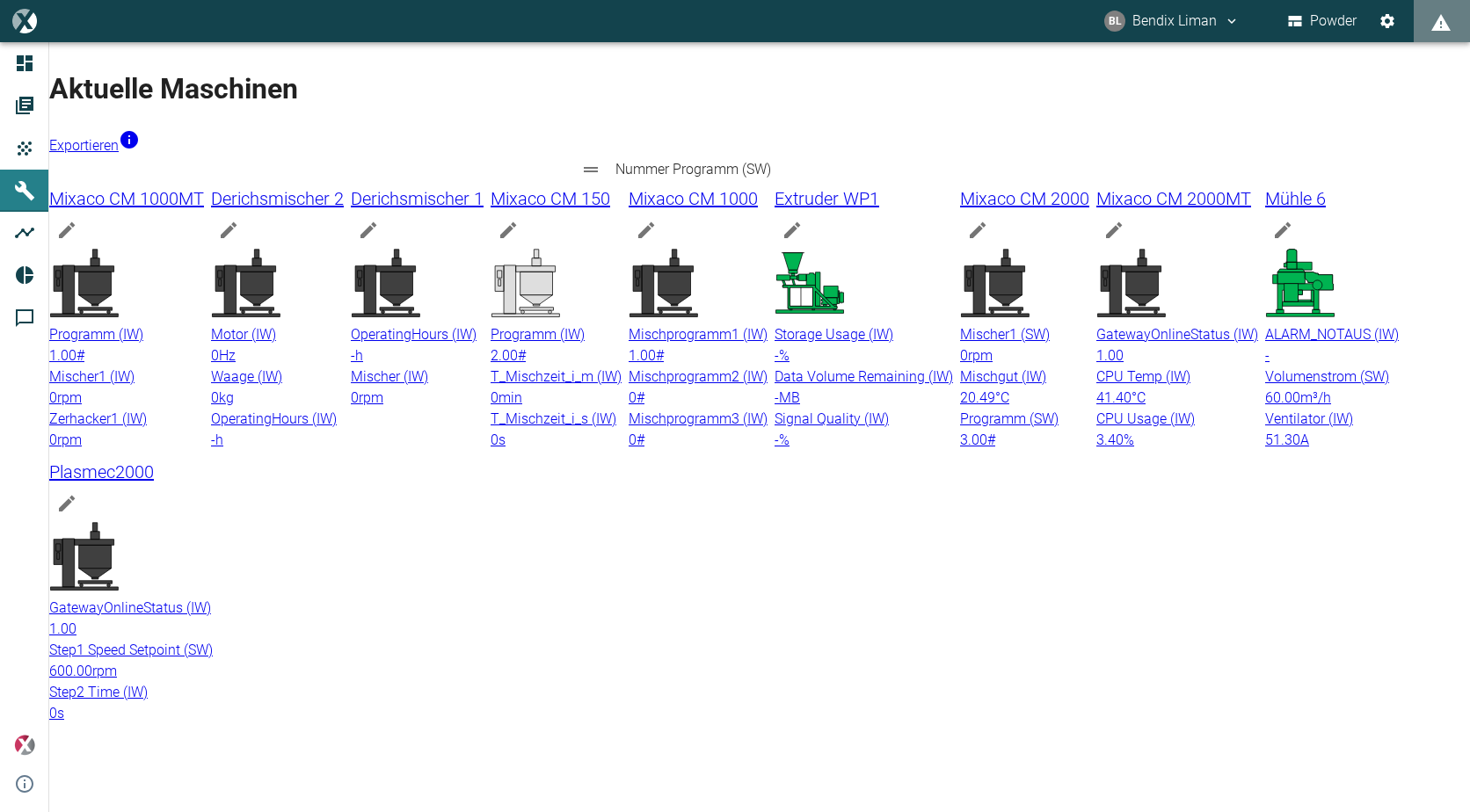
drag, startPoint x: 600, startPoint y: 258, endPoint x: 598, endPoint y: 164, distance: 94.0
drag, startPoint x: 598, startPoint y: 299, endPoint x: 602, endPoint y: 203, distance: 96.1
drag, startPoint x: 602, startPoint y: 301, endPoint x: 603, endPoint y: 256, distance: 45.0
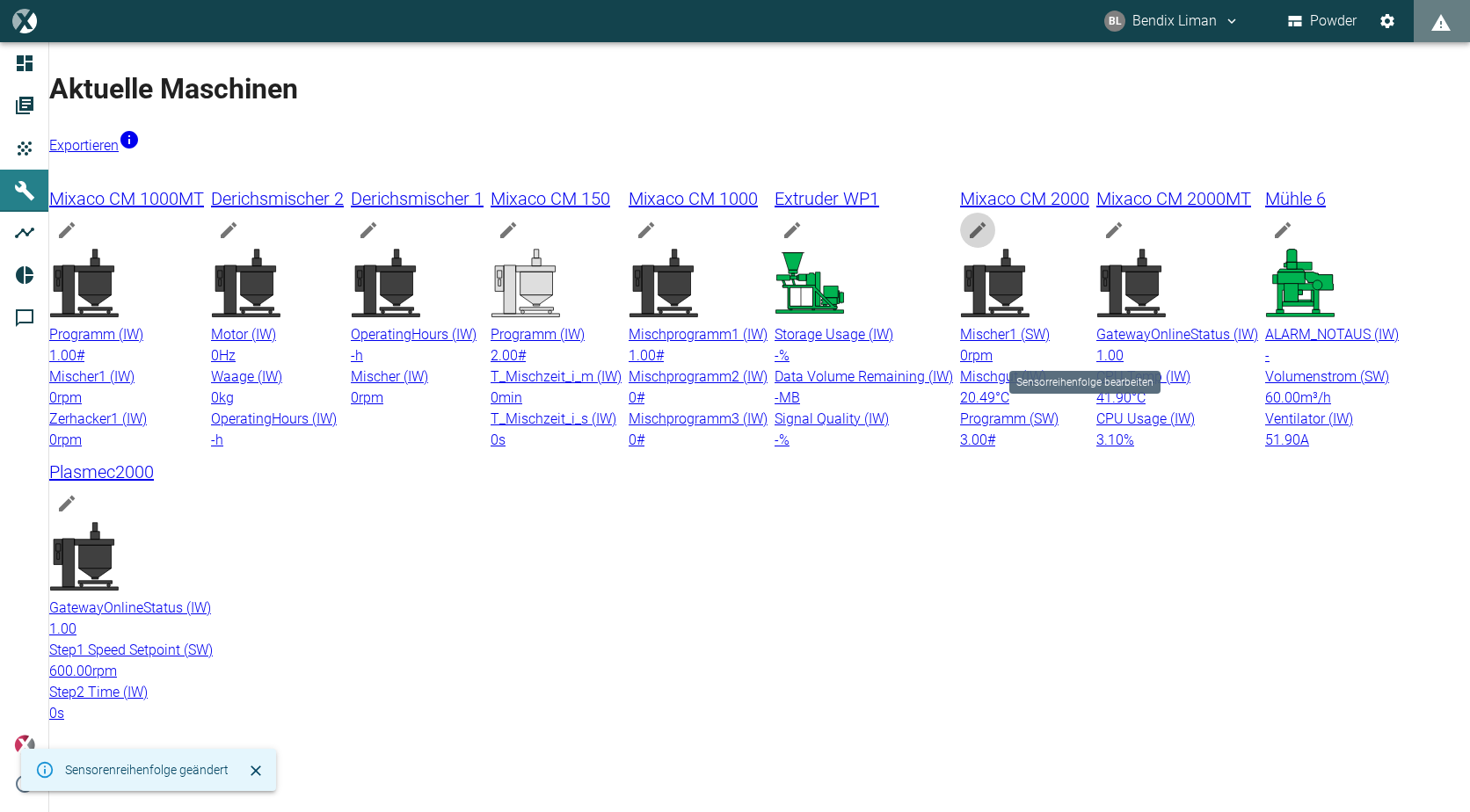
click at [985, 238] on icon "edit machine" at bounding box center [978, 230] width 16 height 16
